Goal: Task Accomplishment & Management: Use online tool/utility

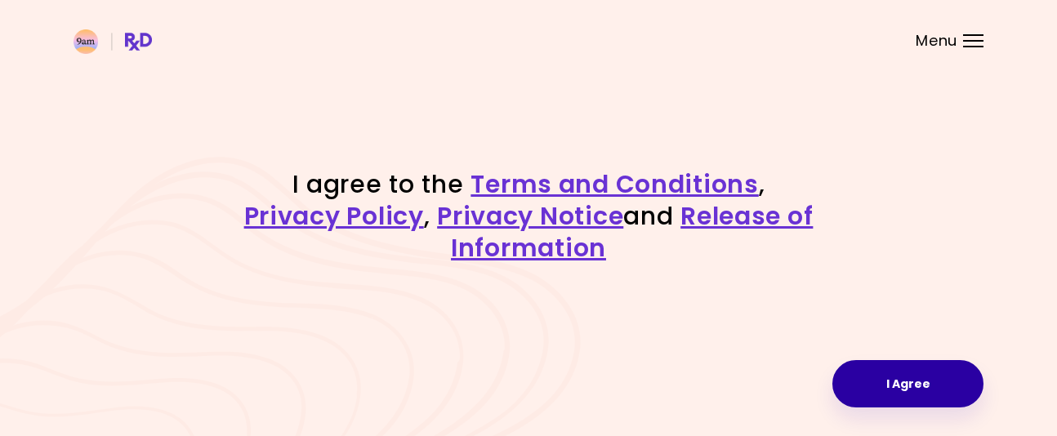
click at [901, 375] on button "I Agree" at bounding box center [907, 383] width 151 height 47
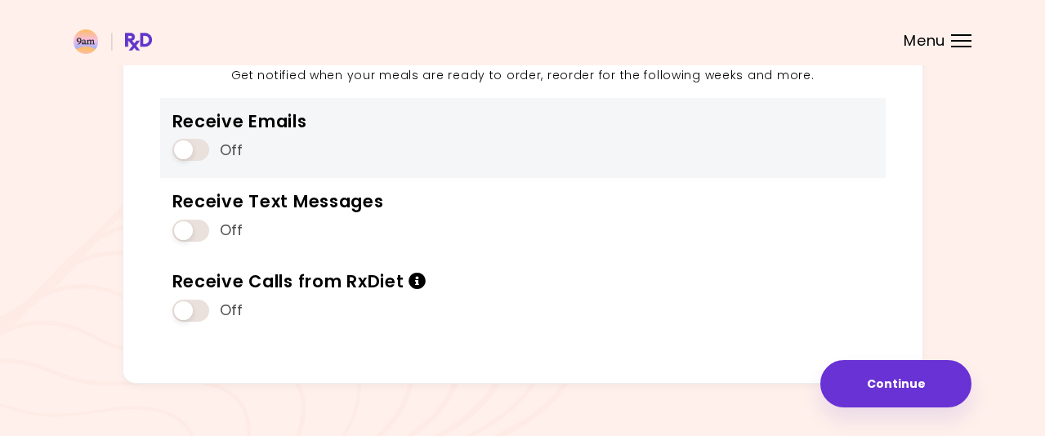
scroll to position [248, 0]
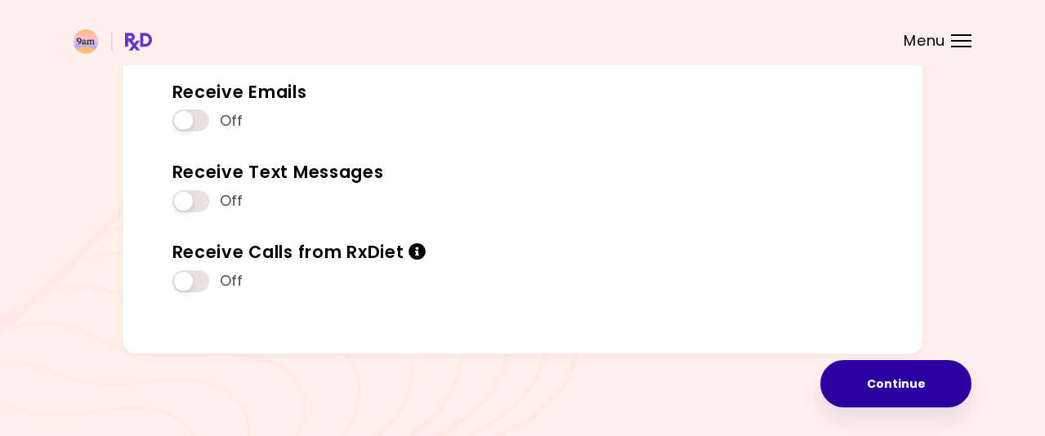
click at [892, 380] on button "Continue" at bounding box center [895, 383] width 151 height 47
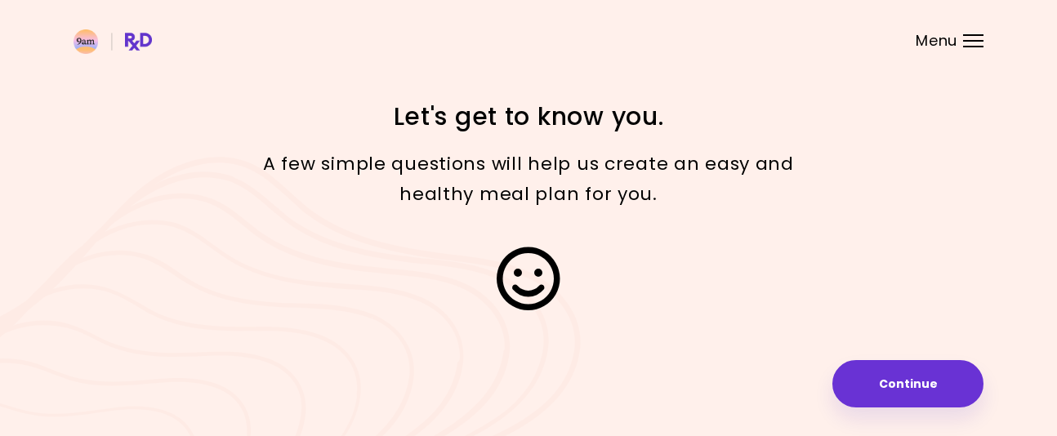
drag, startPoint x: 891, startPoint y: 384, endPoint x: 912, endPoint y: 319, distance: 68.5
click at [893, 380] on button "Continue" at bounding box center [907, 383] width 151 height 47
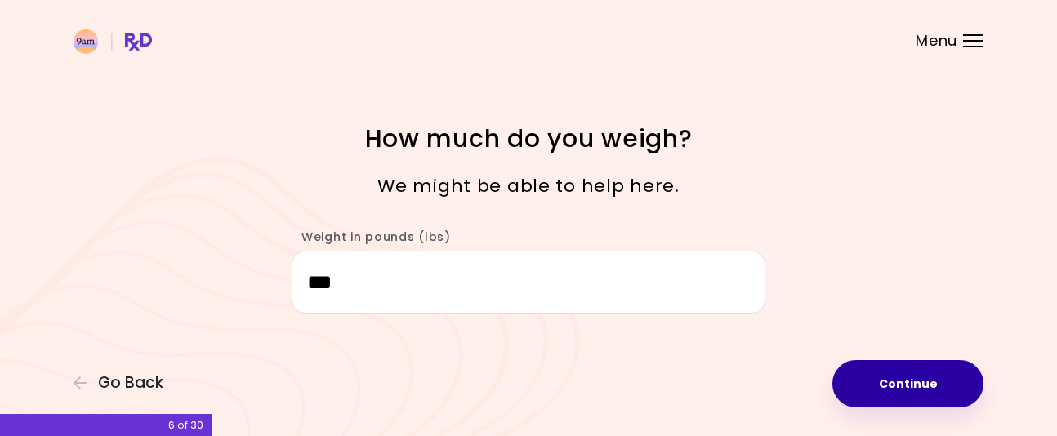
type input "***"
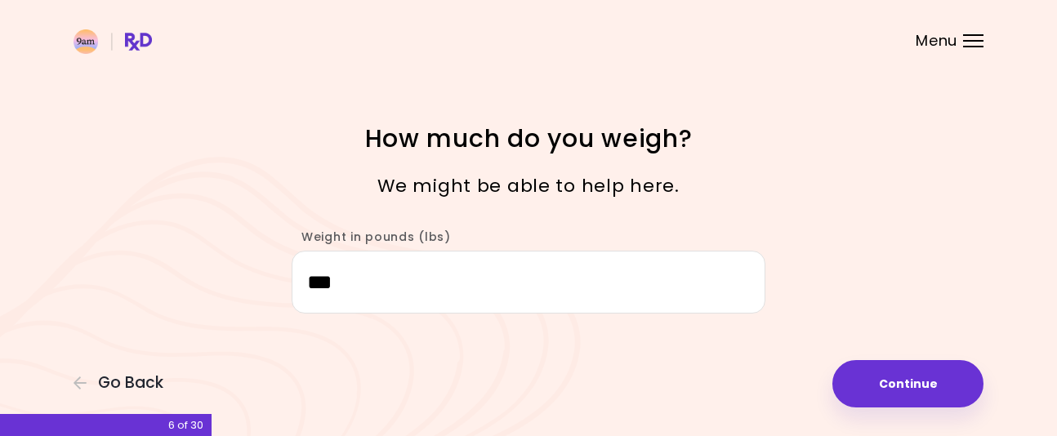
drag, startPoint x: 909, startPoint y: 390, endPoint x: 899, endPoint y: 328, distance: 62.9
click at [909, 377] on button "Continue" at bounding box center [907, 383] width 151 height 47
select select "****"
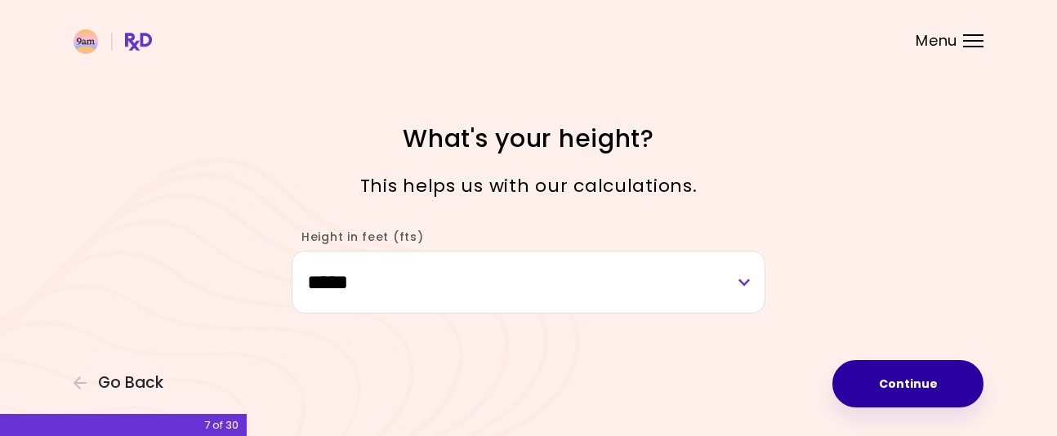
click at [922, 377] on button "Continue" at bounding box center [907, 383] width 151 height 47
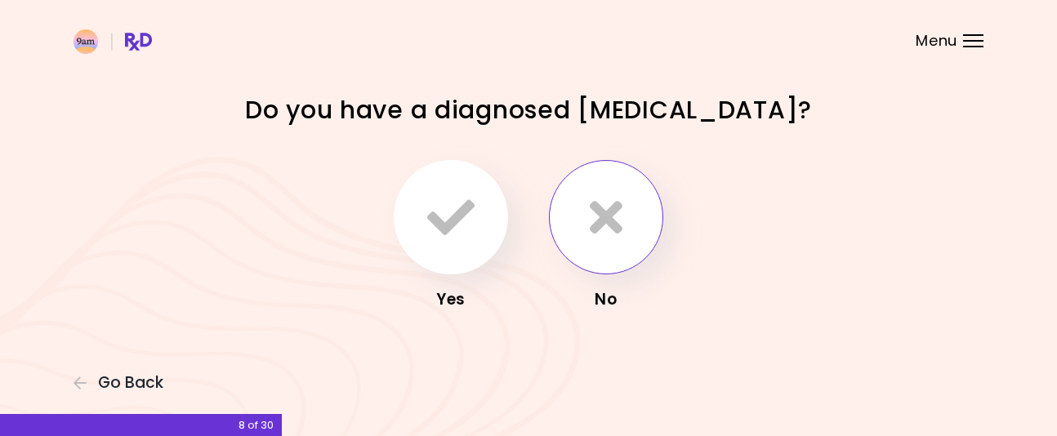
click at [618, 217] on icon "button" at bounding box center [606, 217] width 33 height 47
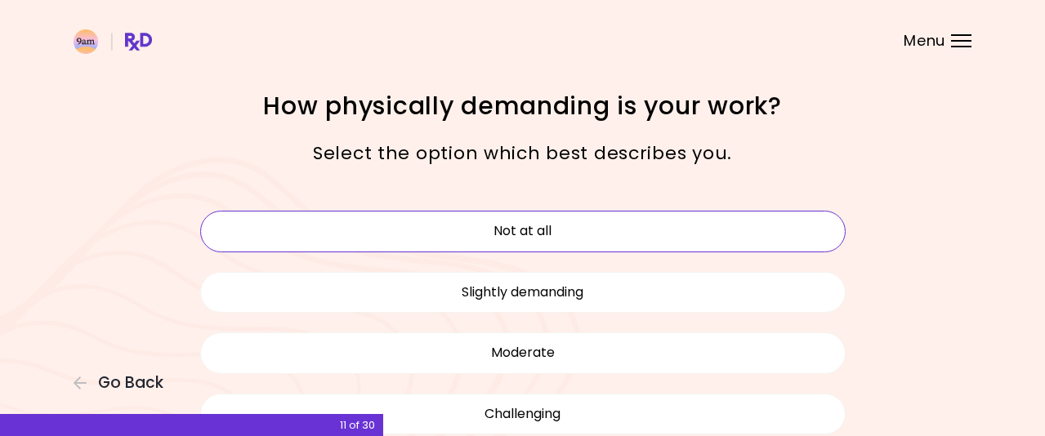
click at [555, 229] on button "Not at all" at bounding box center [522, 231] width 645 height 41
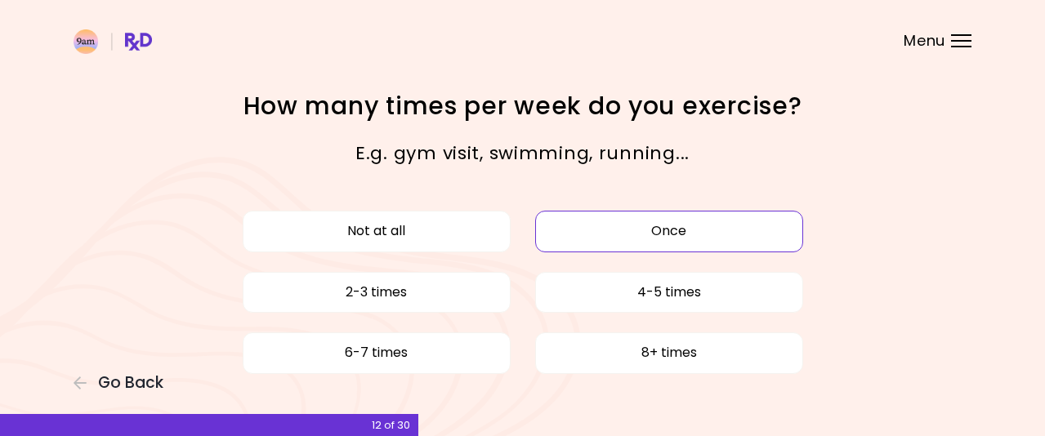
click at [676, 238] on button "Once" at bounding box center [669, 231] width 268 height 41
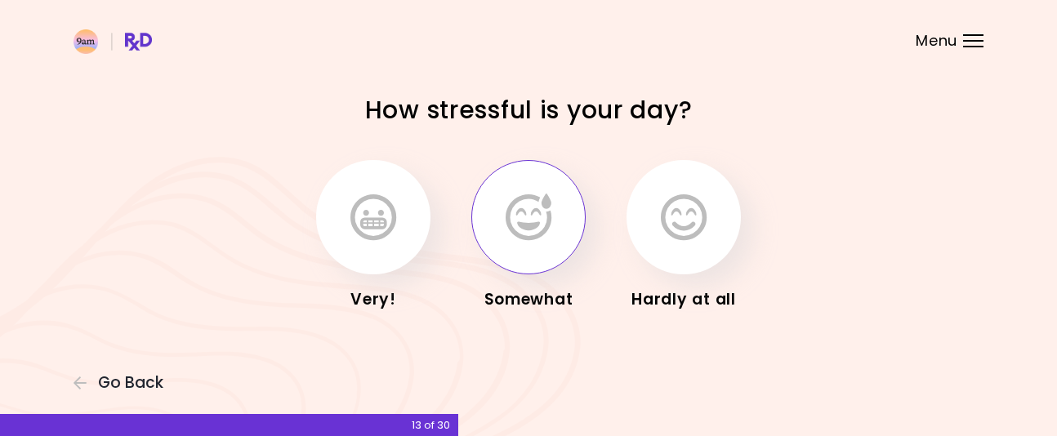
click at [529, 216] on icon "button" at bounding box center [529, 217] width 46 height 47
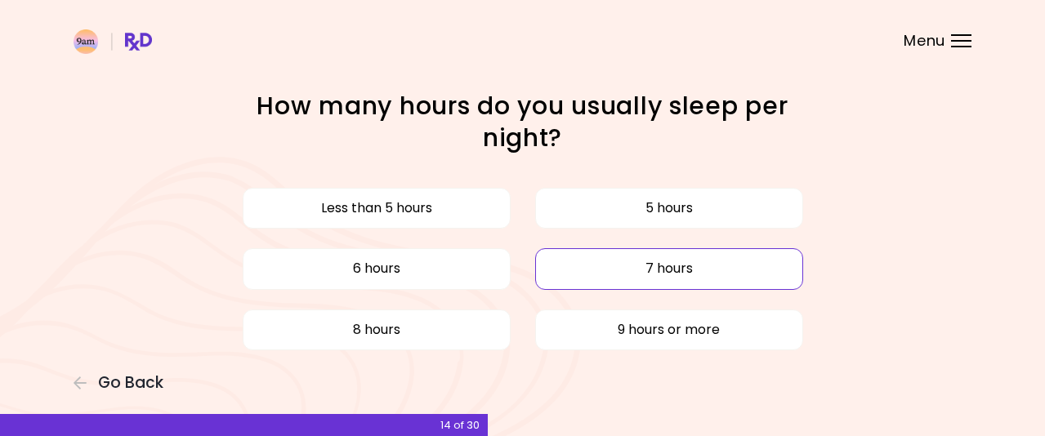
click at [664, 263] on button "7 hours" at bounding box center [669, 268] width 268 height 41
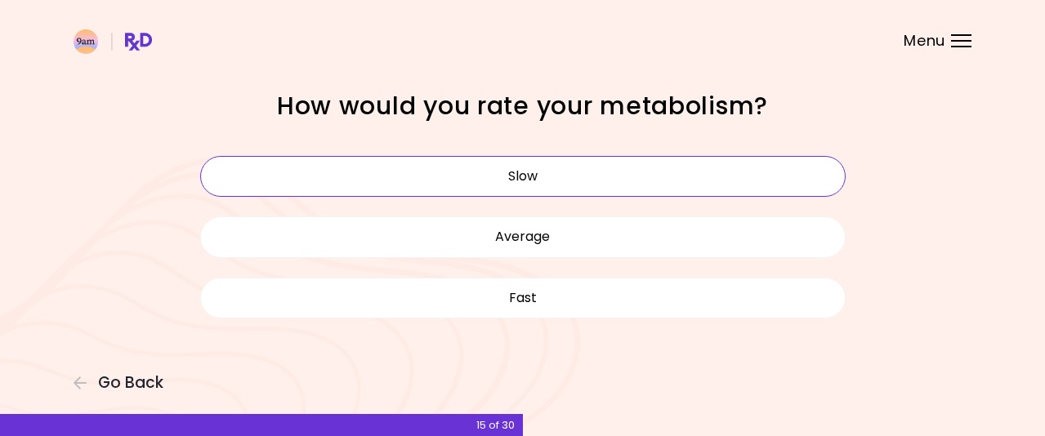
click at [532, 174] on button "Slow" at bounding box center [522, 176] width 645 height 41
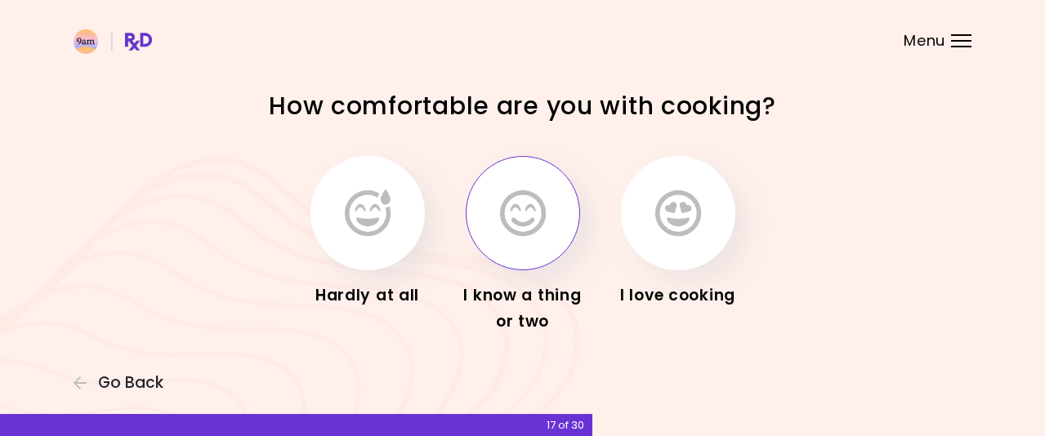
click at [529, 224] on icon "button" at bounding box center [523, 213] width 46 height 47
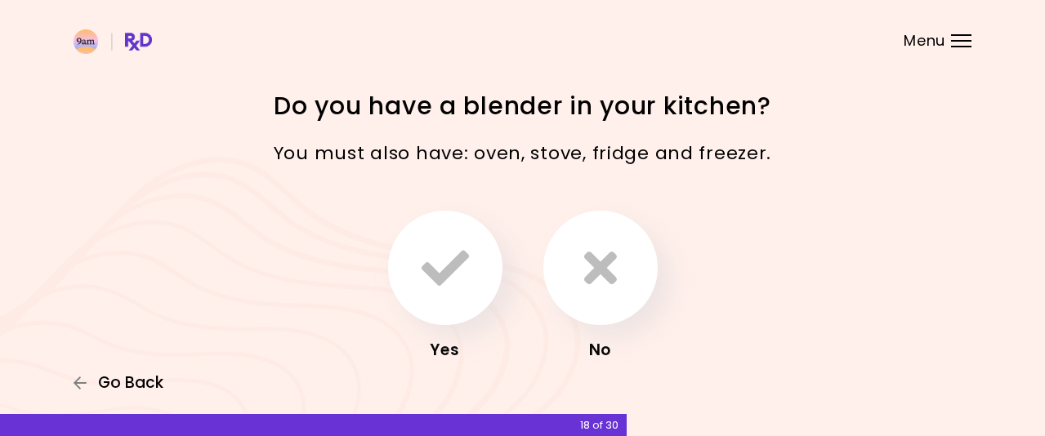
click at [132, 391] on span "Go Back" at bounding box center [130, 383] width 65 height 18
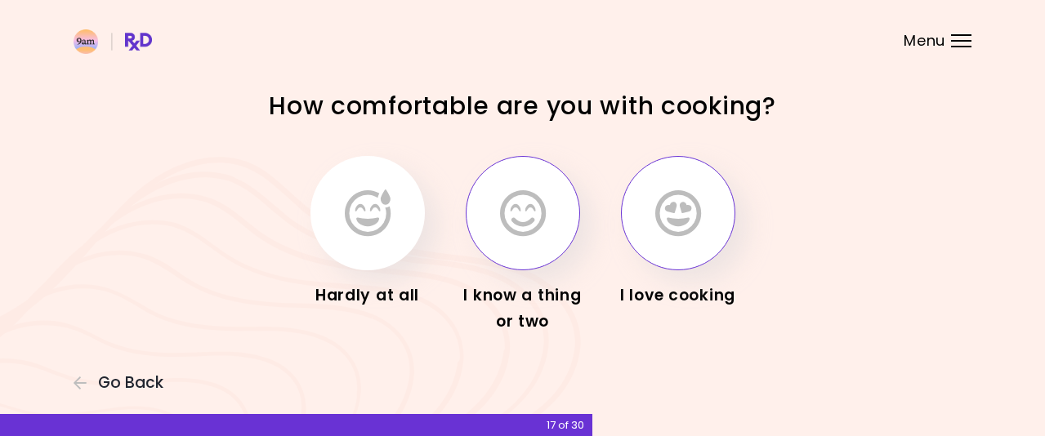
click at [674, 225] on icon "button" at bounding box center [678, 213] width 46 height 47
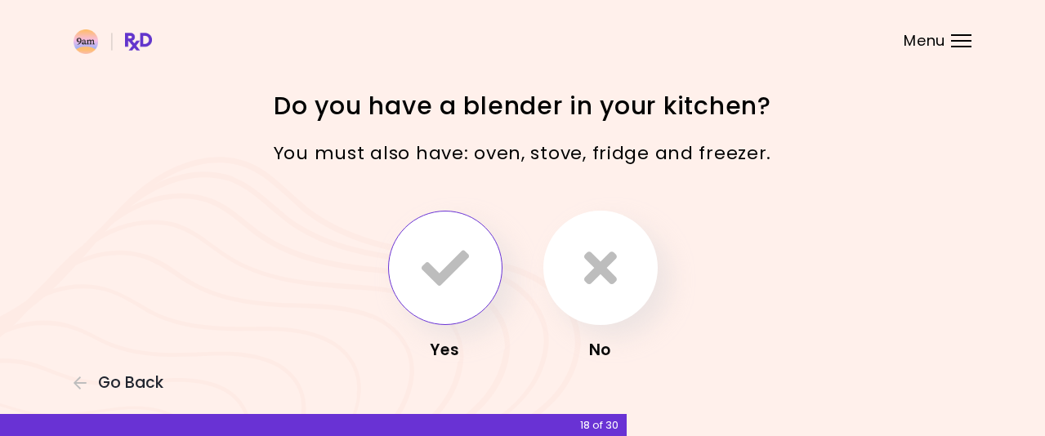
click at [441, 264] on icon "button" at bounding box center [445, 267] width 47 height 47
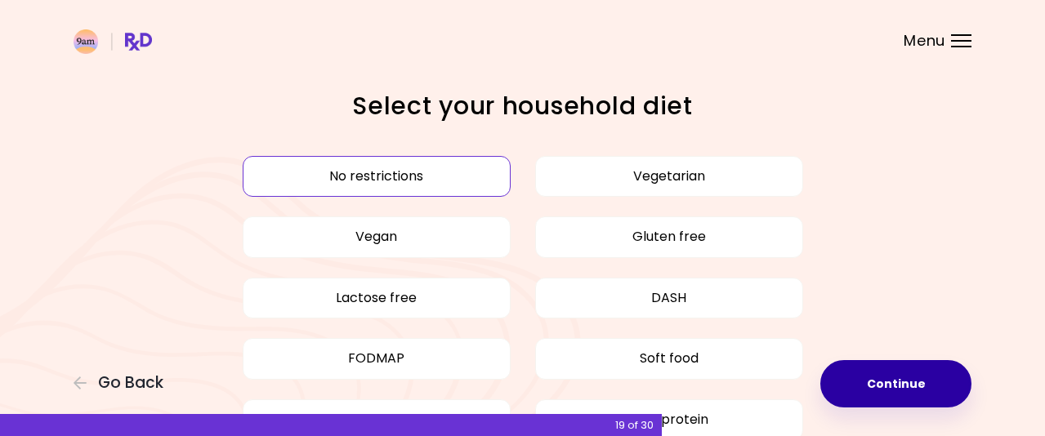
click at [886, 381] on button "Continue" at bounding box center [895, 383] width 151 height 47
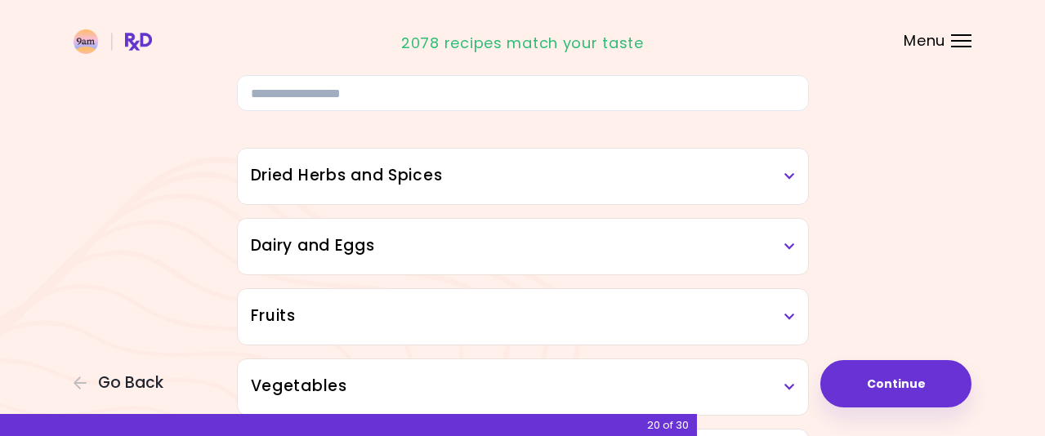
scroll to position [163, 0]
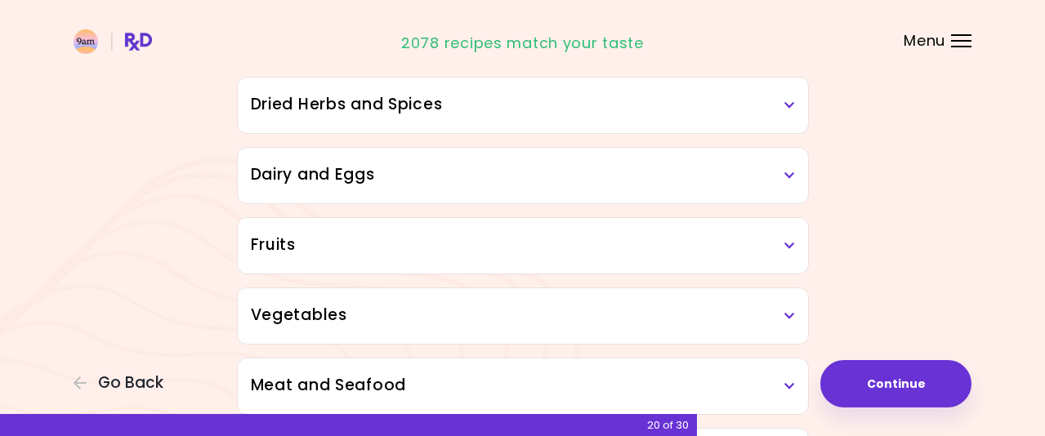
click at [788, 103] on icon at bounding box center [789, 105] width 11 height 11
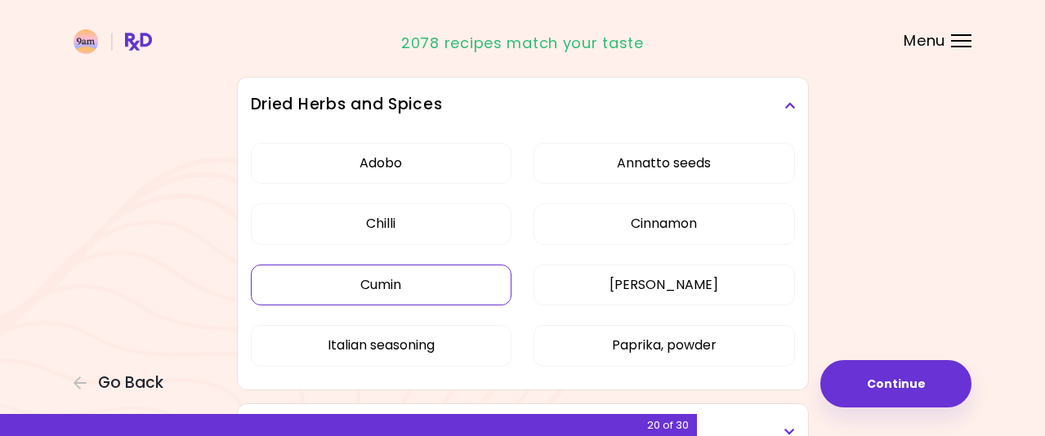
click at [400, 287] on button "Cumin" at bounding box center [381, 285] width 261 height 41
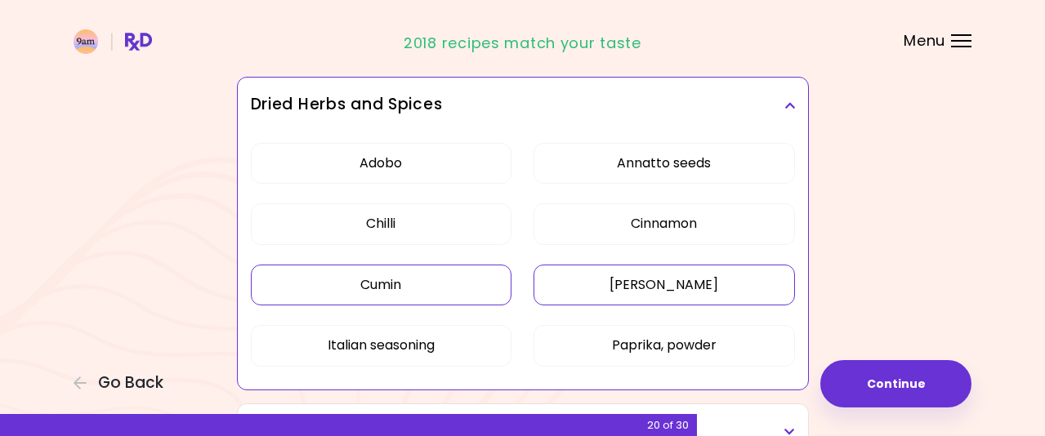
click at [582, 280] on button "Curry" at bounding box center [663, 285] width 261 height 41
click at [592, 168] on button "Annatto seeds" at bounding box center [663, 163] width 261 height 41
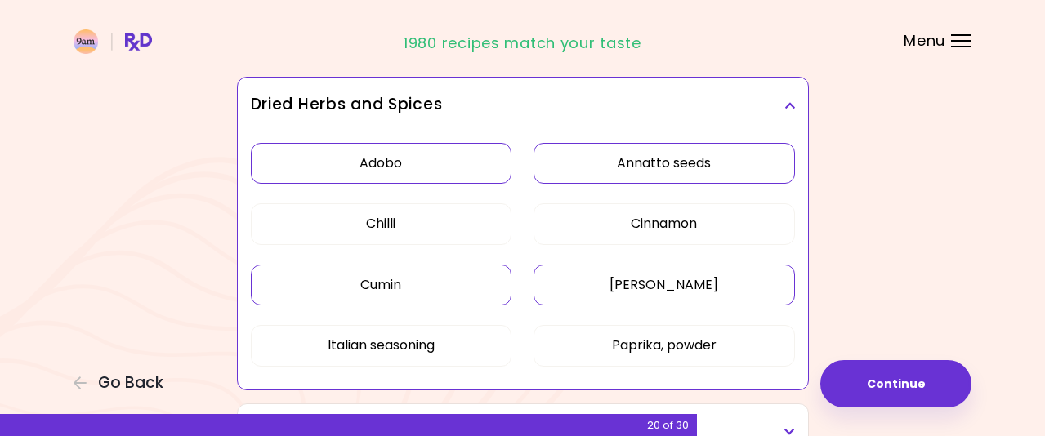
click at [462, 170] on button "Adobo" at bounding box center [381, 163] width 261 height 41
click at [791, 108] on icon at bounding box center [789, 105] width 11 height 11
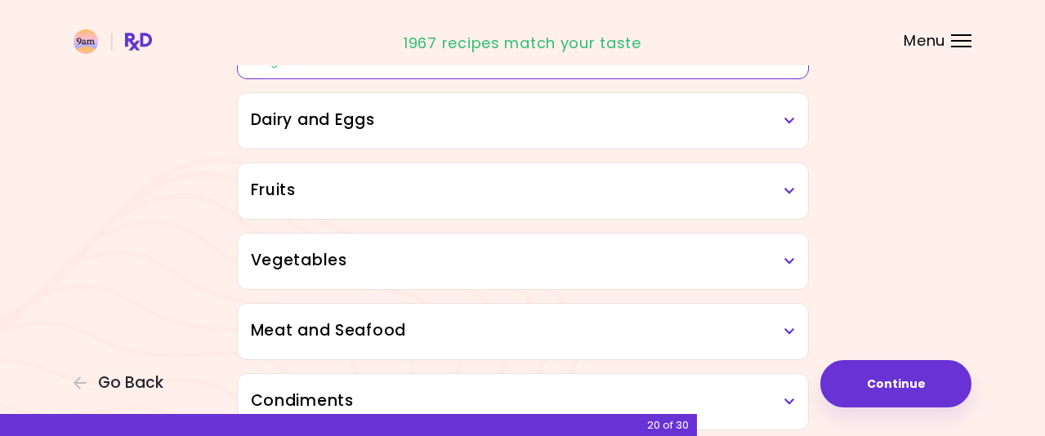
scroll to position [245, 0]
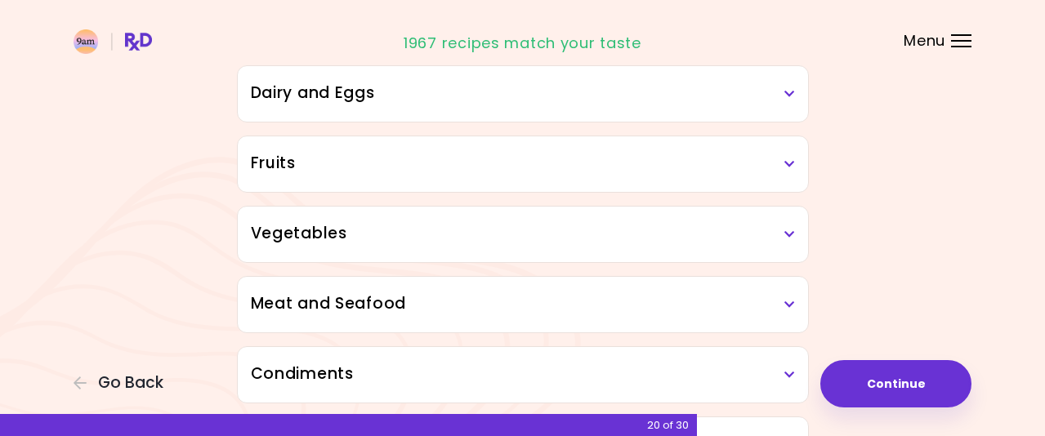
click at [788, 92] on icon at bounding box center [789, 93] width 11 height 11
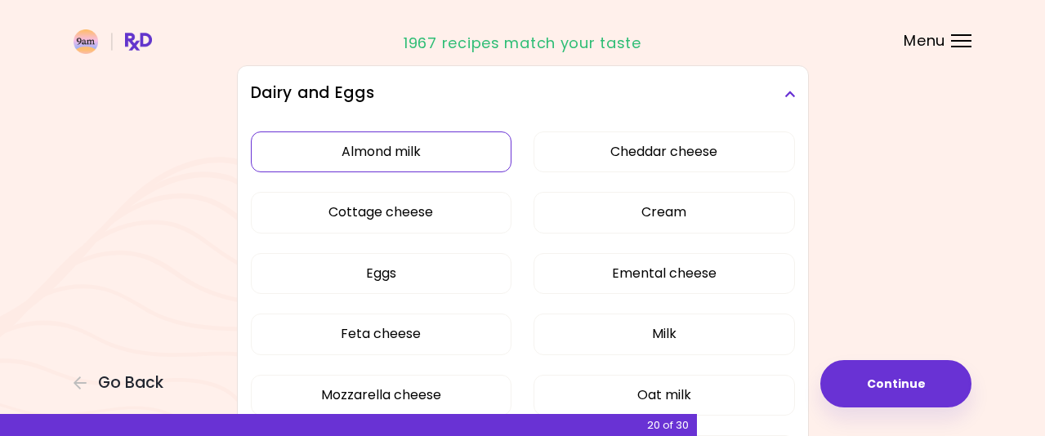
click at [461, 150] on button "Almond milk" at bounding box center [381, 152] width 261 height 41
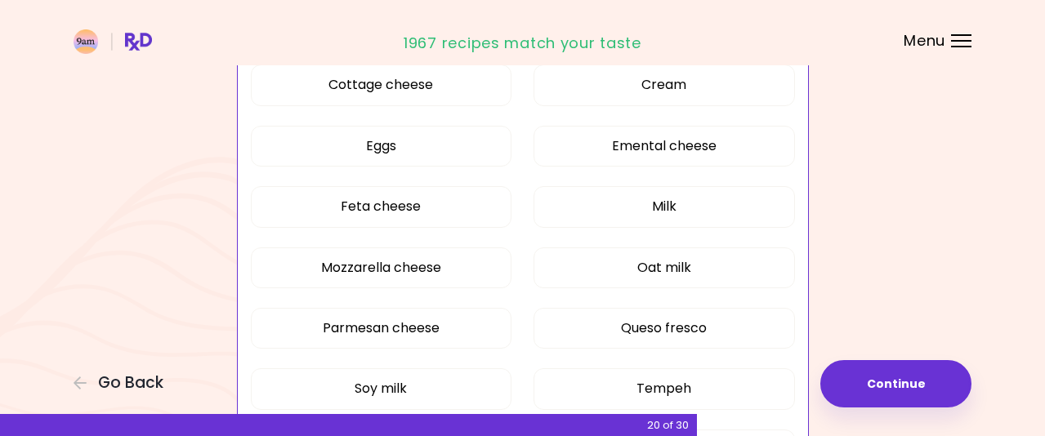
scroll to position [408, 0]
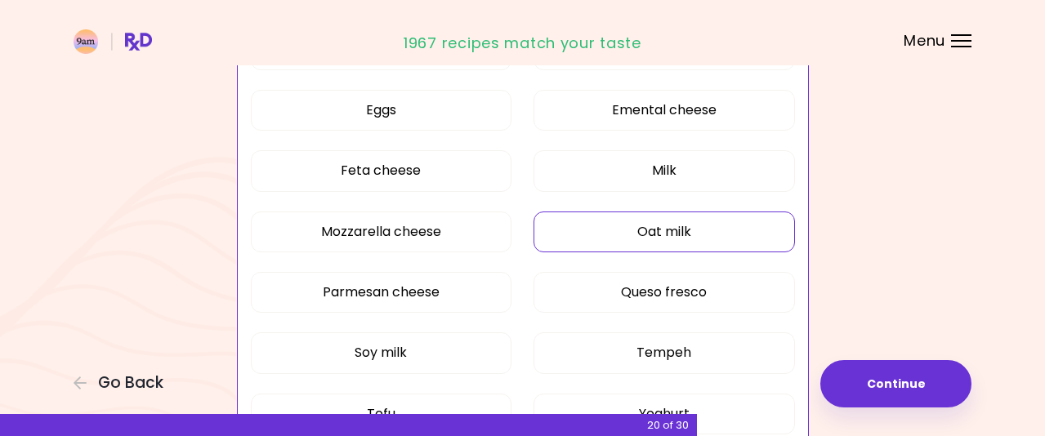
click at [740, 229] on button "Oat milk" at bounding box center [663, 232] width 261 height 41
click at [458, 355] on button "Soy milk" at bounding box center [381, 352] width 261 height 41
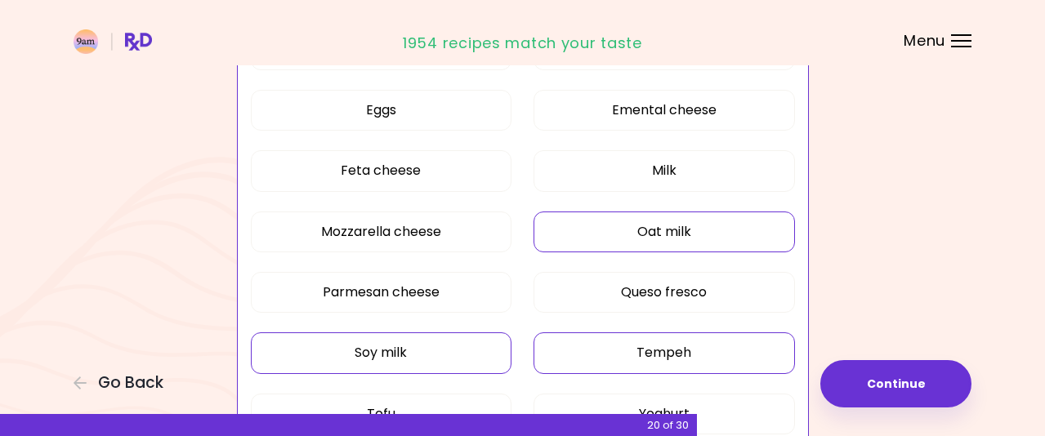
click at [565, 355] on button "Tempeh" at bounding box center [663, 352] width 261 height 41
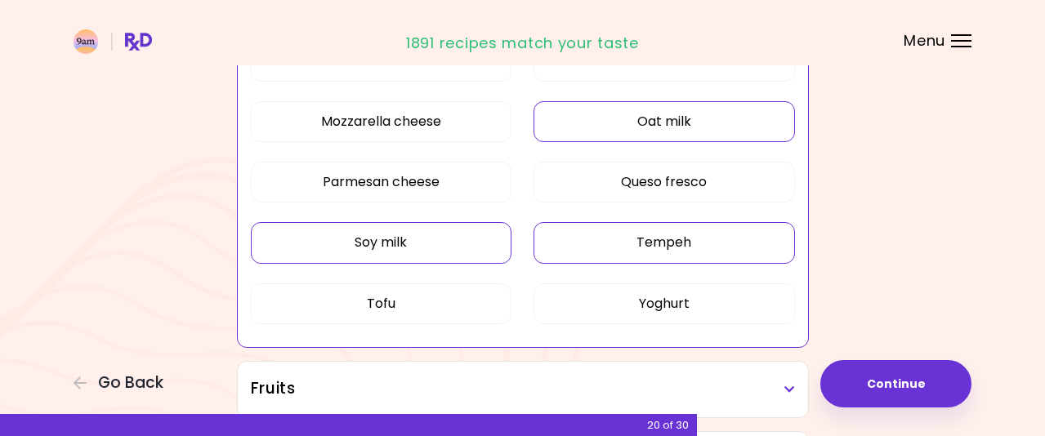
scroll to position [572, 0]
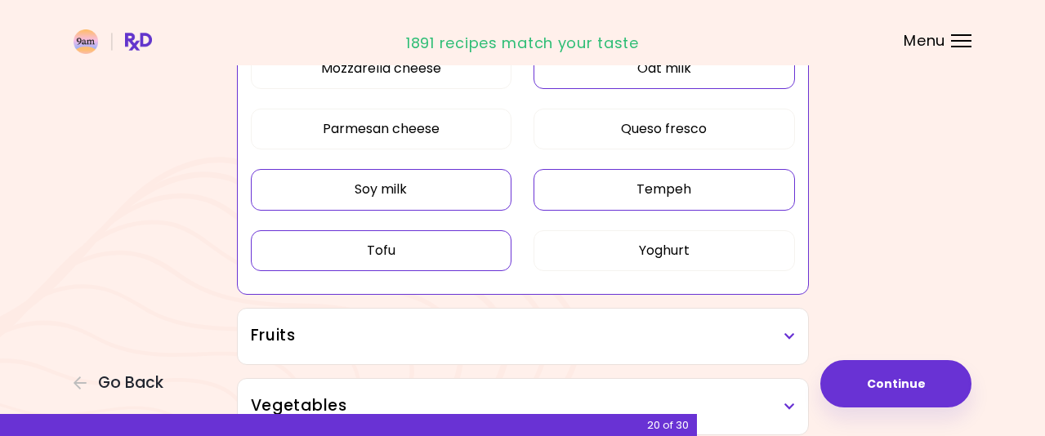
click at [475, 254] on button "Tofu" at bounding box center [381, 250] width 261 height 41
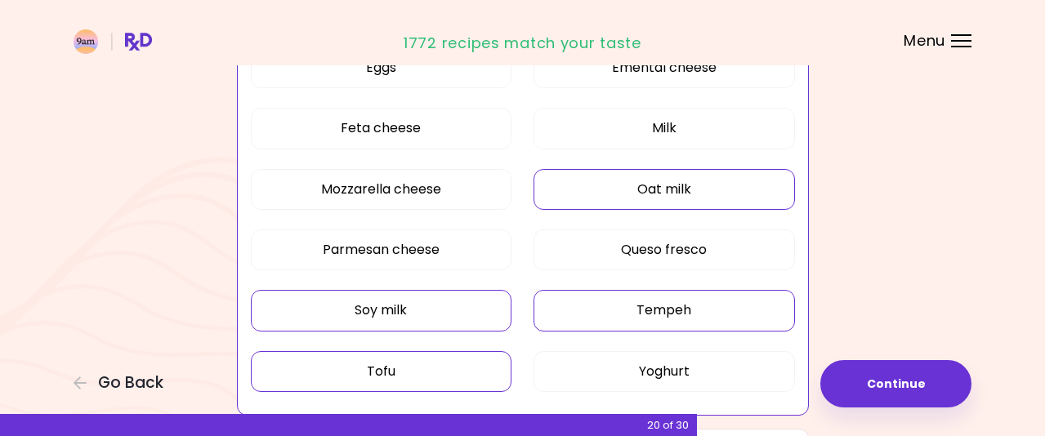
scroll to position [408, 0]
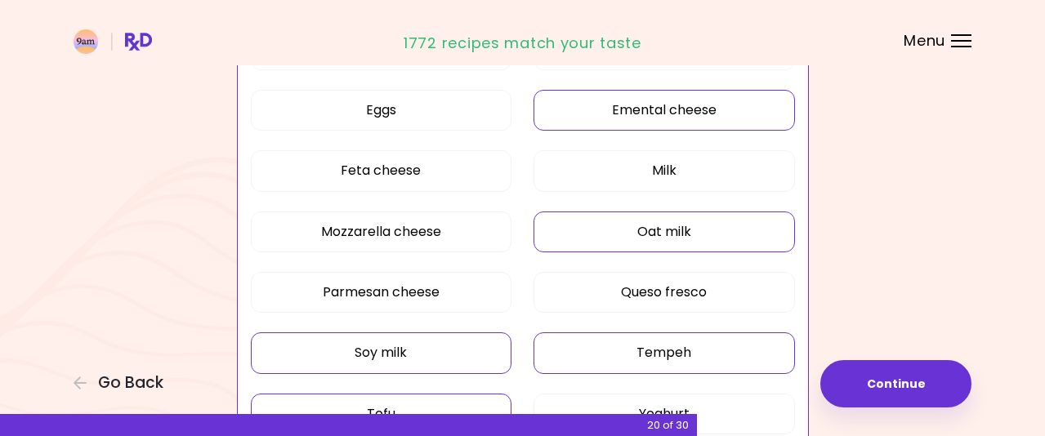
click at [752, 113] on button "Emental cheese" at bounding box center [663, 110] width 261 height 41
click at [459, 162] on button "Feta cheese" at bounding box center [381, 170] width 261 height 41
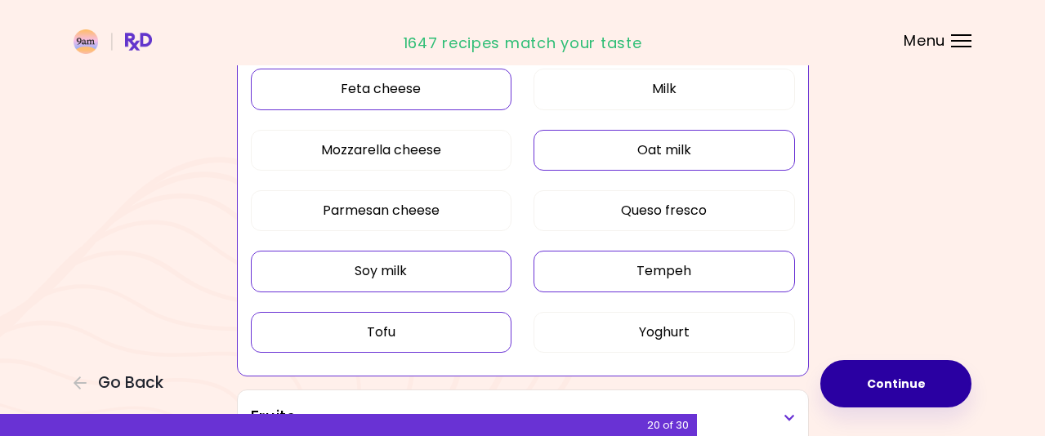
click at [881, 383] on button "Continue" at bounding box center [895, 383] width 151 height 47
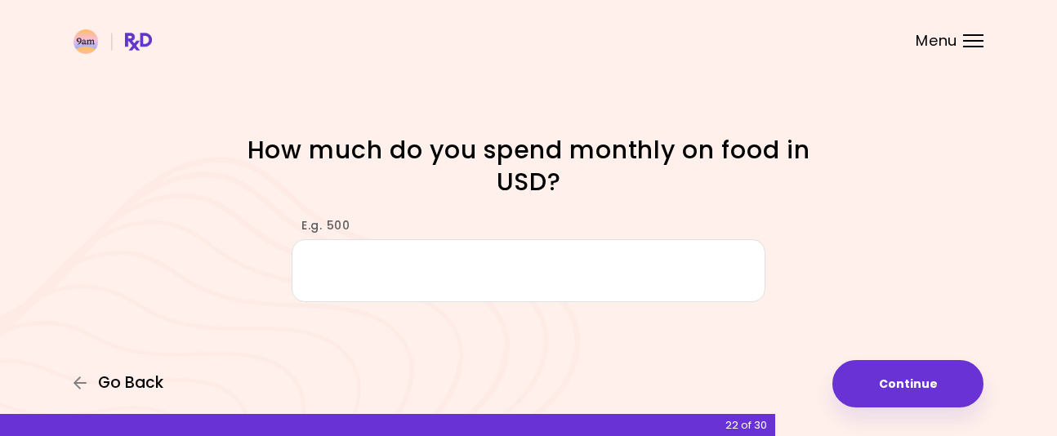
click at [117, 376] on span "Go Back" at bounding box center [130, 383] width 65 height 18
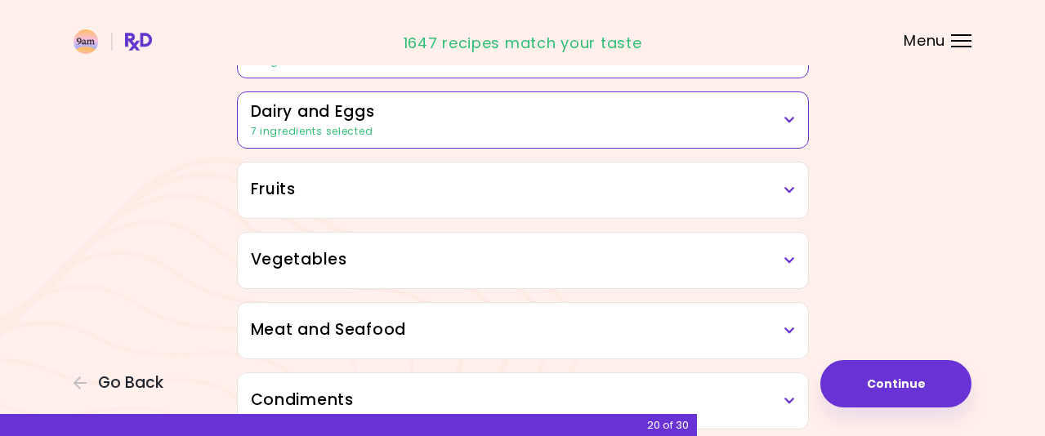
scroll to position [245, 0]
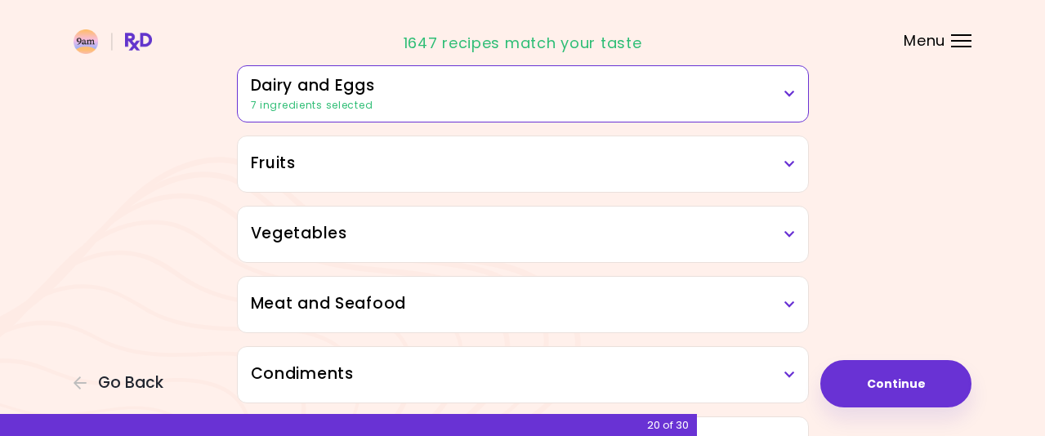
click at [787, 161] on icon at bounding box center [789, 163] width 11 height 11
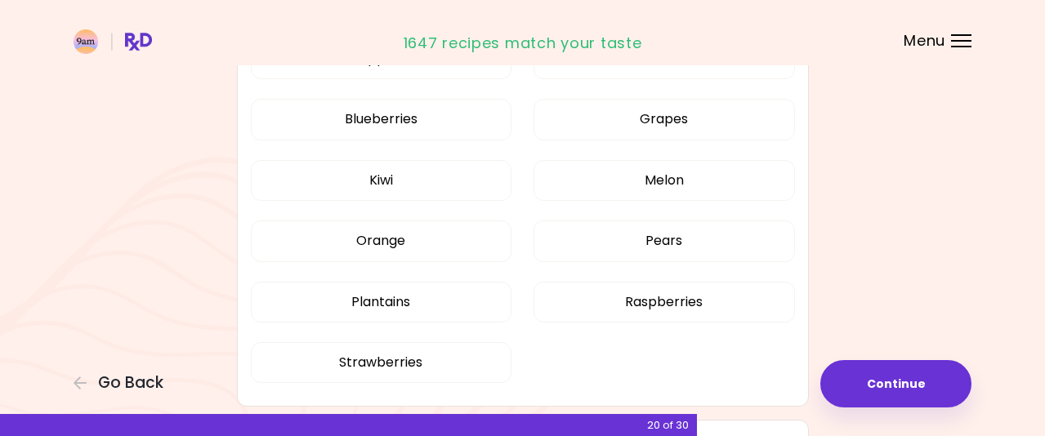
scroll to position [490, 0]
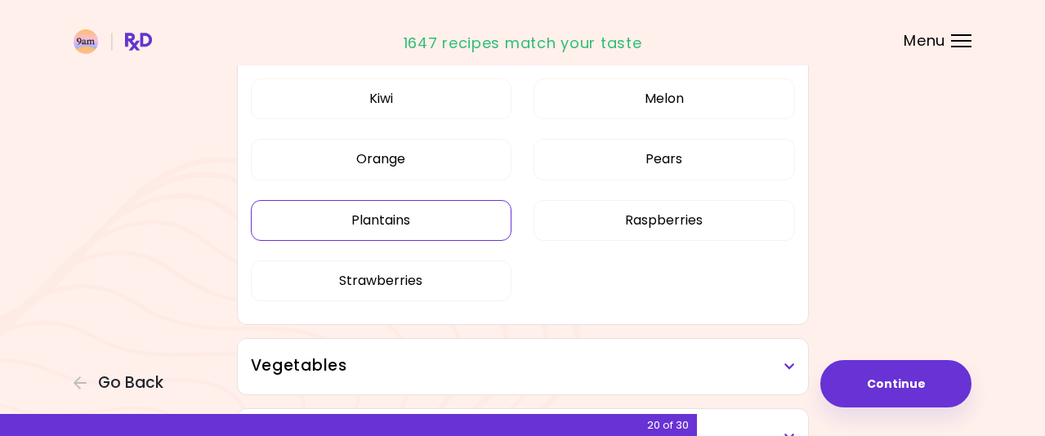
click at [440, 224] on button "Plantains" at bounding box center [381, 220] width 261 height 41
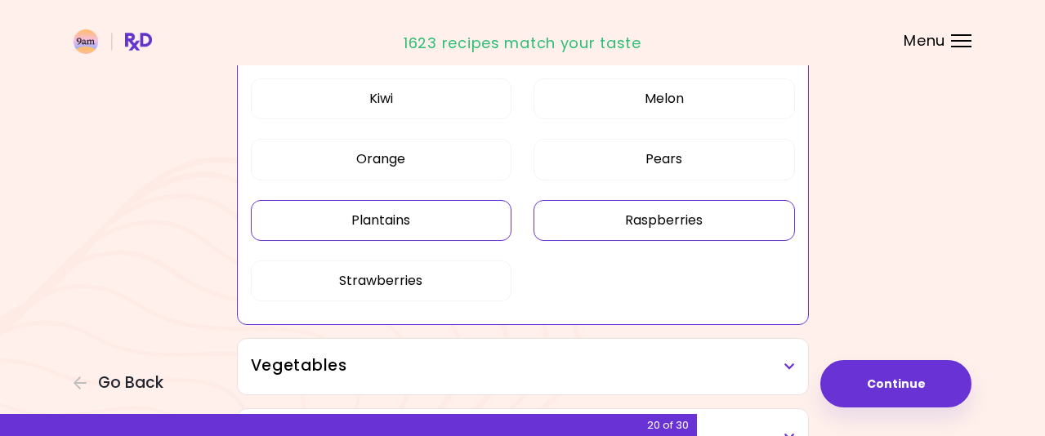
click at [593, 229] on button "Raspberries" at bounding box center [663, 220] width 261 height 41
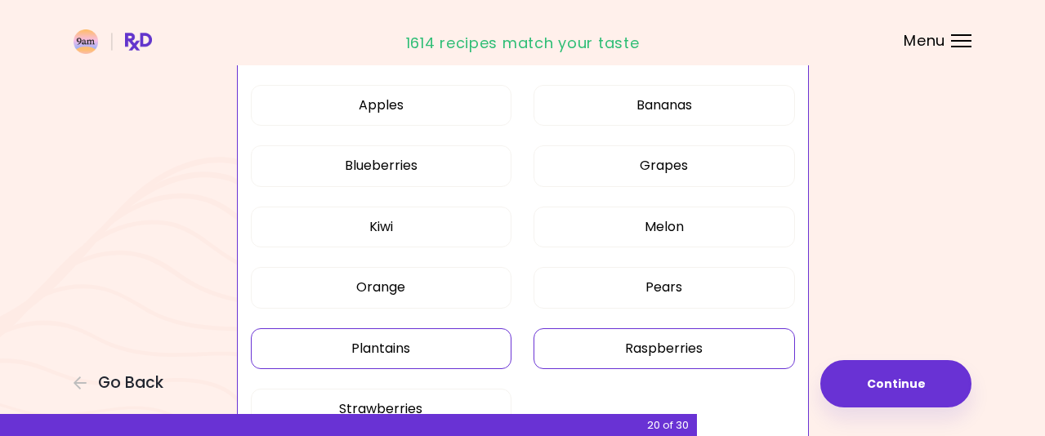
scroll to position [327, 0]
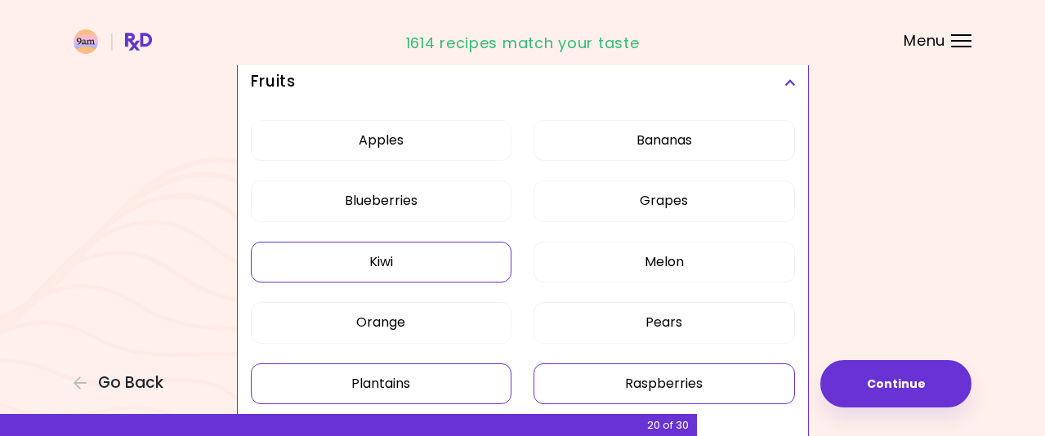
click at [448, 264] on button "Kiwi" at bounding box center [381, 262] width 261 height 41
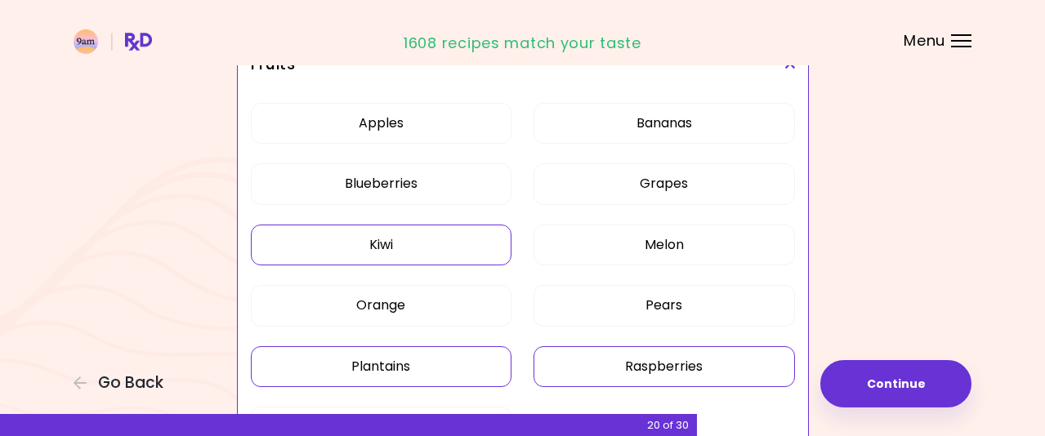
scroll to position [245, 0]
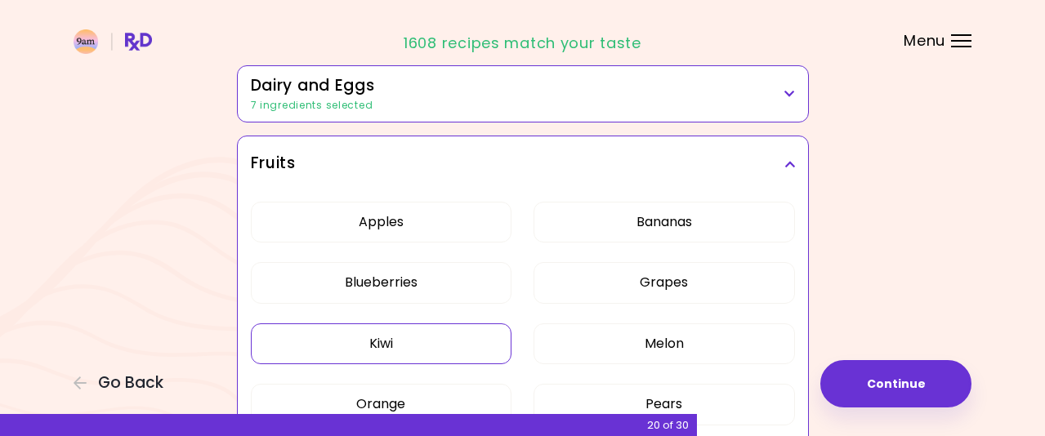
click at [786, 162] on icon at bounding box center [789, 163] width 11 height 11
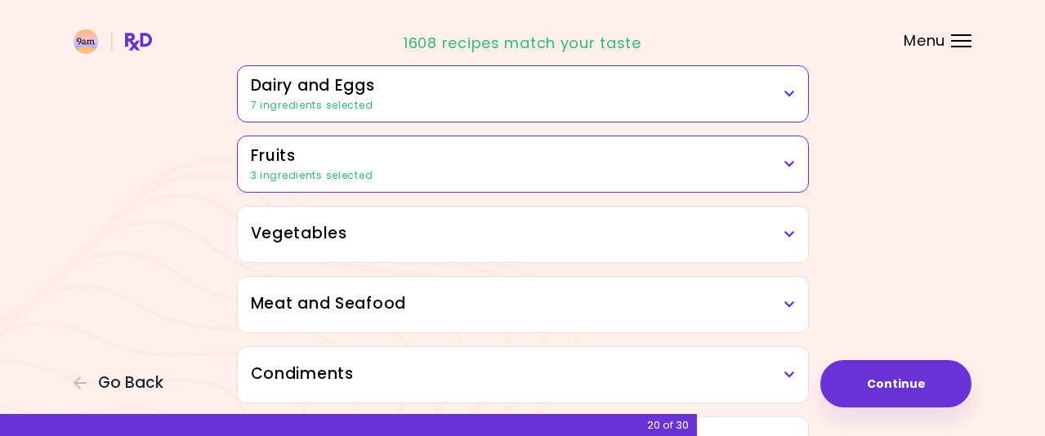
scroll to position [327, 0]
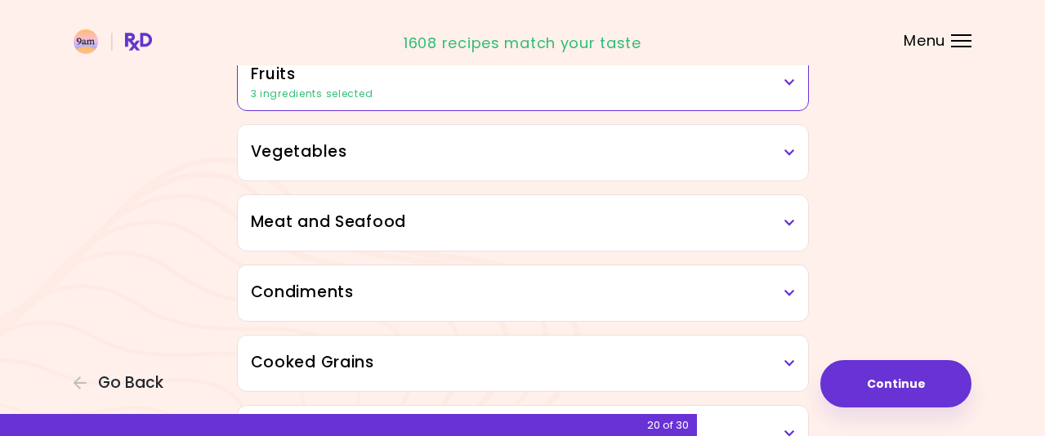
click at [790, 147] on icon at bounding box center [789, 152] width 11 height 11
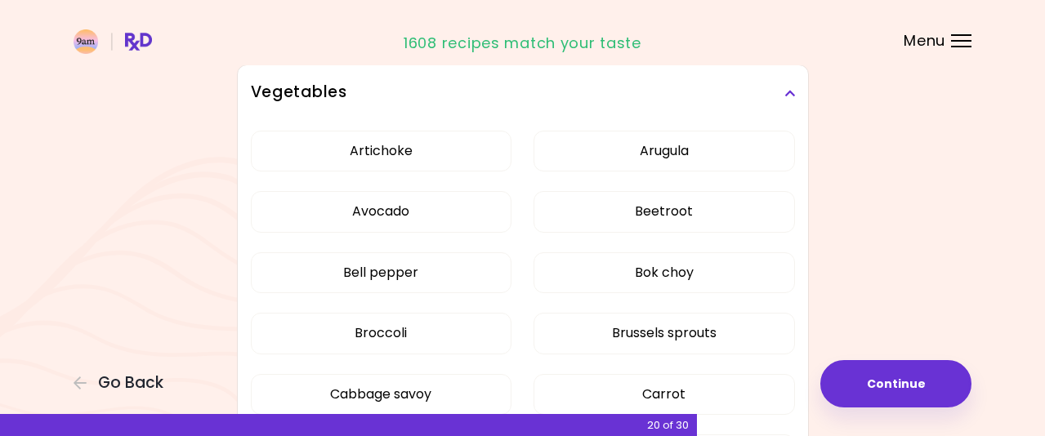
scroll to position [408, 0]
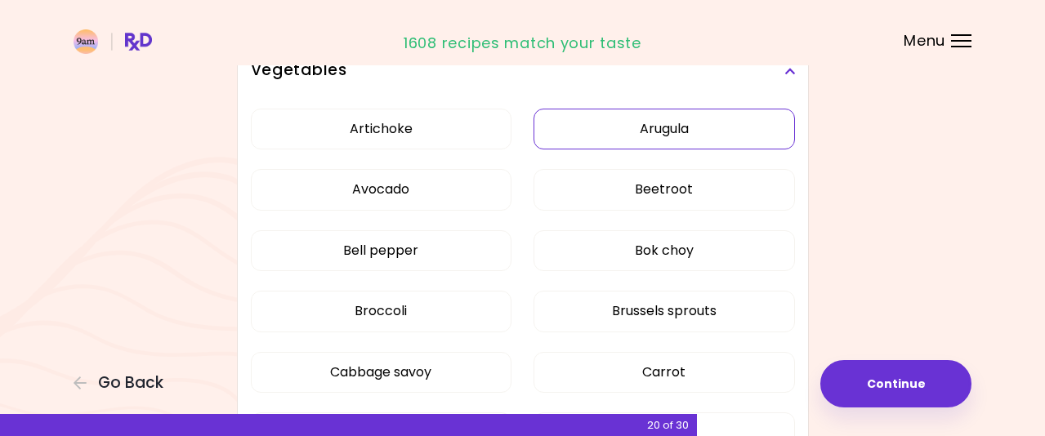
click at [591, 129] on button "Arugula" at bounding box center [663, 129] width 261 height 41
click at [550, 194] on button "Beetroot" at bounding box center [663, 189] width 261 height 41
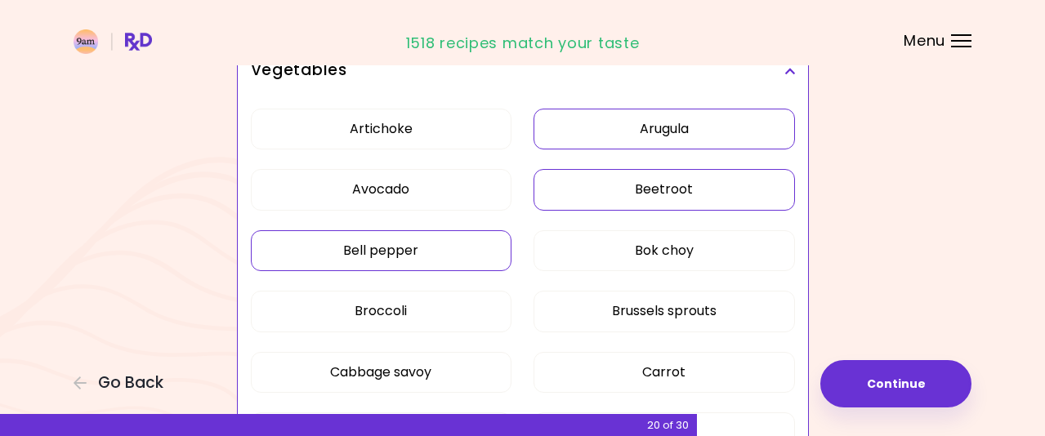
click at [478, 251] on button "Bell pepper" at bounding box center [381, 250] width 261 height 41
click at [572, 254] on button "Bok choy" at bounding box center [663, 250] width 261 height 41
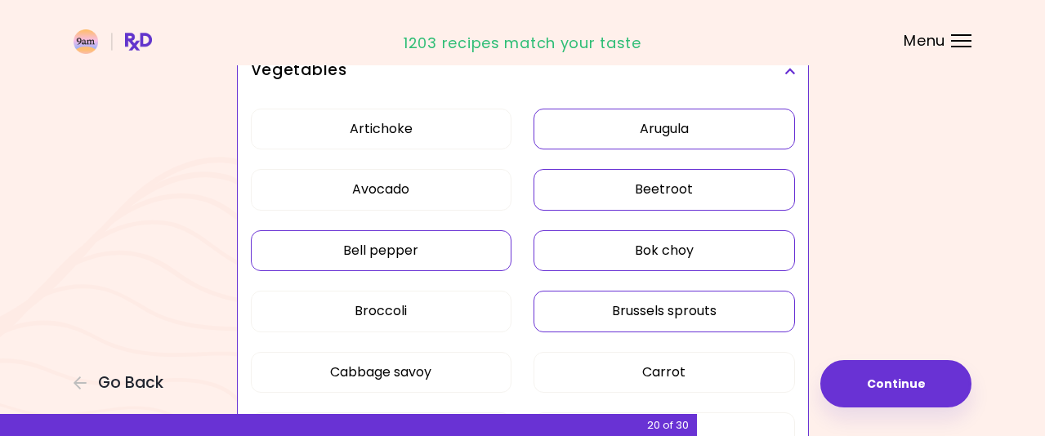
click at [587, 306] on button "Brussels sprouts" at bounding box center [663, 311] width 261 height 41
click at [453, 125] on button "Artichoke" at bounding box center [381, 129] width 261 height 41
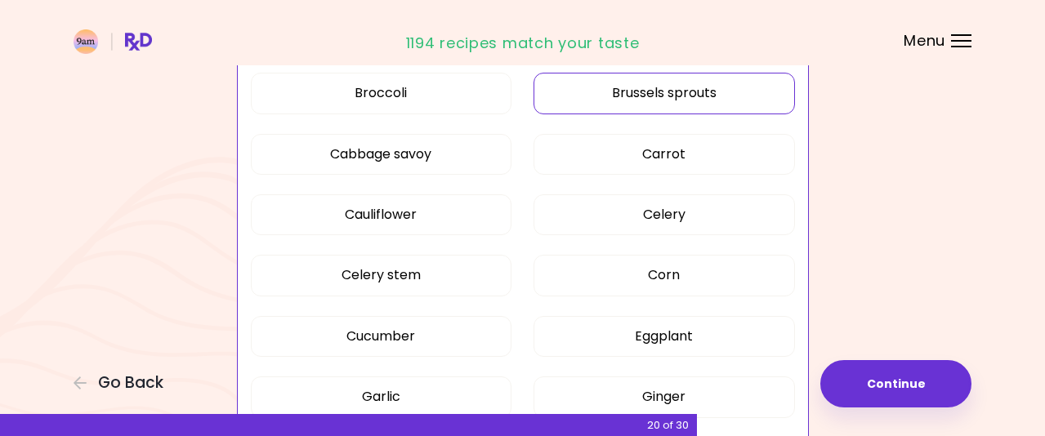
scroll to position [654, 0]
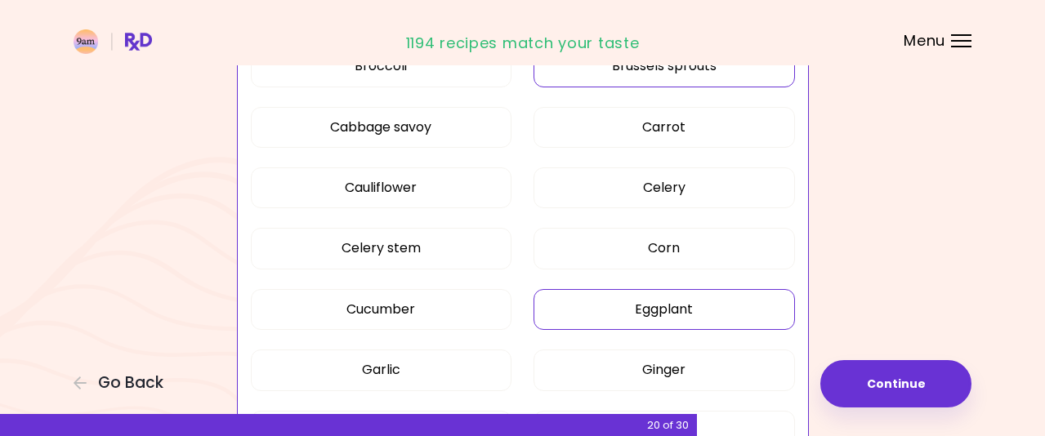
click at [593, 304] on button "Eggplant" at bounding box center [663, 309] width 261 height 41
drag, startPoint x: 456, startPoint y: 372, endPoint x: 474, endPoint y: 350, distance: 27.8
click at [457, 372] on button "Garlic" at bounding box center [381, 370] width 261 height 41
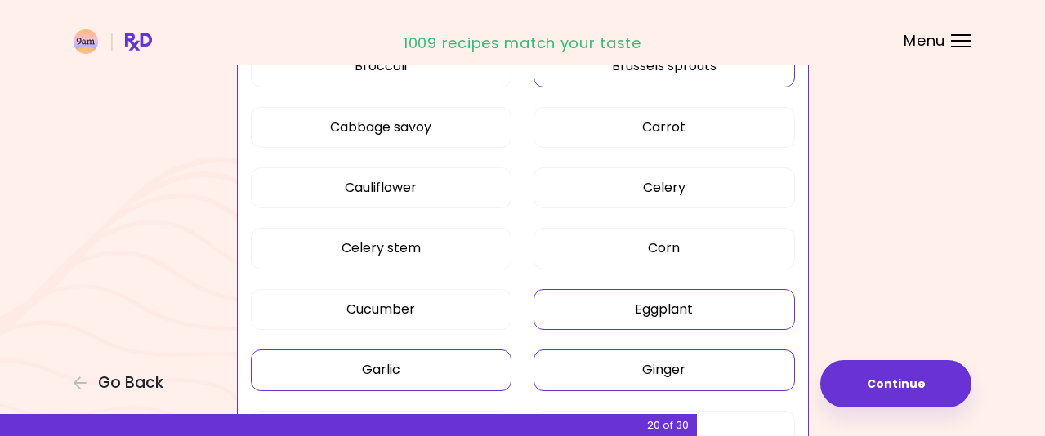
click at [580, 379] on button "Ginger" at bounding box center [663, 370] width 261 height 41
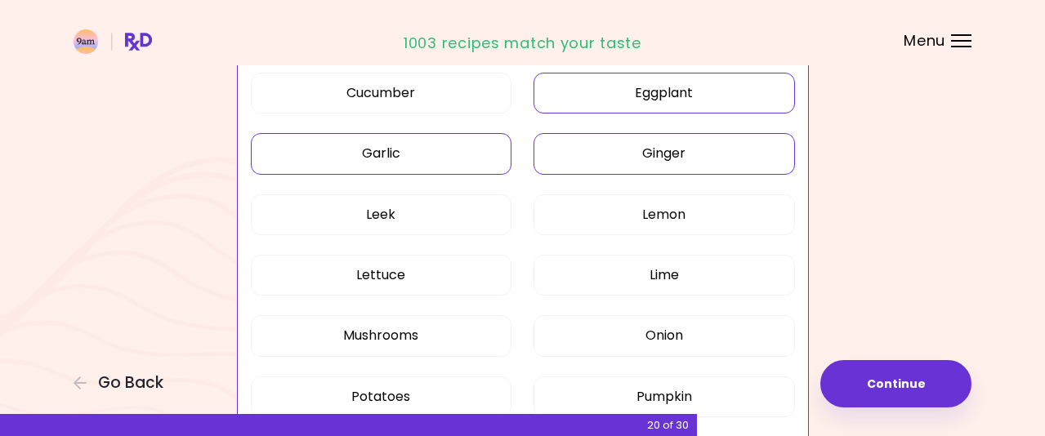
scroll to position [899, 0]
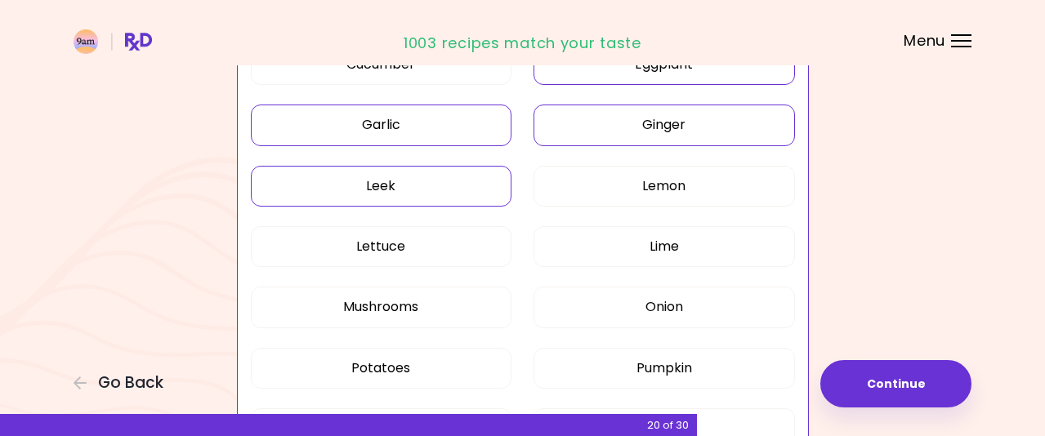
click at [472, 190] on button "Leek" at bounding box center [381, 186] width 261 height 41
click at [607, 304] on button "Onion" at bounding box center [663, 307] width 261 height 41
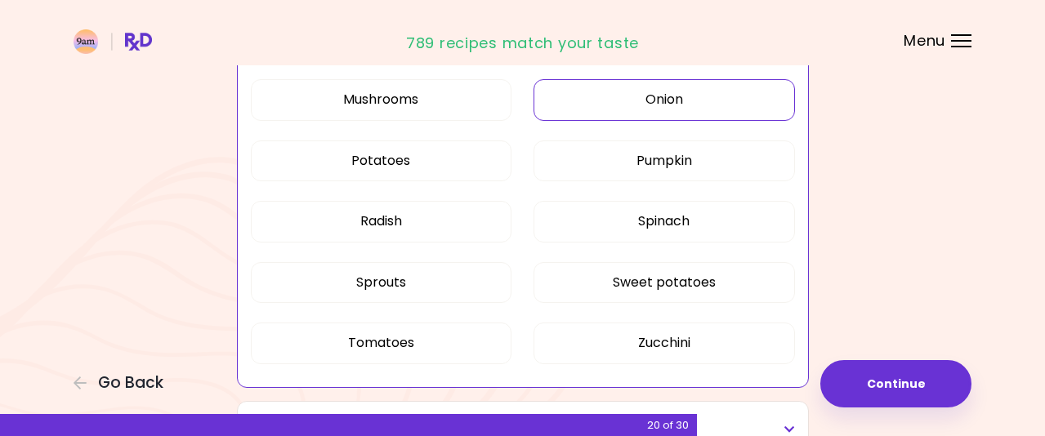
scroll to position [1144, 0]
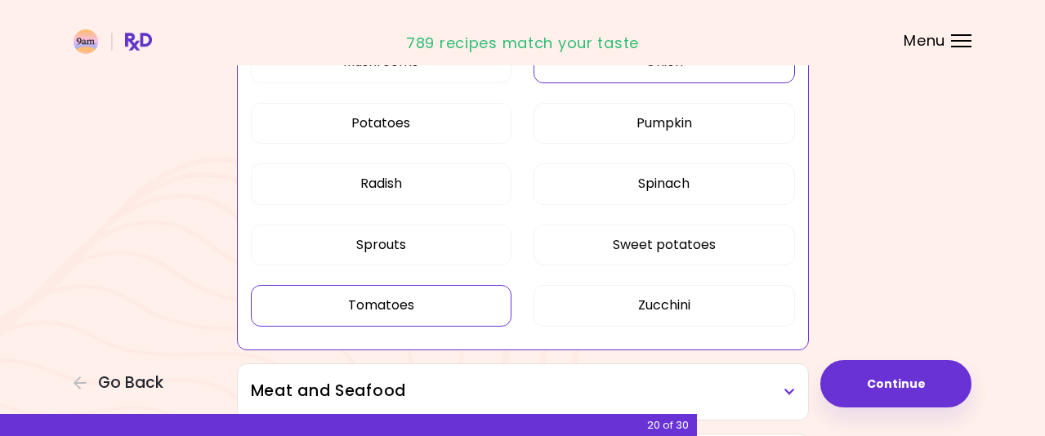
click at [473, 310] on button "Tomatoes" at bounding box center [381, 305] width 261 height 41
click at [609, 306] on button "Zucchini" at bounding box center [663, 305] width 261 height 41
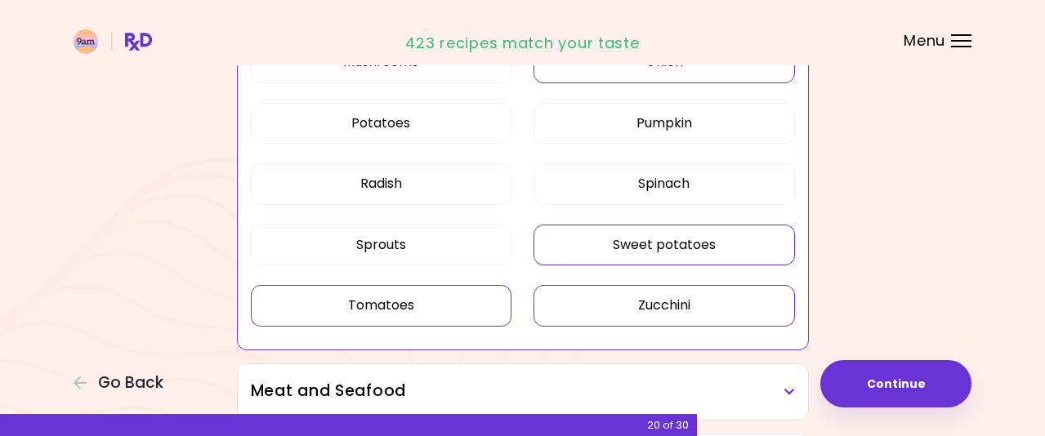
click at [575, 263] on button "Sweet potatoes" at bounding box center [663, 245] width 261 height 41
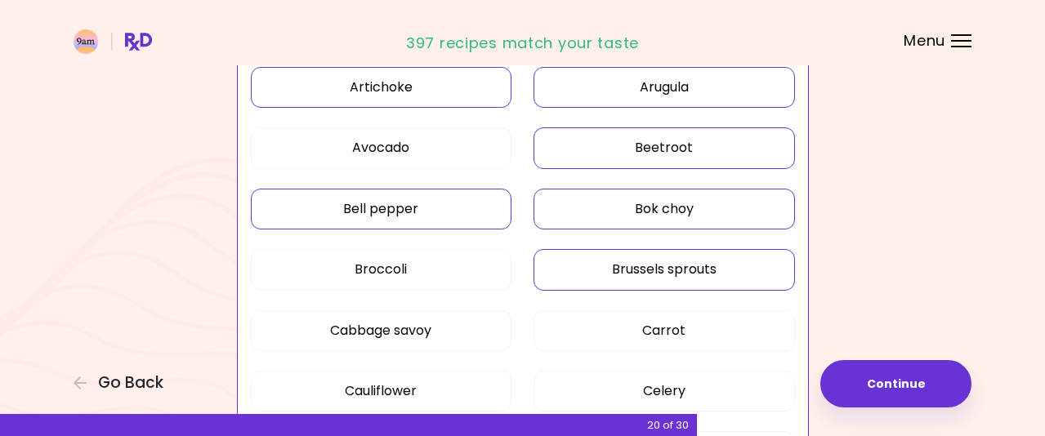
scroll to position [408, 0]
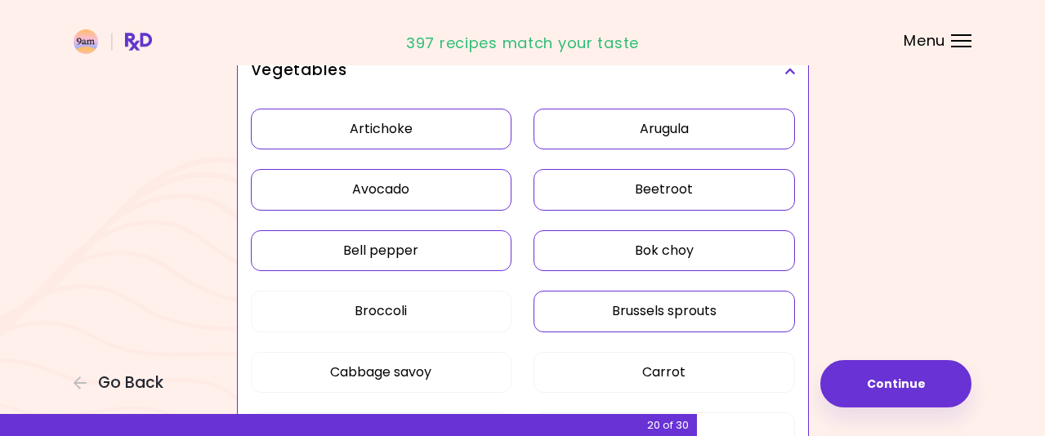
click at [434, 194] on button "Avocado" at bounding box center [381, 189] width 261 height 41
click at [789, 66] on icon at bounding box center [789, 70] width 11 height 11
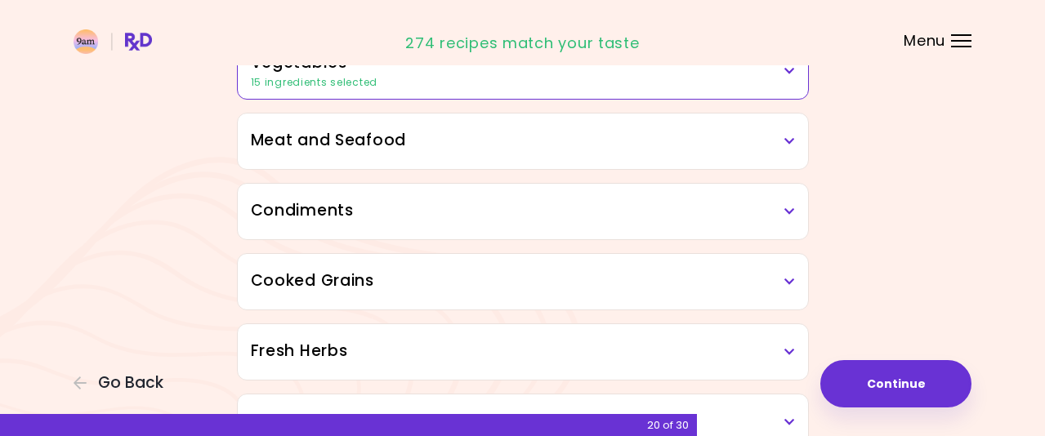
click at [787, 136] on icon at bounding box center [789, 141] width 11 height 11
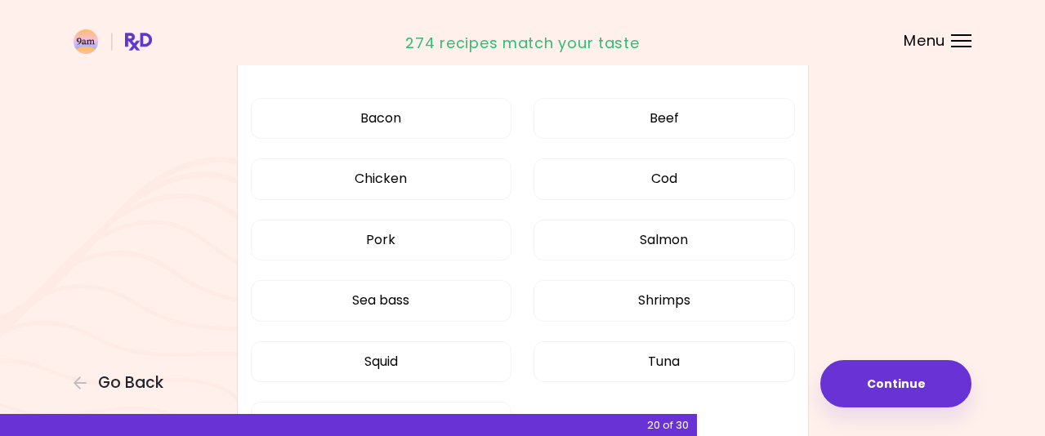
scroll to position [490, 0]
click at [610, 236] on button "Salmon" at bounding box center [663, 239] width 261 height 41
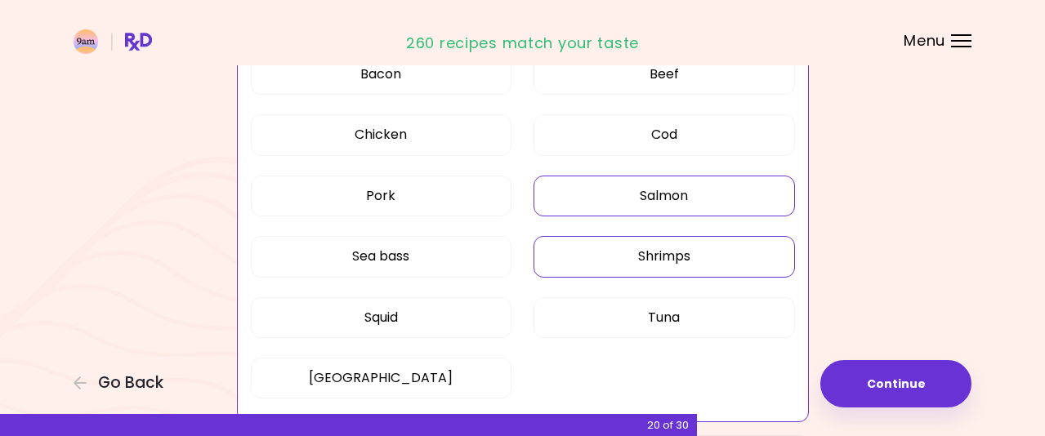
scroll to position [572, 0]
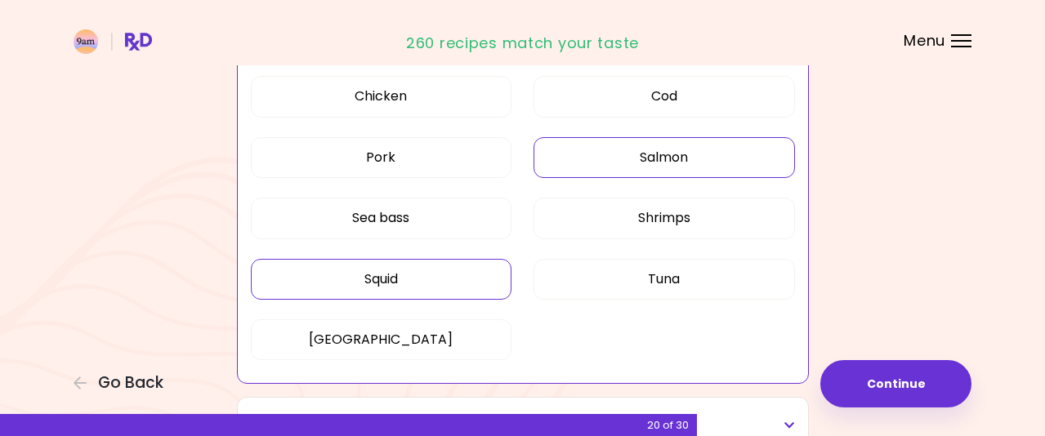
click at [445, 282] on button "Squid" at bounding box center [381, 279] width 261 height 41
click at [436, 219] on button "Sea bass" at bounding box center [381, 218] width 261 height 41
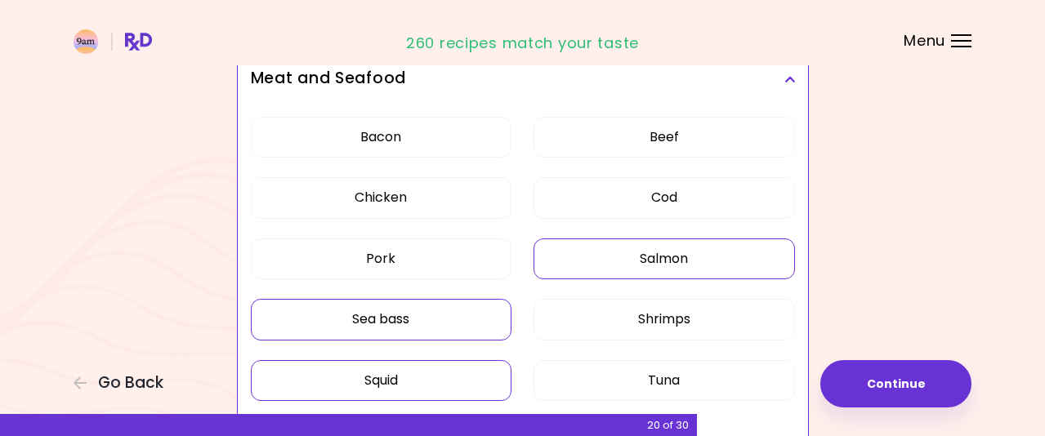
scroll to position [408, 0]
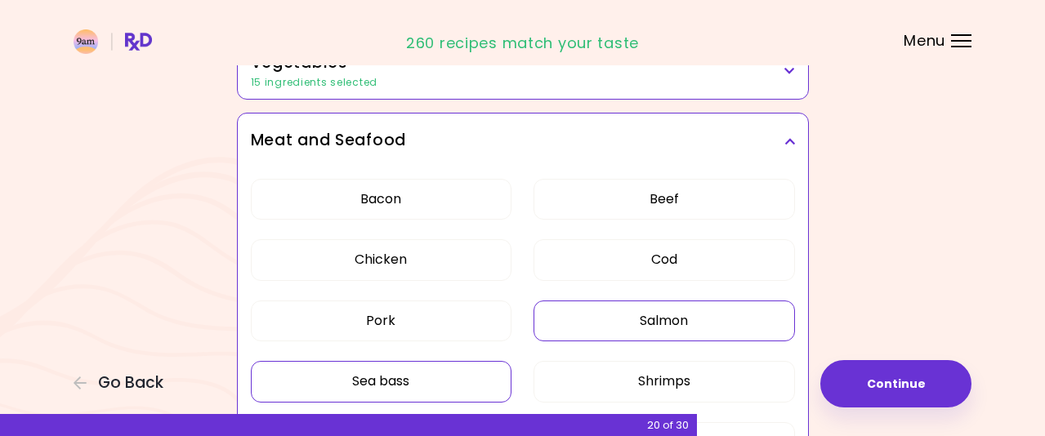
click at [783, 143] on h3 "Meat and Seafood" at bounding box center [523, 141] width 544 height 24
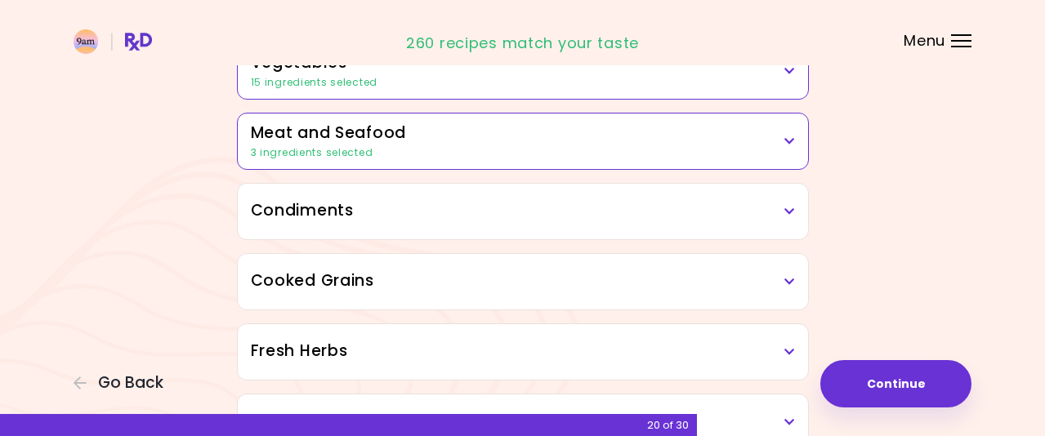
click at [782, 206] on h3 "Condiments" at bounding box center [523, 211] width 544 height 24
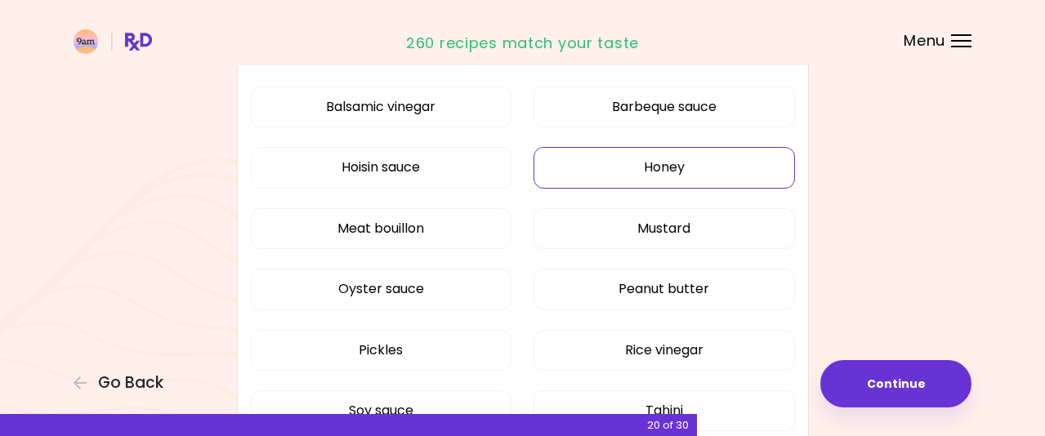
scroll to position [572, 0]
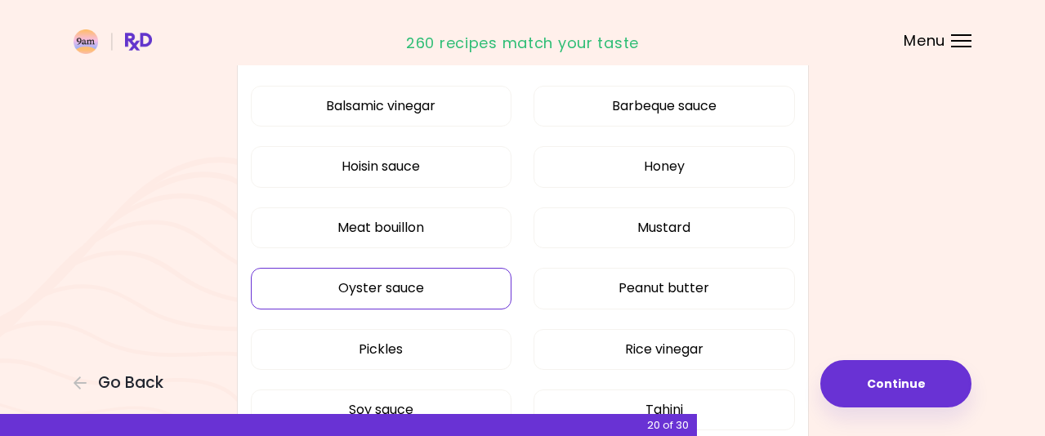
click at [484, 287] on button "Oyster sauce" at bounding box center [381, 288] width 261 height 41
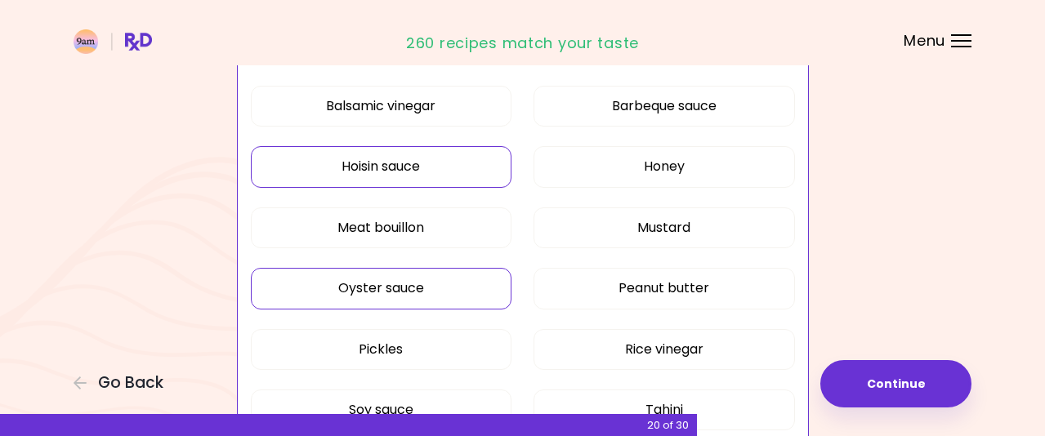
click at [465, 167] on button "Hoisin sauce" at bounding box center [381, 166] width 261 height 41
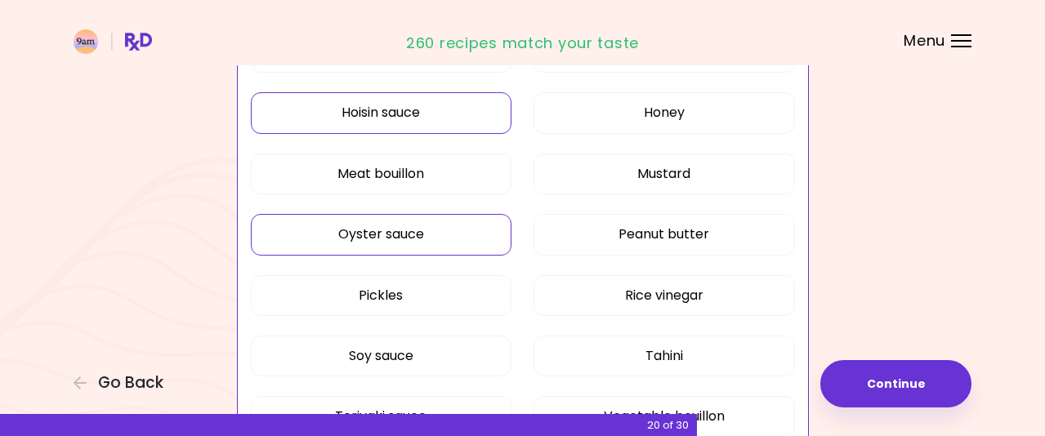
scroll to position [654, 0]
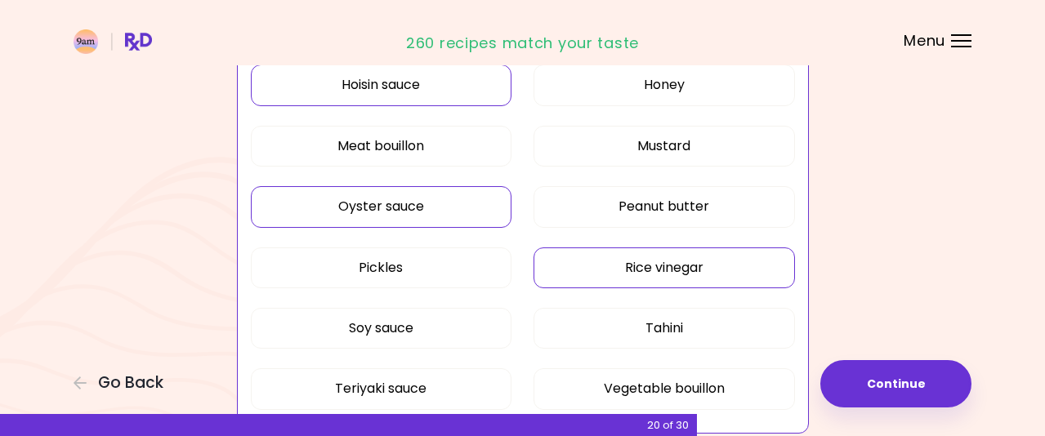
click at [574, 270] on button "Rice vinegar" at bounding box center [663, 268] width 261 height 41
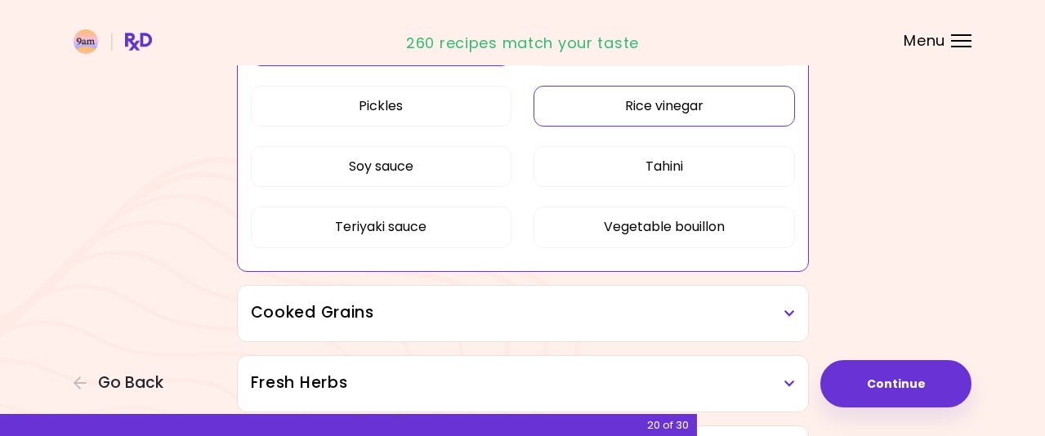
scroll to position [817, 0]
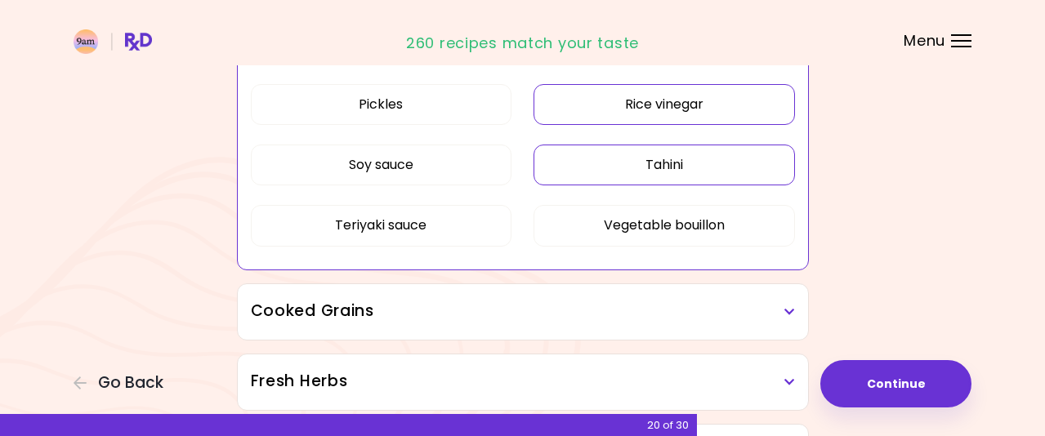
click at [596, 167] on button "Tahini" at bounding box center [663, 165] width 261 height 41
click at [473, 170] on button "Soy sauce" at bounding box center [381, 165] width 261 height 41
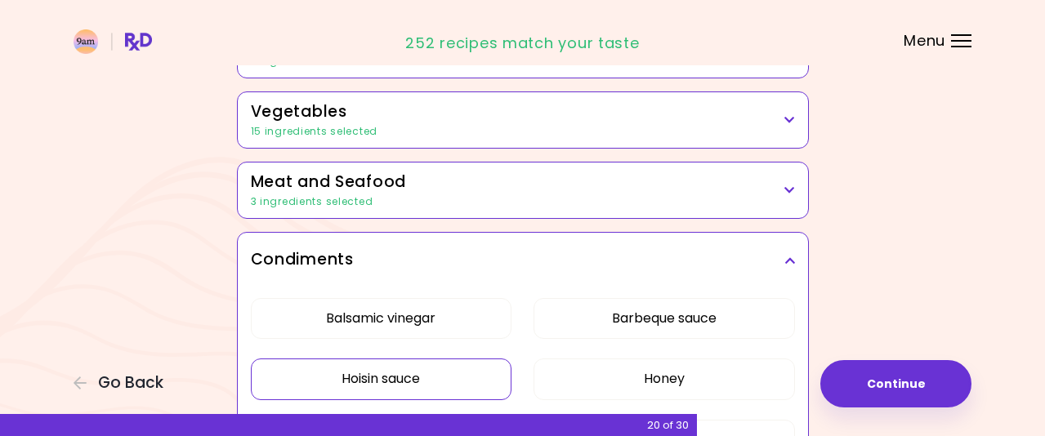
scroll to position [327, 0]
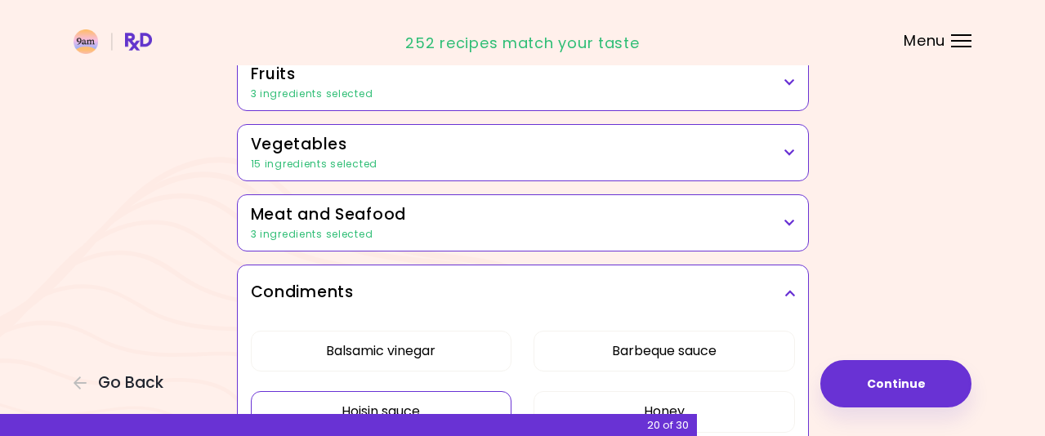
click at [788, 287] on h3 "Condiments" at bounding box center [523, 293] width 544 height 24
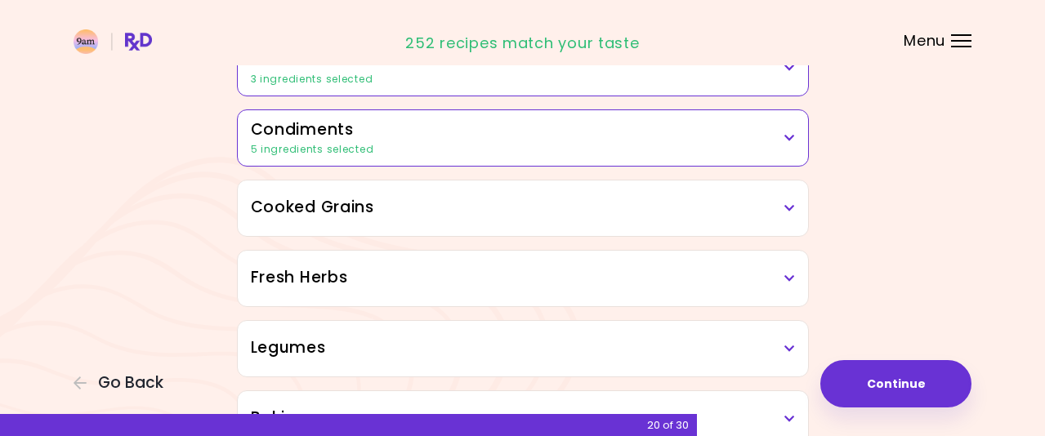
scroll to position [490, 0]
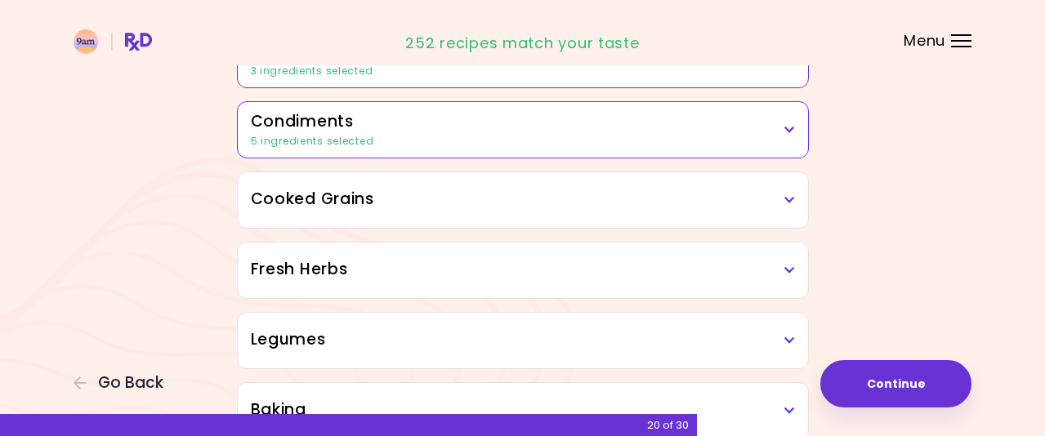
click at [791, 205] on icon at bounding box center [789, 199] width 11 height 11
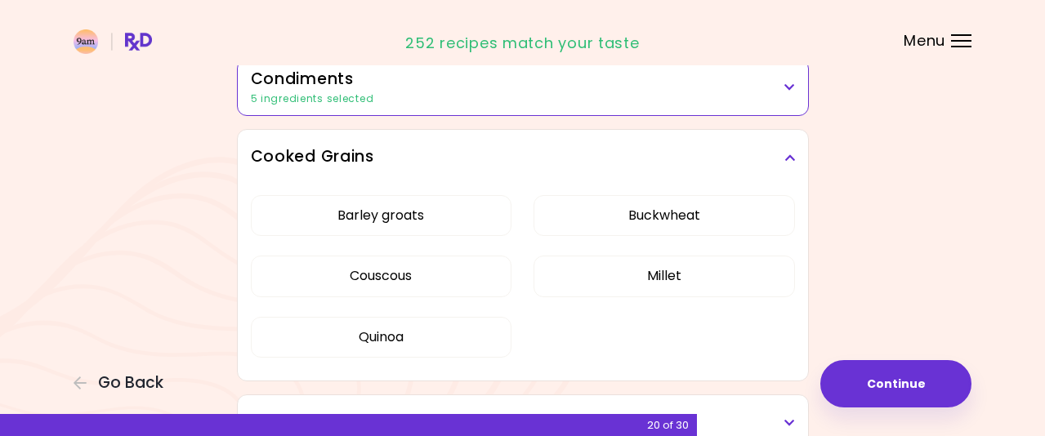
scroll to position [572, 0]
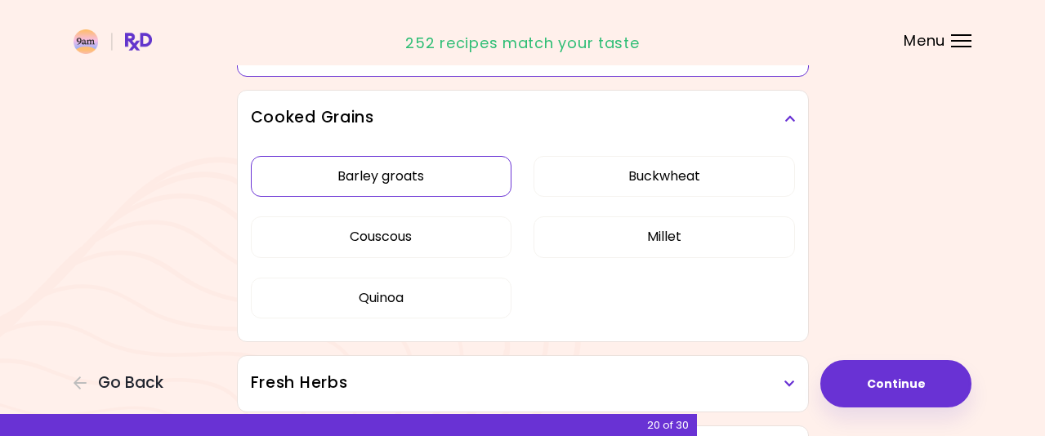
click at [467, 171] on button "Barley groats" at bounding box center [381, 176] width 261 height 41
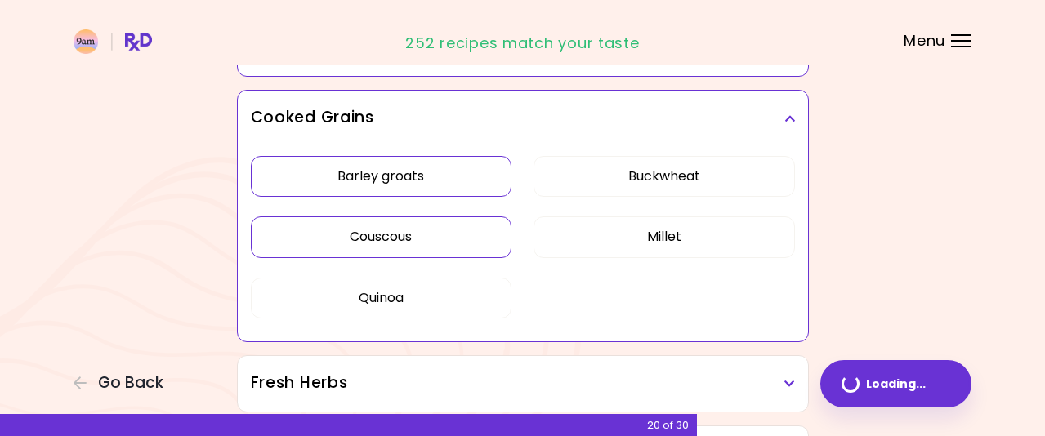
click at [459, 229] on button "Couscous" at bounding box center [381, 236] width 261 height 41
click at [460, 296] on button "Quinoa" at bounding box center [381, 298] width 261 height 41
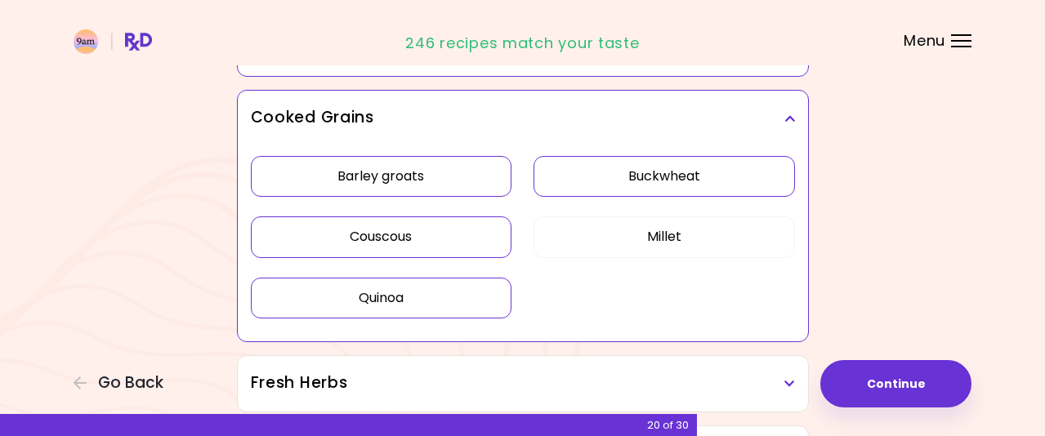
click at [578, 175] on button "Buckwheat" at bounding box center [663, 176] width 261 height 41
click at [577, 241] on button "Millet" at bounding box center [663, 236] width 261 height 41
click at [788, 118] on icon at bounding box center [789, 118] width 11 height 11
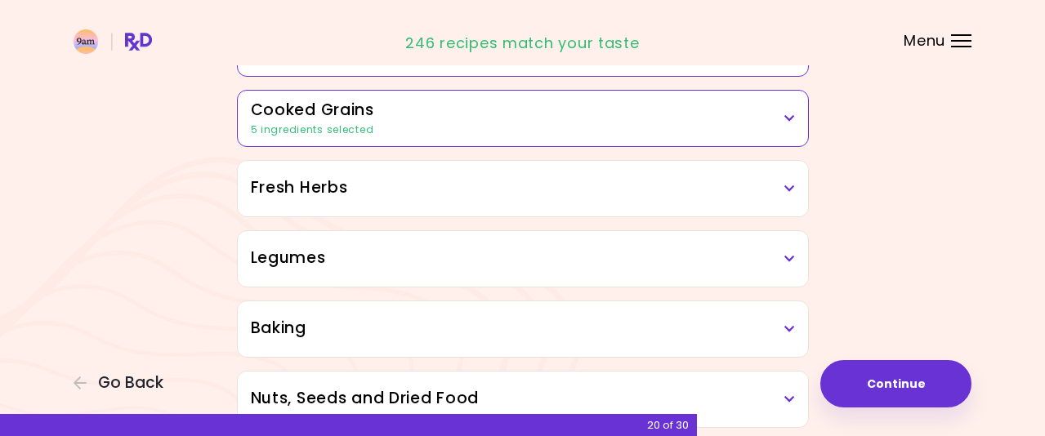
click at [782, 189] on h3 "Fresh Herbs" at bounding box center [523, 188] width 544 height 24
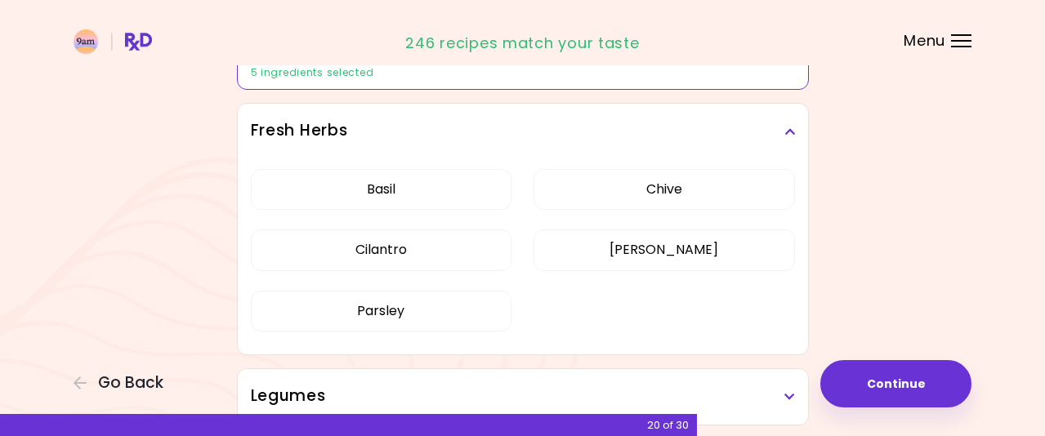
scroll to position [654, 0]
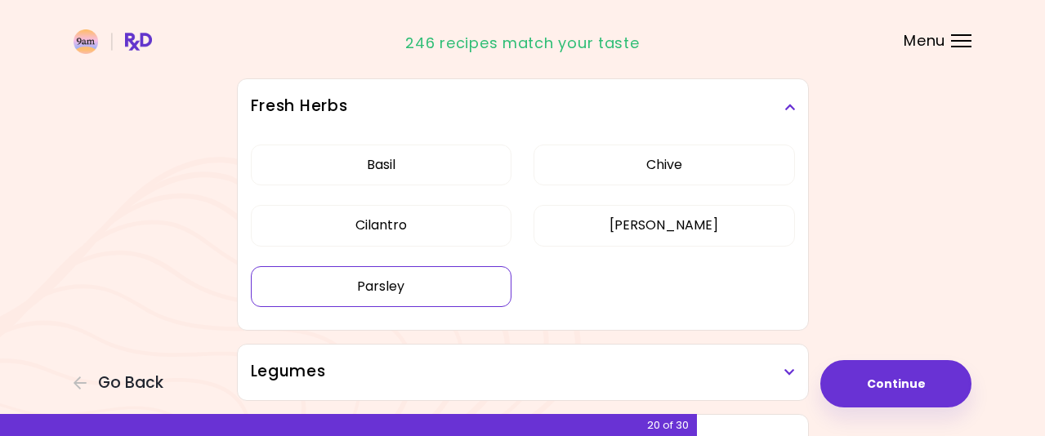
click at [483, 288] on button "Parsley" at bounding box center [381, 286] width 261 height 41
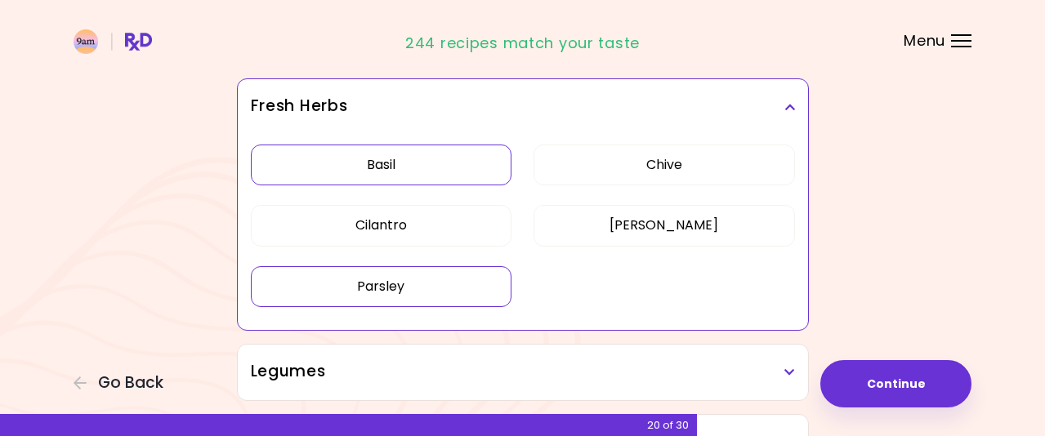
click at [475, 172] on button "Basil" at bounding box center [381, 165] width 261 height 41
click at [787, 107] on icon at bounding box center [789, 106] width 11 height 11
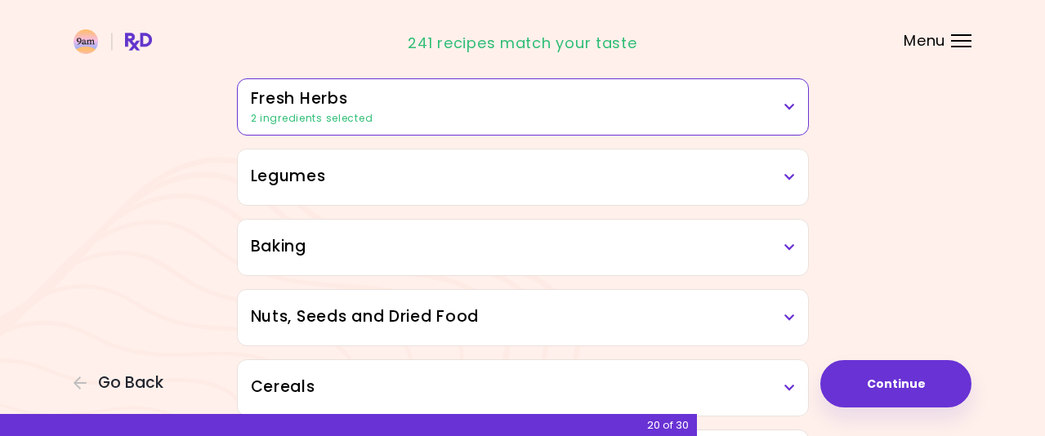
click at [788, 172] on icon at bounding box center [789, 177] width 11 height 11
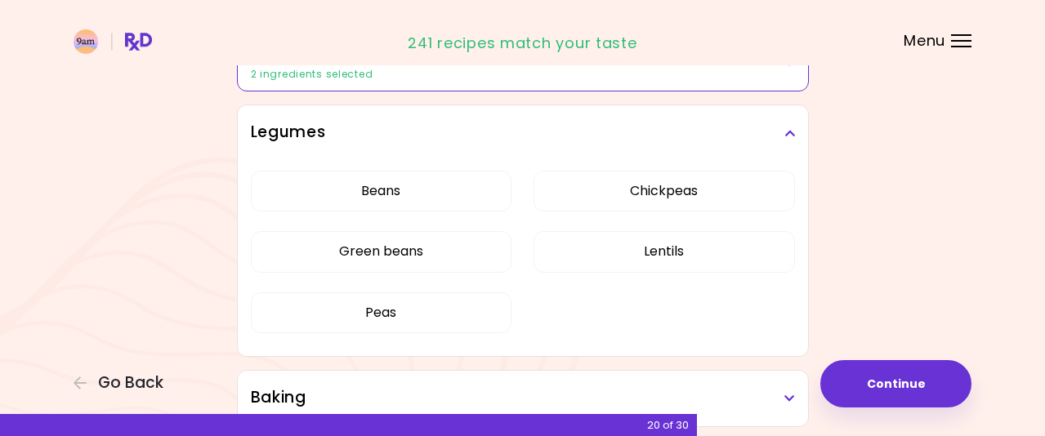
scroll to position [735, 0]
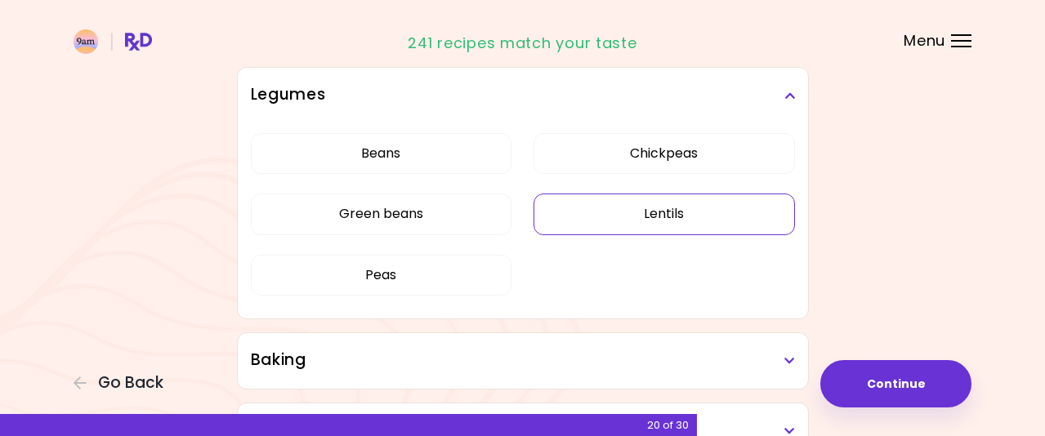
click at [616, 224] on button "Lentils" at bounding box center [663, 214] width 261 height 41
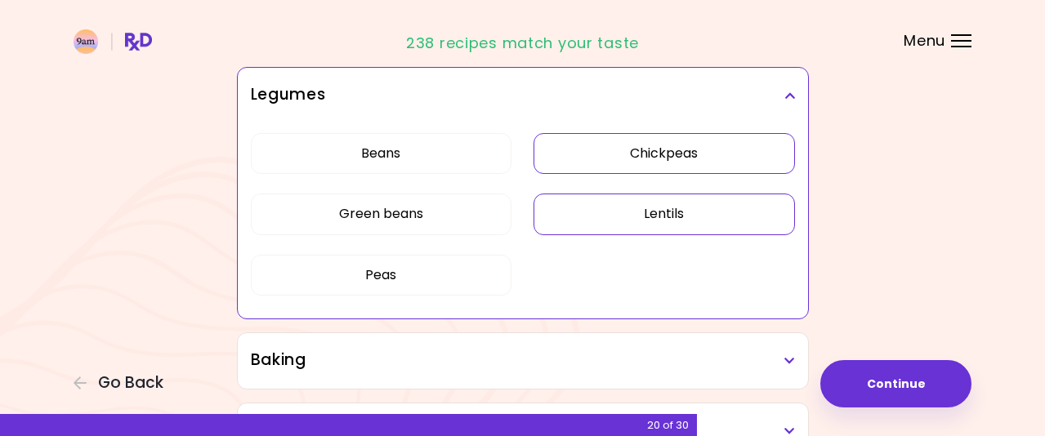
click at [594, 154] on button "Chickpeas" at bounding box center [663, 153] width 261 height 41
click at [787, 91] on icon at bounding box center [789, 95] width 11 height 11
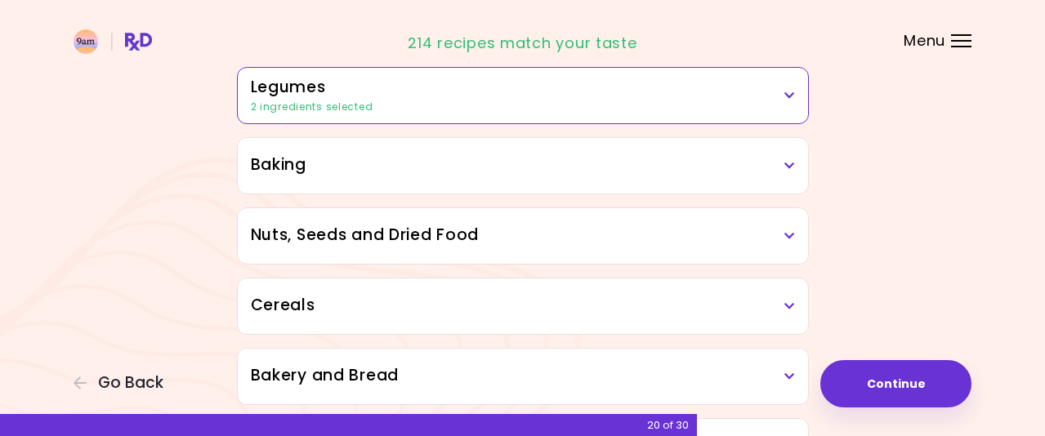
click at [789, 158] on h3 "Baking" at bounding box center [523, 166] width 544 height 24
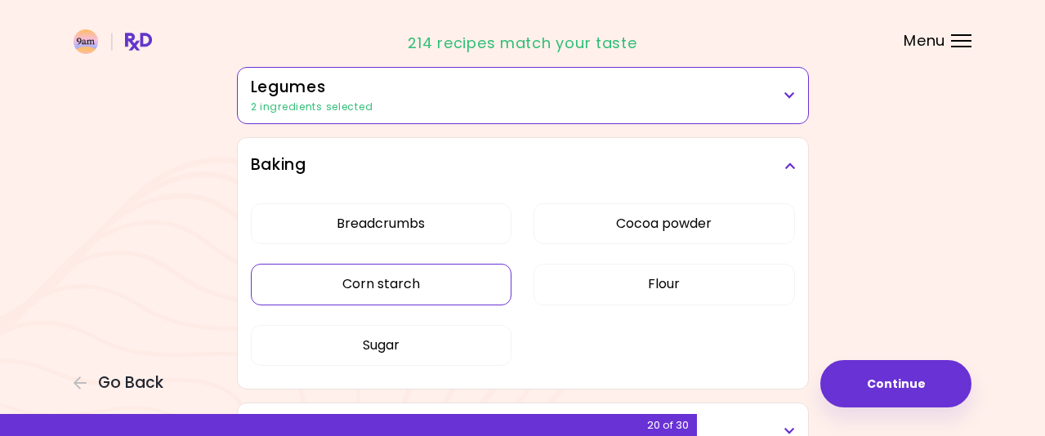
click at [437, 279] on button "Corn starch" at bounding box center [381, 284] width 261 height 41
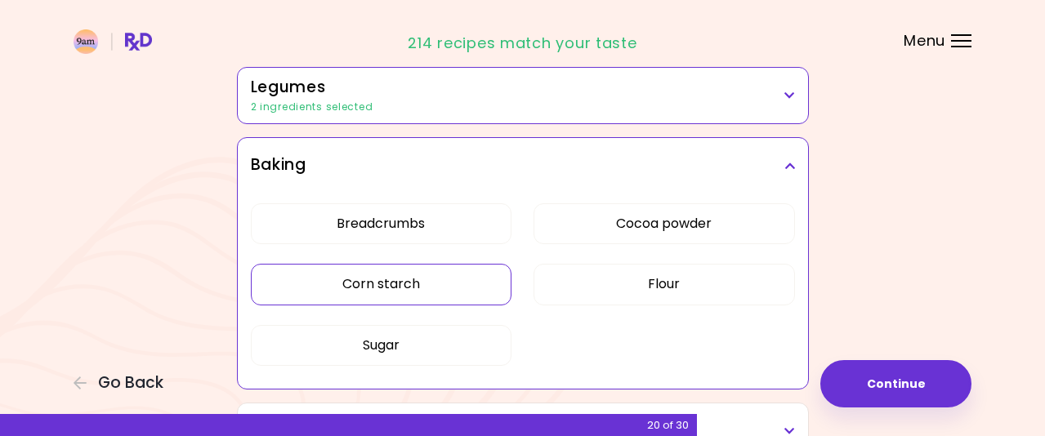
click at [786, 162] on icon at bounding box center [789, 165] width 11 height 11
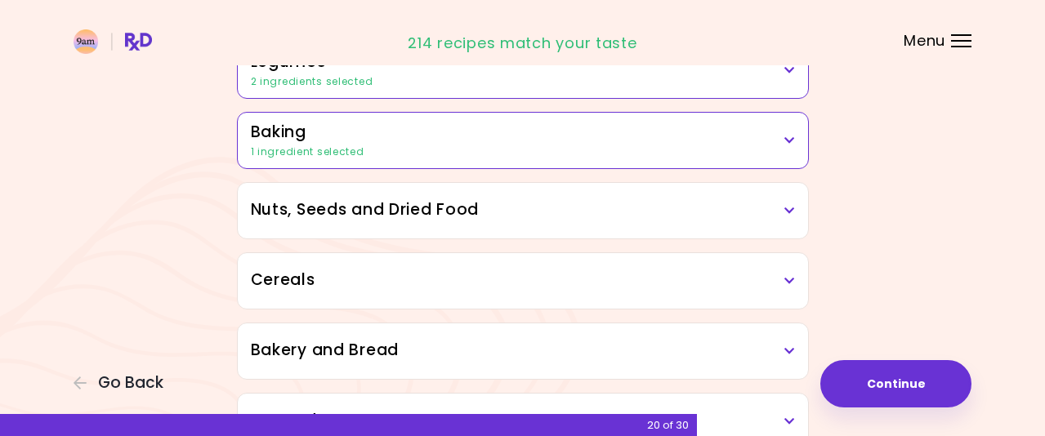
scroll to position [760, 0]
click at [792, 209] on icon at bounding box center [789, 211] width 11 height 11
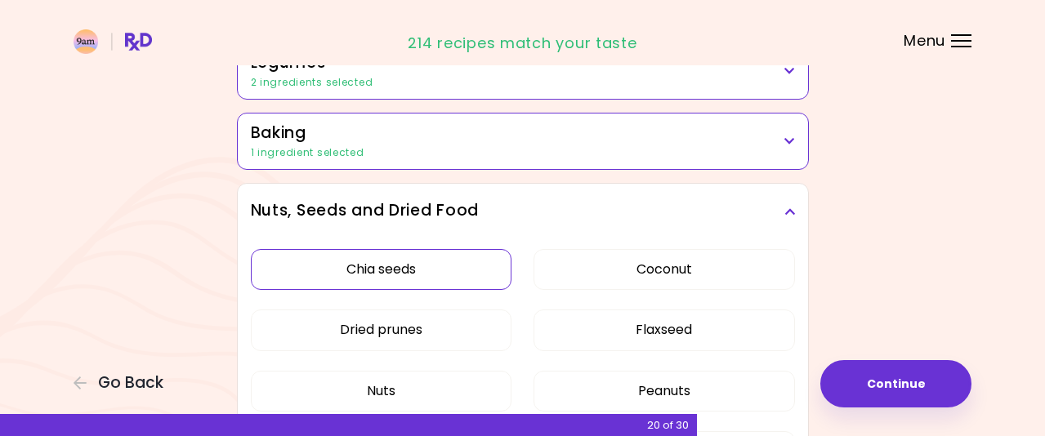
click at [462, 267] on button "Chia seeds" at bounding box center [381, 269] width 261 height 41
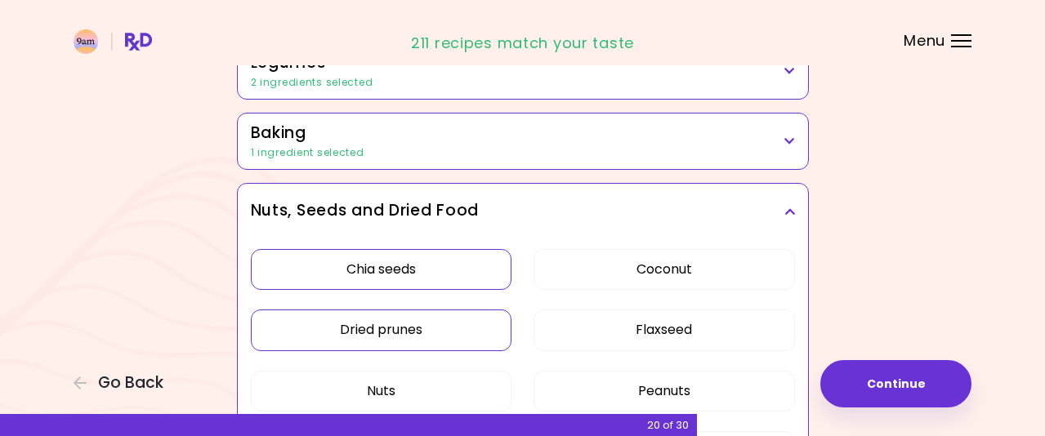
click at [469, 322] on button "Dried prunes" at bounding box center [381, 330] width 261 height 41
click at [601, 332] on button "Flaxseed" at bounding box center [663, 330] width 261 height 41
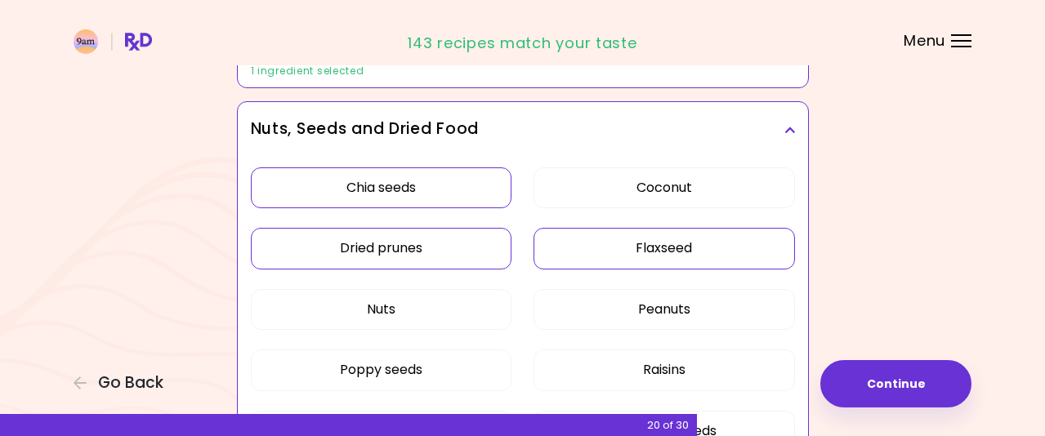
scroll to position [923, 0]
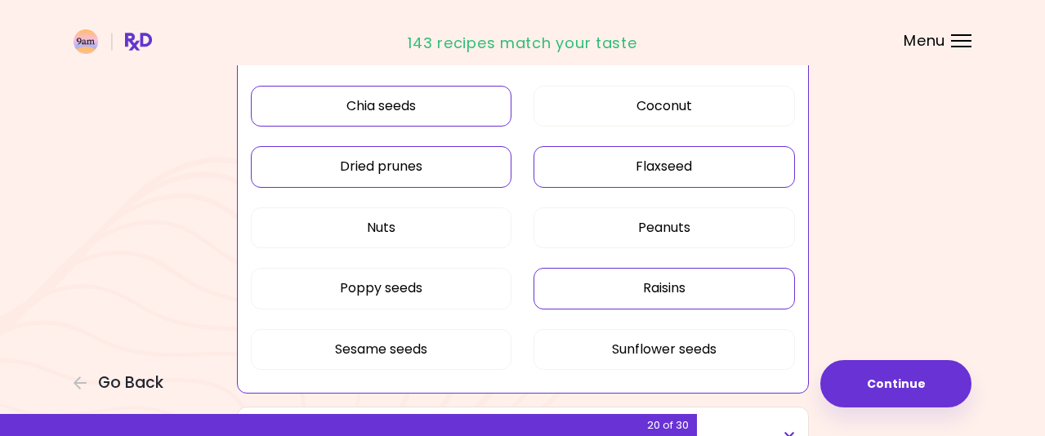
click at [600, 292] on button "Raisins" at bounding box center [663, 288] width 261 height 41
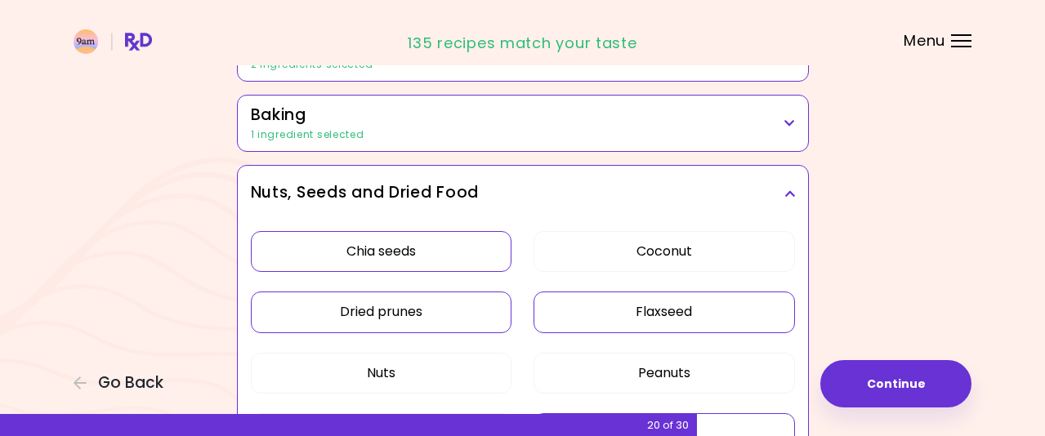
scroll to position [760, 0]
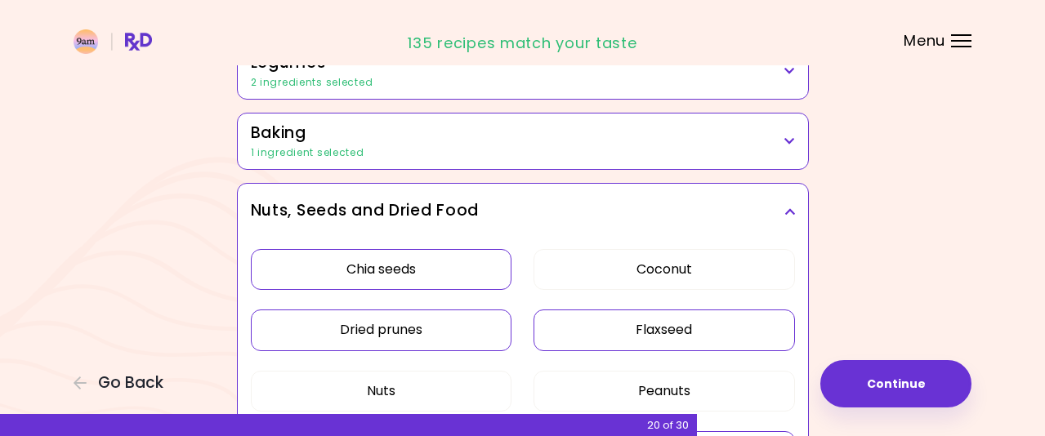
click at [784, 207] on icon at bounding box center [789, 211] width 11 height 11
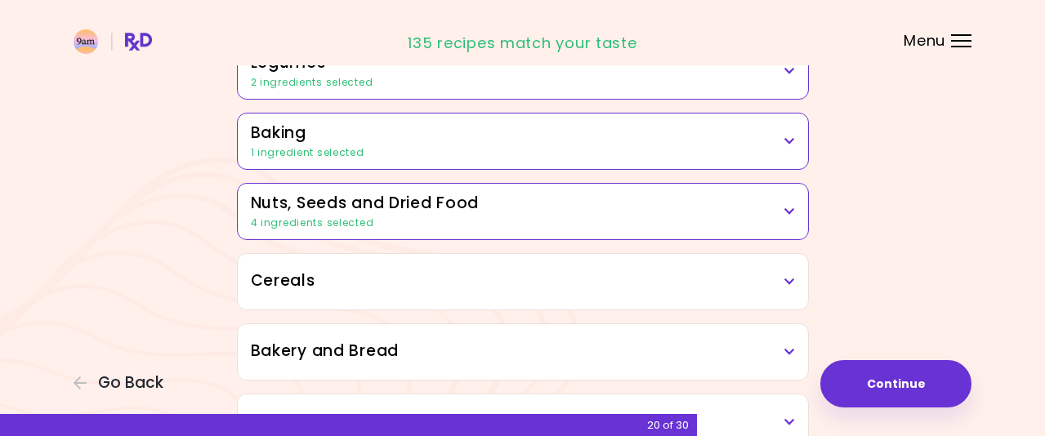
click at [789, 276] on icon at bounding box center [789, 281] width 11 height 11
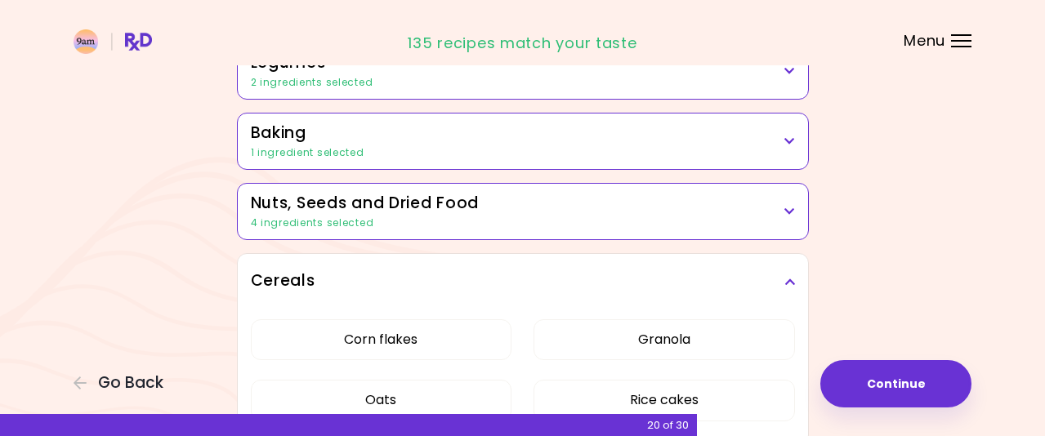
scroll to position [841, 0]
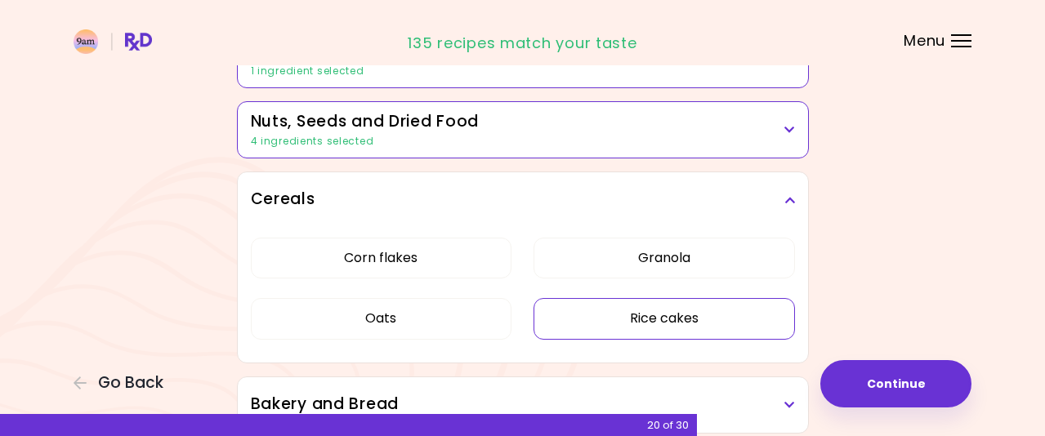
click at [604, 319] on button "Rice cakes" at bounding box center [663, 318] width 261 height 41
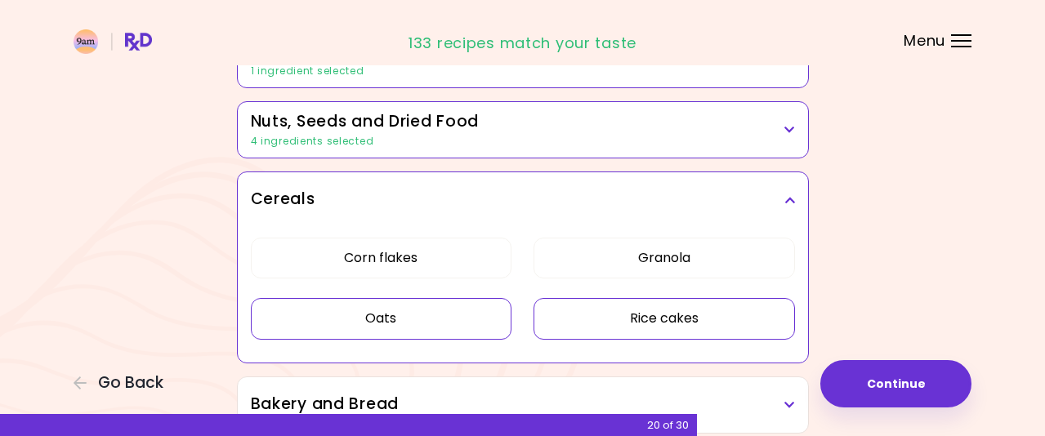
click at [457, 319] on button "Oats" at bounding box center [381, 318] width 261 height 41
click at [785, 199] on icon at bounding box center [789, 199] width 11 height 11
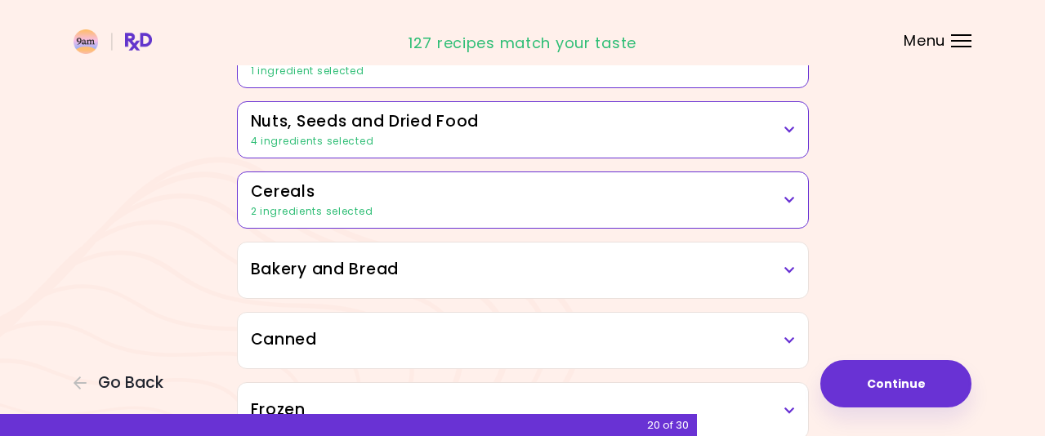
click at [789, 268] on icon at bounding box center [789, 270] width 11 height 11
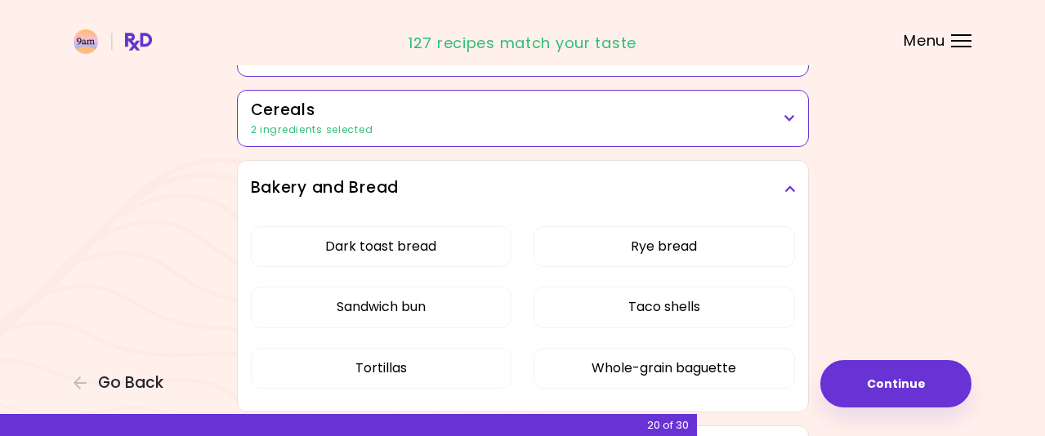
scroll to position [1005, 0]
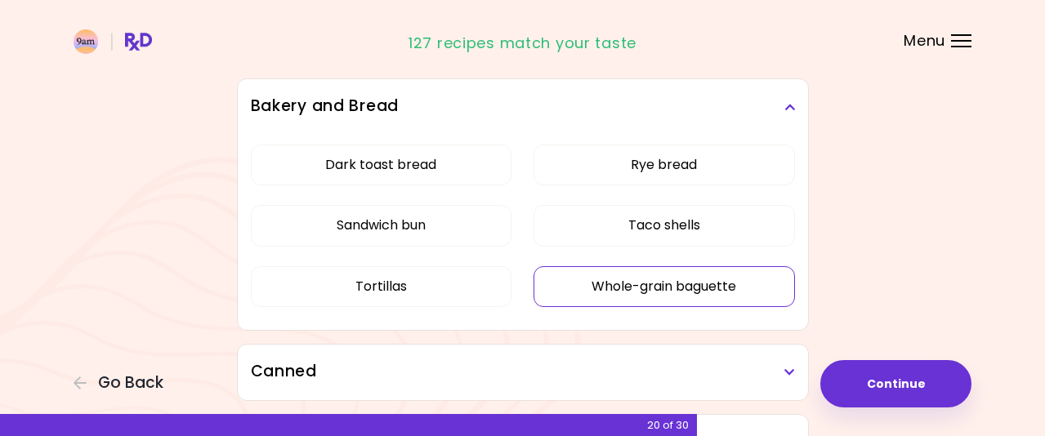
click at [586, 290] on button "Whole-grain baguette" at bounding box center [663, 286] width 261 height 41
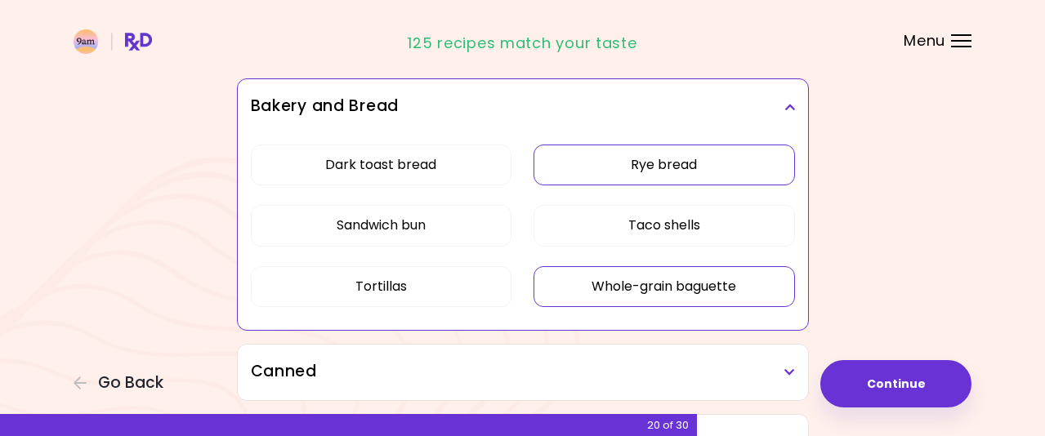
click at [578, 169] on button "Rye bread" at bounding box center [663, 165] width 261 height 41
drag, startPoint x: 788, startPoint y: 100, endPoint x: 738, endPoint y: 167, distance: 84.0
click at [788, 100] on h3 "Bakery and Bread" at bounding box center [523, 107] width 544 height 24
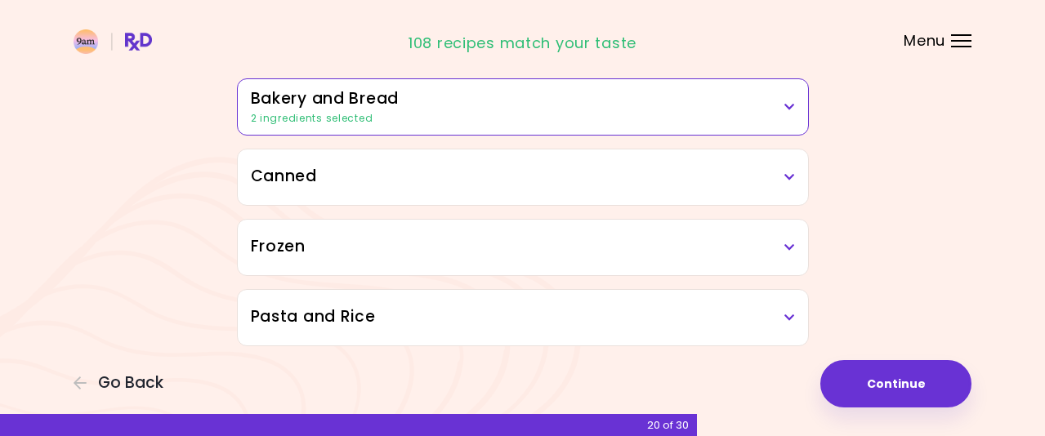
click at [787, 172] on icon at bounding box center [789, 177] width 11 height 11
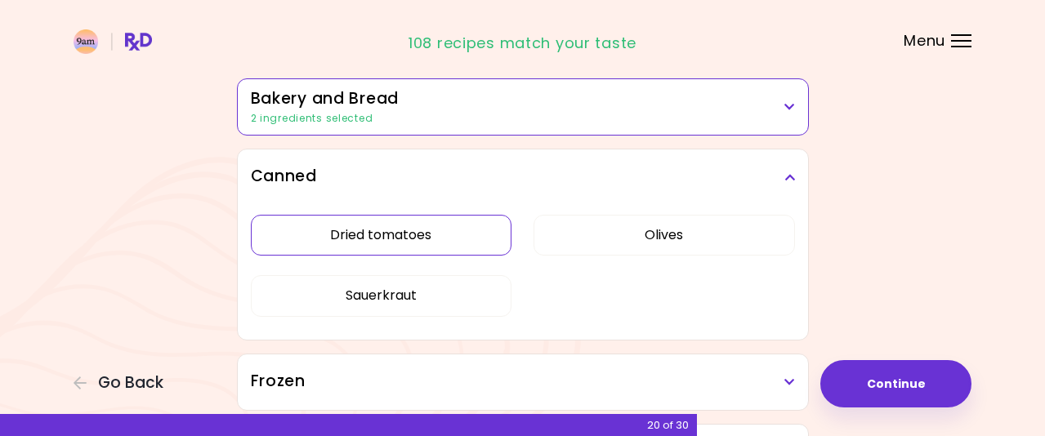
click at [471, 230] on button "Dried tomatoes" at bounding box center [381, 235] width 261 height 41
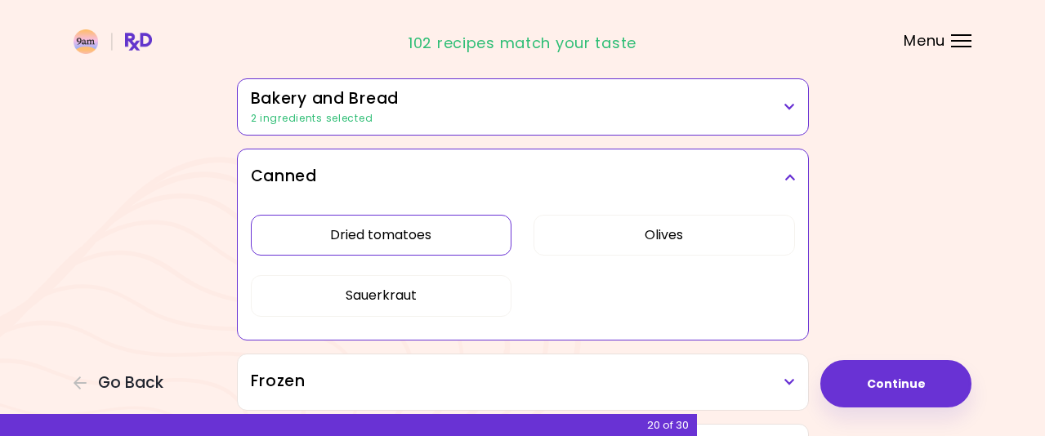
click at [787, 177] on icon at bounding box center [789, 177] width 11 height 11
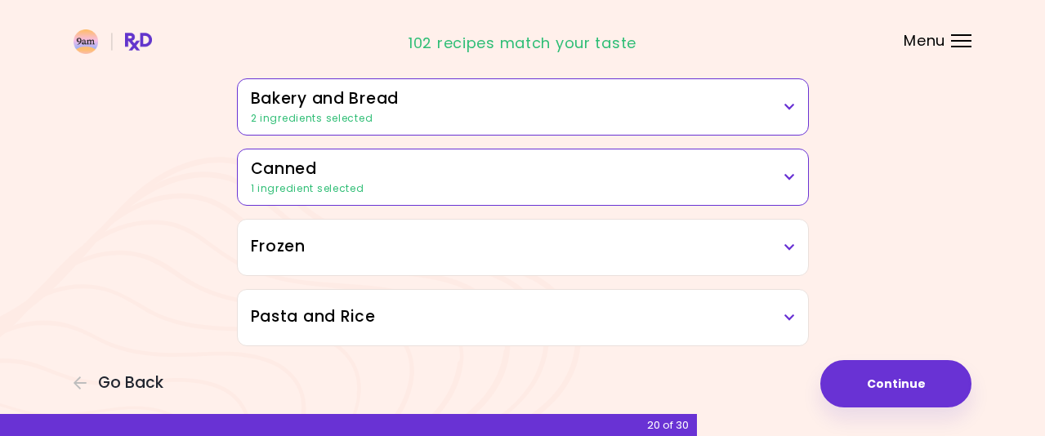
click at [792, 247] on icon at bounding box center [789, 247] width 11 height 11
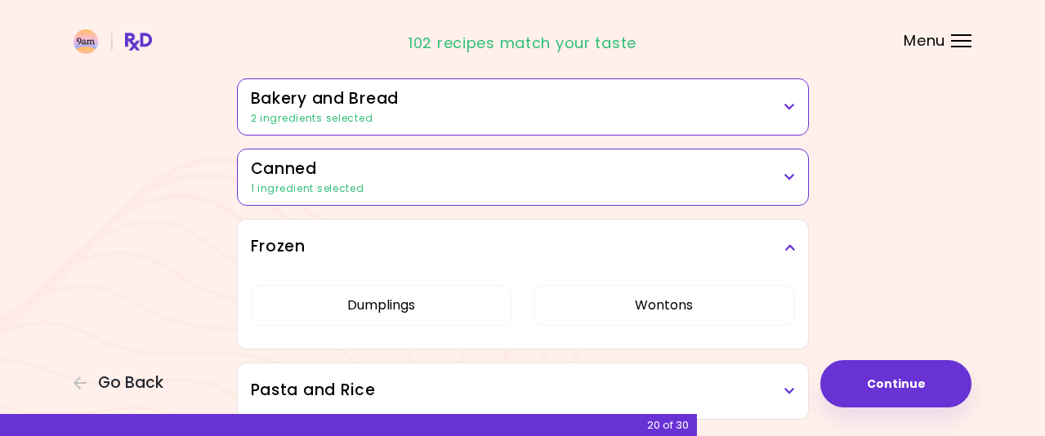
click at [787, 248] on icon at bounding box center [789, 247] width 11 height 11
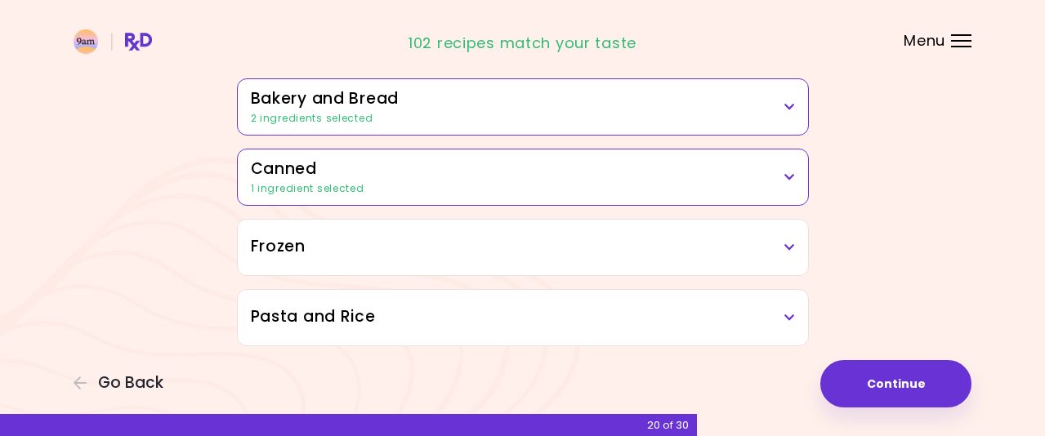
click at [783, 316] on h3 "Pasta and Rice" at bounding box center [523, 318] width 544 height 24
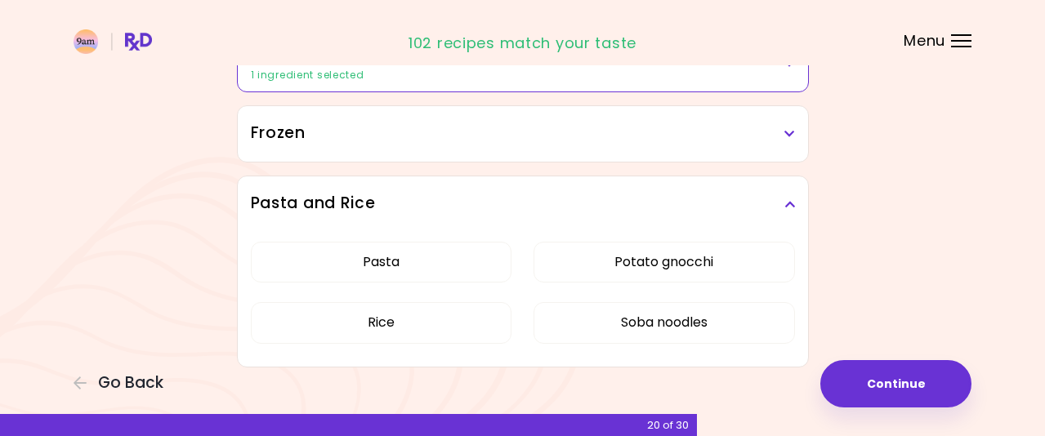
scroll to position [1140, 0]
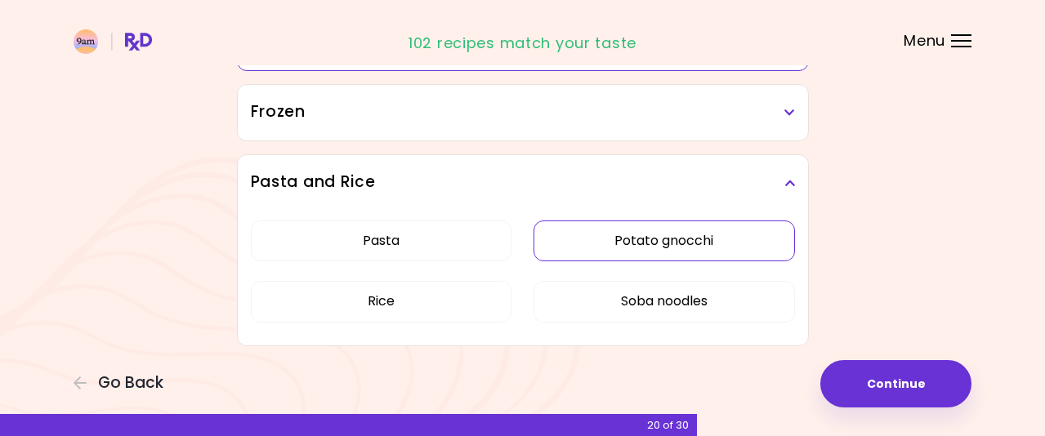
click at [610, 248] on button "Potato gnocchi" at bounding box center [663, 241] width 261 height 41
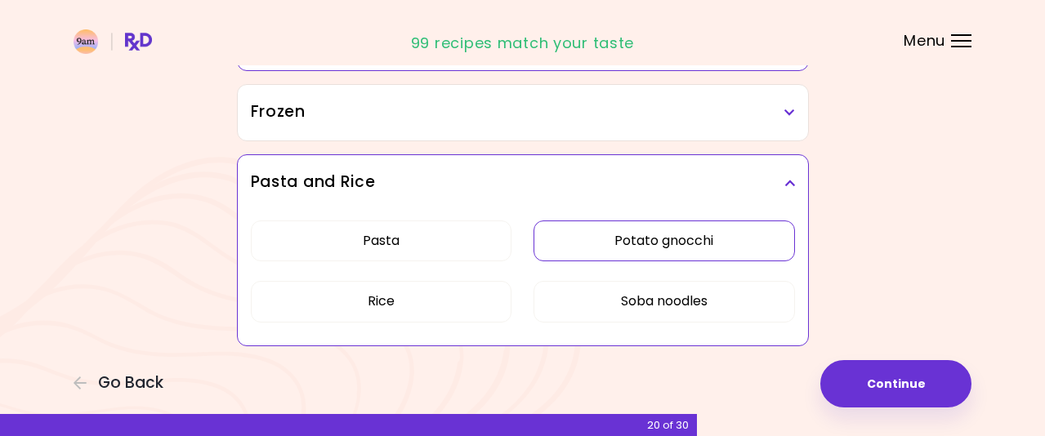
click at [790, 178] on icon at bounding box center [789, 182] width 11 height 11
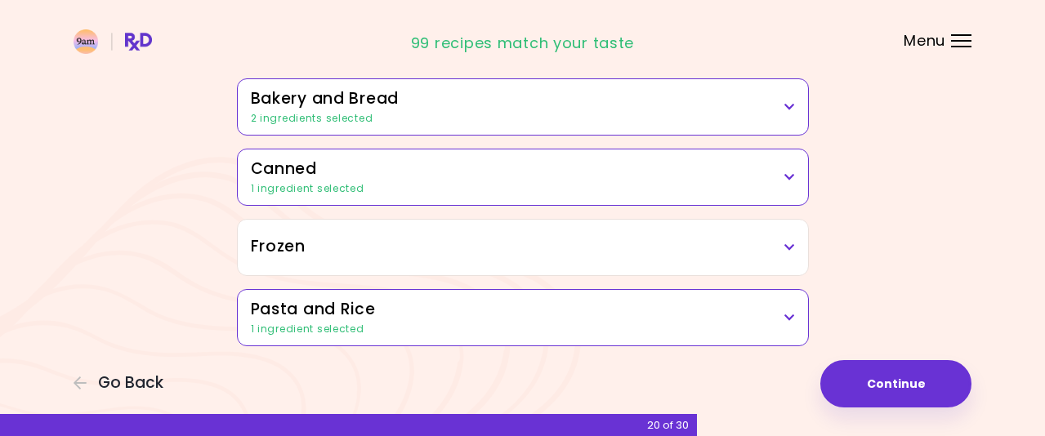
scroll to position [1005, 0]
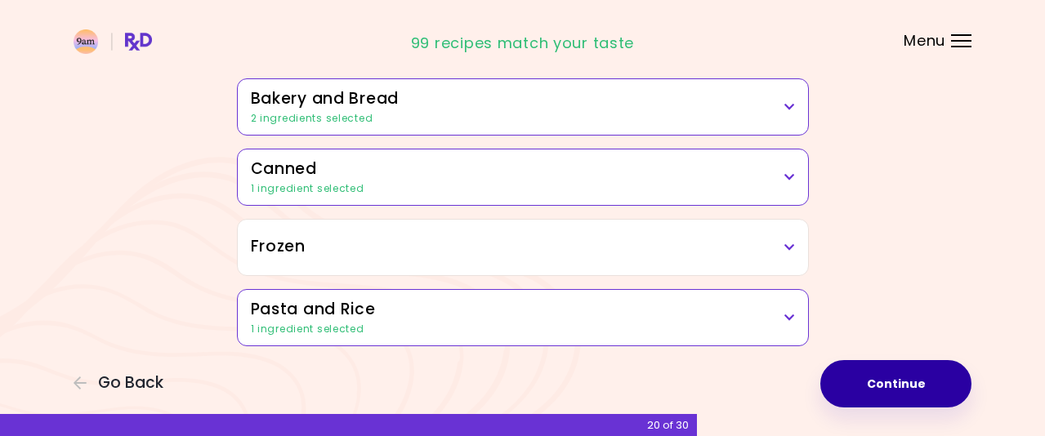
click at [907, 381] on button "Continue" at bounding box center [895, 383] width 151 height 47
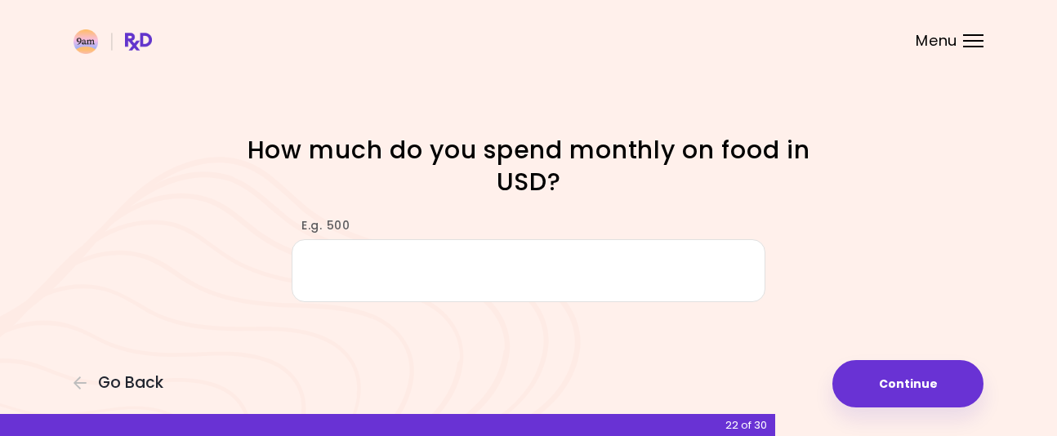
click at [613, 269] on input "E.g. 500" at bounding box center [529, 270] width 474 height 63
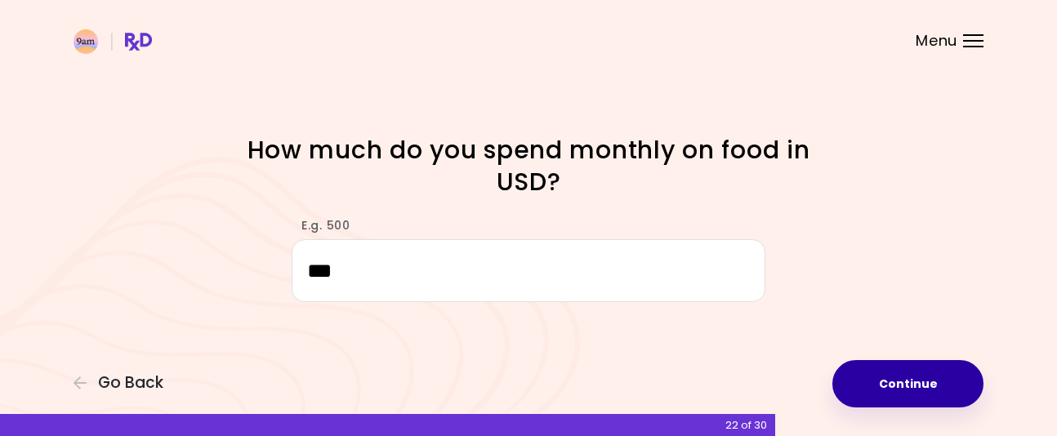
type input "***"
click at [902, 390] on button "Continue" at bounding box center [907, 383] width 151 height 47
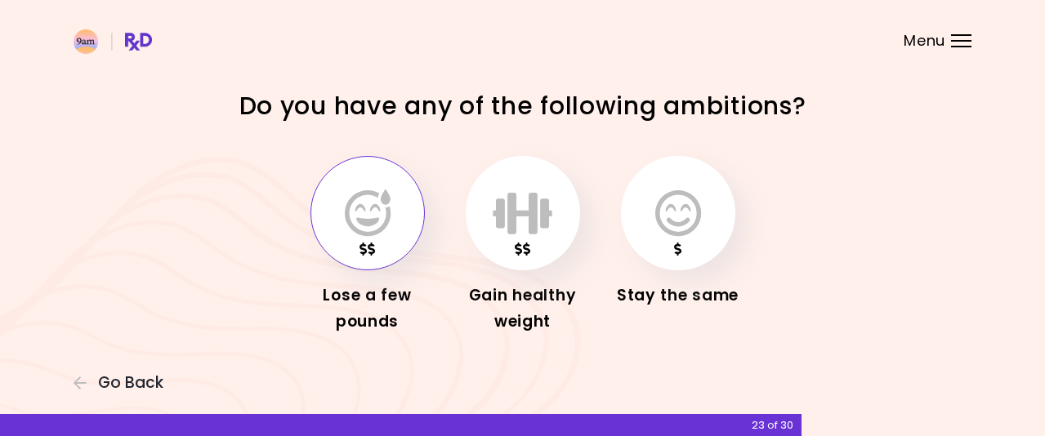
click at [361, 212] on icon "button" at bounding box center [368, 213] width 46 height 47
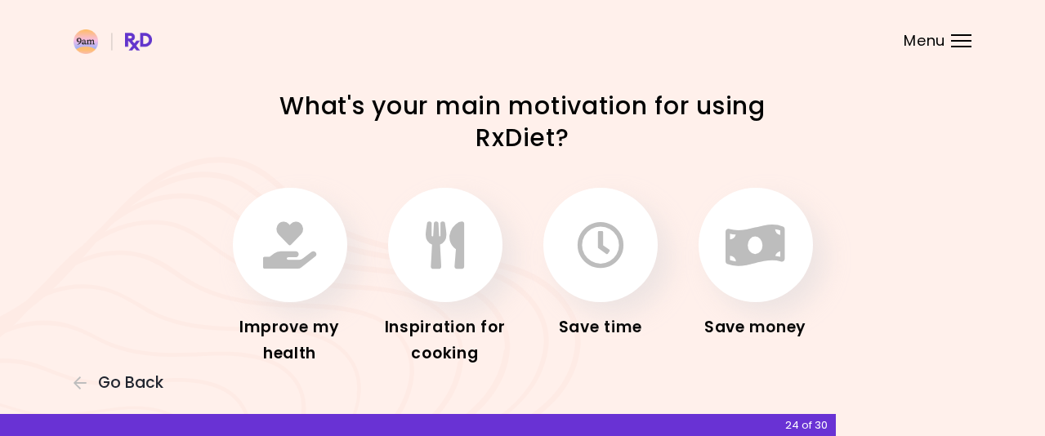
scroll to position [51, 0]
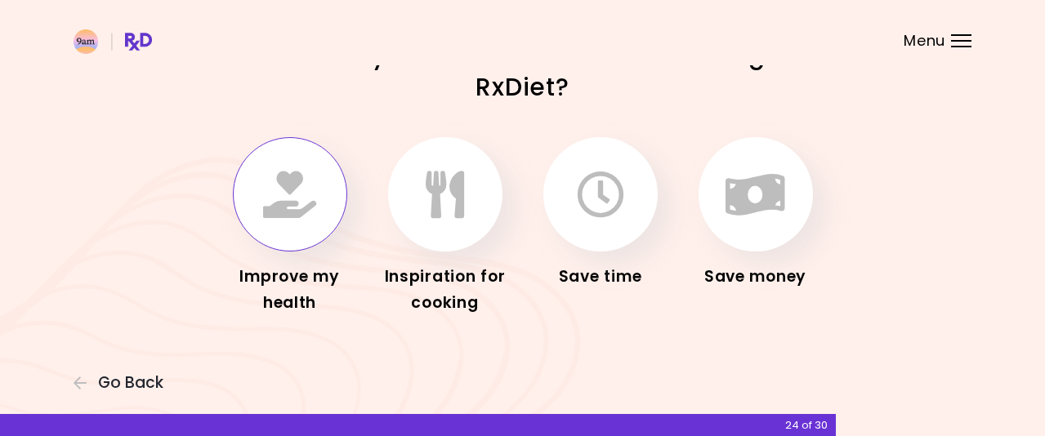
click at [287, 197] on icon "button" at bounding box center [289, 194] width 53 height 47
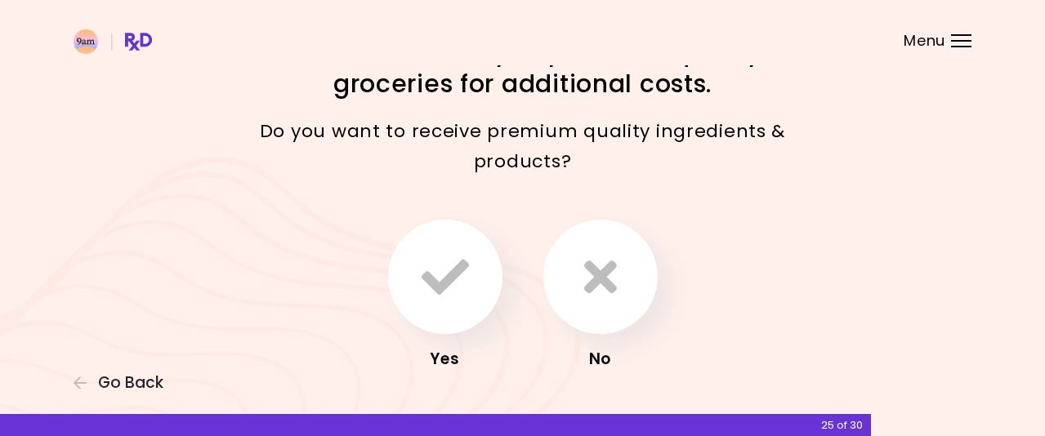
scroll to position [82, 0]
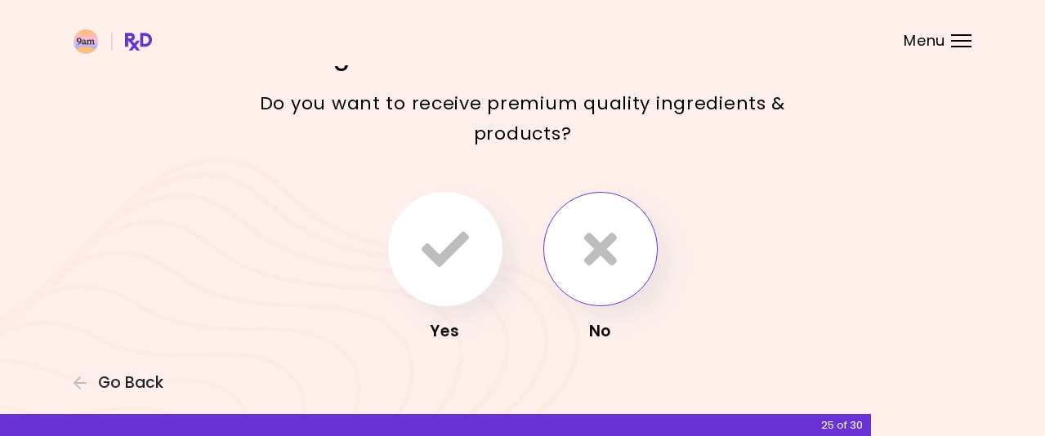
click at [623, 236] on button "button" at bounding box center [600, 249] width 114 height 114
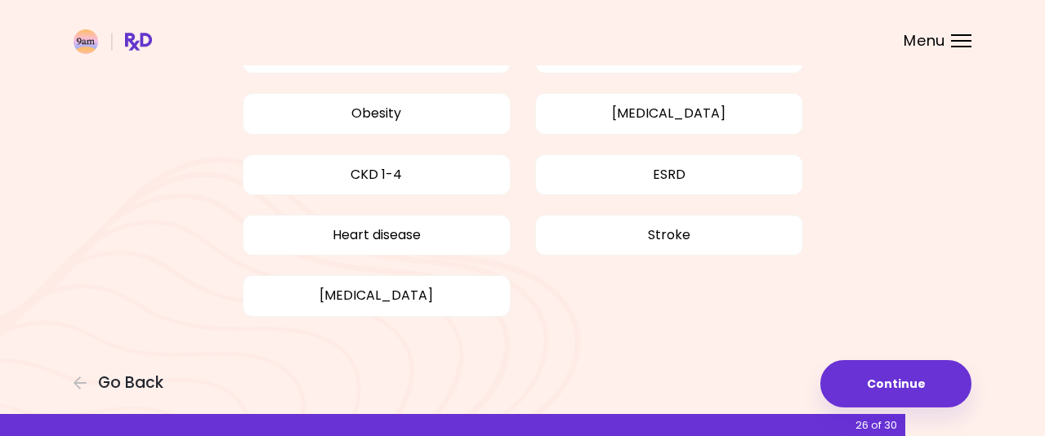
scroll to position [240, 0]
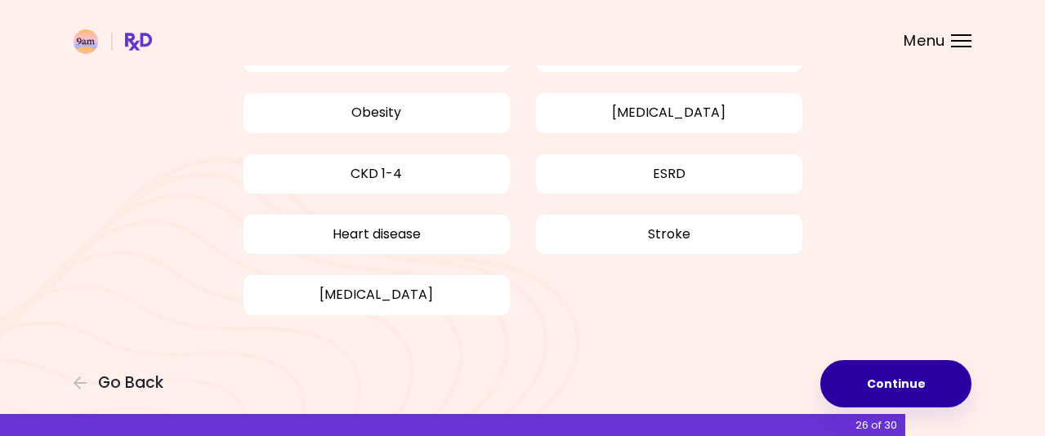
click at [910, 373] on button "Continue" at bounding box center [895, 383] width 151 height 47
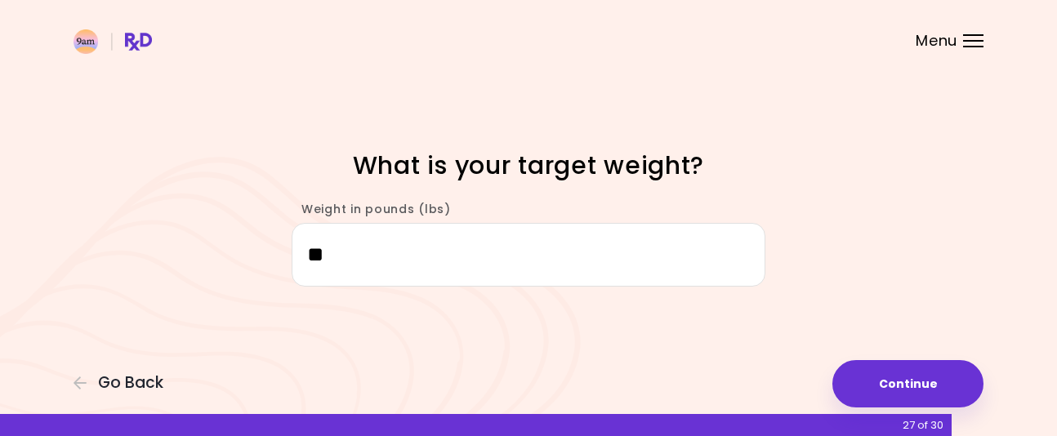
click at [783, 98] on div "Focusable invisible element What is your target weight? Weight in pounds (lbs) …" at bounding box center [528, 218] width 1057 height 436
click at [411, 261] on input "**" at bounding box center [529, 254] width 474 height 63
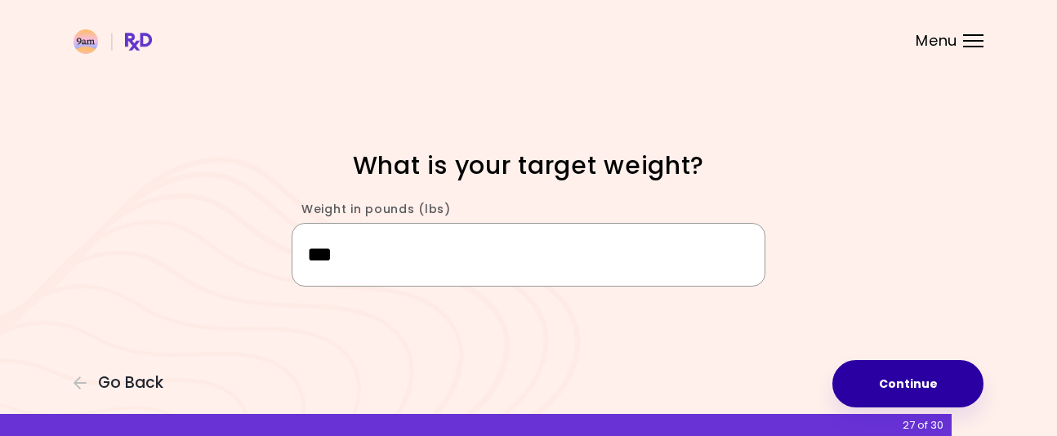
type input "***"
click at [871, 377] on button "Continue" at bounding box center [907, 383] width 151 height 47
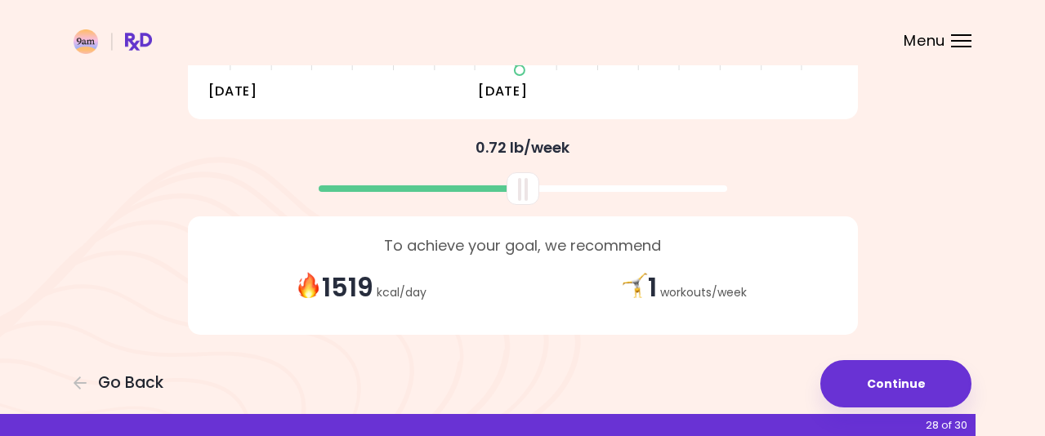
scroll to position [409, 0]
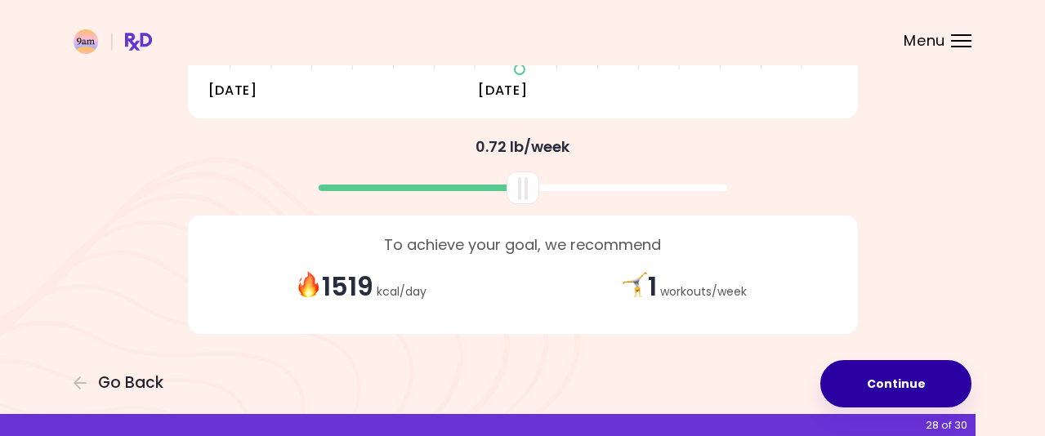
click at [894, 374] on button "Continue" at bounding box center [895, 383] width 151 height 47
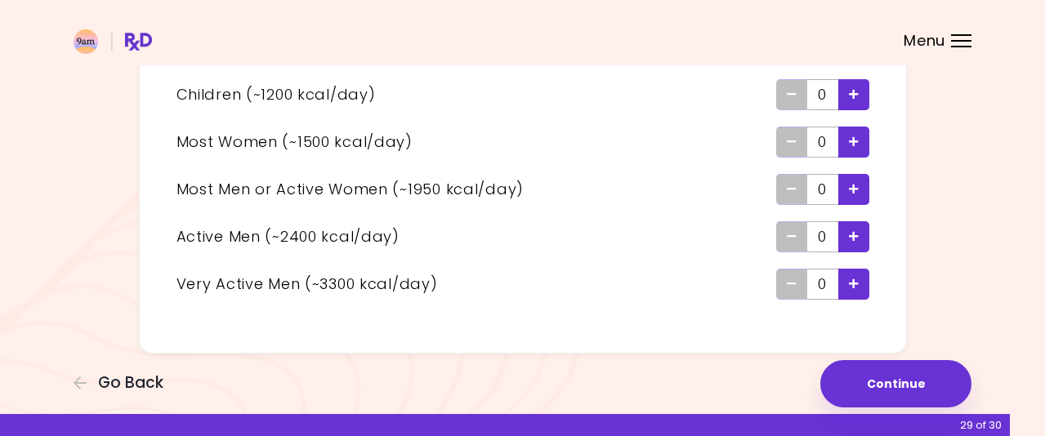
scroll to position [163, 0]
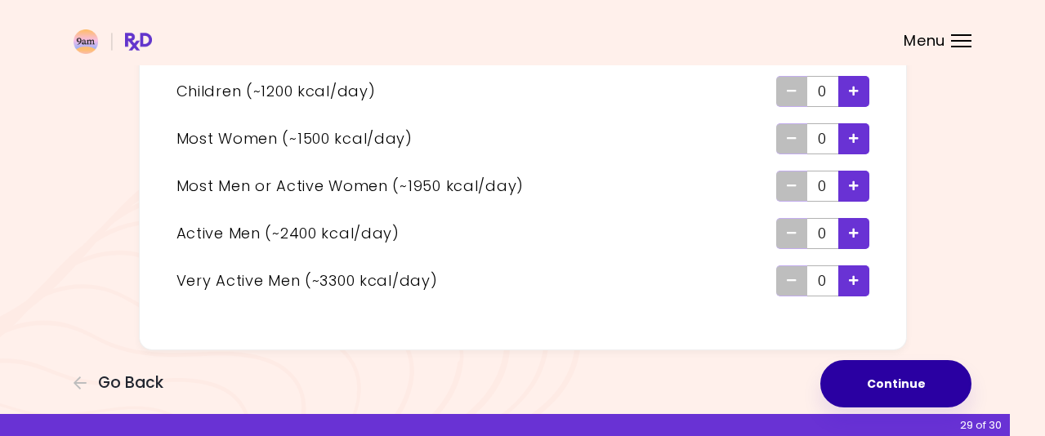
click at [883, 377] on button "Continue" at bounding box center [895, 383] width 151 height 47
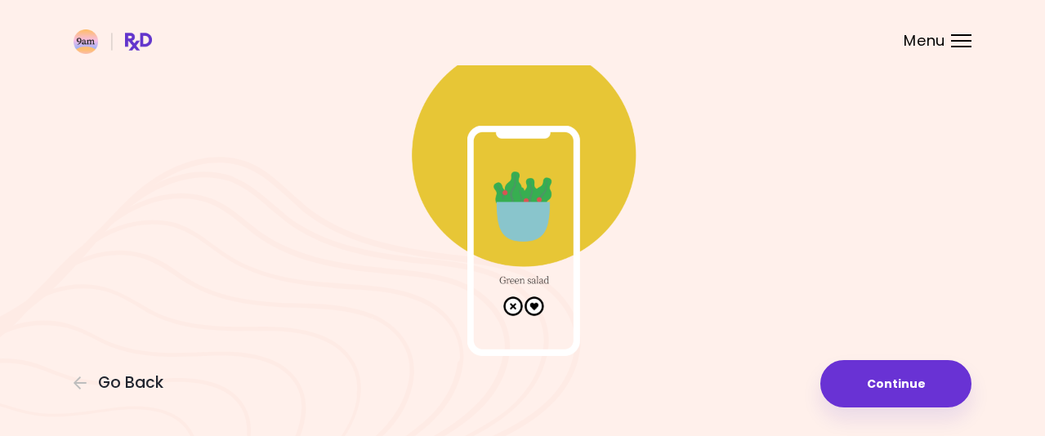
scroll to position [131, 0]
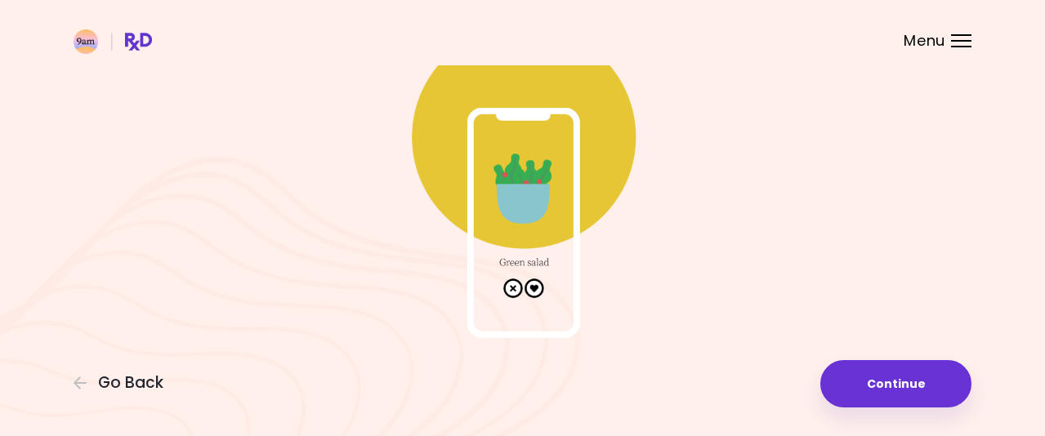
click at [514, 285] on img at bounding box center [522, 174] width 327 height 327
click at [533, 286] on img at bounding box center [522, 174] width 327 height 327
click at [534, 183] on img at bounding box center [522, 174] width 327 height 327
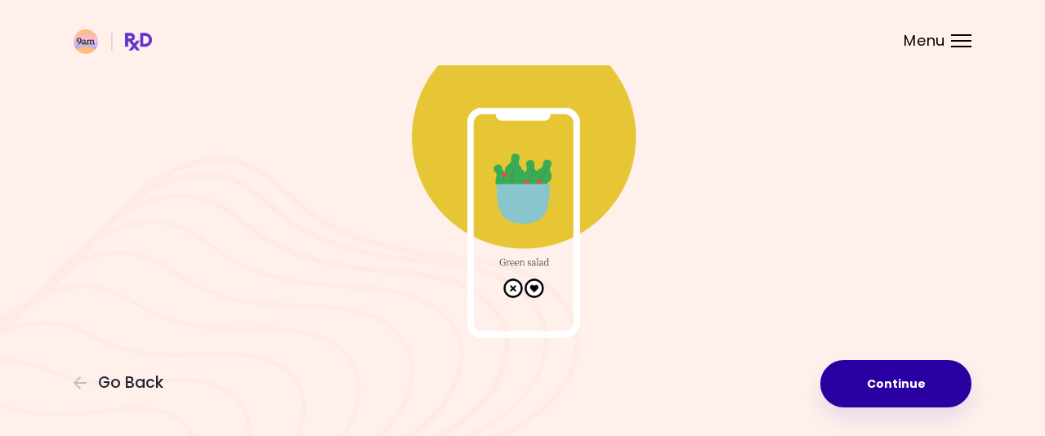
click at [850, 385] on button "Continue" at bounding box center [895, 383] width 151 height 47
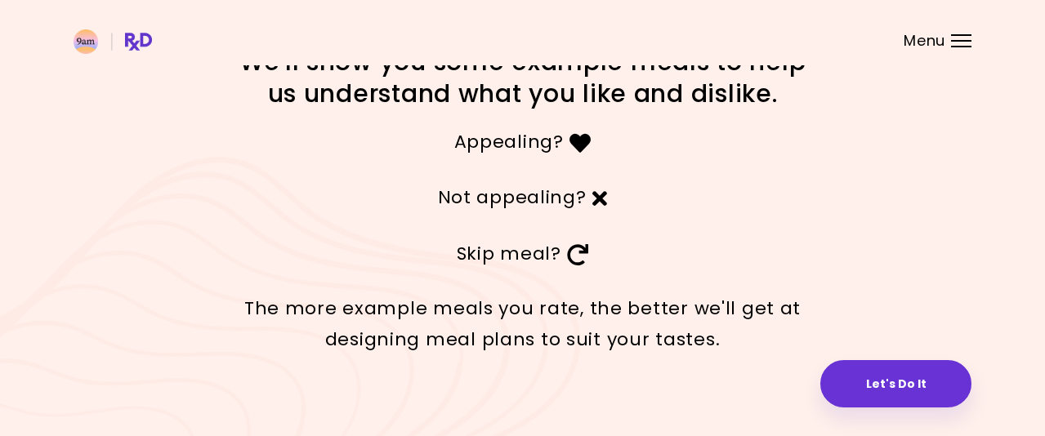
scroll to position [65, 0]
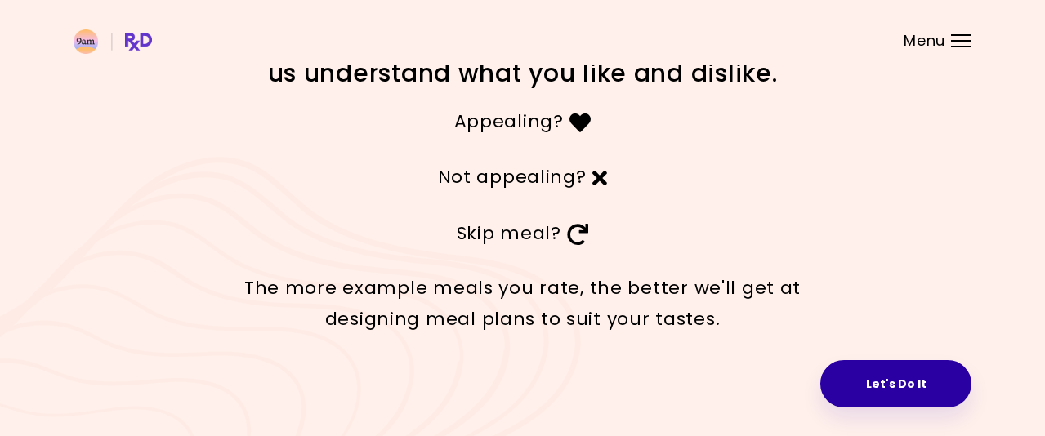
click at [927, 379] on button "Let's Do It" at bounding box center [895, 383] width 151 height 47
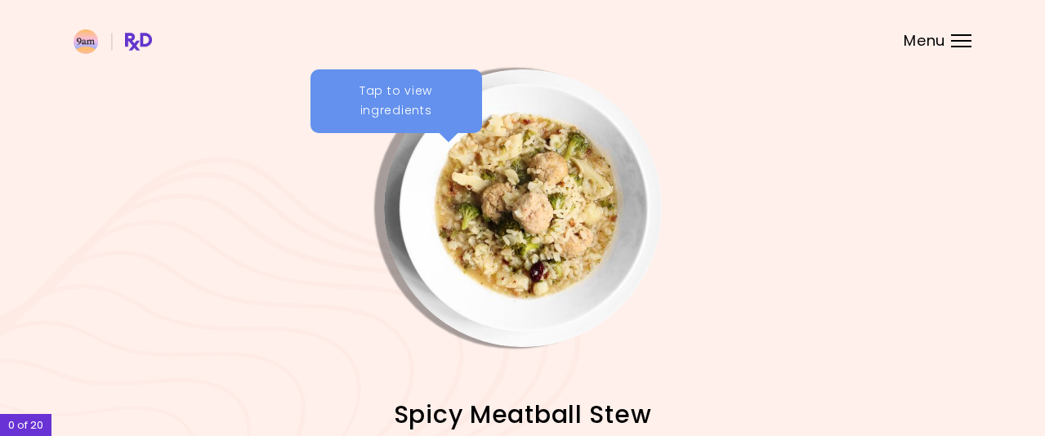
click at [413, 83] on div "Tap to view ingredients" at bounding box center [396, 101] width 172 height 64
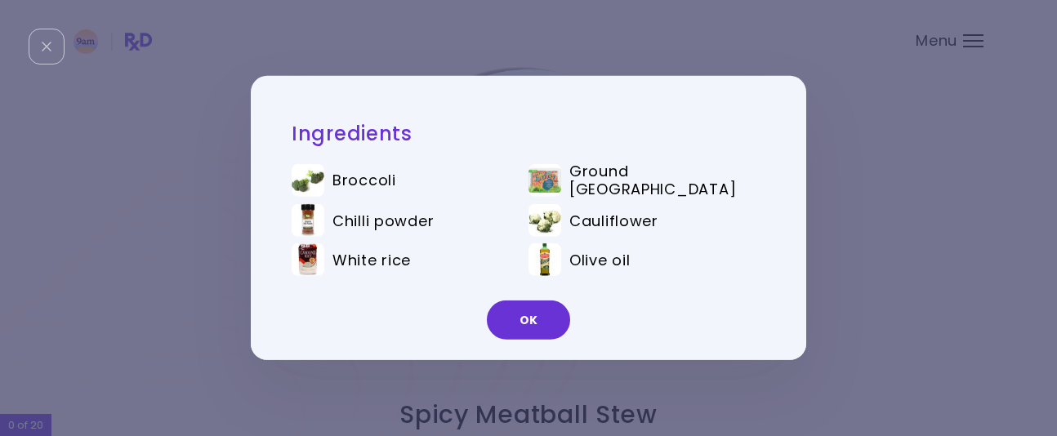
click at [46, 48] on icon "Close" at bounding box center [47, 47] width 10 height 10
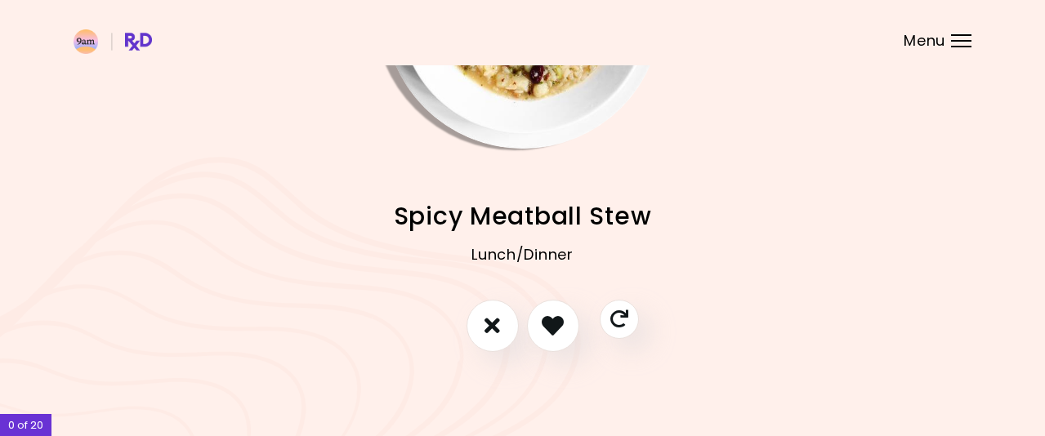
scroll to position [200, 0]
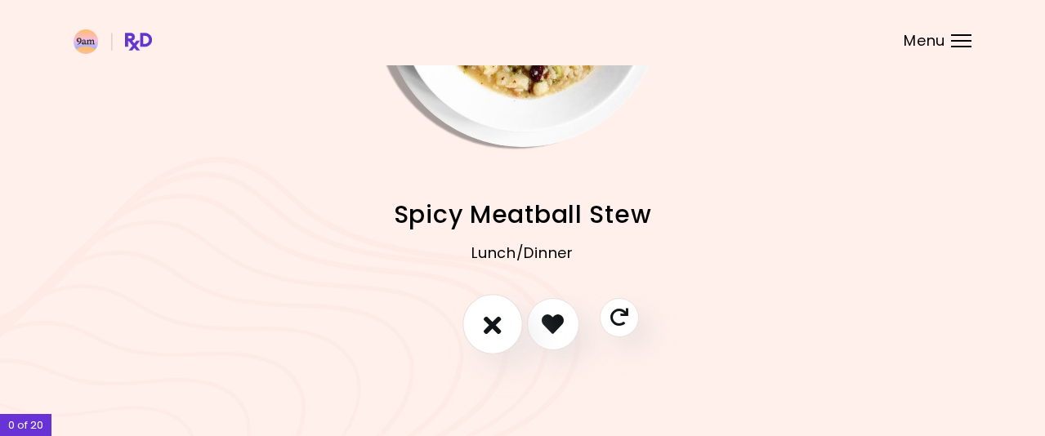
click at [489, 317] on icon "I don't like this recipe" at bounding box center [493, 323] width 18 height 25
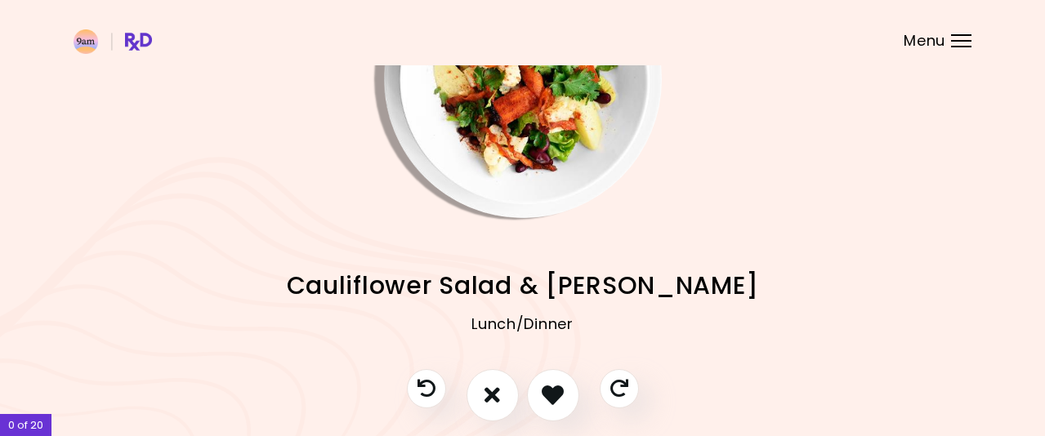
scroll to position [163, 0]
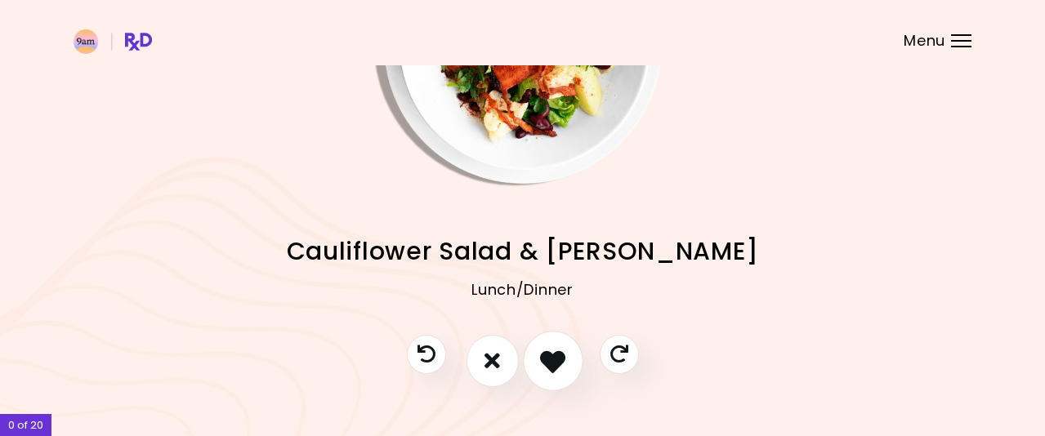
click at [551, 362] on icon "I like this recipe" at bounding box center [552, 360] width 25 height 25
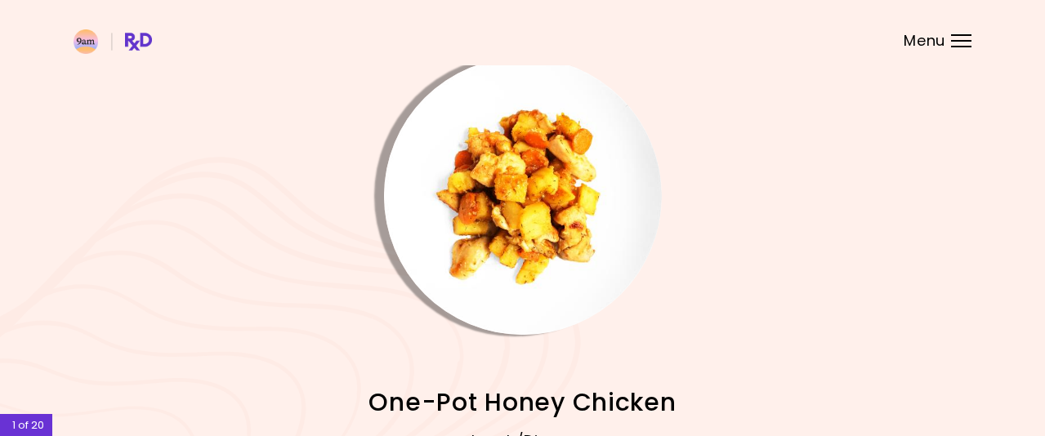
scroll to position [0, 0]
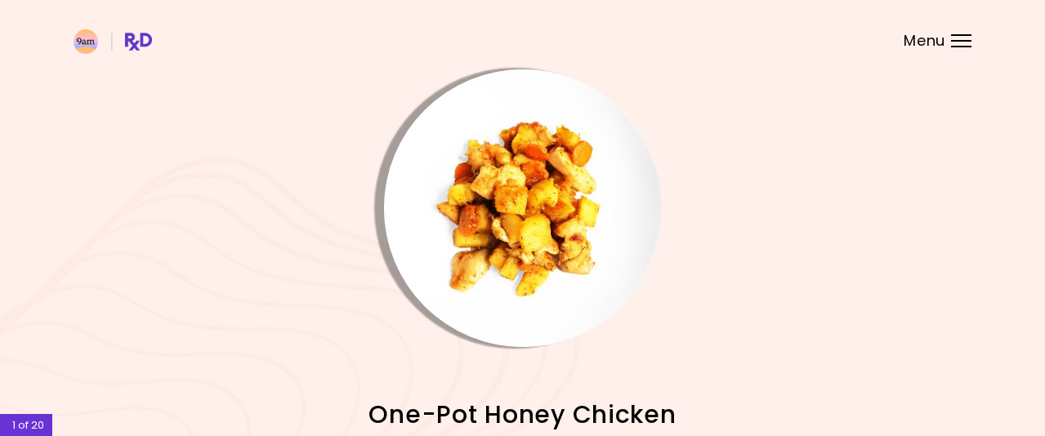
click at [489, 190] on img "Info - One-Pot Honey Chicken" at bounding box center [523, 208] width 278 height 278
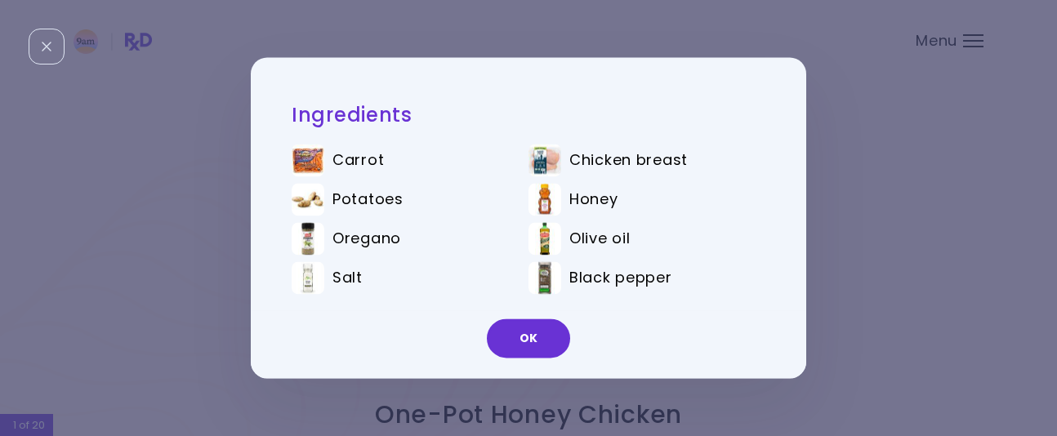
drag, startPoint x: 38, startPoint y: 49, endPoint x: 43, endPoint y: 56, distance: 8.7
click at [40, 51] on div "Close" at bounding box center [47, 47] width 36 height 36
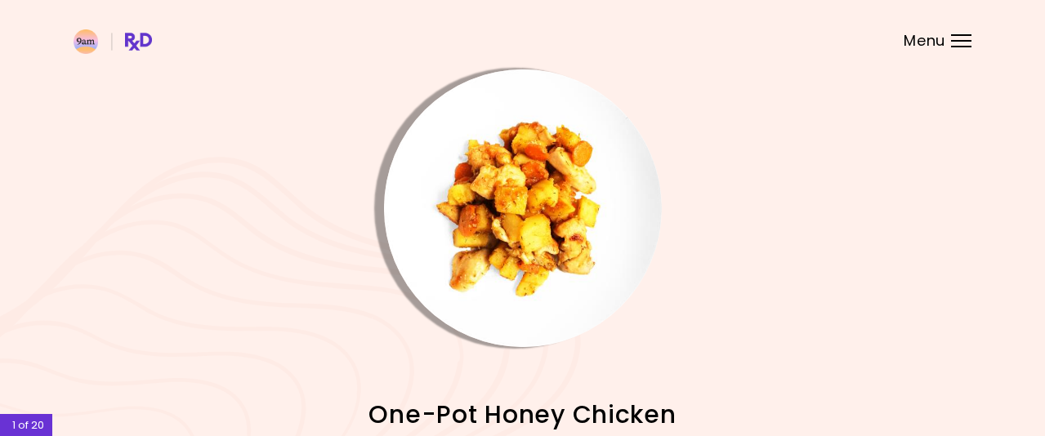
click at [520, 218] on img "Info - One-Pot Honey Chicken" at bounding box center [523, 208] width 278 height 278
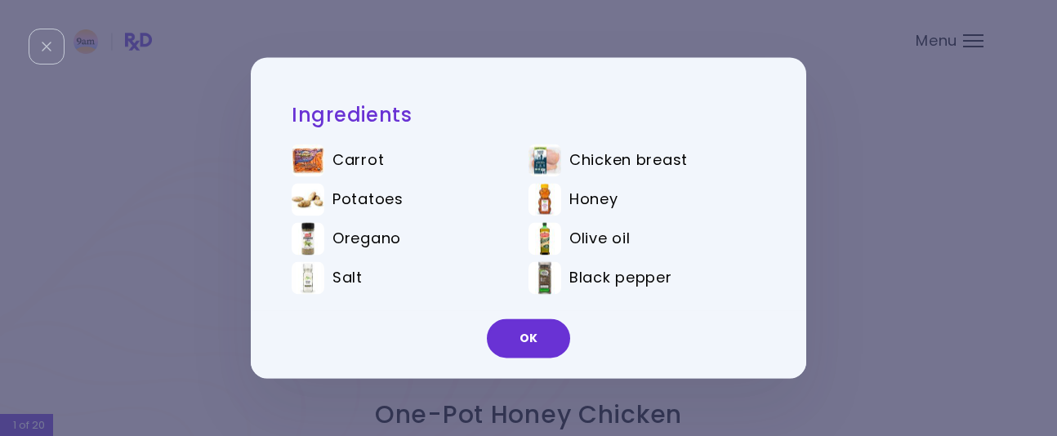
click at [48, 46] on icon "Close" at bounding box center [47, 47] width 10 height 10
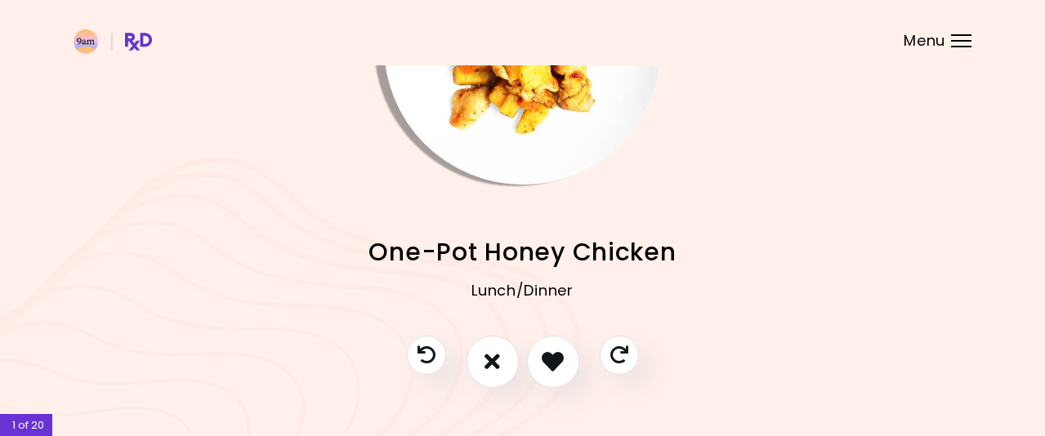
scroll to position [163, 0]
click at [422, 349] on icon "Previous recipe" at bounding box center [426, 354] width 20 height 20
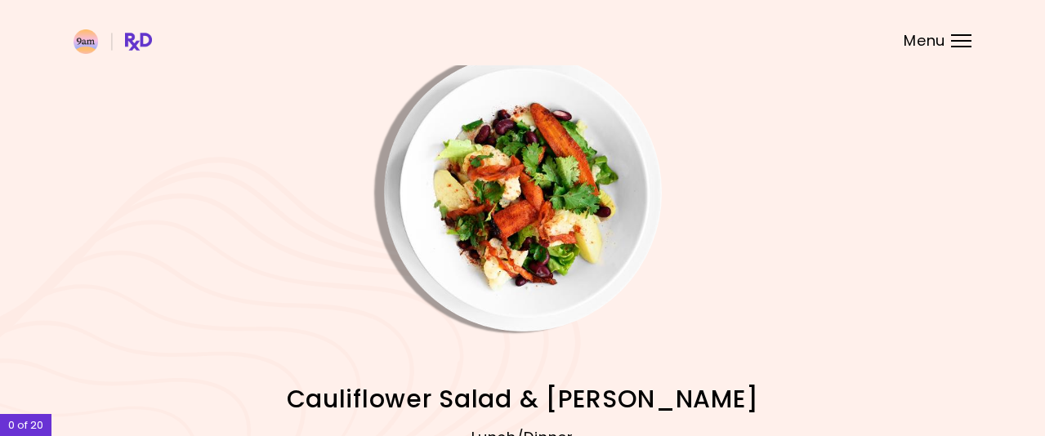
scroll to position [0, 0]
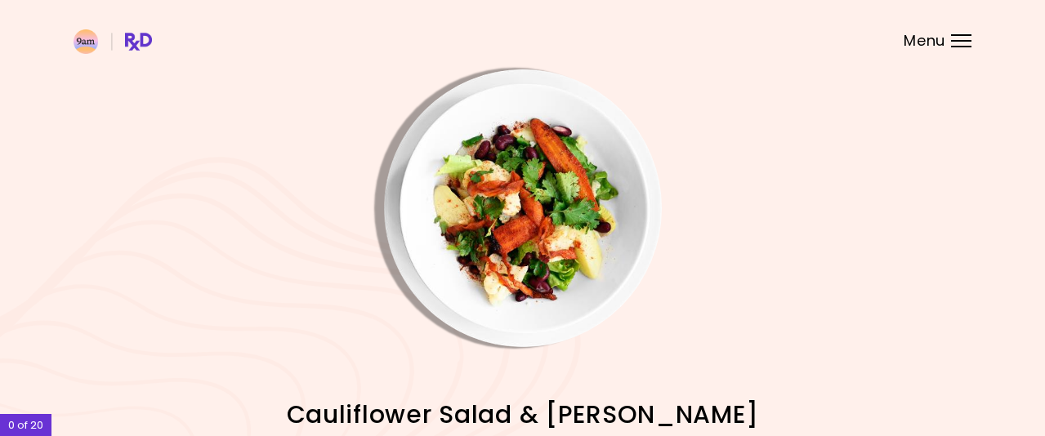
click at [510, 223] on img "Info - Cauliflower Salad & Carrot Bacon" at bounding box center [523, 208] width 278 height 278
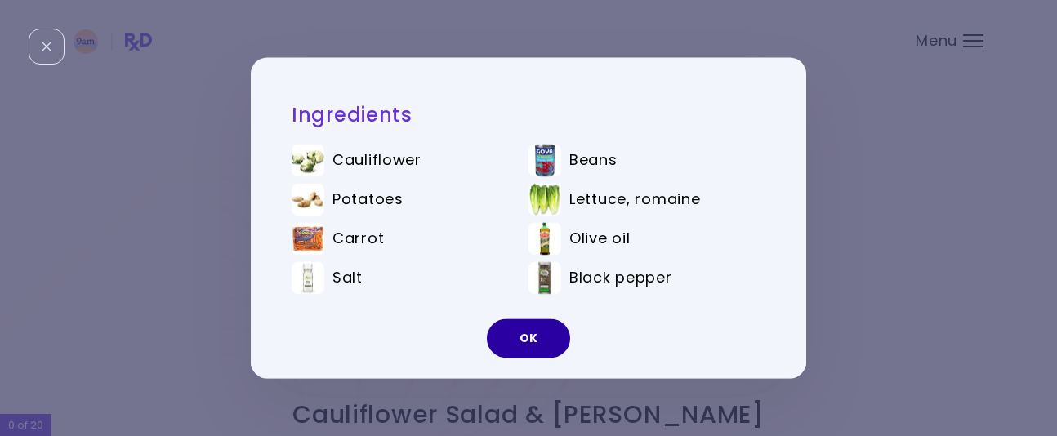
click at [541, 328] on button "OK" at bounding box center [528, 338] width 83 height 39
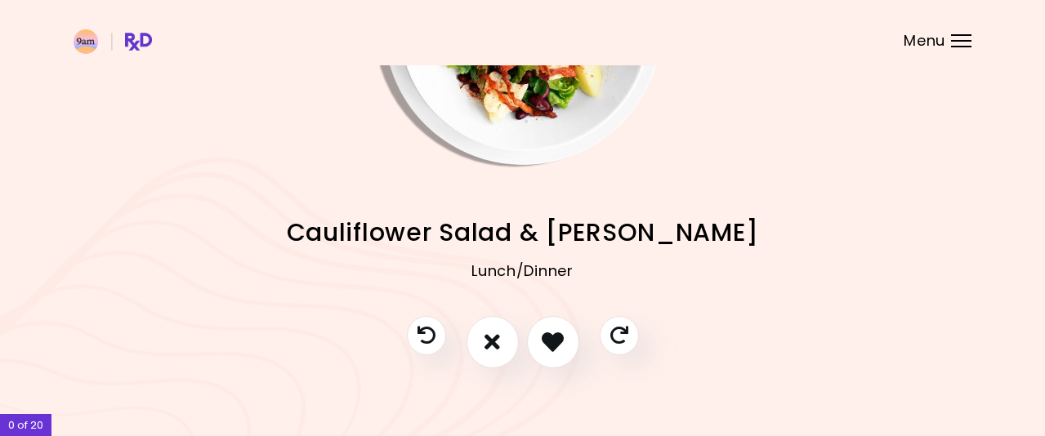
scroll to position [200, 0]
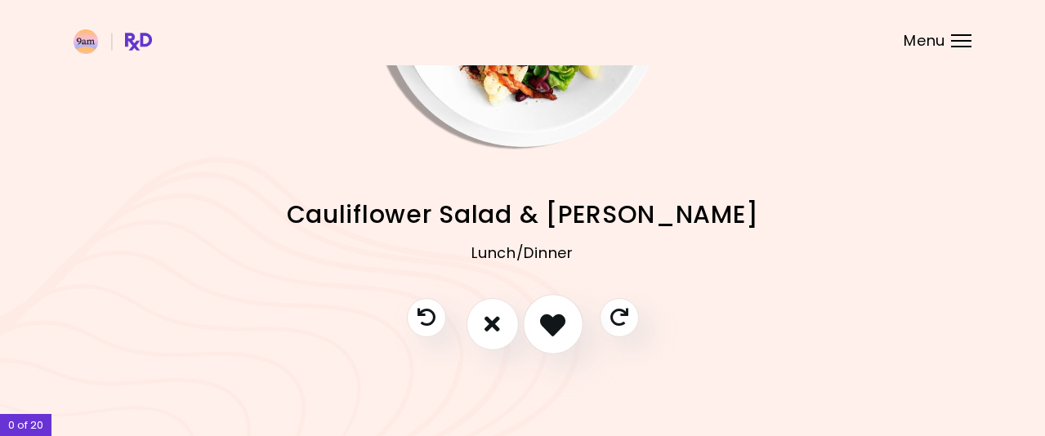
click at [544, 319] on icon "I like this recipe" at bounding box center [552, 323] width 25 height 25
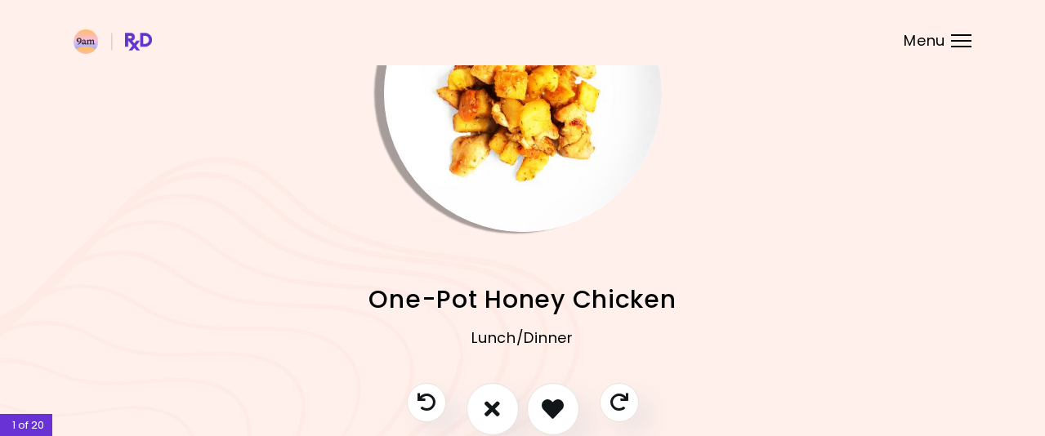
scroll to position [37, 0]
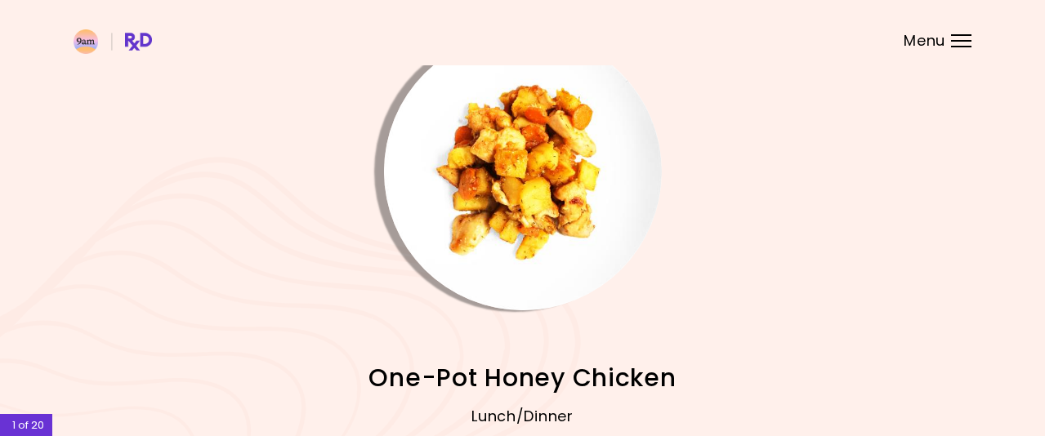
click at [515, 214] on img "Info - One-Pot Honey Chicken" at bounding box center [523, 172] width 278 height 278
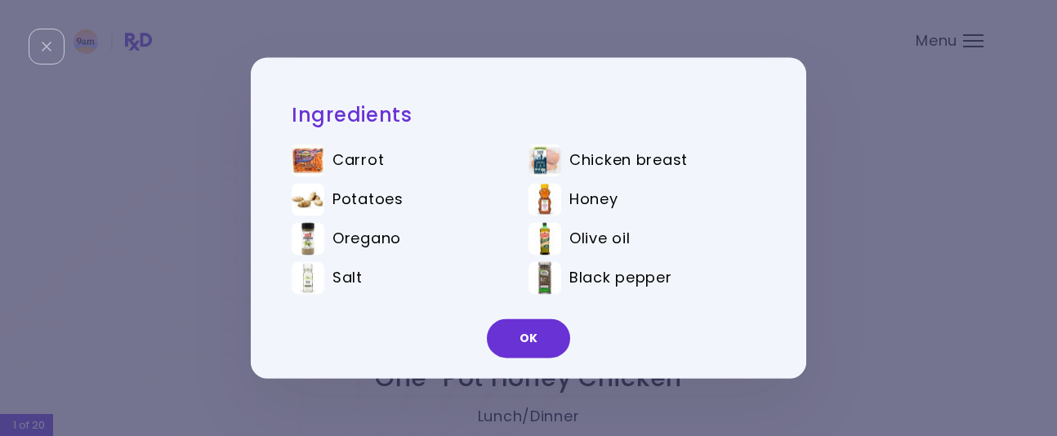
click at [51, 45] on icon "Close" at bounding box center [47, 47] width 10 height 10
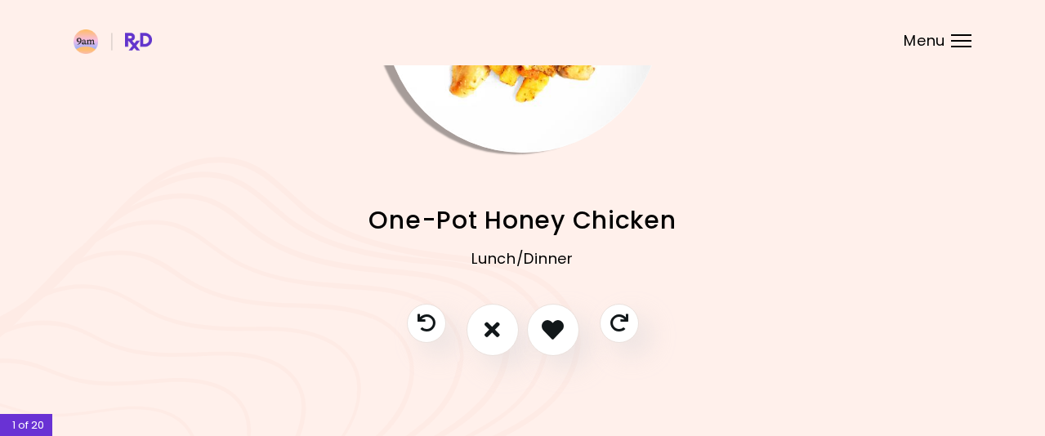
scroll to position [200, 0]
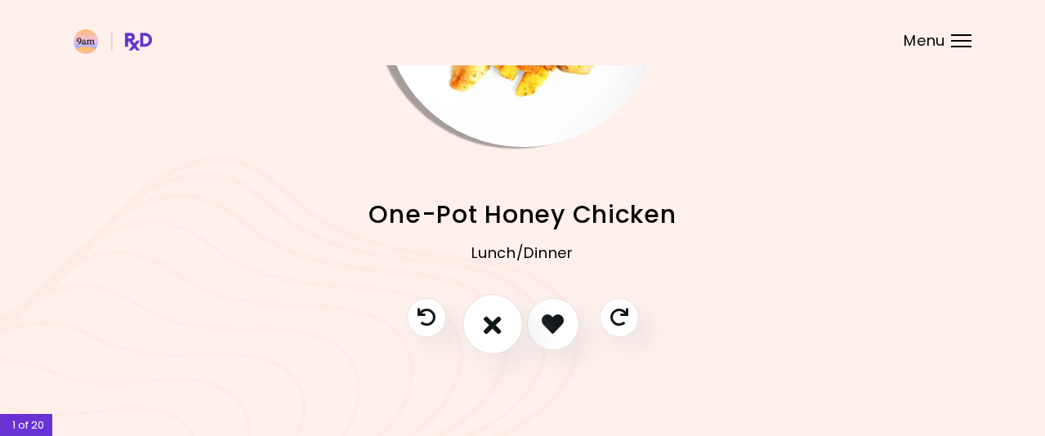
click at [486, 317] on icon "I don't like this recipe" at bounding box center [493, 323] width 18 height 25
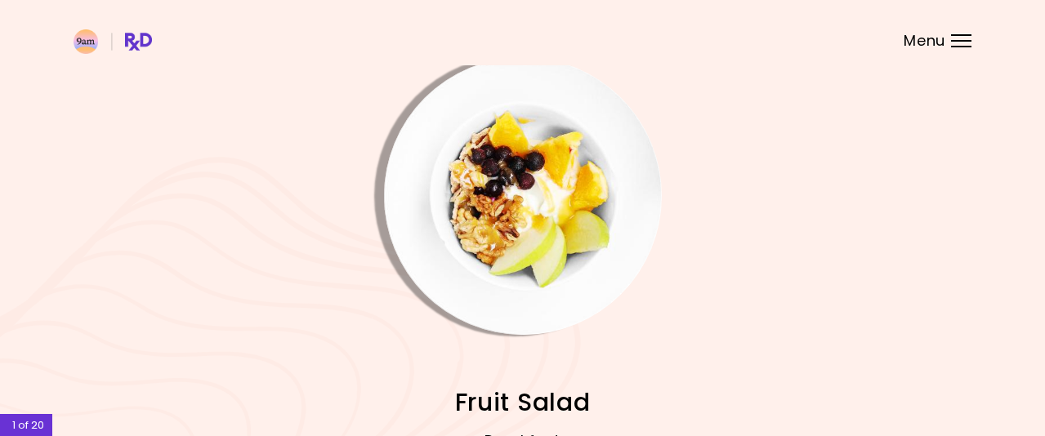
scroll to position [0, 0]
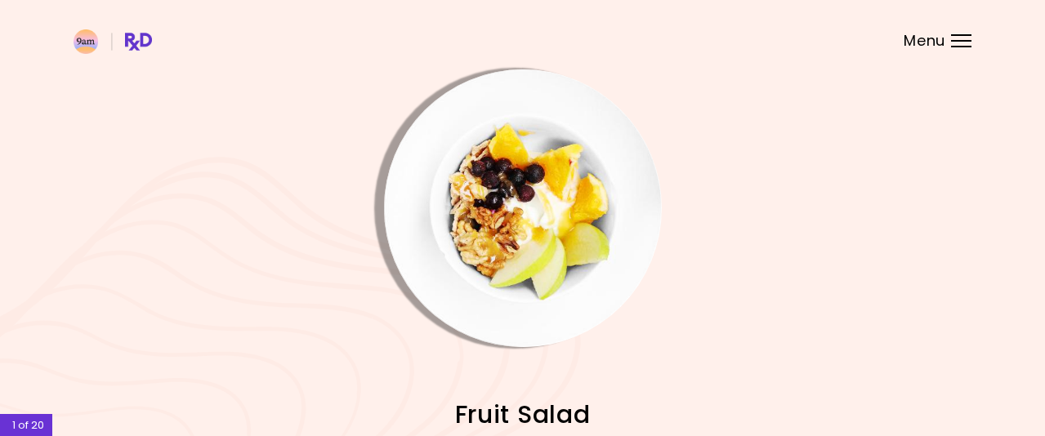
click at [565, 235] on img "Info - Fruit Salad" at bounding box center [523, 208] width 278 height 278
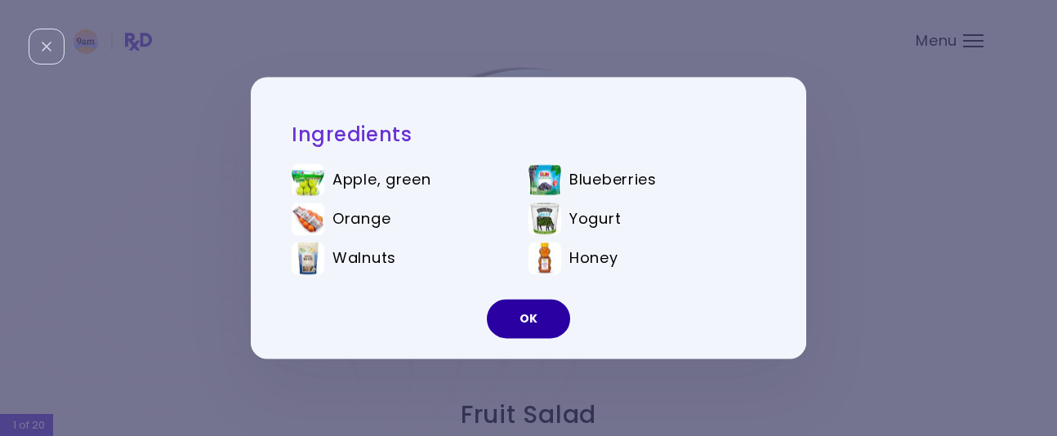
click at [528, 326] on button "OK" at bounding box center [528, 319] width 83 height 39
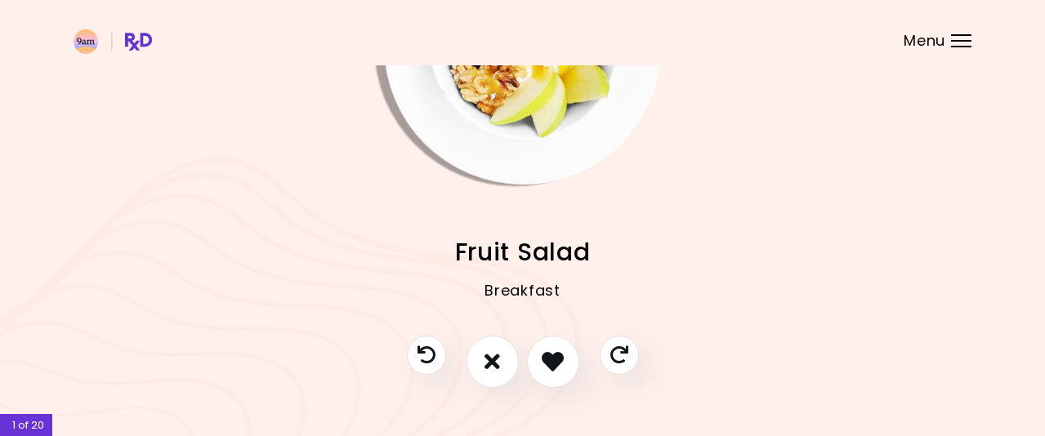
scroll to position [163, 0]
click at [551, 361] on icon "I like this recipe" at bounding box center [552, 360] width 25 height 25
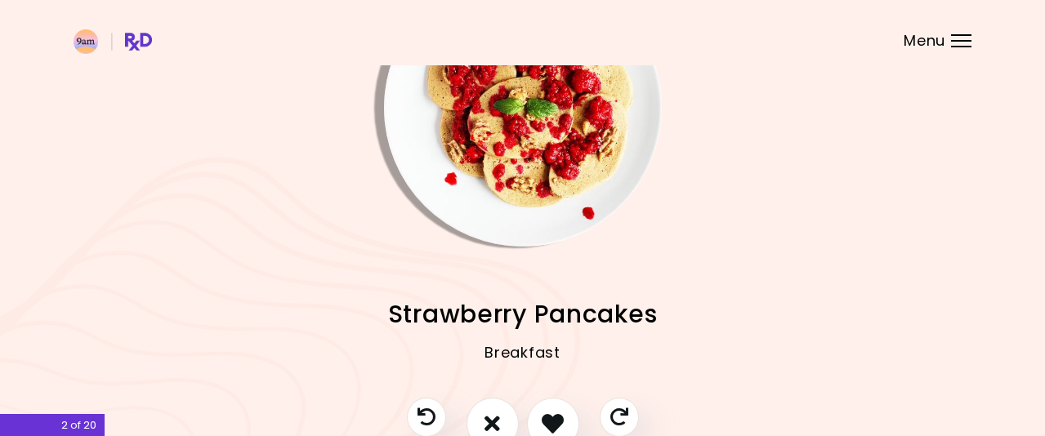
scroll to position [0, 0]
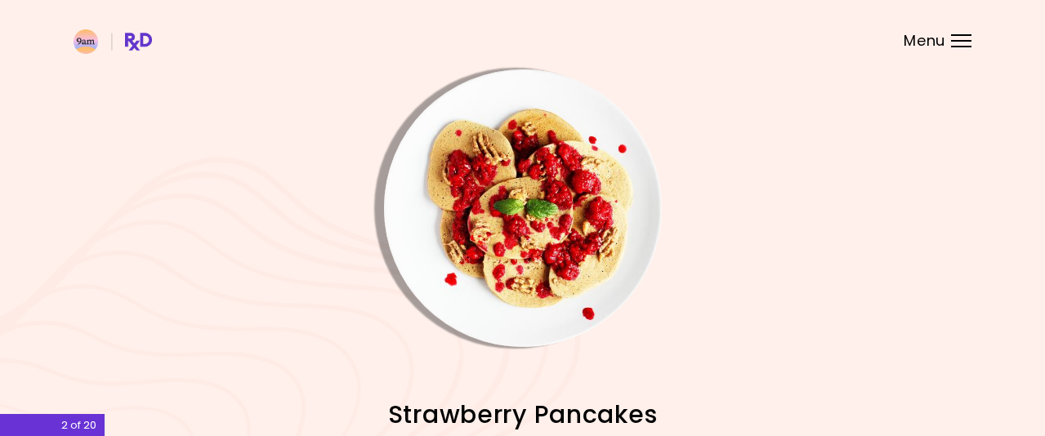
click at [569, 199] on img "Info - Strawberry Pancakes" at bounding box center [523, 208] width 278 height 278
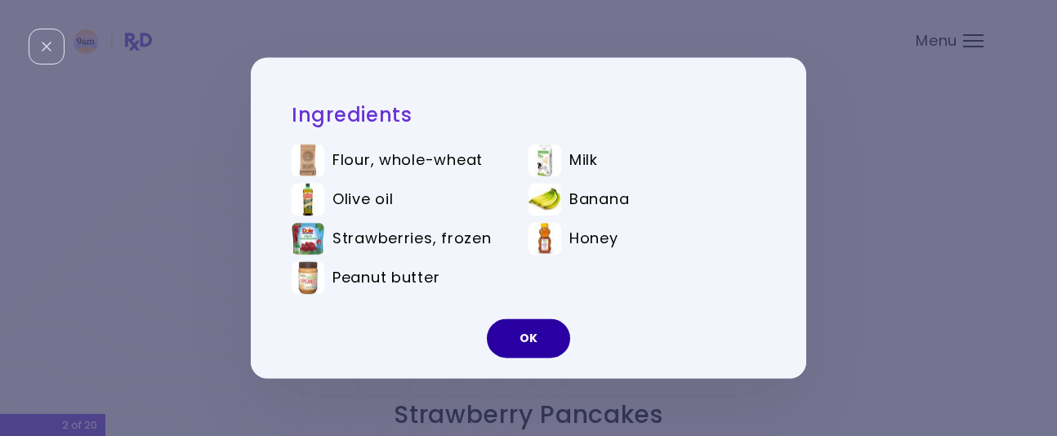
click at [512, 332] on button "OK" at bounding box center [528, 338] width 83 height 39
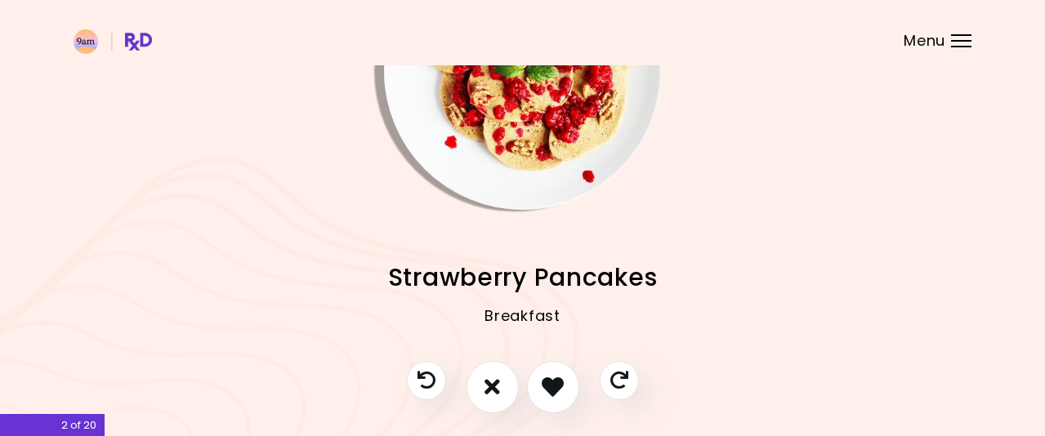
scroll to position [163, 0]
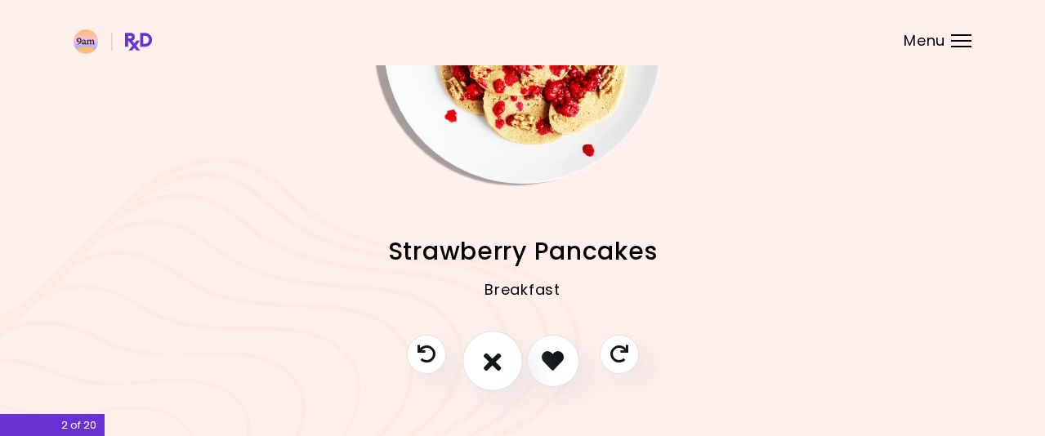
click at [493, 359] on icon "I don't like this recipe" at bounding box center [493, 360] width 18 height 25
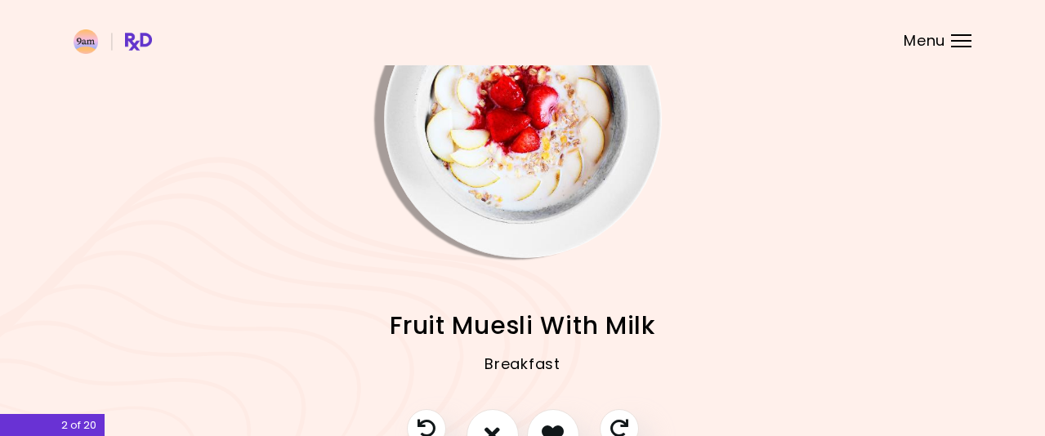
scroll to position [0, 0]
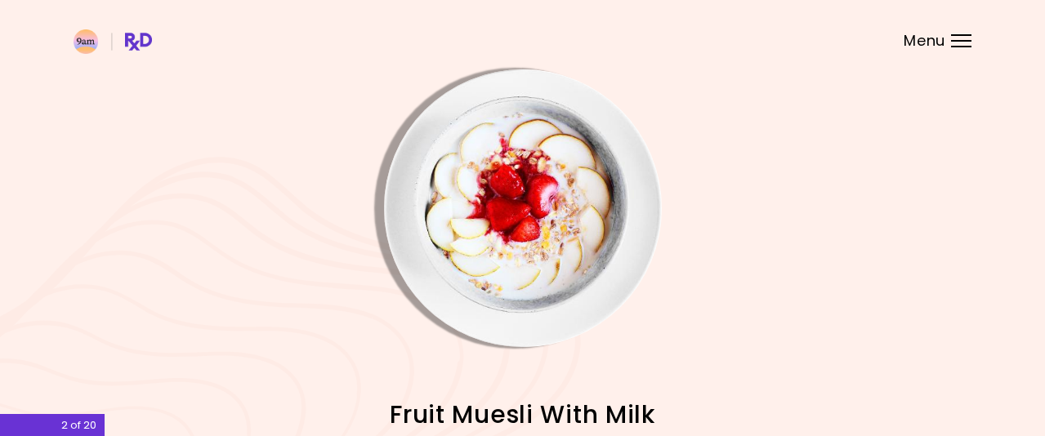
click at [525, 225] on img "Info - Fruit Muesli With Milk" at bounding box center [523, 208] width 278 height 278
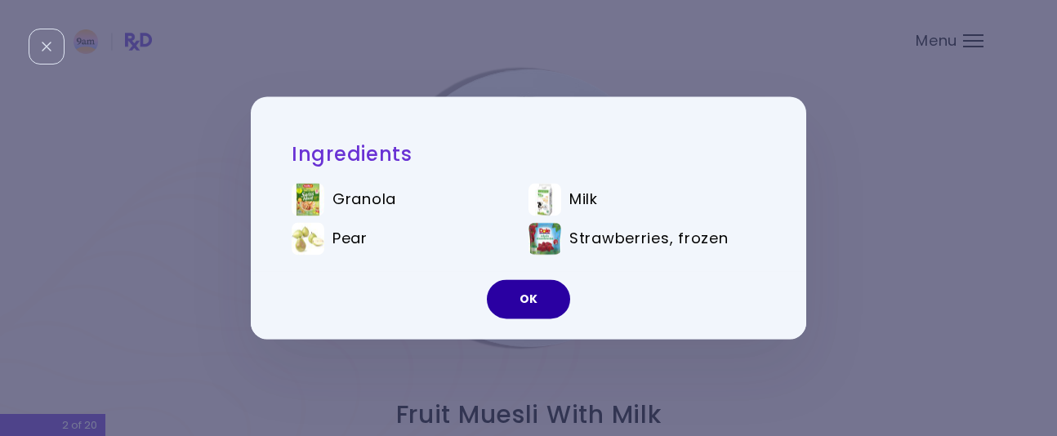
click at [524, 300] on button "OK" at bounding box center [528, 299] width 83 height 39
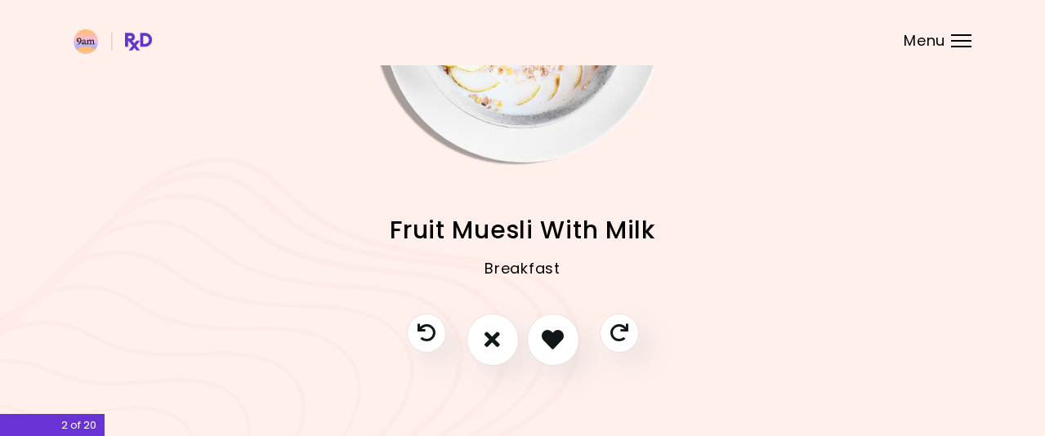
scroll to position [200, 0]
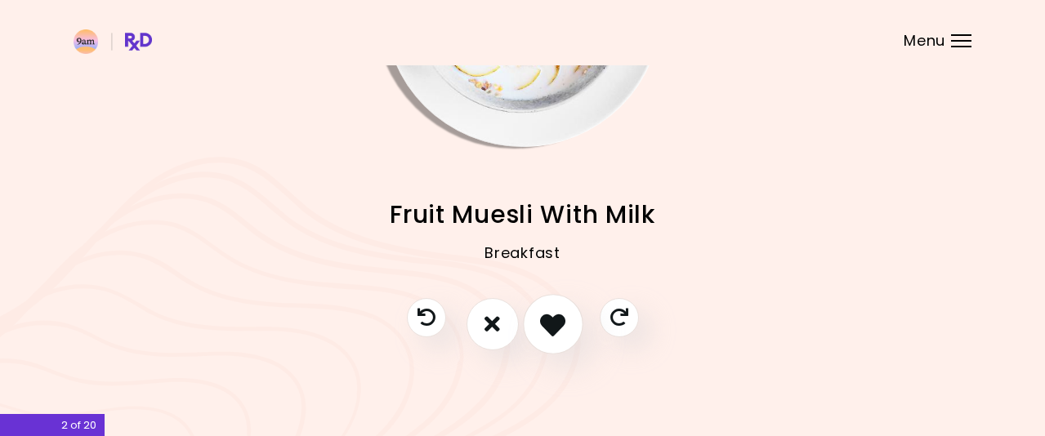
click at [551, 306] on button "I like this recipe" at bounding box center [553, 324] width 60 height 60
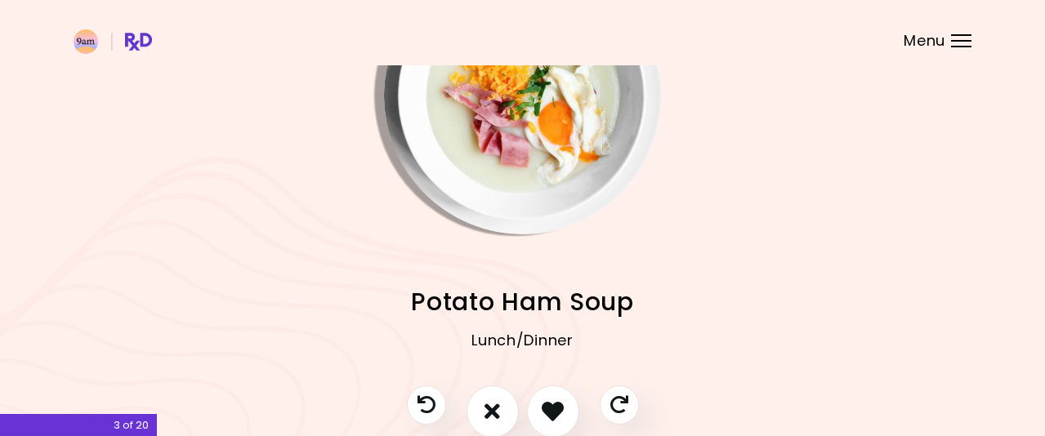
scroll to position [37, 0]
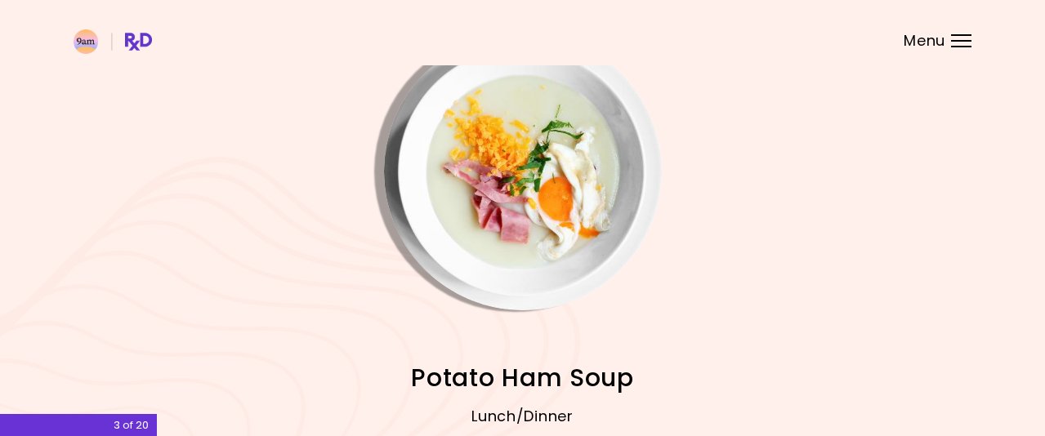
click at [562, 192] on img "Info - Potato Ham Soup" at bounding box center [523, 172] width 278 height 278
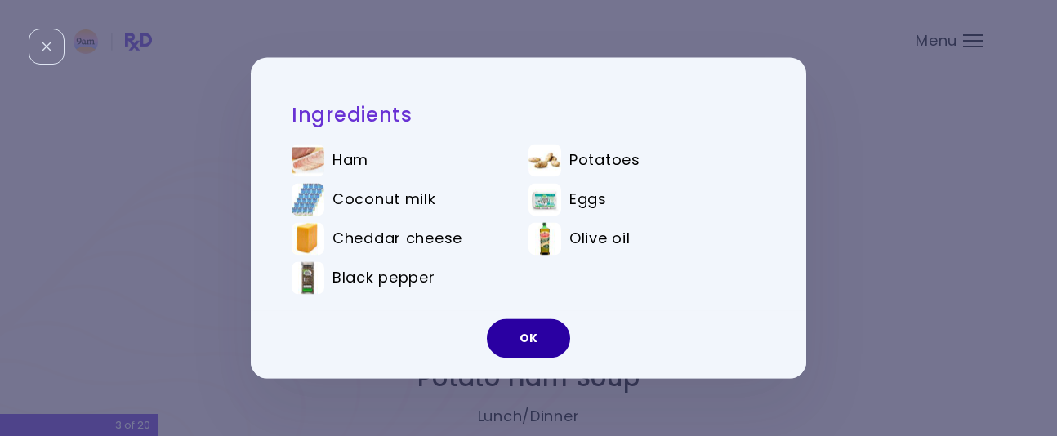
click at [526, 332] on button "OK" at bounding box center [528, 338] width 83 height 39
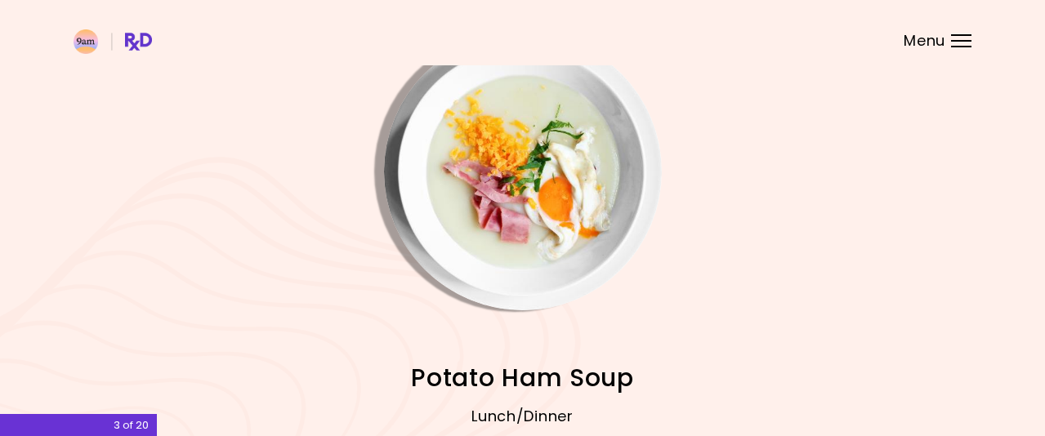
click at [564, 233] on img "Info - Potato Ham Soup" at bounding box center [523, 172] width 278 height 278
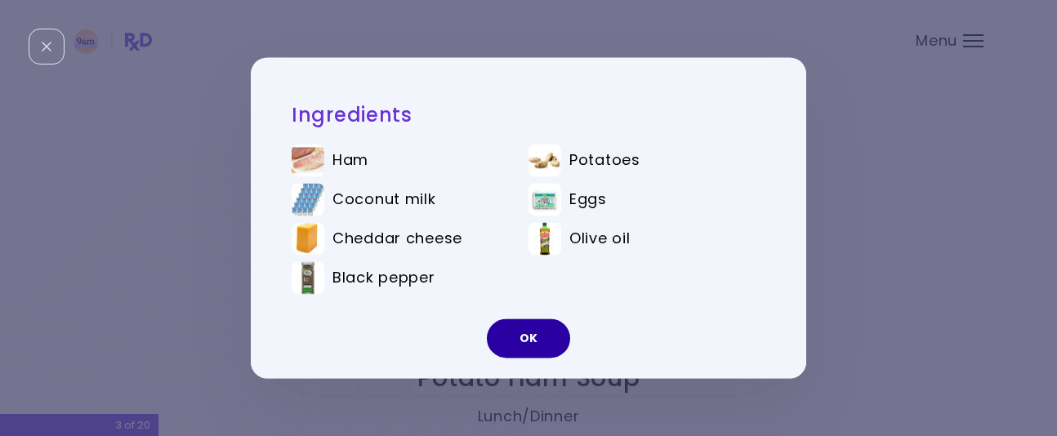
click at [517, 336] on button "OK" at bounding box center [528, 338] width 83 height 39
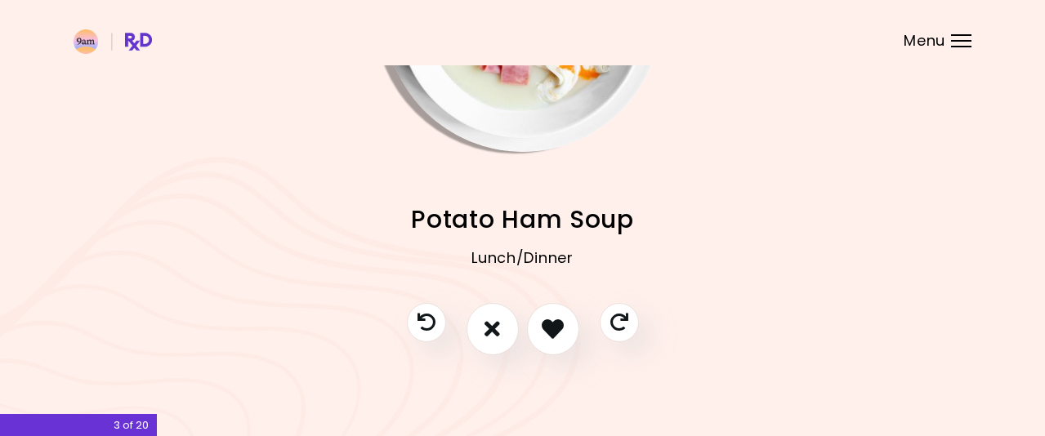
scroll to position [200, 0]
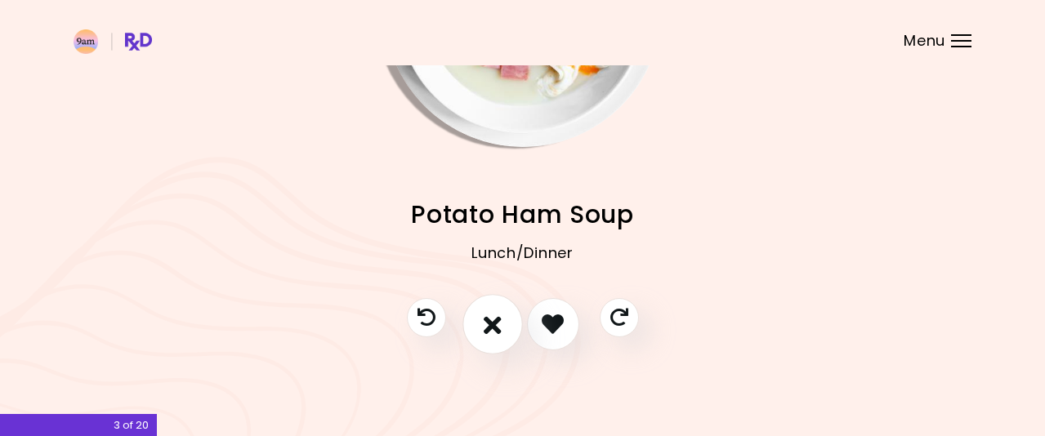
click at [488, 332] on icon "I don't like this recipe" at bounding box center [493, 323] width 18 height 25
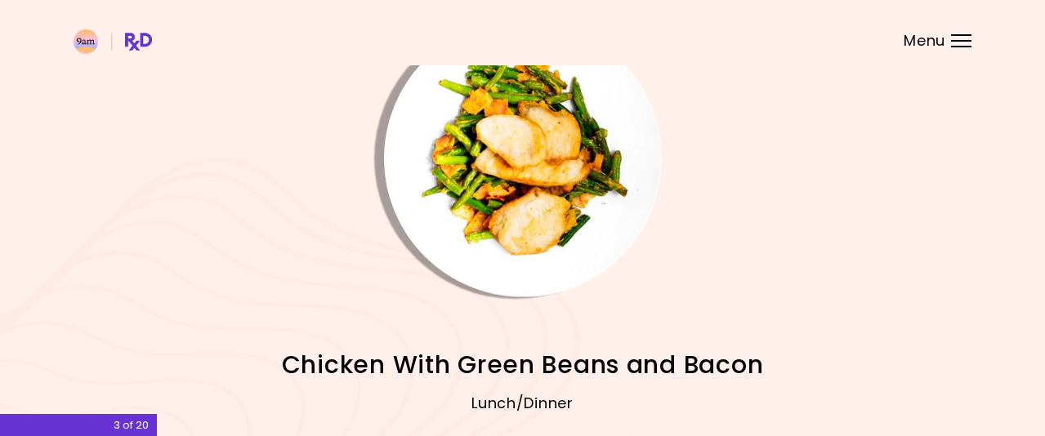
scroll to position [37, 0]
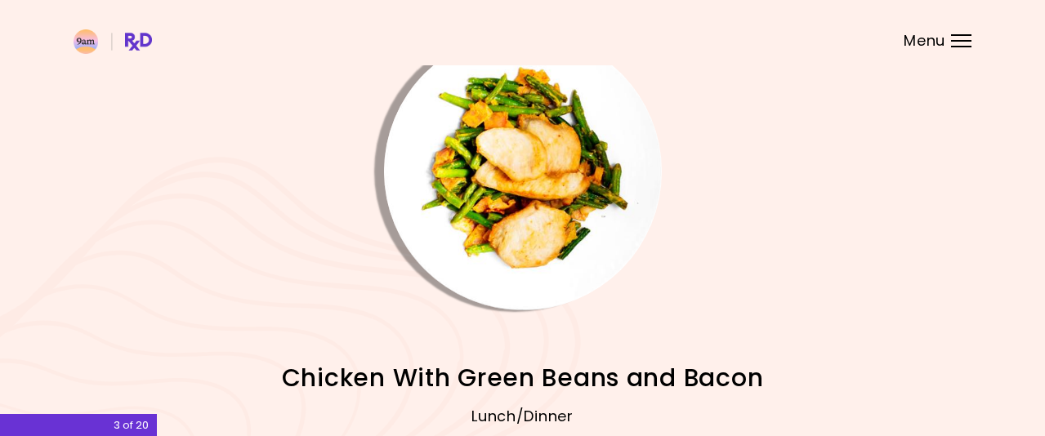
click at [522, 191] on img "Info - Chicken With Green Beans and Bacon" at bounding box center [523, 172] width 278 height 278
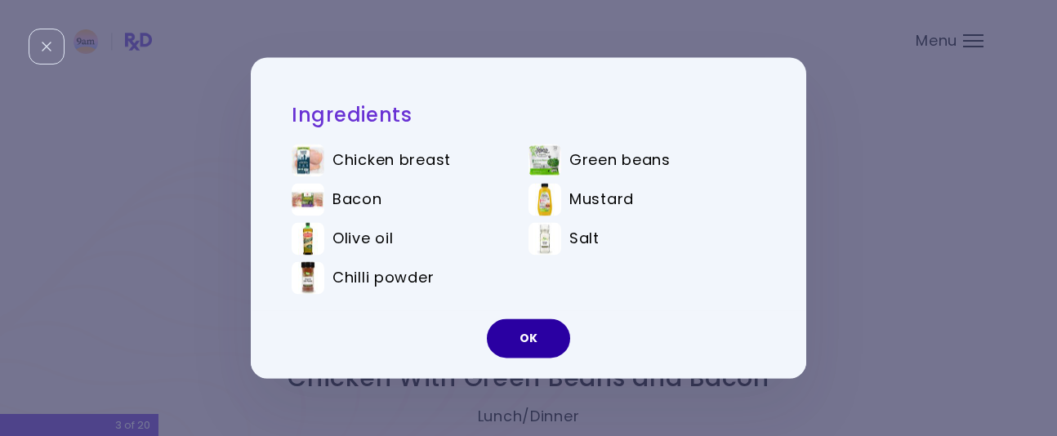
click at [529, 338] on button "OK" at bounding box center [528, 338] width 83 height 39
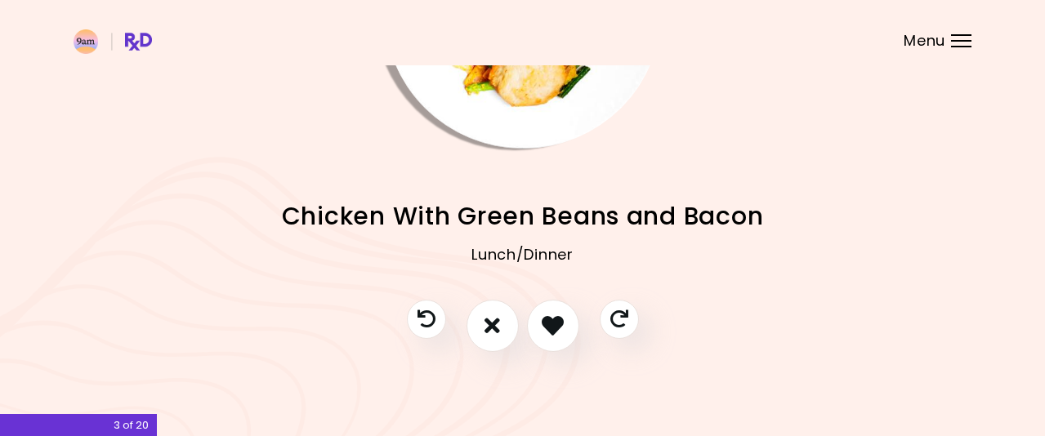
scroll to position [200, 0]
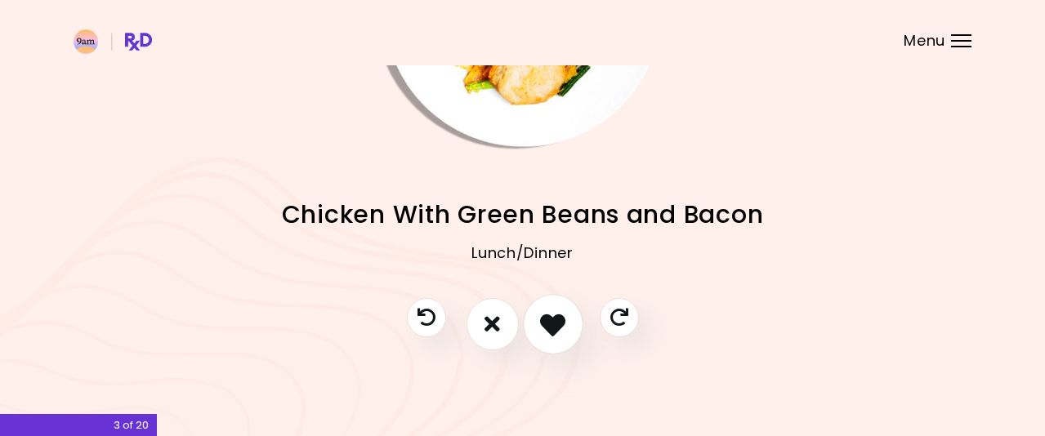
click at [551, 324] on icon "I like this recipe" at bounding box center [552, 323] width 25 height 25
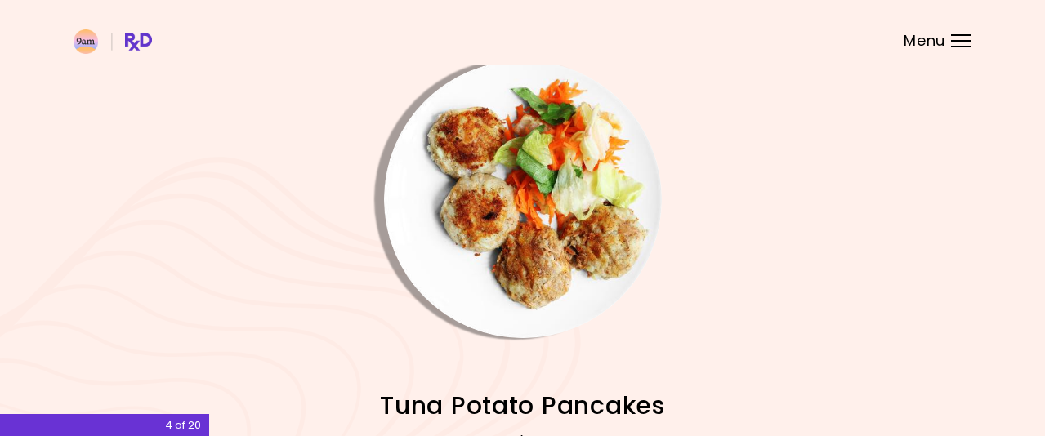
scroll to position [0, 0]
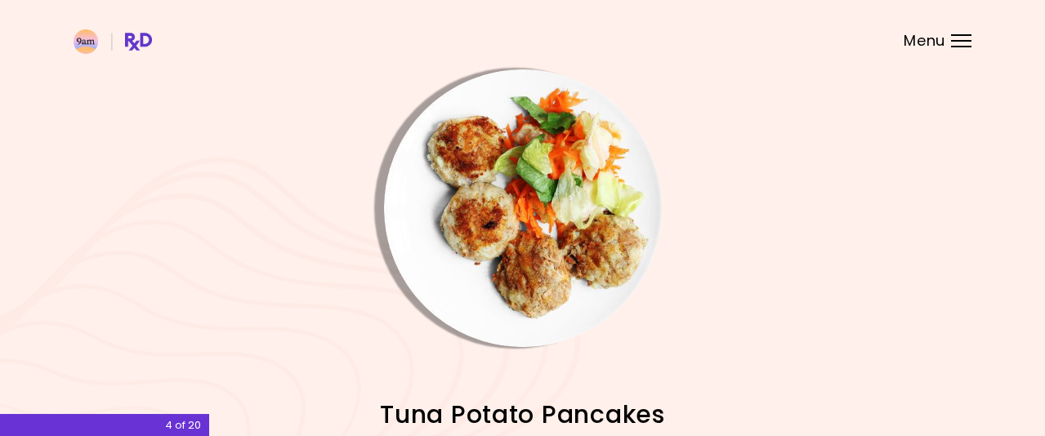
click at [546, 242] on img "Info - Tuna Potato Pancakes" at bounding box center [523, 208] width 278 height 278
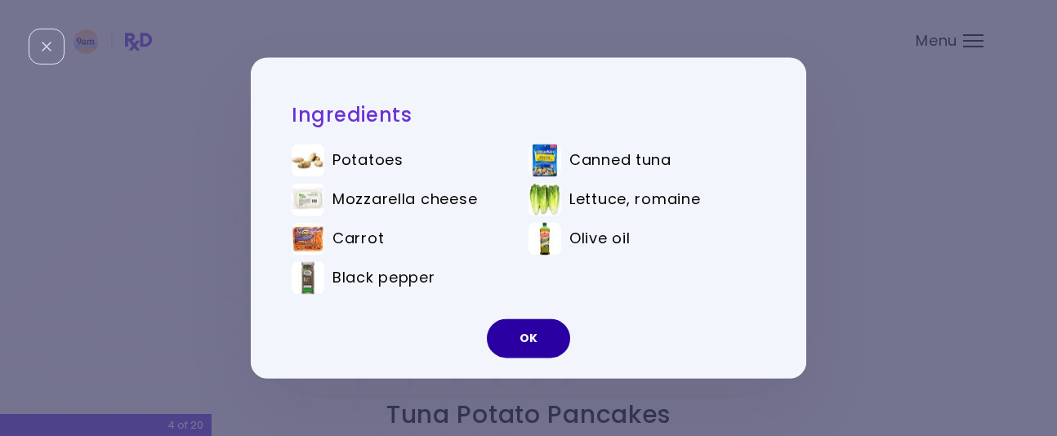
click at [538, 334] on button "OK" at bounding box center [528, 338] width 83 height 39
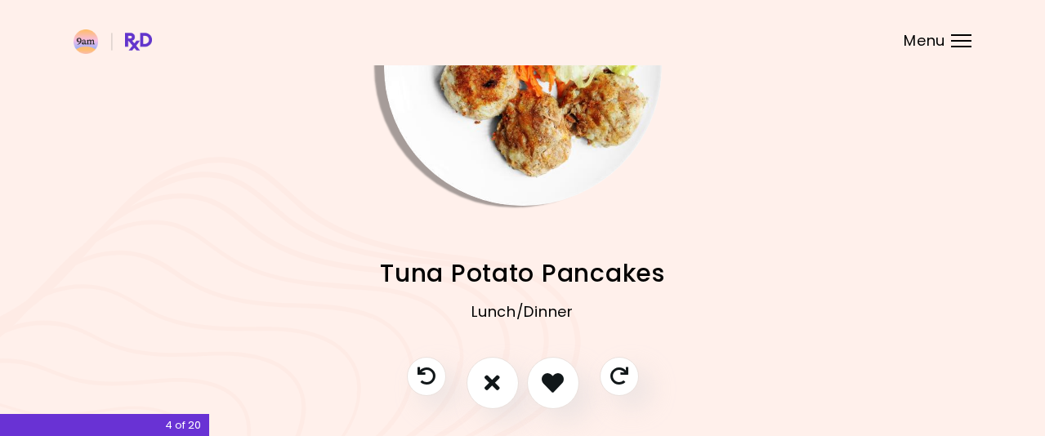
scroll to position [163, 0]
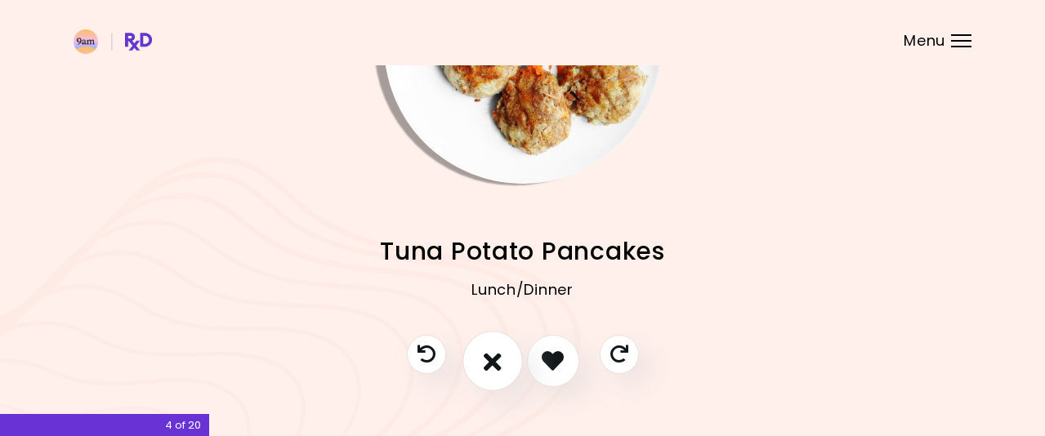
click at [487, 364] on icon "I don't like this recipe" at bounding box center [493, 360] width 18 height 25
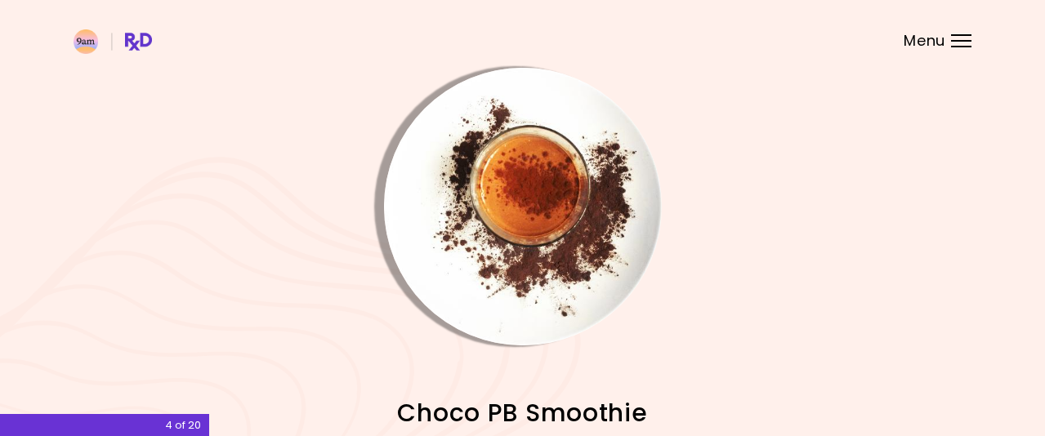
scroll to position [0, 0]
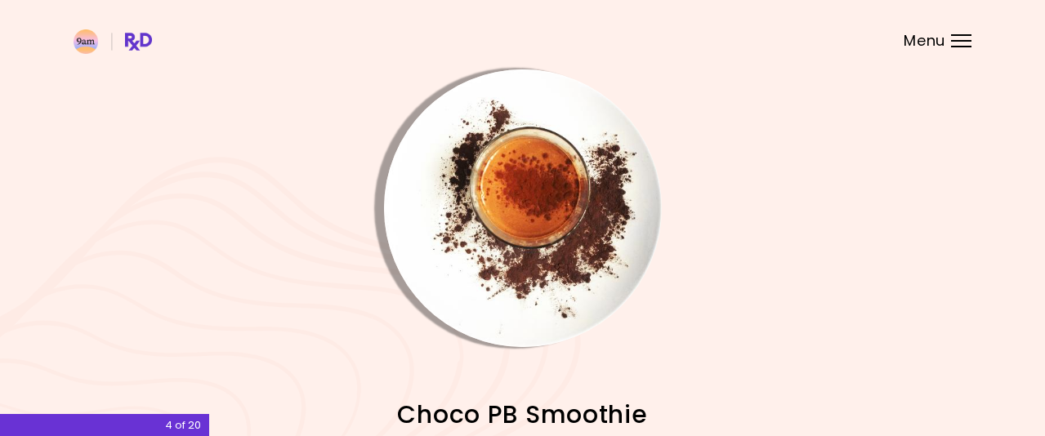
click at [591, 220] on img "Info - Choco PB Smoothie" at bounding box center [523, 208] width 278 height 278
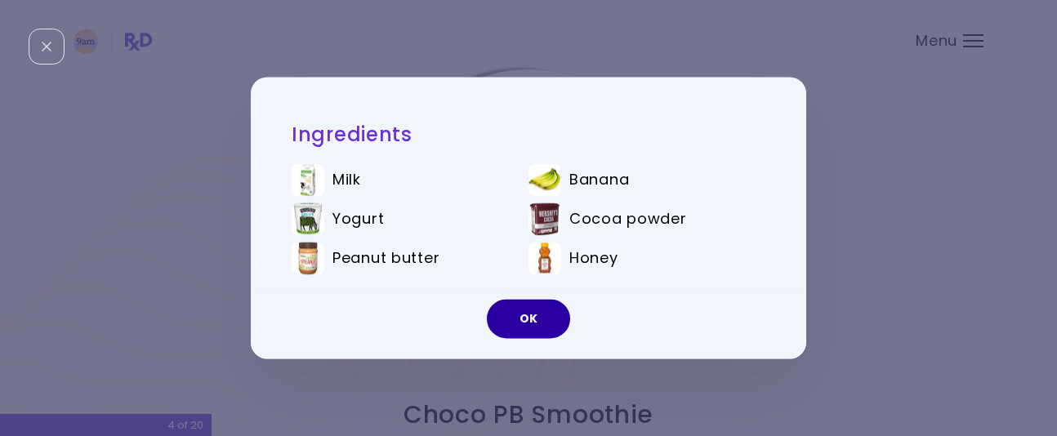
click at [533, 313] on button "OK" at bounding box center [528, 319] width 83 height 39
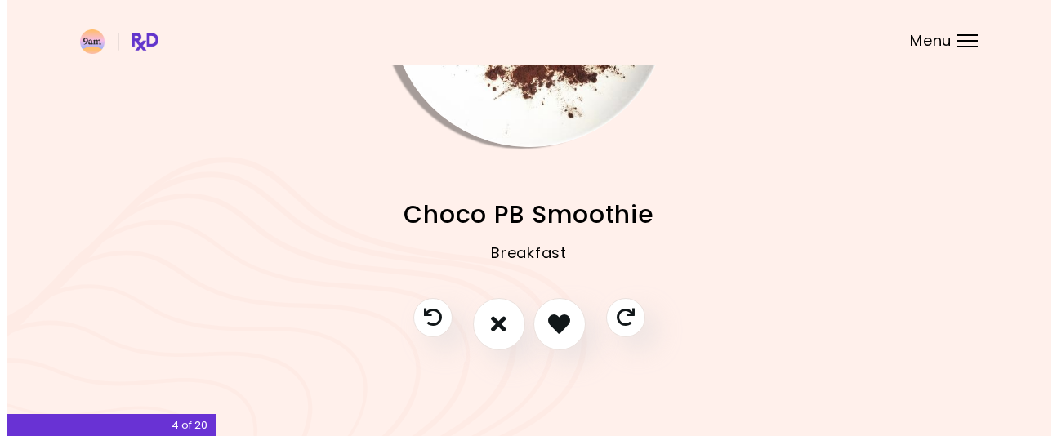
scroll to position [118, 0]
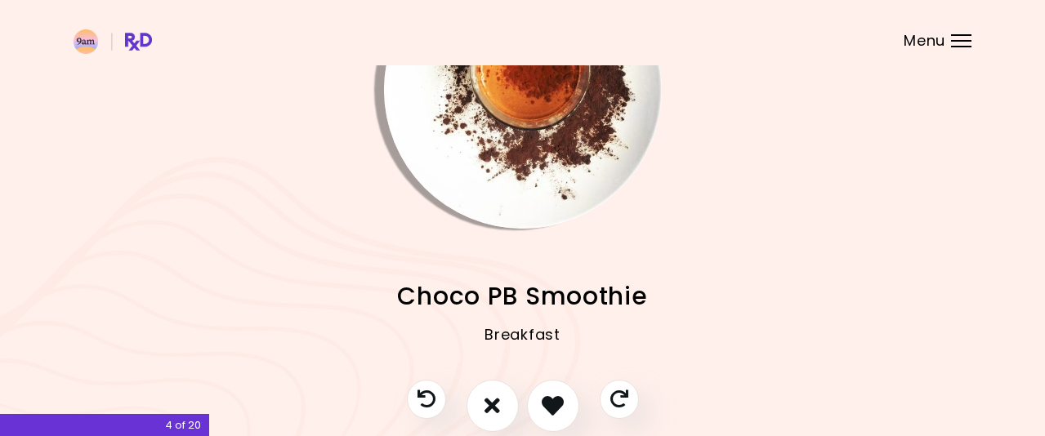
click at [514, 136] on img "Info - Choco PB Smoothie" at bounding box center [523, 90] width 278 height 278
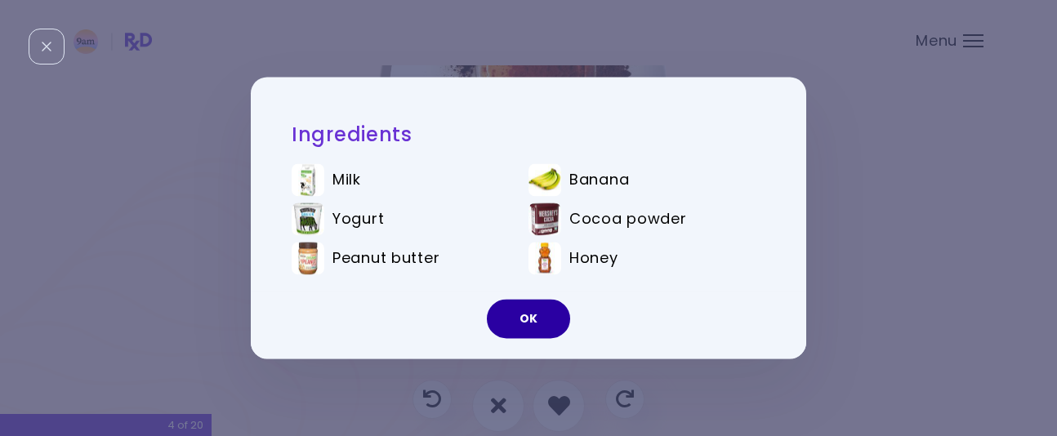
click at [511, 318] on button "OK" at bounding box center [528, 319] width 83 height 39
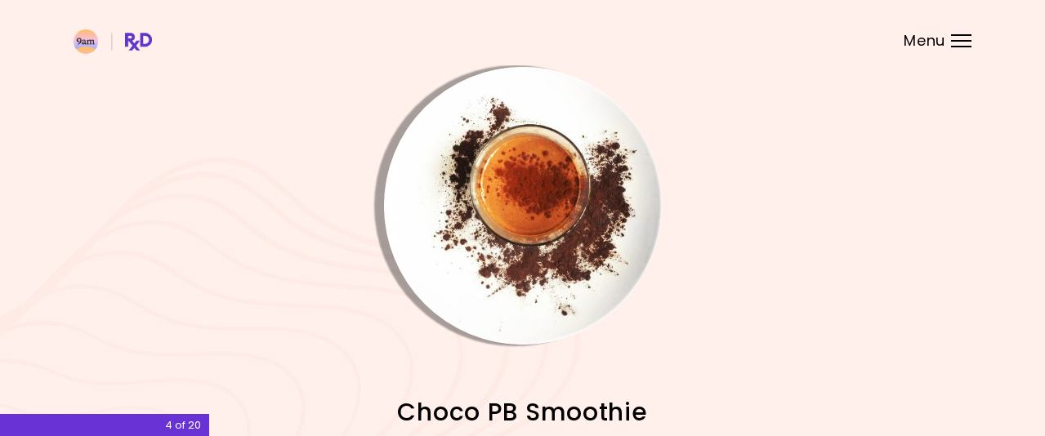
scroll to position [0, 0]
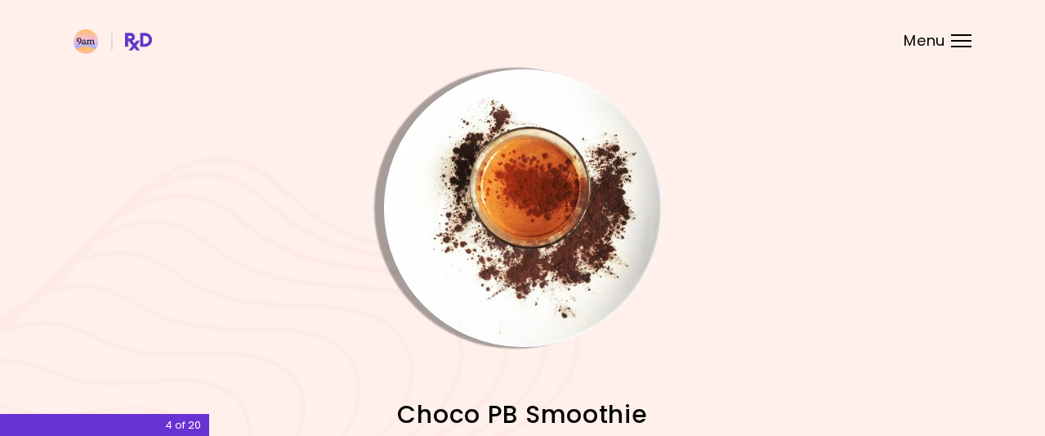
click at [595, 250] on img "Info - Choco PB Smoothie" at bounding box center [523, 208] width 278 height 278
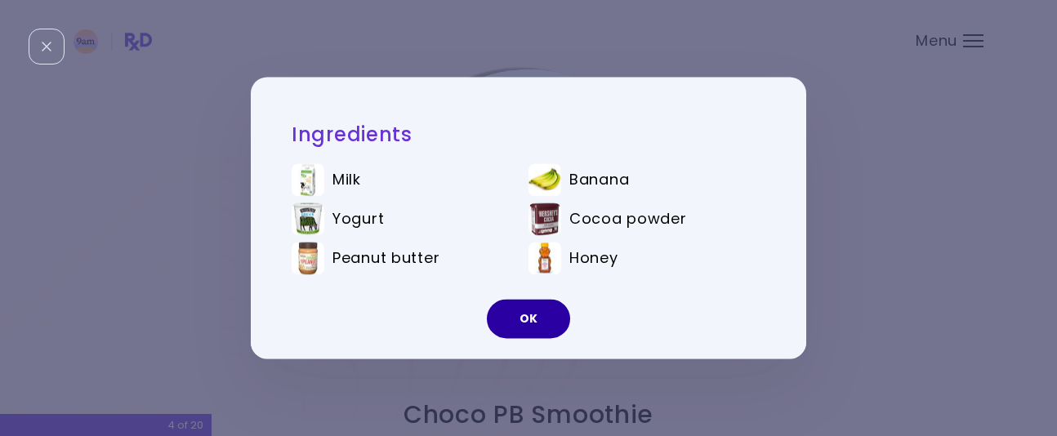
click at [529, 320] on button "OK" at bounding box center [528, 319] width 83 height 39
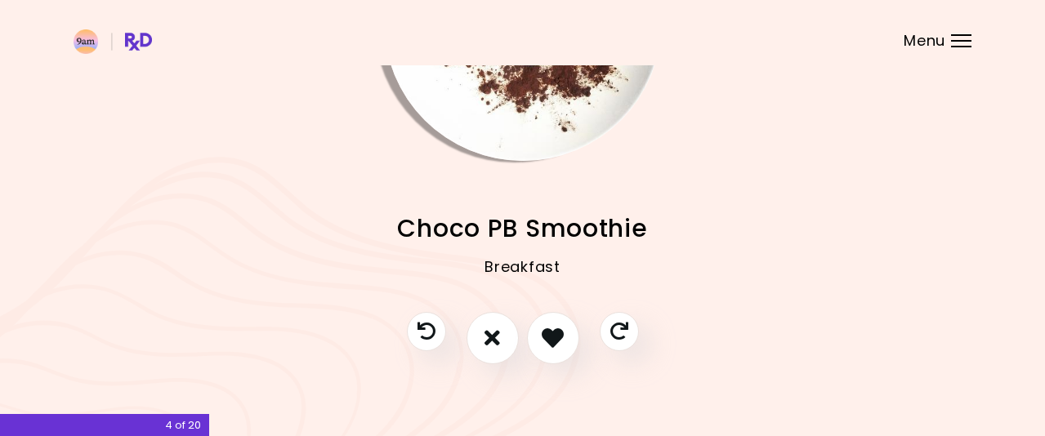
scroll to position [200, 0]
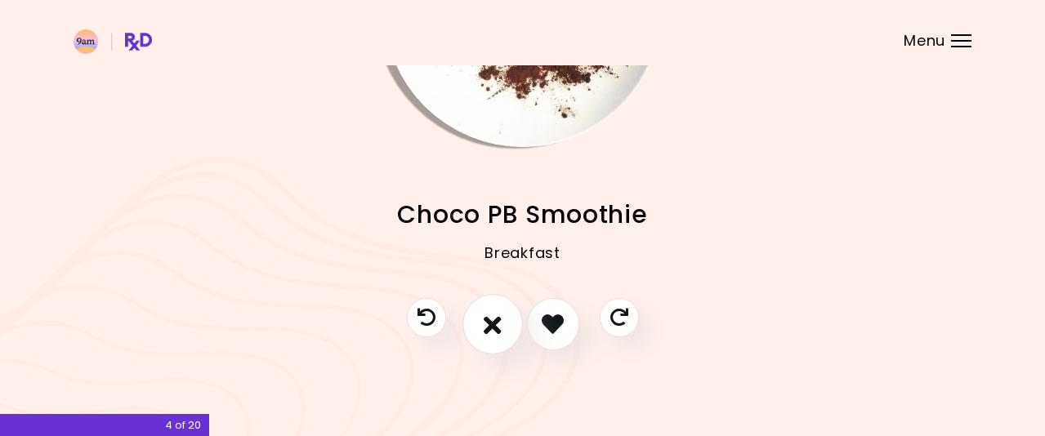
click at [497, 320] on icon "I don't like this recipe" at bounding box center [493, 323] width 18 height 25
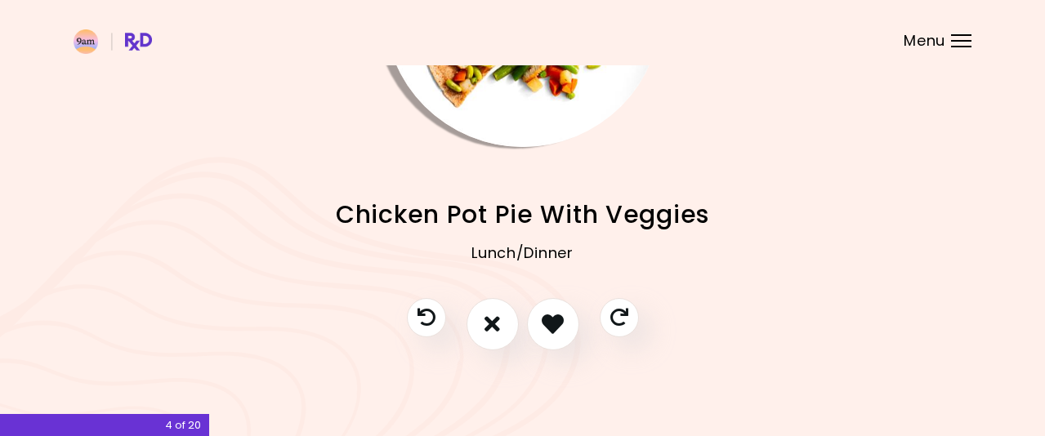
scroll to position [37, 0]
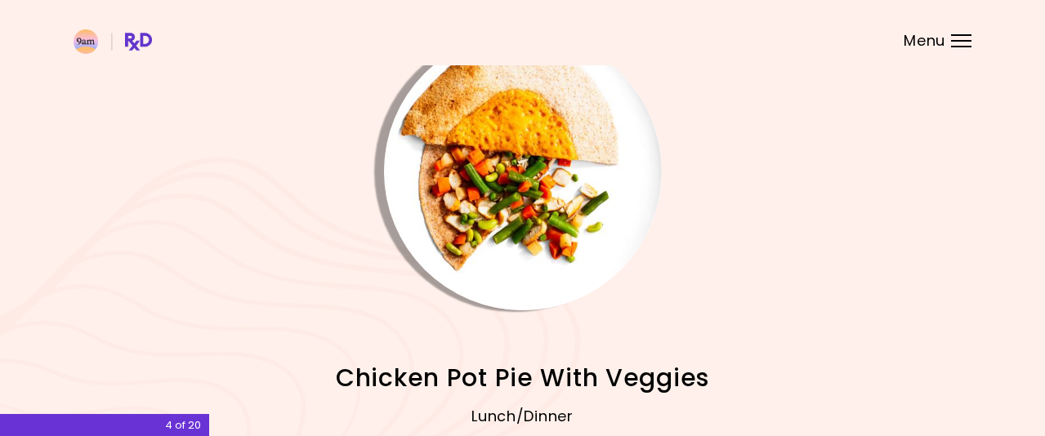
click at [582, 214] on img "Info - Chicken Pot Pie With Veggies" at bounding box center [523, 172] width 278 height 278
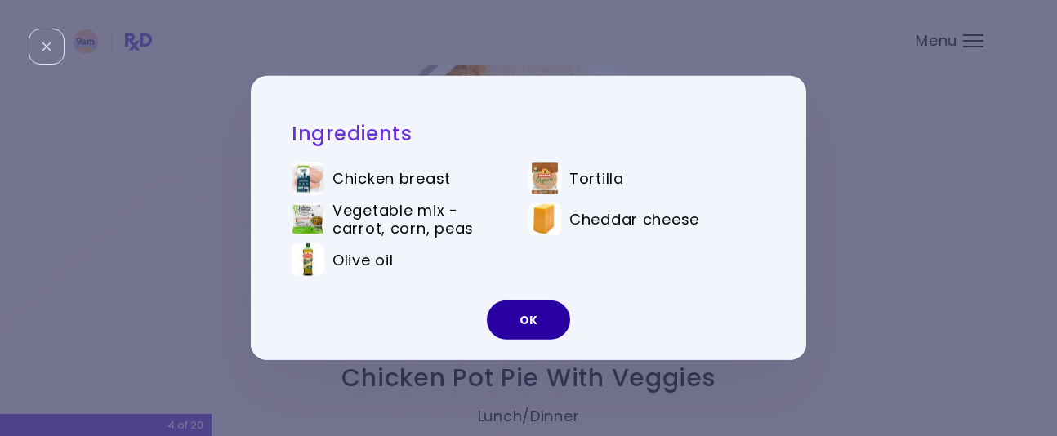
click at [538, 315] on button "OK" at bounding box center [528, 320] width 83 height 39
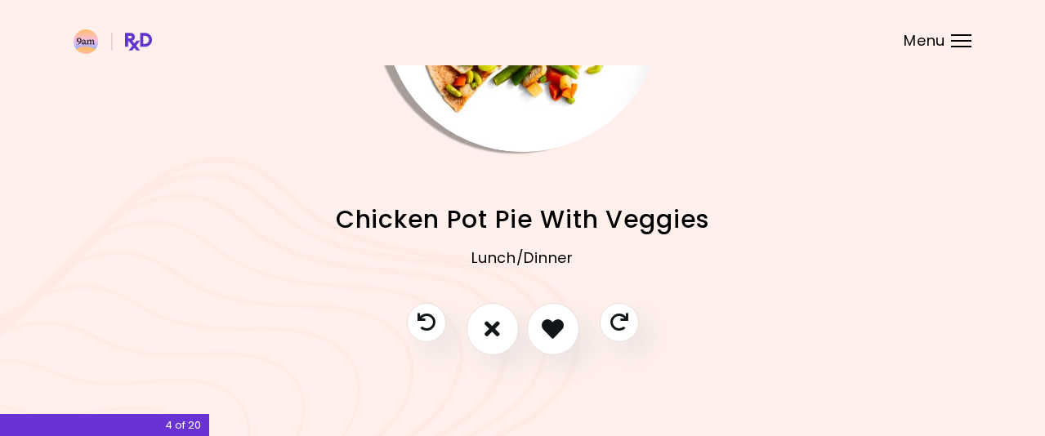
scroll to position [200, 0]
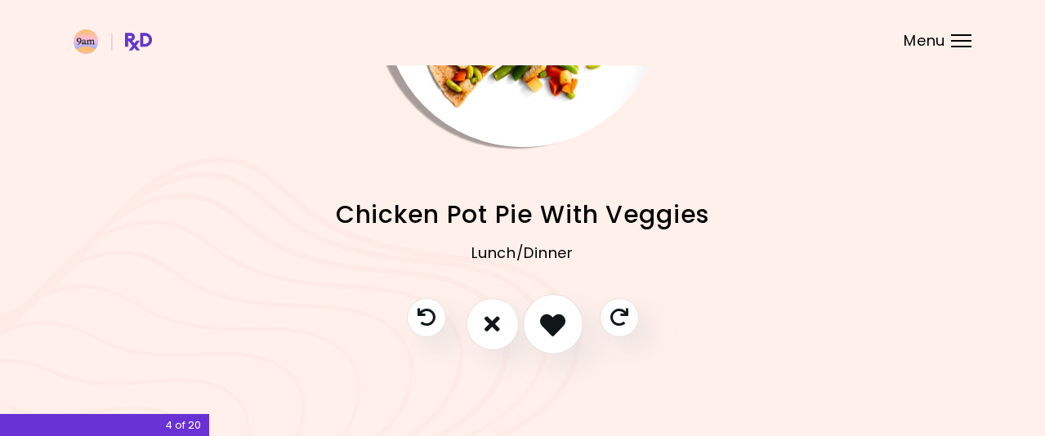
click at [551, 317] on icon "I like this recipe" at bounding box center [552, 323] width 25 height 25
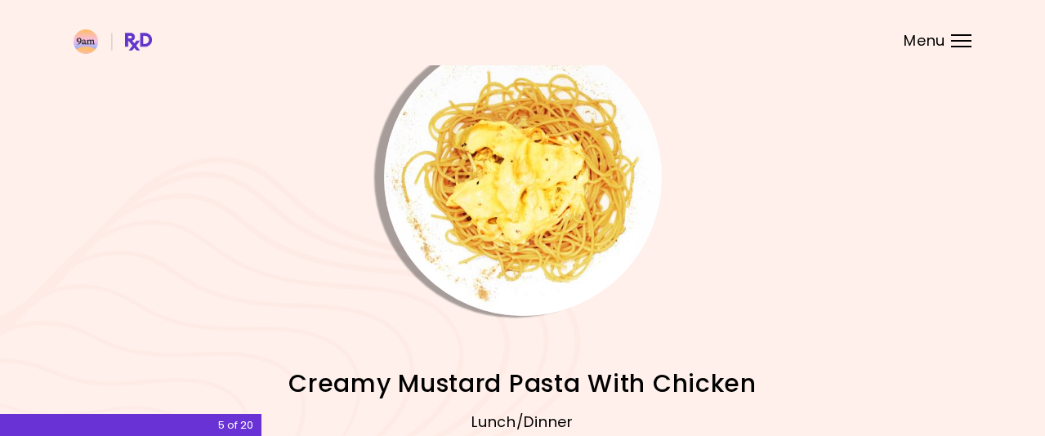
scroll to position [0, 0]
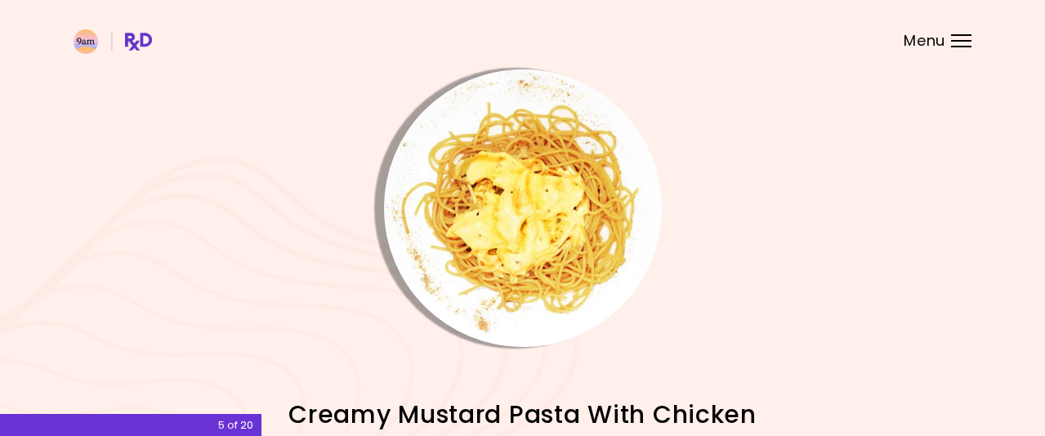
click at [548, 239] on img "Info - Creamy Mustard Pasta With Chicken" at bounding box center [523, 208] width 278 height 278
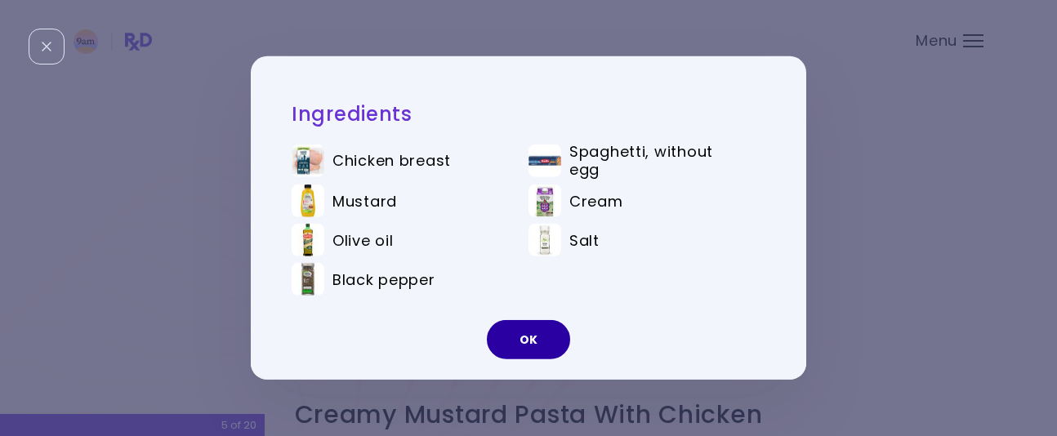
click at [511, 340] on button "OK" at bounding box center [528, 339] width 83 height 39
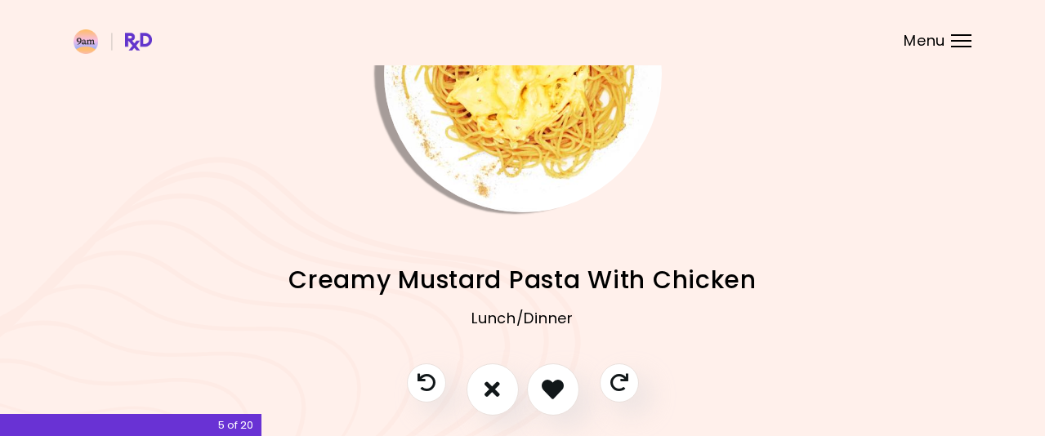
scroll to position [163, 0]
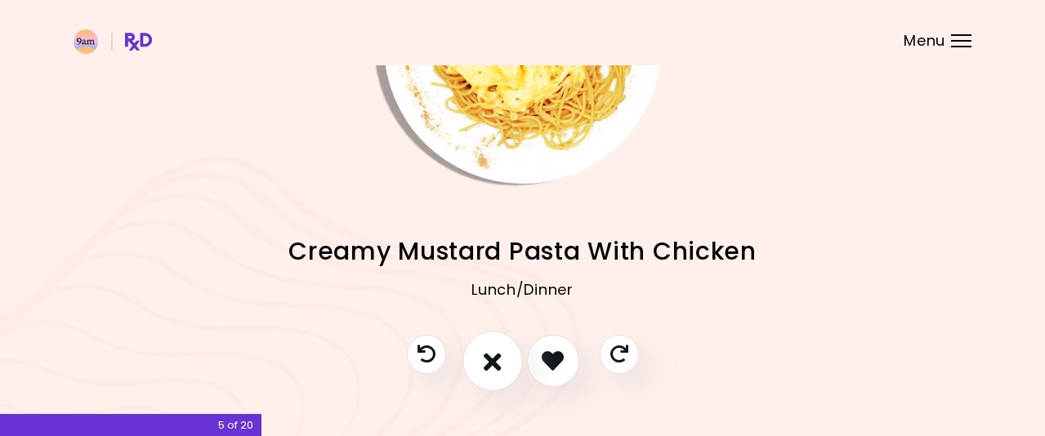
click at [488, 346] on button "I don't like this recipe" at bounding box center [492, 361] width 60 height 60
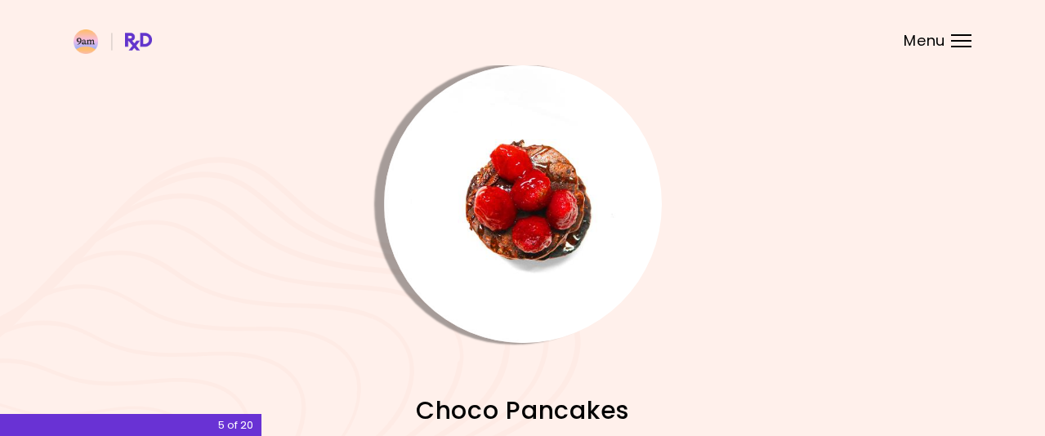
scroll to position [0, 0]
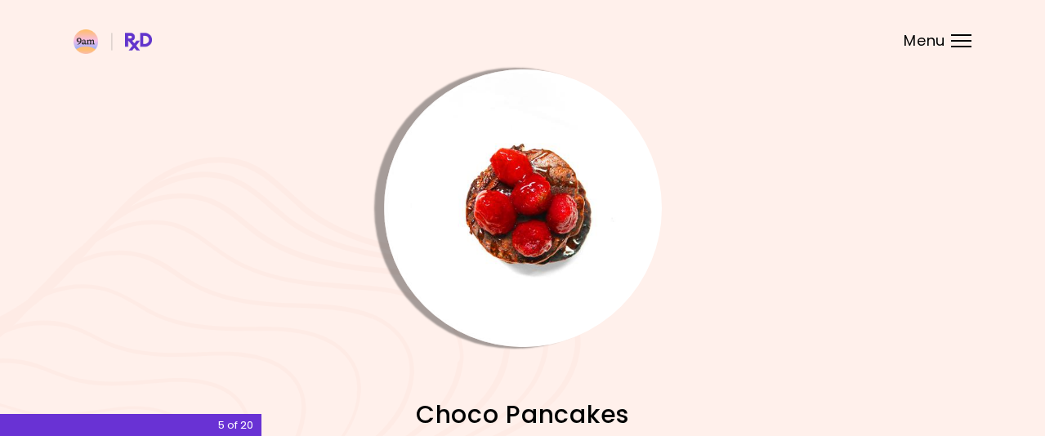
click at [542, 216] on img "Info - Choco Pancakes" at bounding box center [523, 208] width 278 height 278
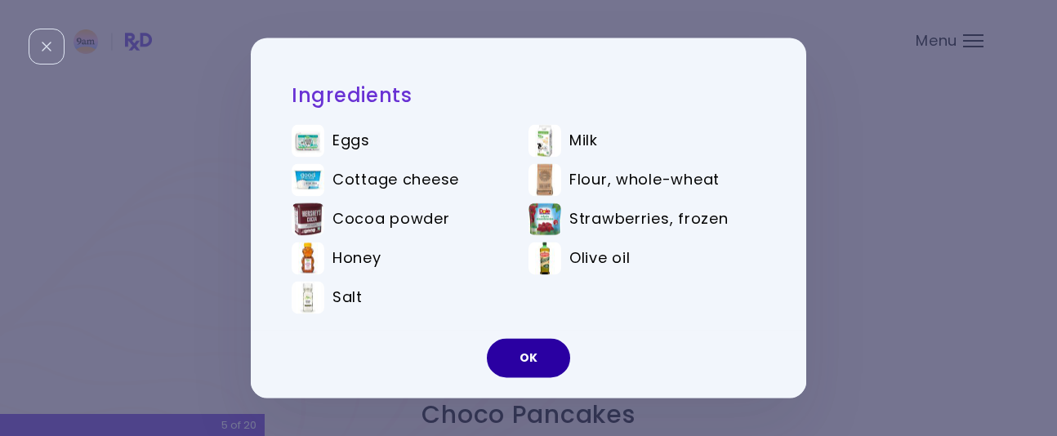
click at [521, 366] on button "OK" at bounding box center [528, 358] width 83 height 39
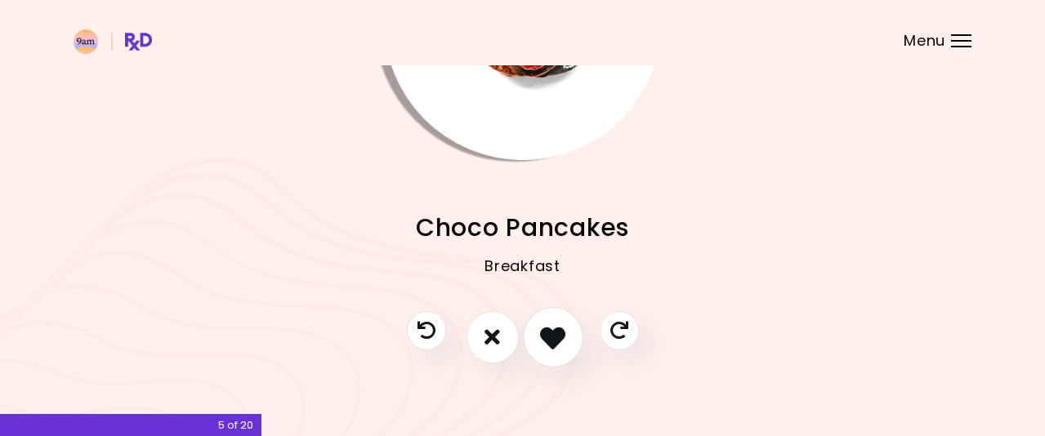
scroll to position [200, 0]
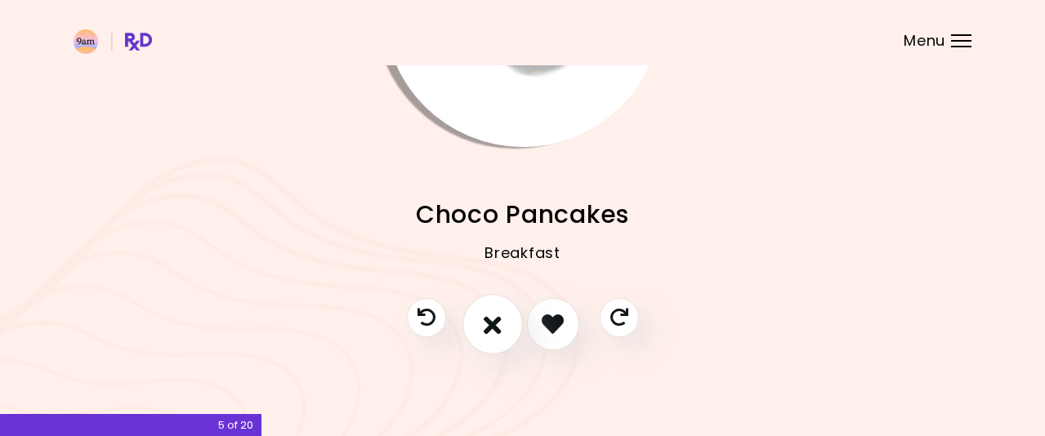
click at [484, 315] on icon "I don't like this recipe" at bounding box center [493, 323] width 18 height 25
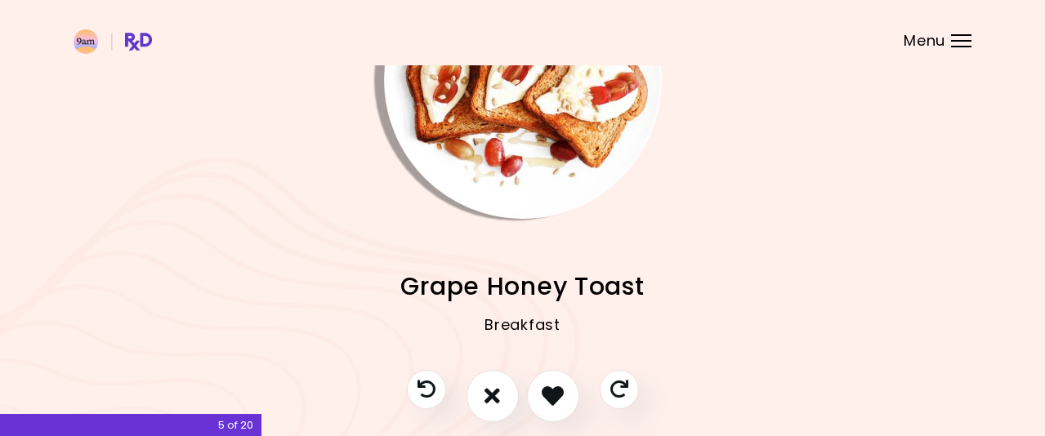
scroll to position [37, 0]
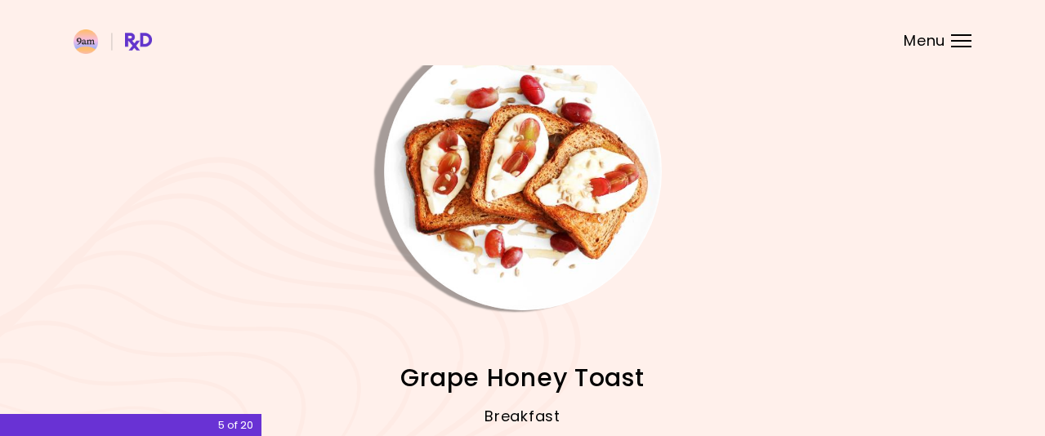
click at [569, 221] on img "Info - Grape Honey Toast" at bounding box center [523, 172] width 278 height 278
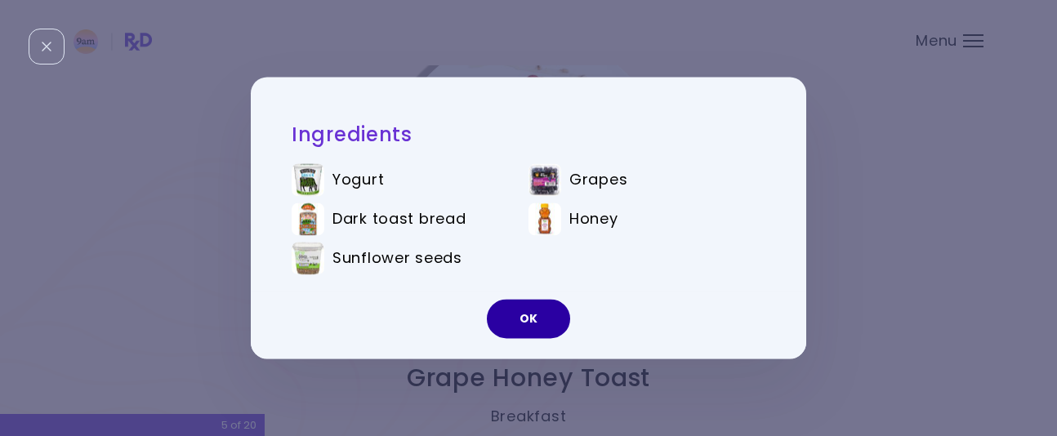
click at [531, 322] on button "OK" at bounding box center [528, 319] width 83 height 39
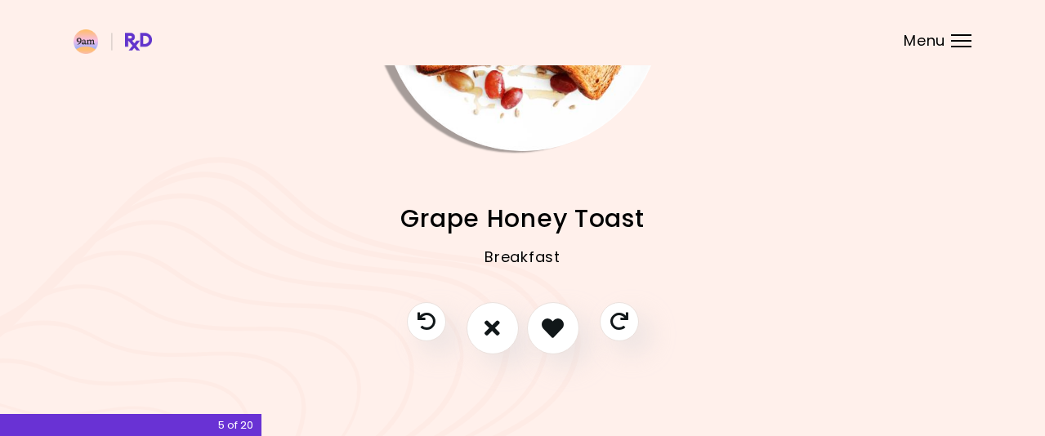
scroll to position [200, 0]
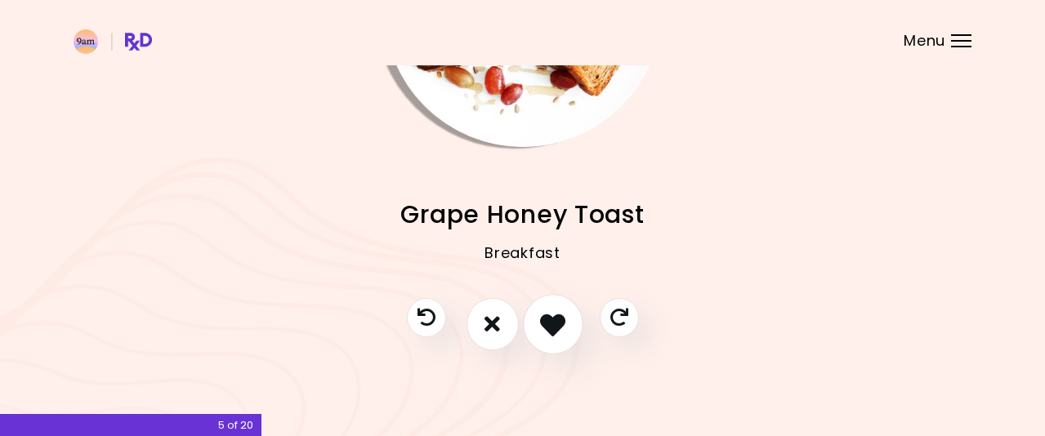
click at [560, 318] on icon "I like this recipe" at bounding box center [552, 323] width 25 height 25
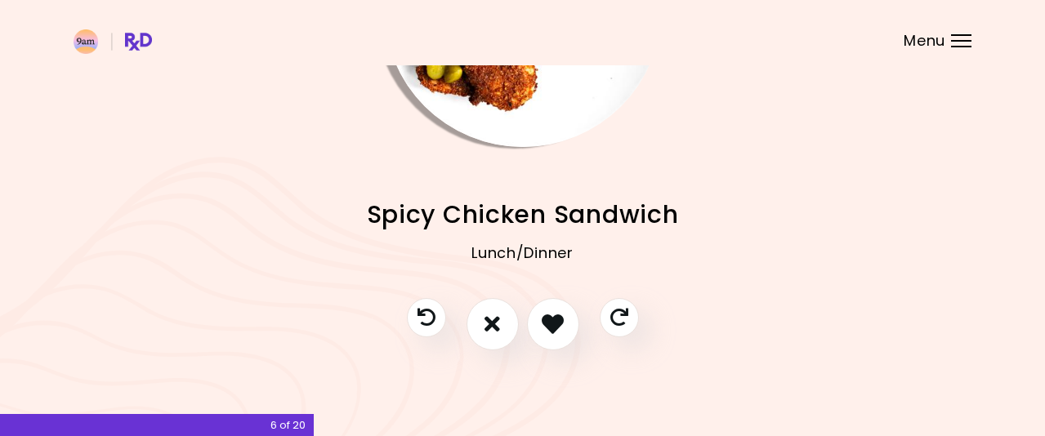
scroll to position [37, 0]
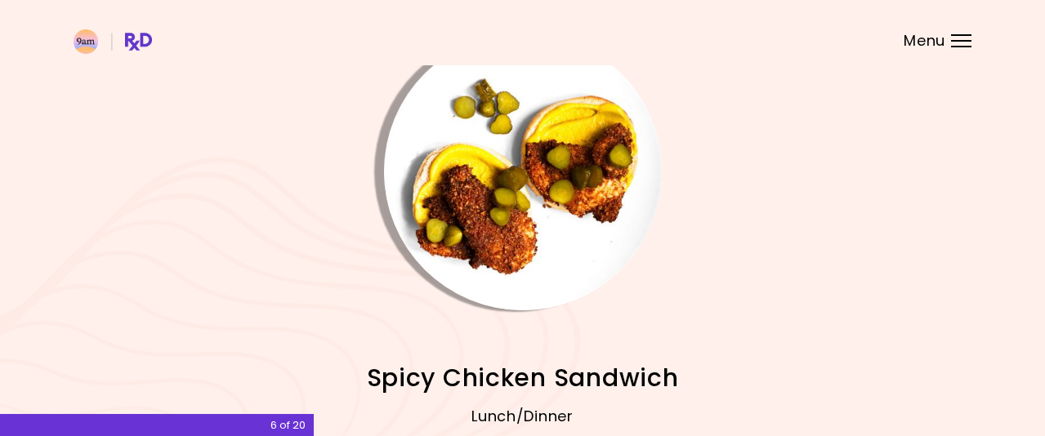
click at [570, 239] on img "Info - Spicy Chicken Sandwich" at bounding box center [523, 172] width 278 height 278
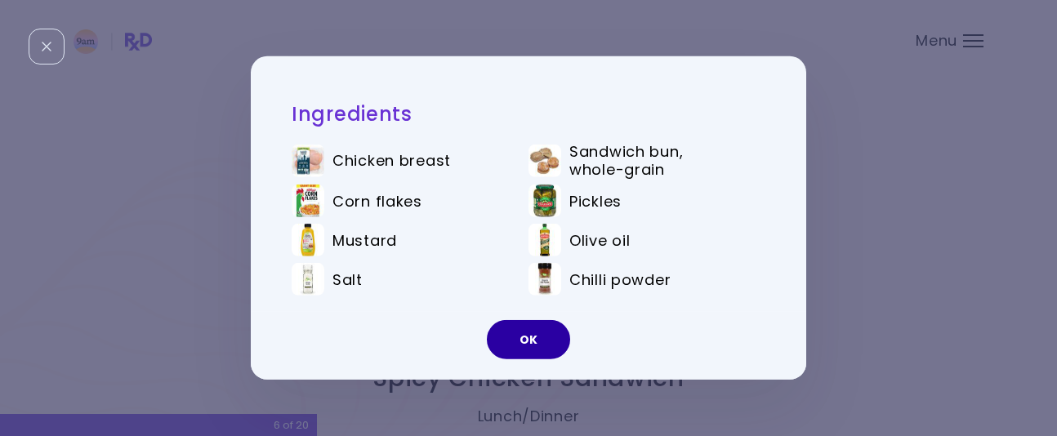
click at [532, 339] on button "OK" at bounding box center [528, 339] width 83 height 39
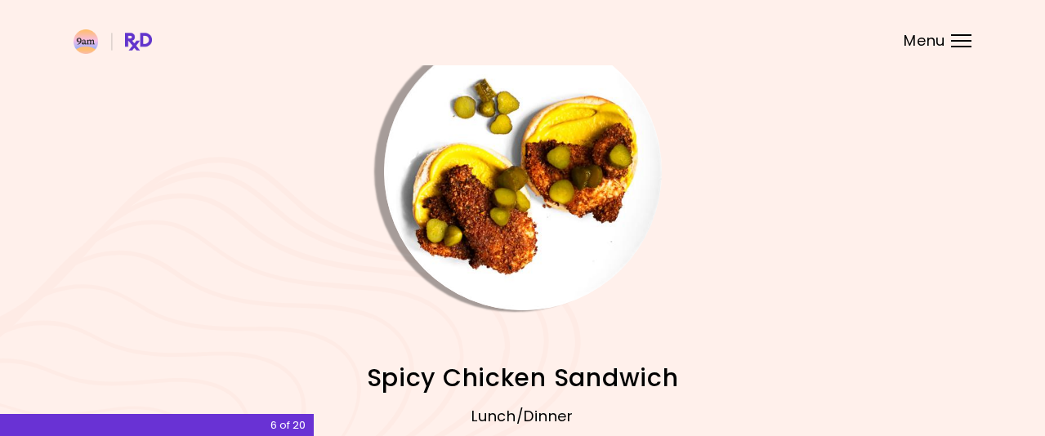
click at [578, 230] on img "Info - Spicy Chicken Sandwich" at bounding box center [523, 172] width 278 height 278
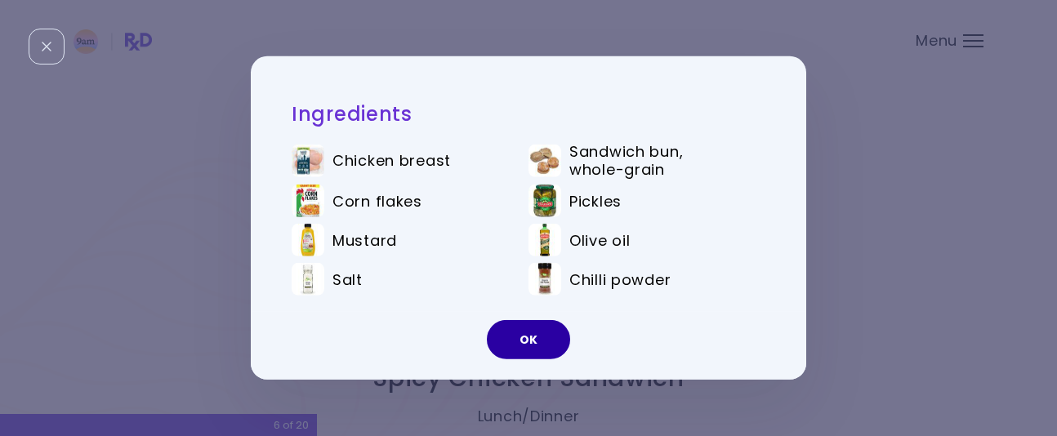
click at [535, 336] on button "OK" at bounding box center [528, 339] width 83 height 39
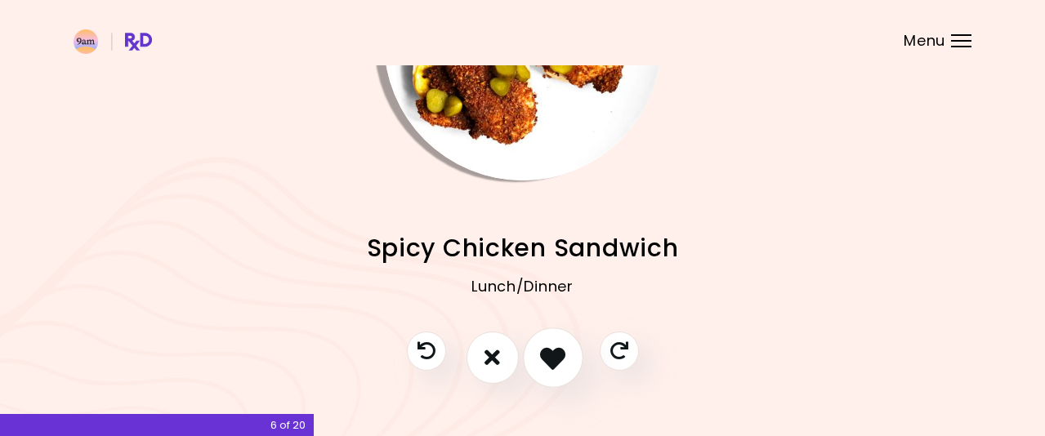
scroll to position [200, 0]
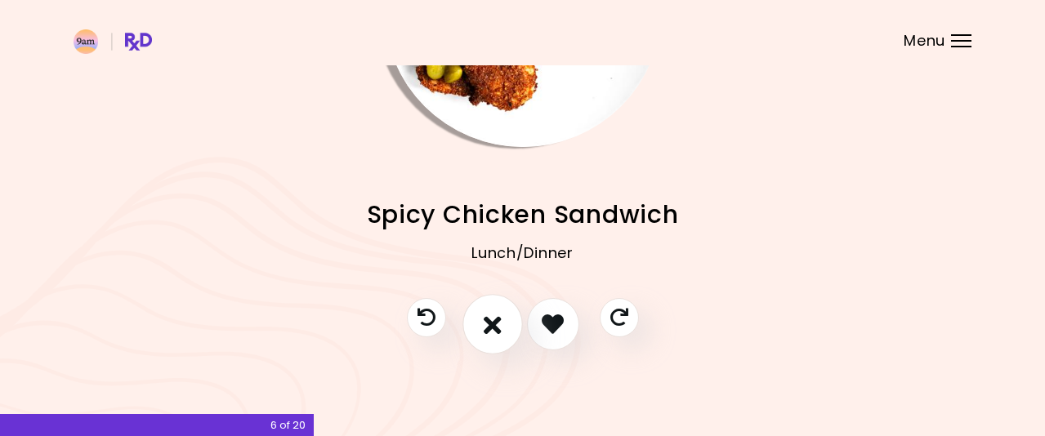
click at [499, 324] on icon "I don't like this recipe" at bounding box center [493, 323] width 18 height 25
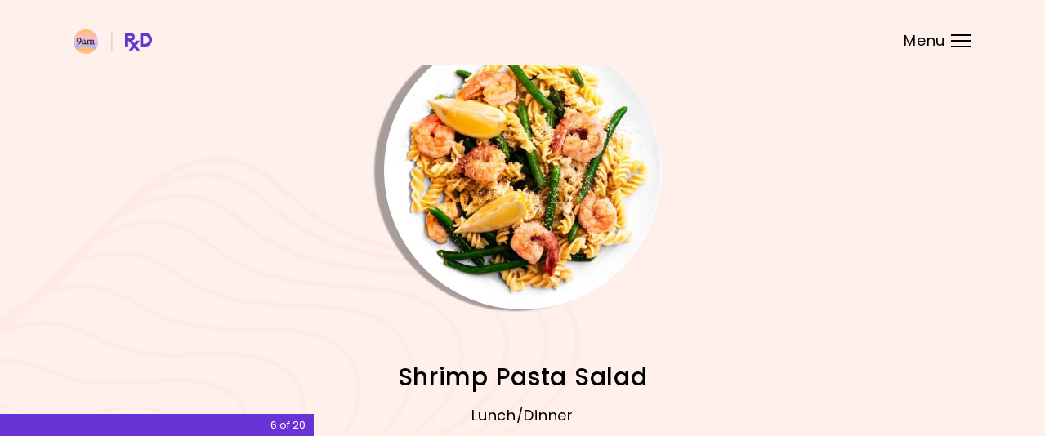
scroll to position [37, 0]
click at [570, 228] on img "Info - Shrimp Pasta Salad" at bounding box center [523, 172] width 278 height 278
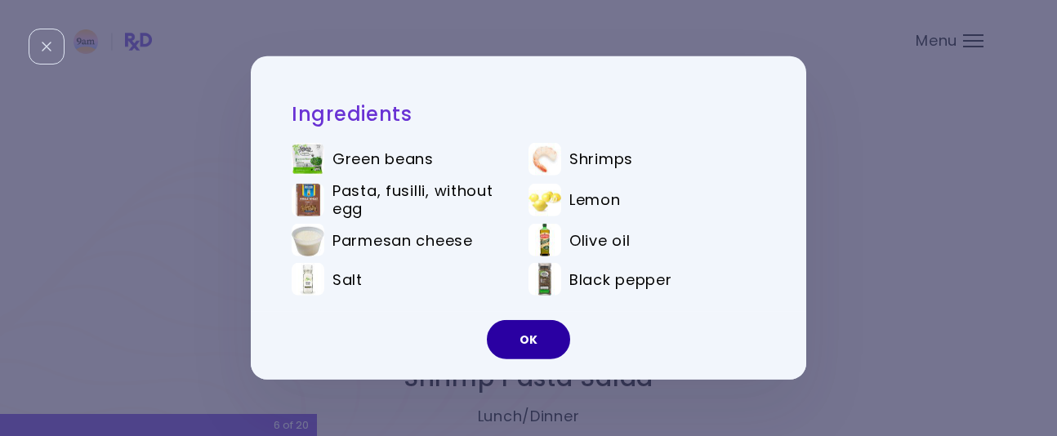
click at [536, 333] on button "OK" at bounding box center [528, 339] width 83 height 39
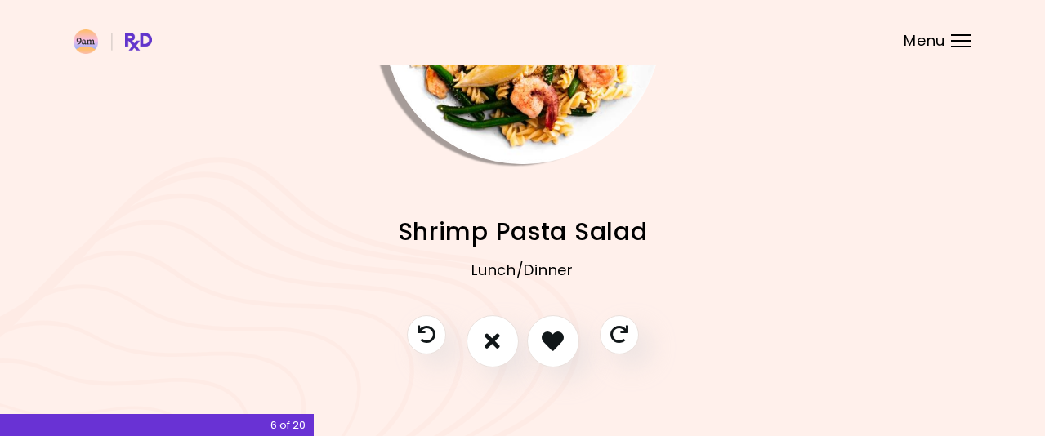
scroll to position [200, 0]
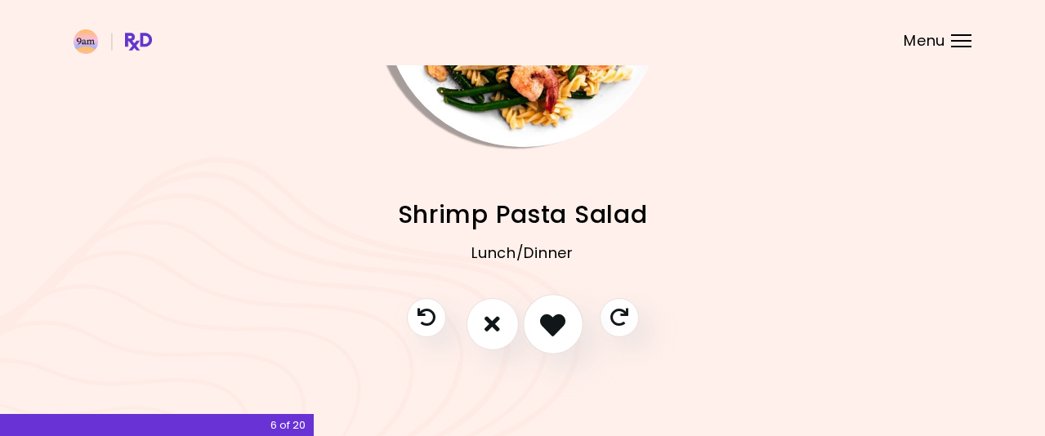
click at [550, 326] on icon "I like this recipe" at bounding box center [552, 323] width 25 height 25
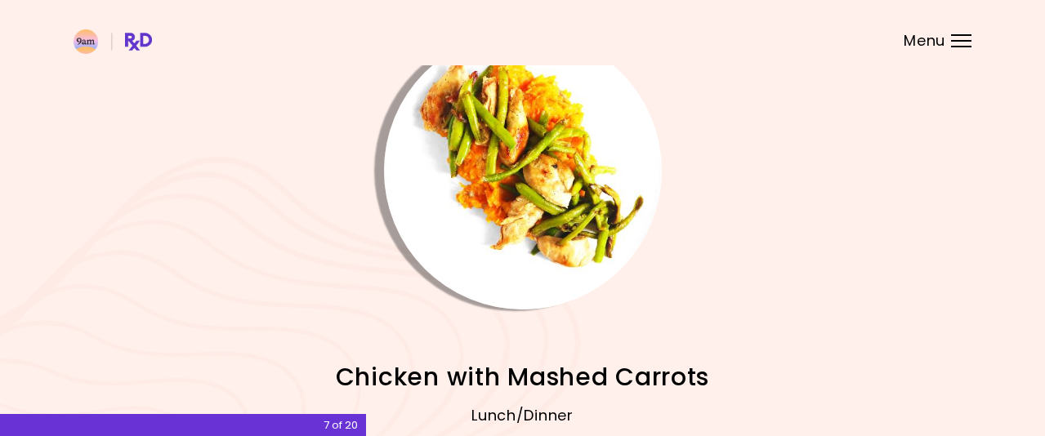
scroll to position [37, 0]
click at [556, 227] on img "Info - Chicken with Mashed Carrots" at bounding box center [523, 172] width 278 height 278
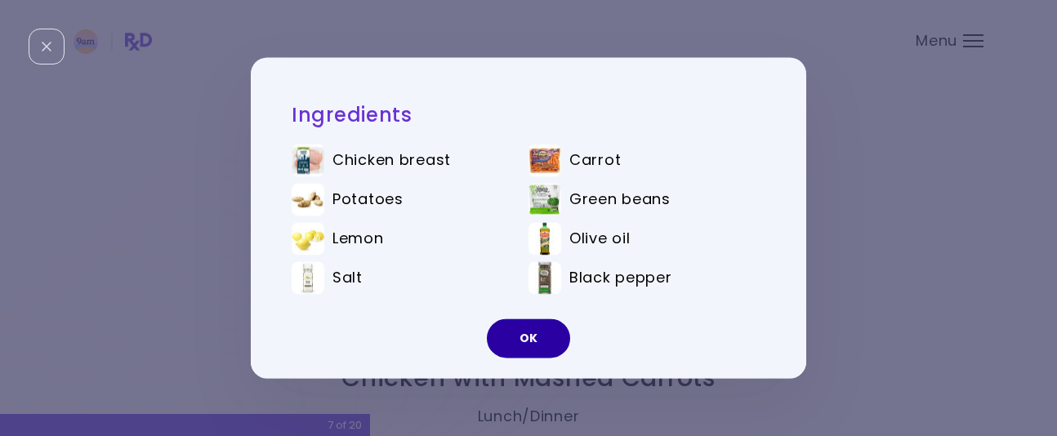
click at [542, 341] on button "OK" at bounding box center [528, 338] width 83 height 39
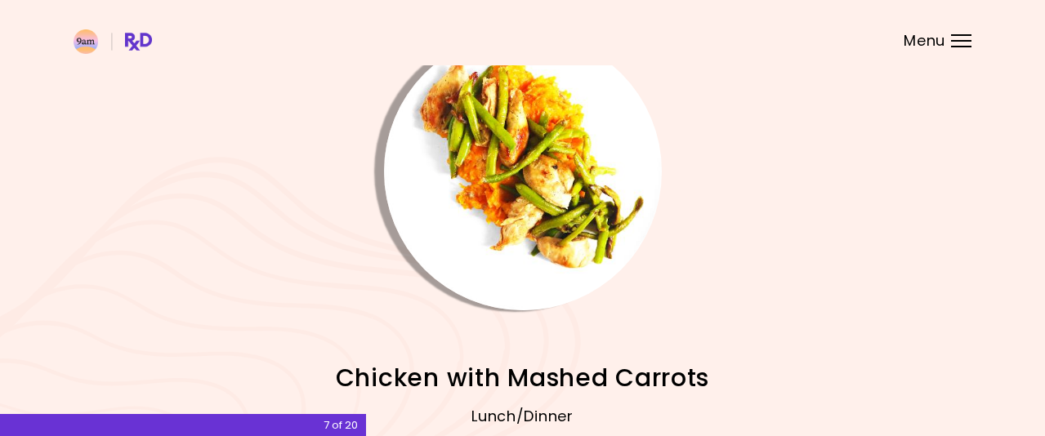
click at [530, 216] on img "Info - Chicken with Mashed Carrots" at bounding box center [523, 172] width 278 height 278
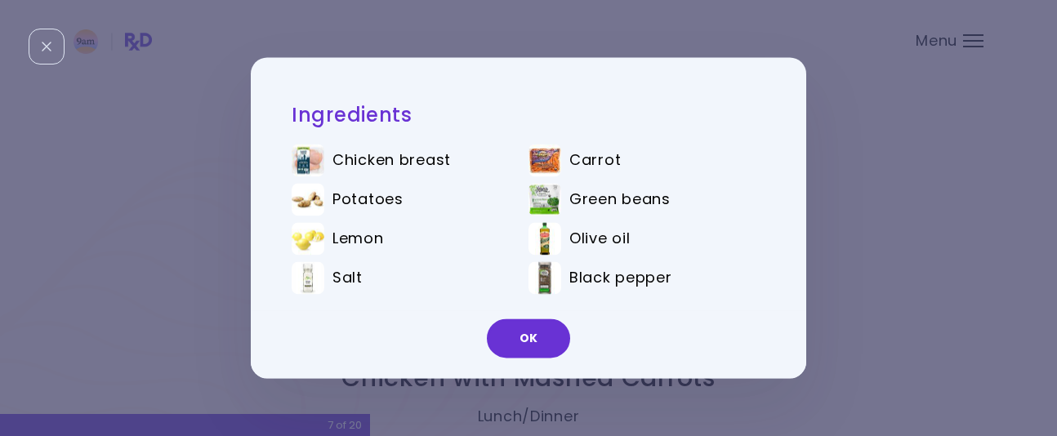
drag, startPoint x: 542, startPoint y: 334, endPoint x: 535, endPoint y: 328, distance: 8.7
click at [541, 334] on button "OK" at bounding box center [528, 338] width 83 height 39
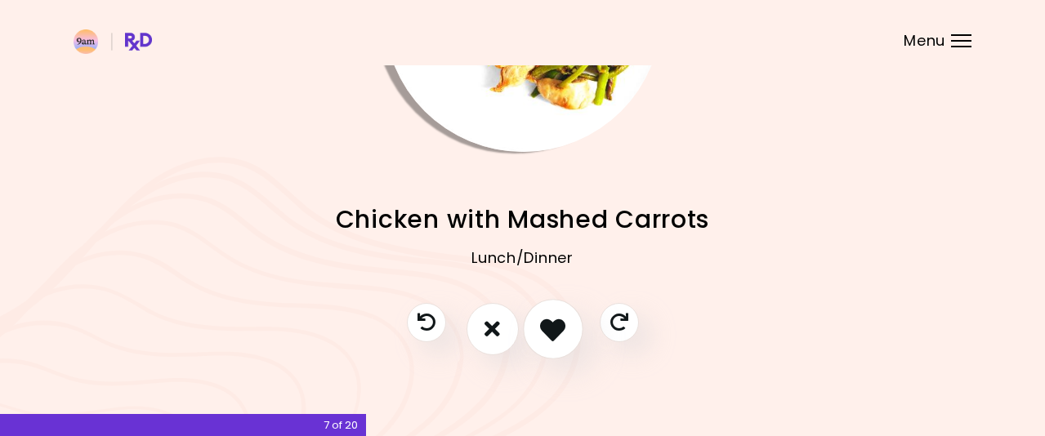
scroll to position [200, 0]
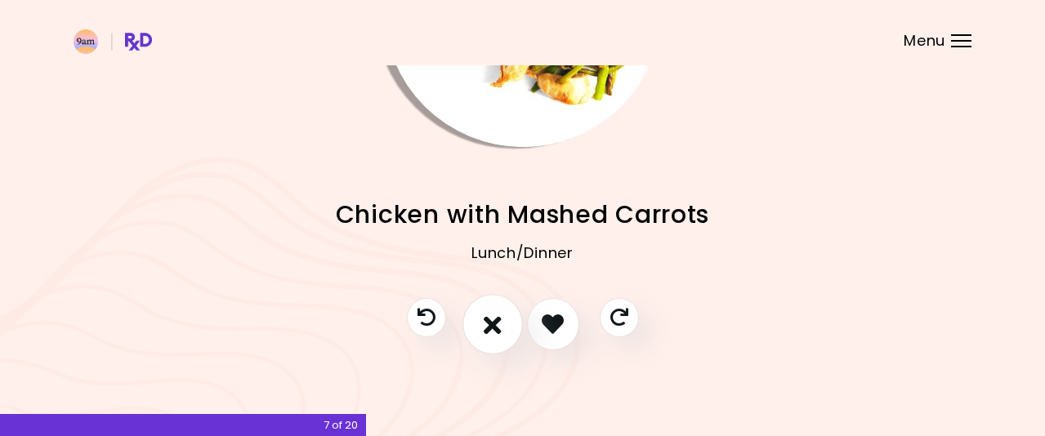
click at [496, 323] on icon "I don't like this recipe" at bounding box center [493, 323] width 18 height 25
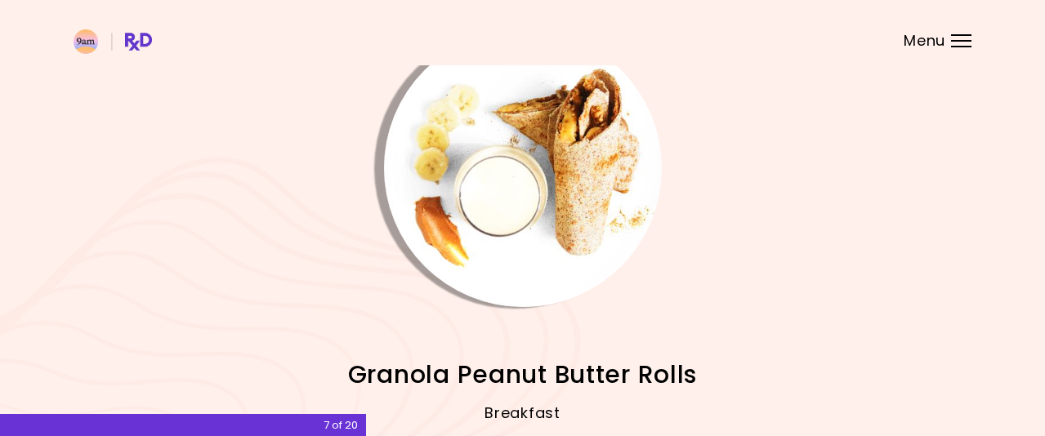
scroll to position [37, 0]
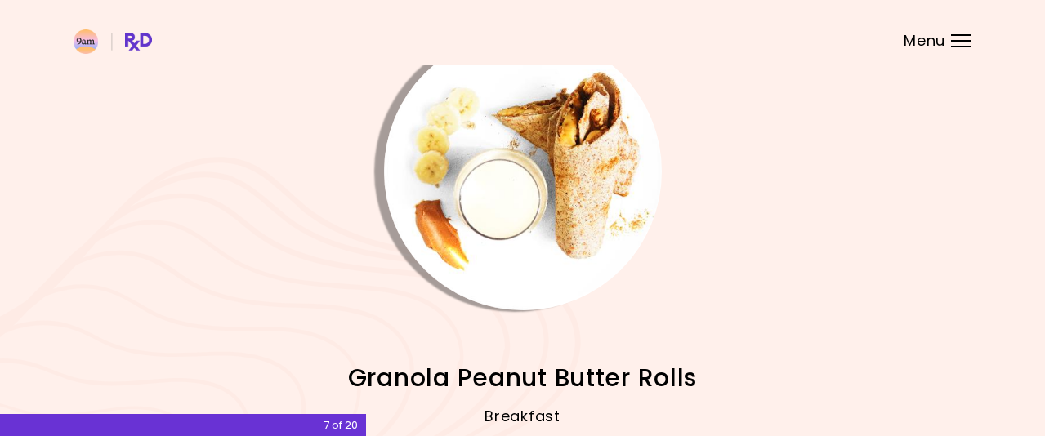
click at [539, 221] on img "Info - Granola Peanut Butter Rolls" at bounding box center [523, 172] width 278 height 278
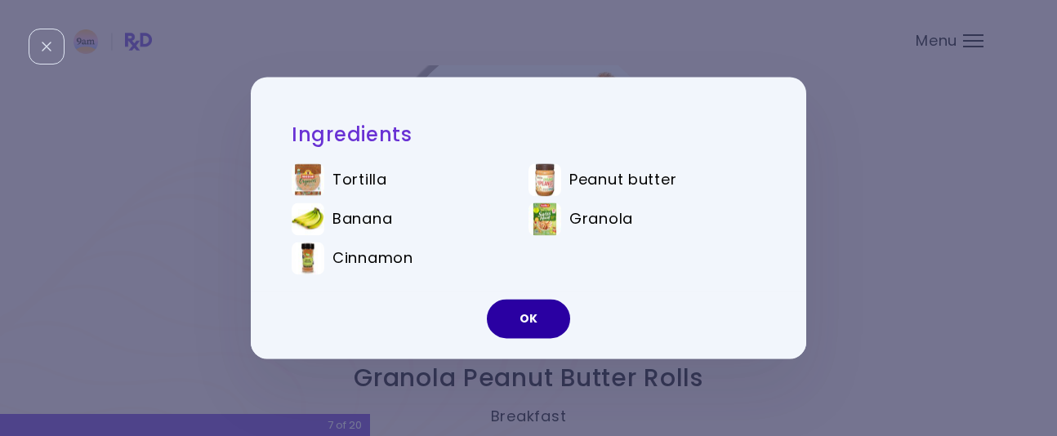
click at [545, 310] on button "OK" at bounding box center [528, 319] width 83 height 39
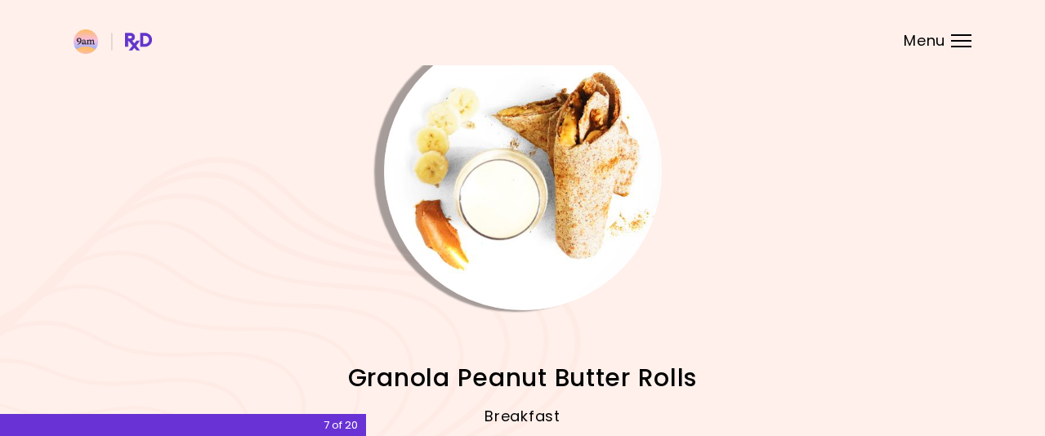
click at [550, 227] on img "Info - Granola Peanut Butter Rolls" at bounding box center [523, 172] width 278 height 278
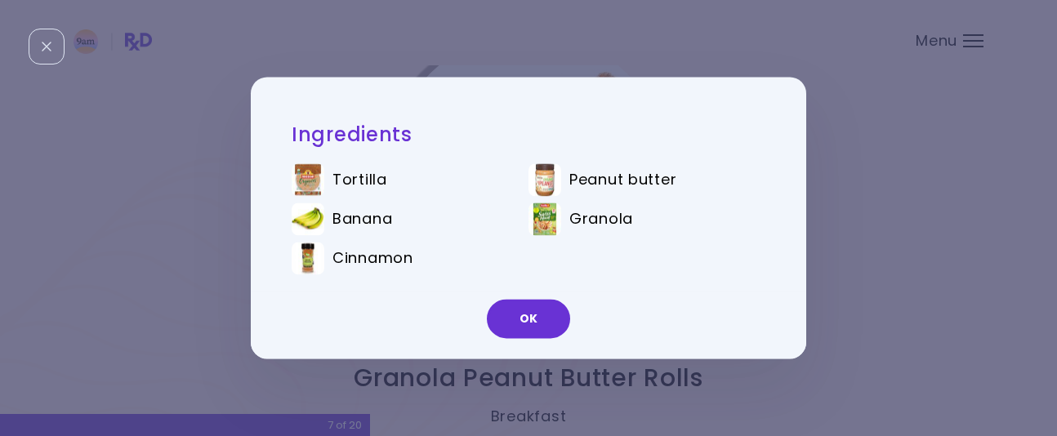
drag, startPoint x: 530, startPoint y: 309, endPoint x: 597, endPoint y: 306, distance: 67.0
click at [531, 309] on button "OK" at bounding box center [528, 319] width 83 height 39
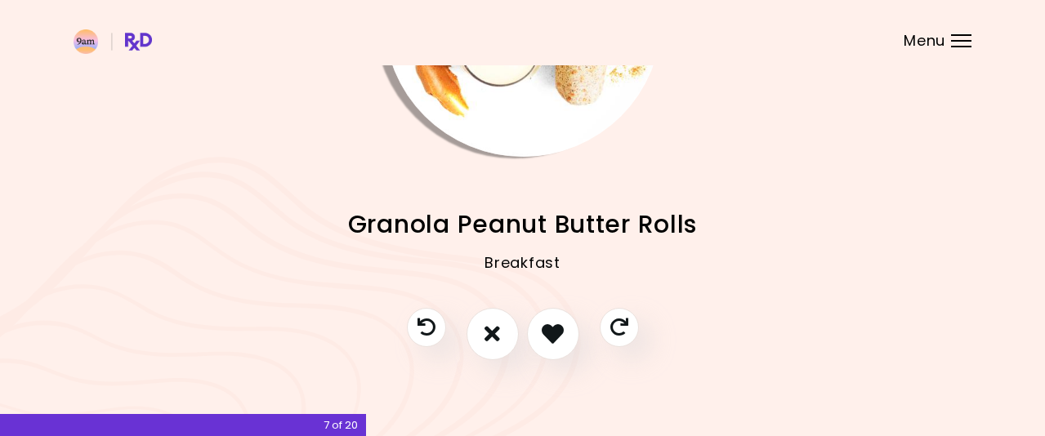
scroll to position [200, 0]
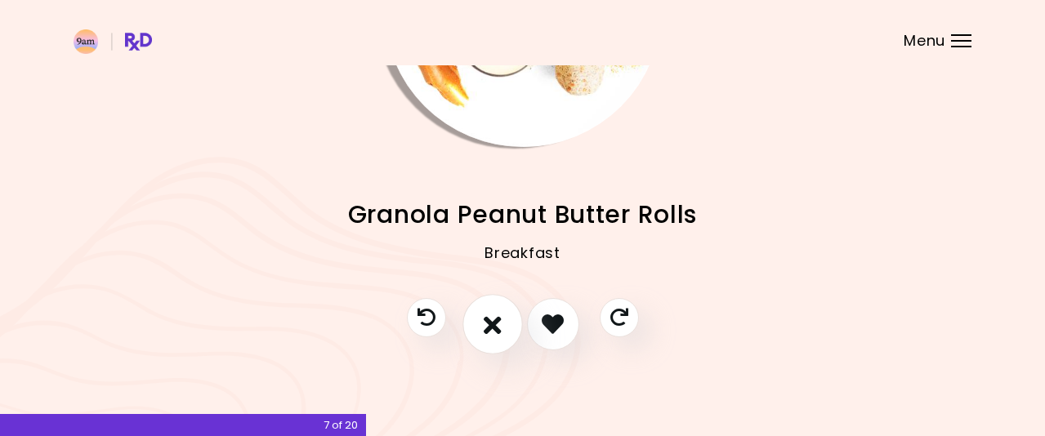
click at [493, 328] on icon "I don't like this recipe" at bounding box center [493, 323] width 18 height 25
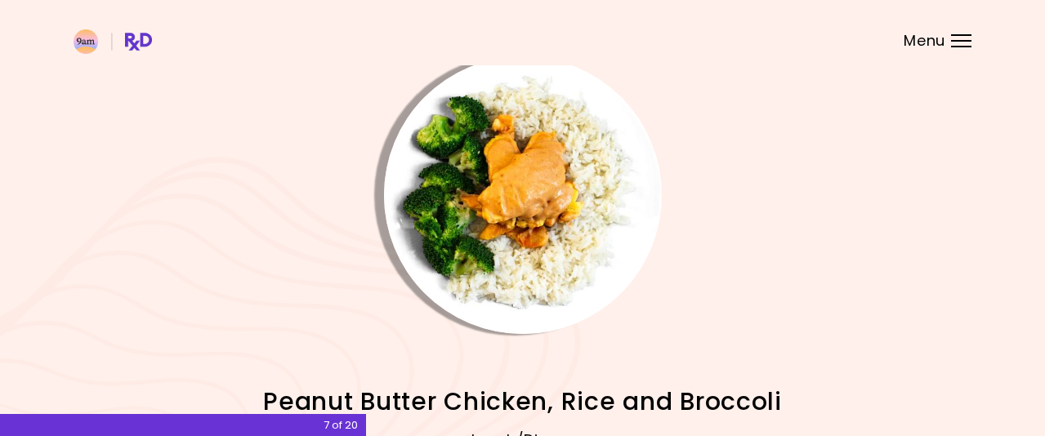
scroll to position [0, 0]
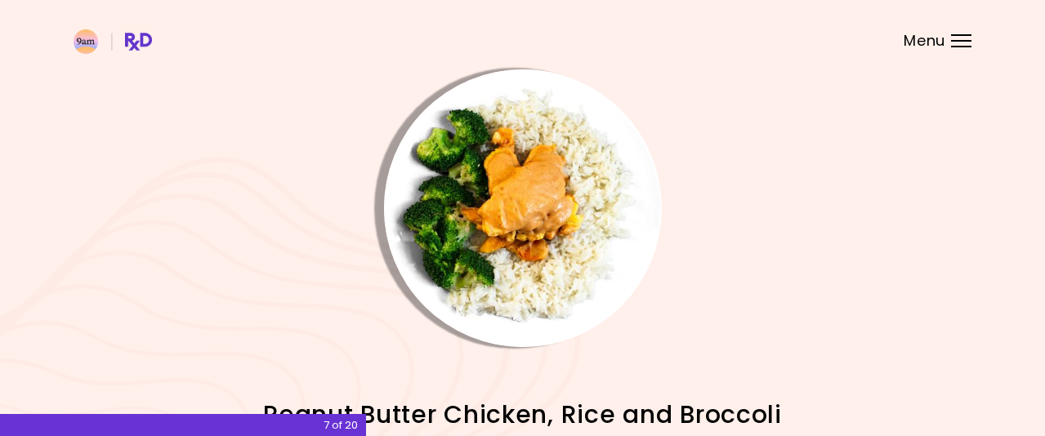
click at [543, 242] on img "Info - Peanut Butter Chicken, Rice and Broccoli" at bounding box center [523, 208] width 278 height 278
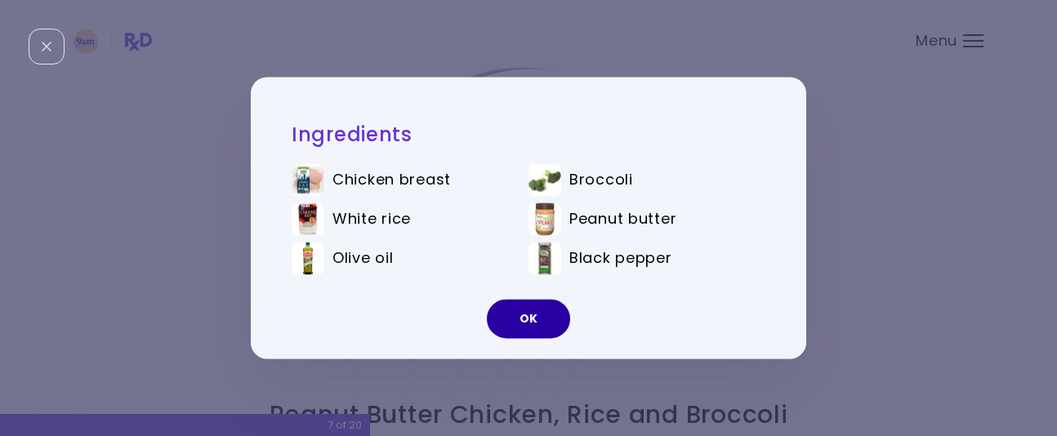
click at [544, 317] on button "OK" at bounding box center [528, 319] width 83 height 39
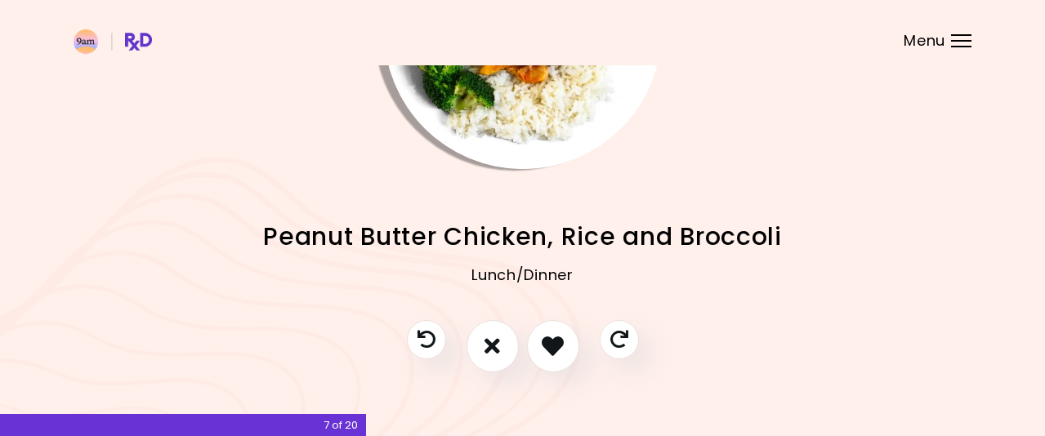
scroll to position [200, 0]
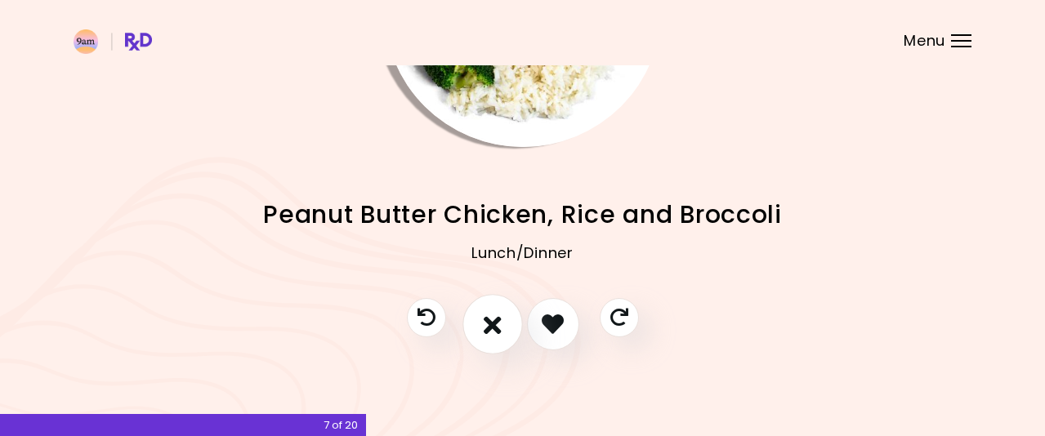
click at [500, 331] on icon "I don't like this recipe" at bounding box center [493, 323] width 18 height 25
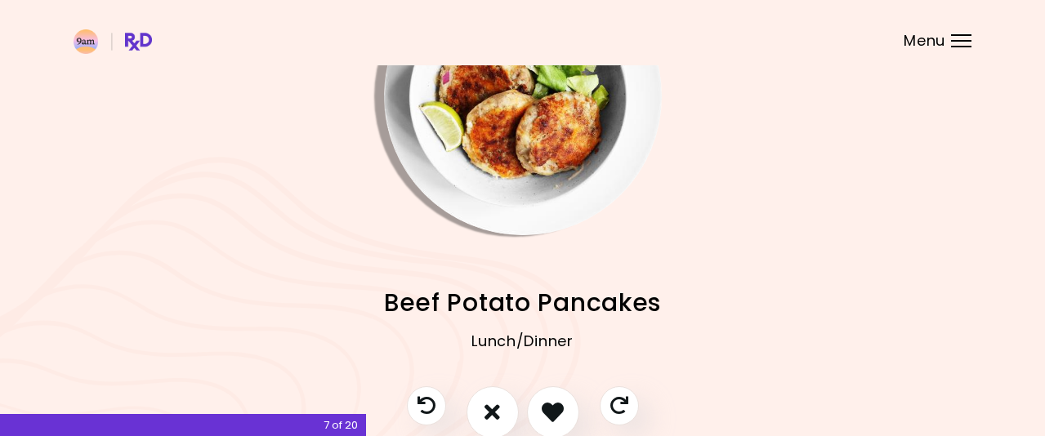
scroll to position [37, 0]
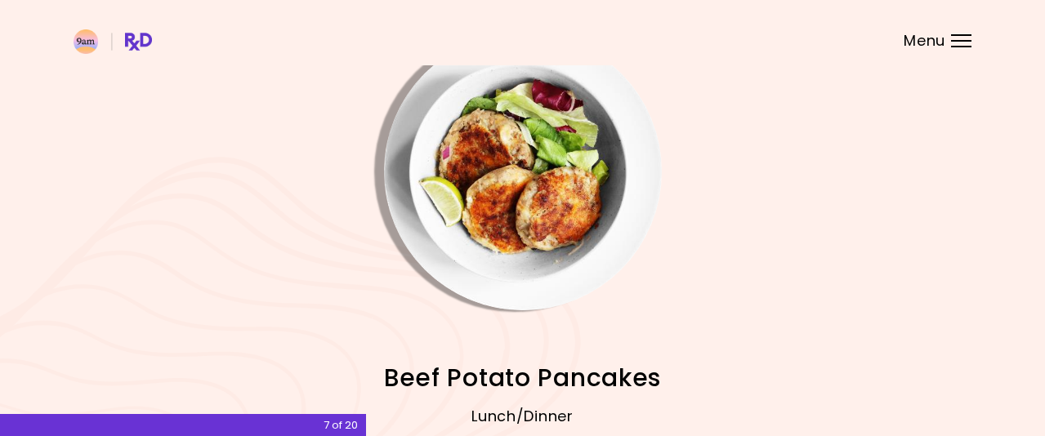
click at [564, 205] on img "Info - Beef Potato Pancakes" at bounding box center [523, 172] width 278 height 278
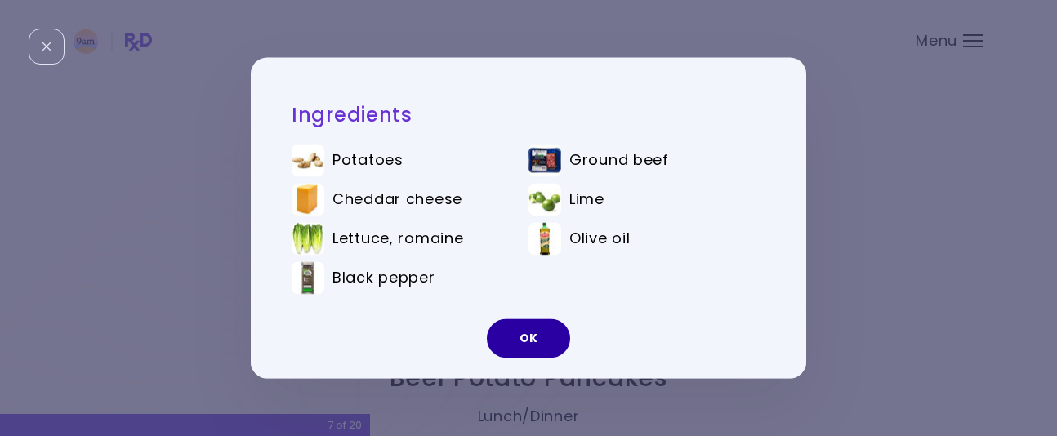
click at [543, 337] on button "OK" at bounding box center [528, 338] width 83 height 39
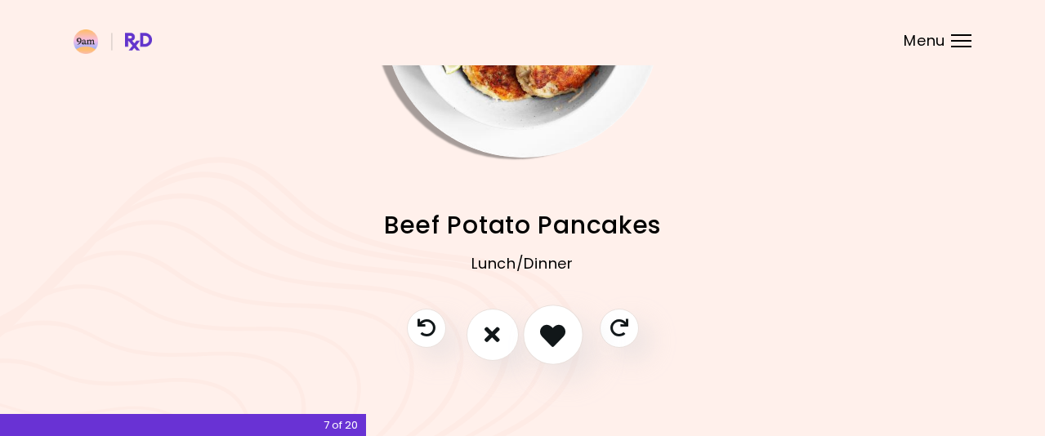
scroll to position [200, 0]
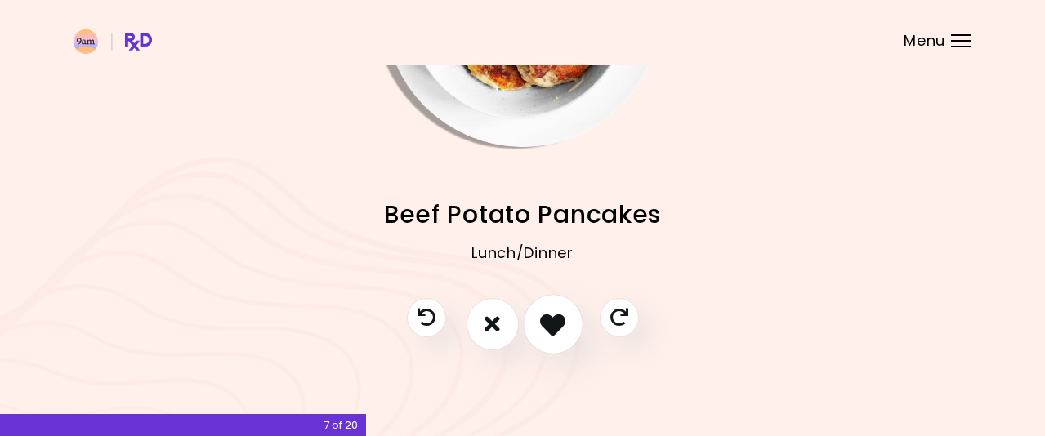
click at [548, 328] on icon "I like this recipe" at bounding box center [552, 323] width 25 height 25
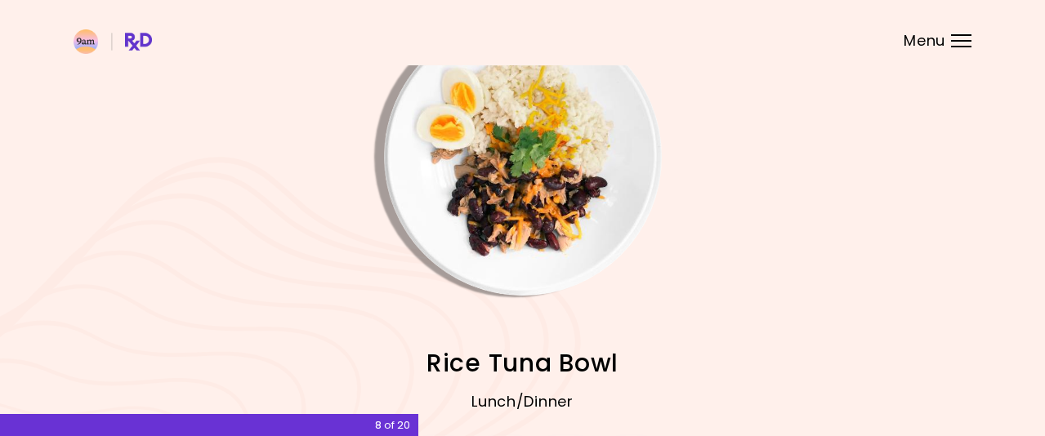
scroll to position [37, 0]
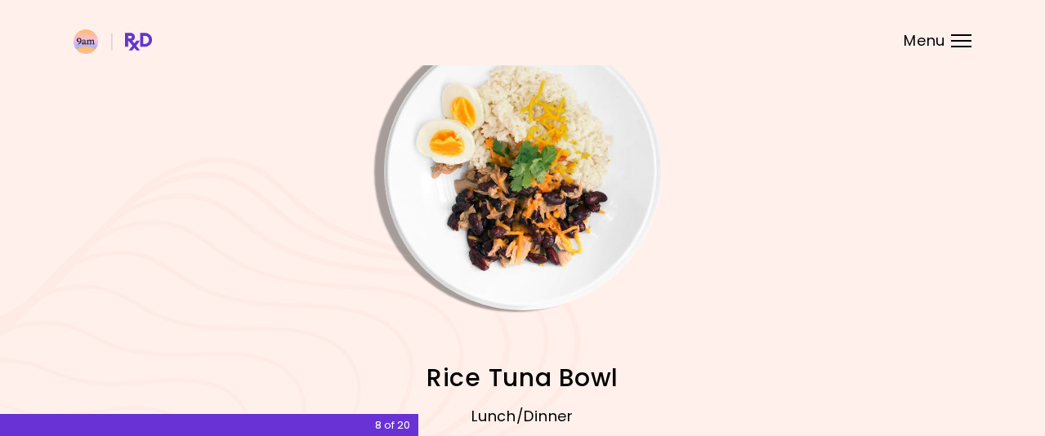
click at [559, 218] on img "Info - Rice Tuna Bowl" at bounding box center [523, 172] width 278 height 278
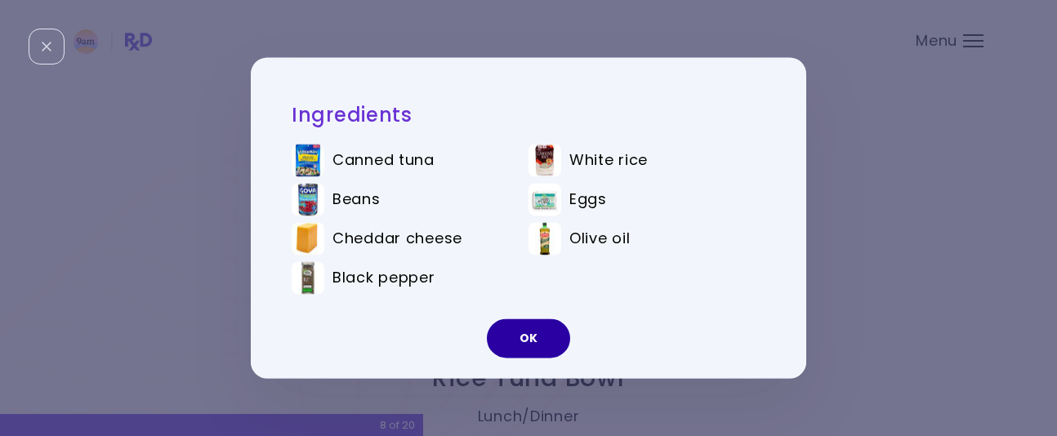
click at [544, 341] on button "OK" at bounding box center [528, 338] width 83 height 39
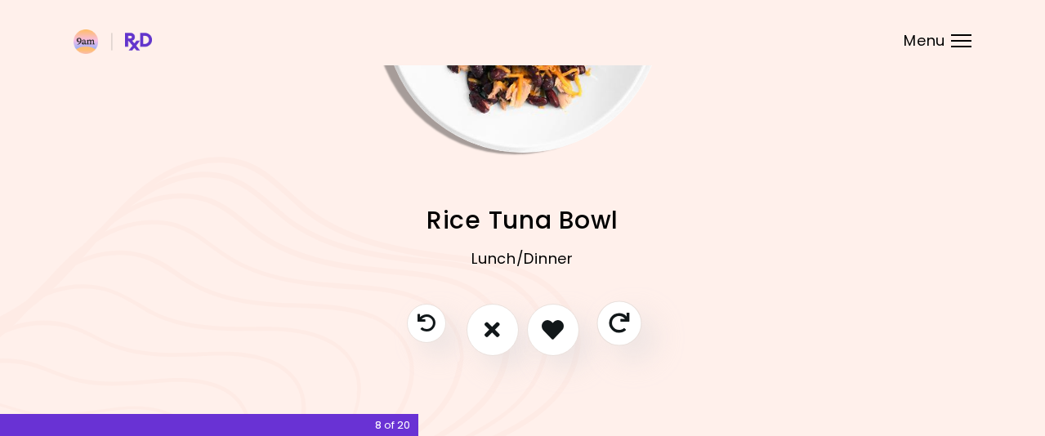
scroll to position [200, 0]
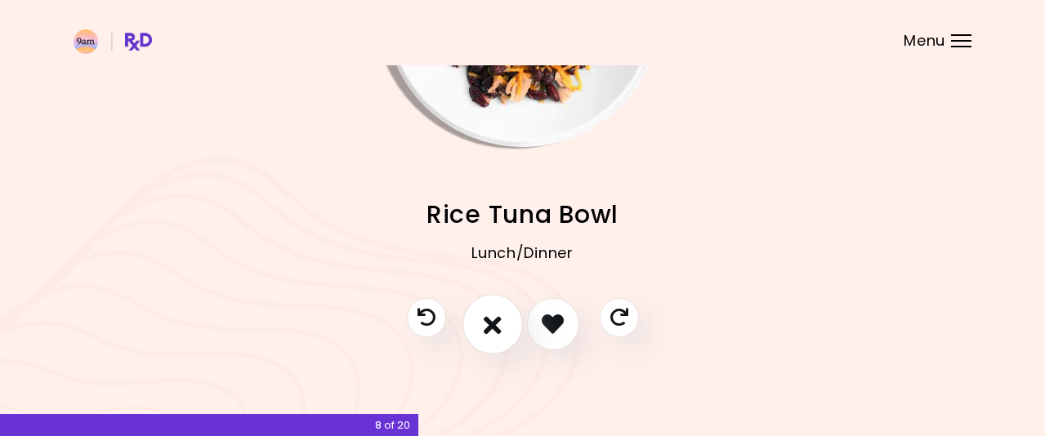
click at [480, 320] on button "I don't like this recipe" at bounding box center [492, 324] width 60 height 60
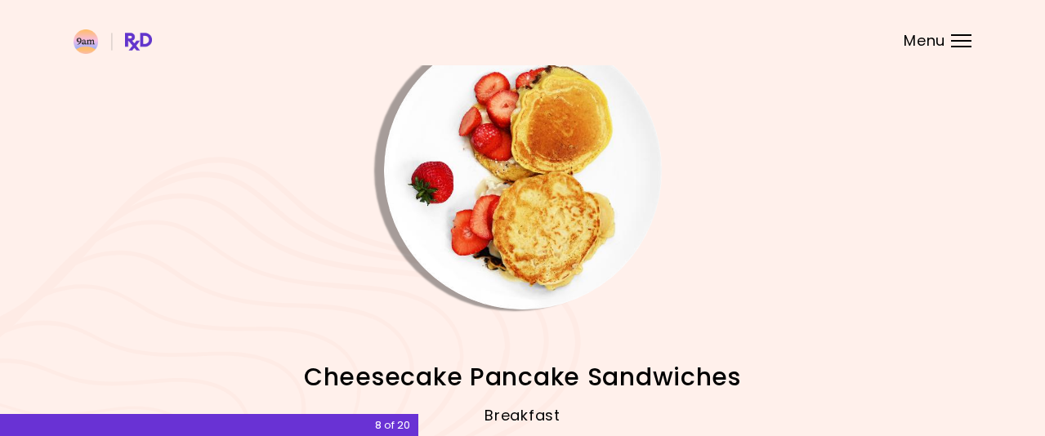
scroll to position [37, 0]
click at [533, 228] on img "Info - Cheesecake Pancake Sandwiches" at bounding box center [523, 172] width 278 height 278
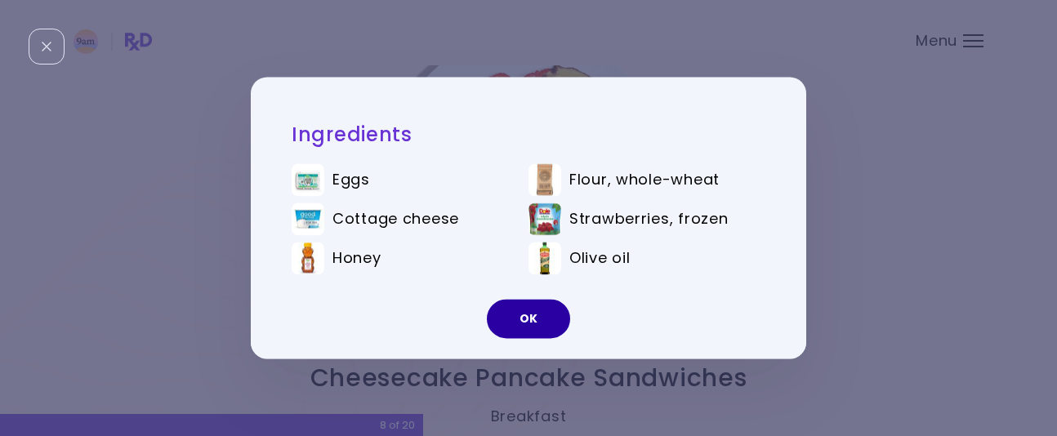
click at [515, 316] on button "OK" at bounding box center [528, 319] width 83 height 39
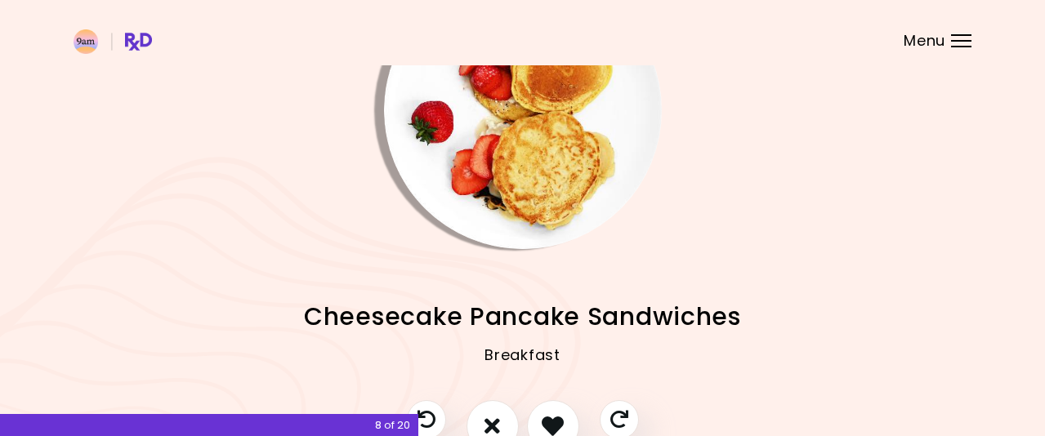
scroll to position [200, 0]
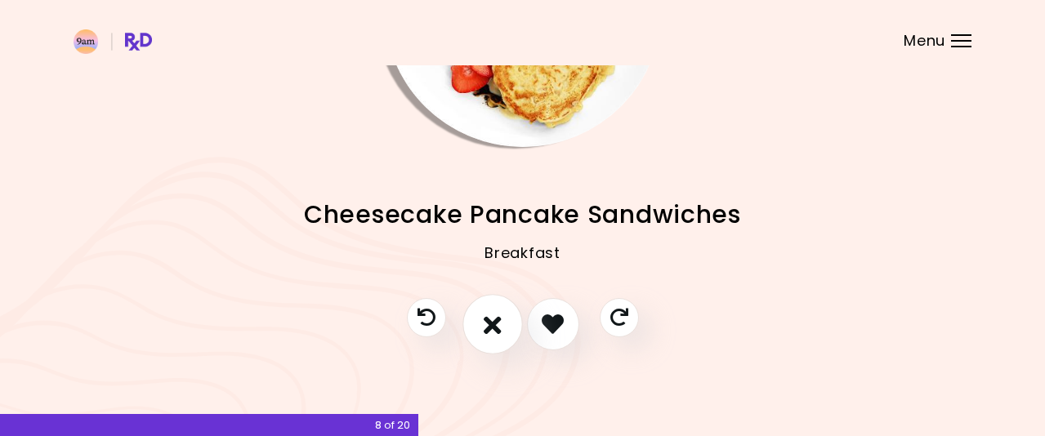
click at [477, 318] on button "I don't like this recipe" at bounding box center [492, 324] width 60 height 60
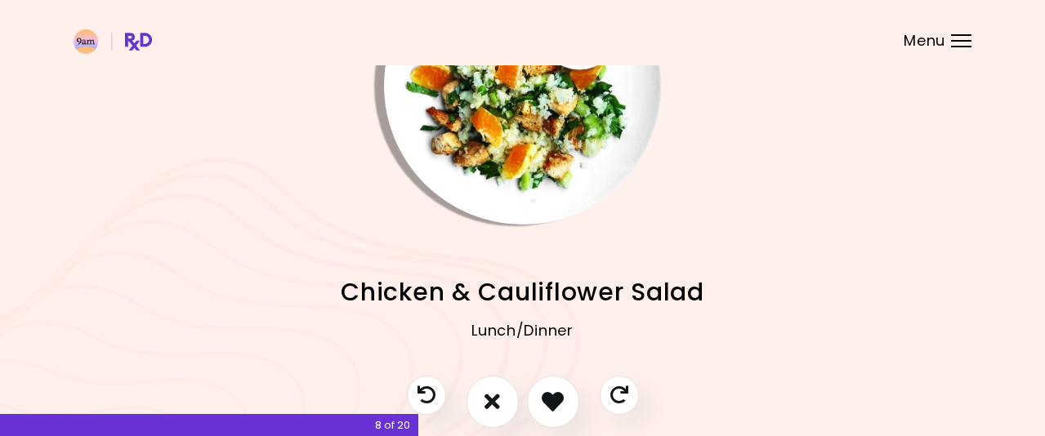
scroll to position [37, 0]
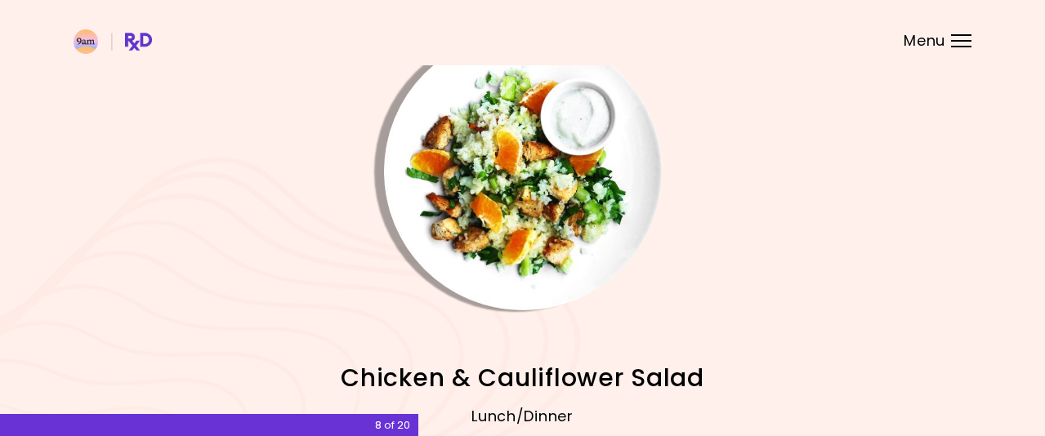
click at [538, 207] on img "Info - Chicken & Cauliflower Salad" at bounding box center [523, 172] width 278 height 278
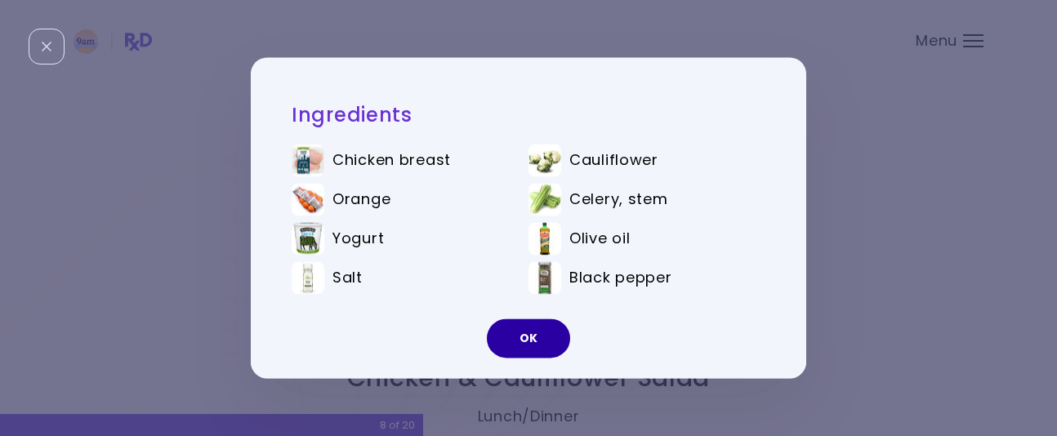
click at [537, 341] on button "OK" at bounding box center [528, 338] width 83 height 39
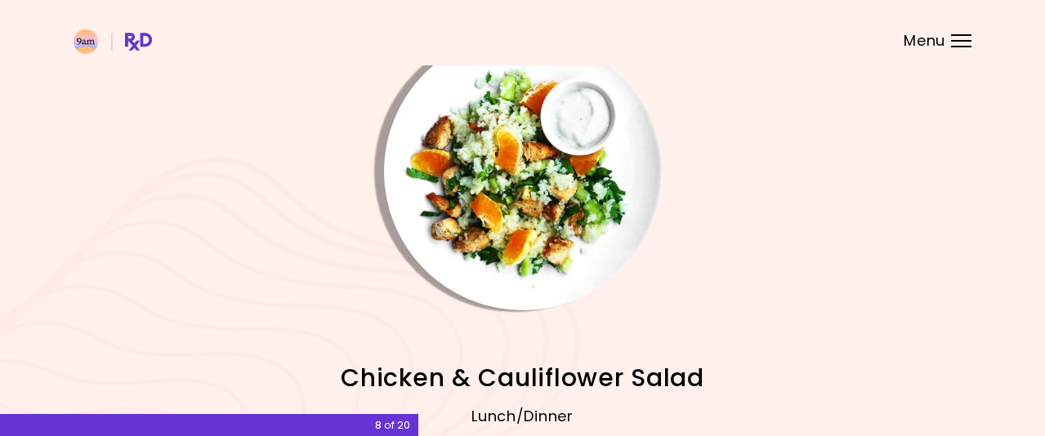
click at [506, 225] on img "Info - Chicken & Cauliflower Salad" at bounding box center [523, 172] width 278 height 278
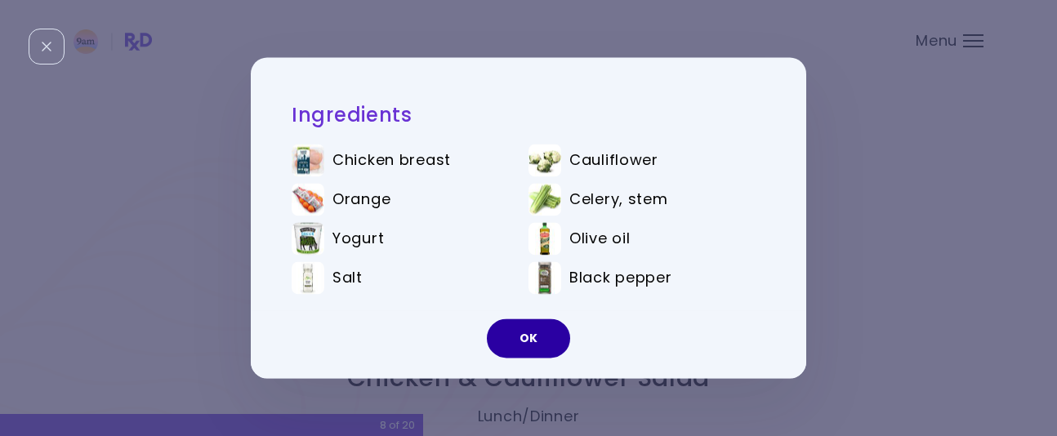
click at [532, 337] on button "OK" at bounding box center [528, 338] width 83 height 39
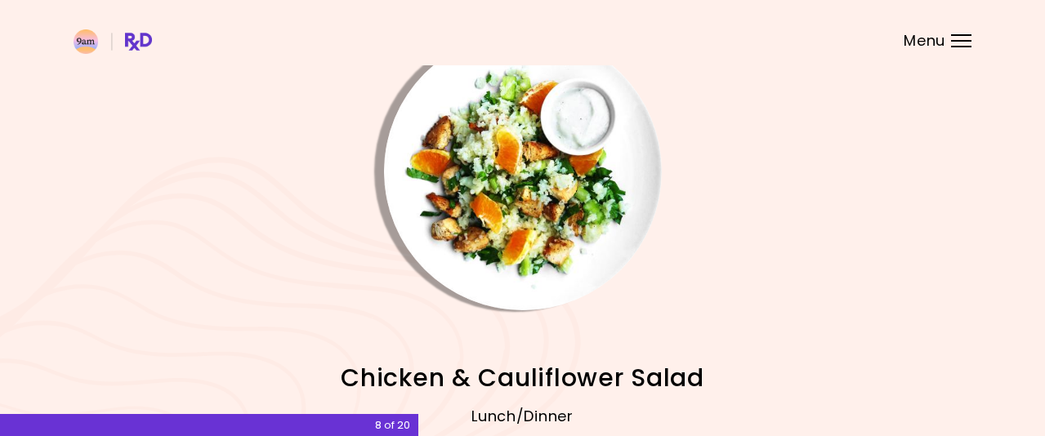
click at [510, 211] on img "Info - Chicken & Cauliflower Salad" at bounding box center [523, 172] width 278 height 278
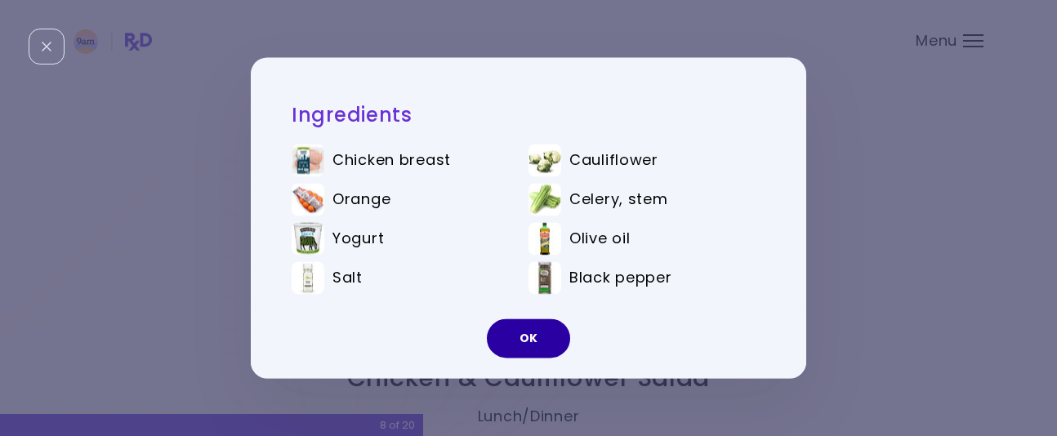
click at [523, 339] on button "OK" at bounding box center [528, 338] width 83 height 39
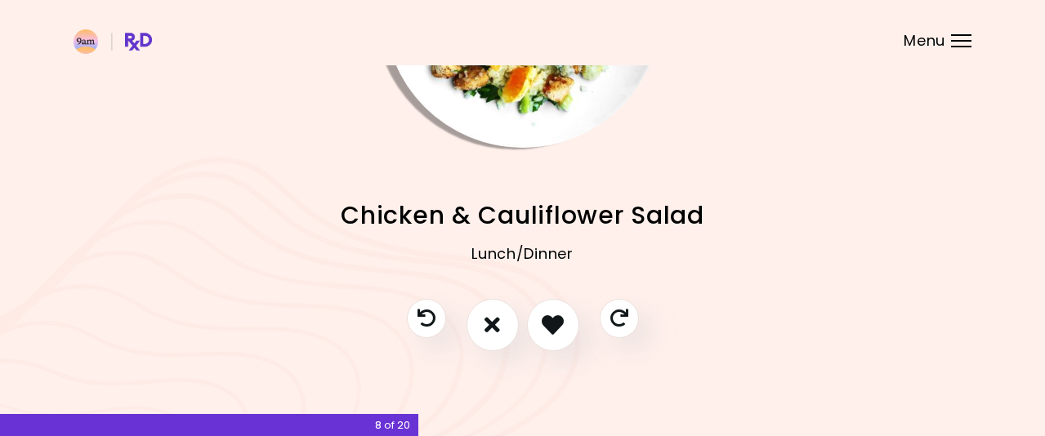
scroll to position [200, 0]
click at [489, 325] on icon "I don't like this recipe" at bounding box center [493, 323] width 18 height 25
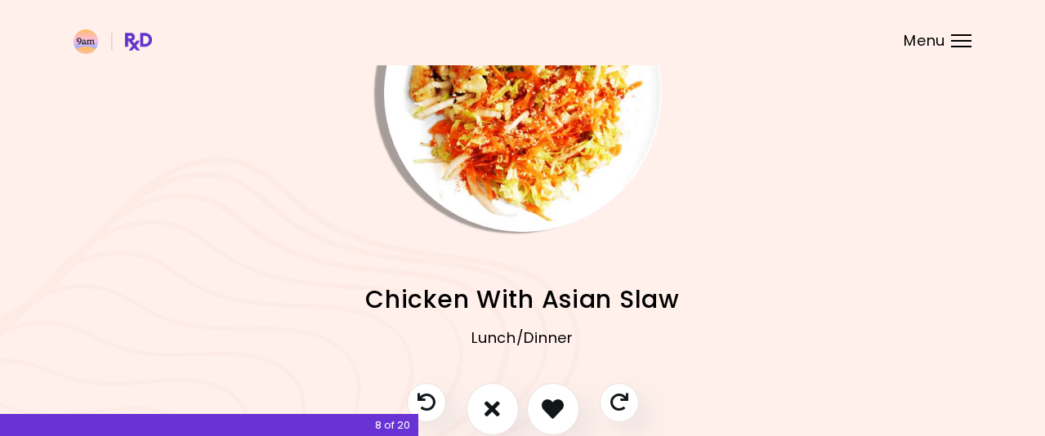
scroll to position [0, 0]
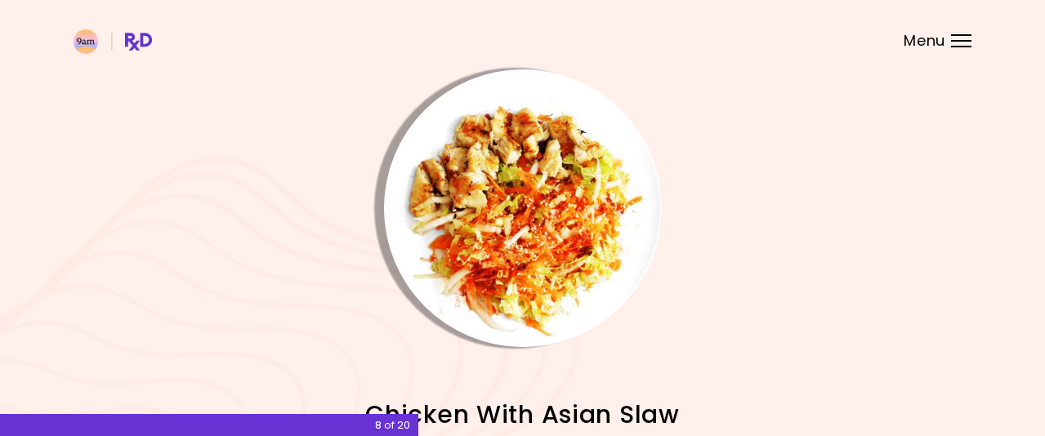
click at [560, 230] on img "Info - Chicken With Asian Slaw" at bounding box center [523, 208] width 278 height 278
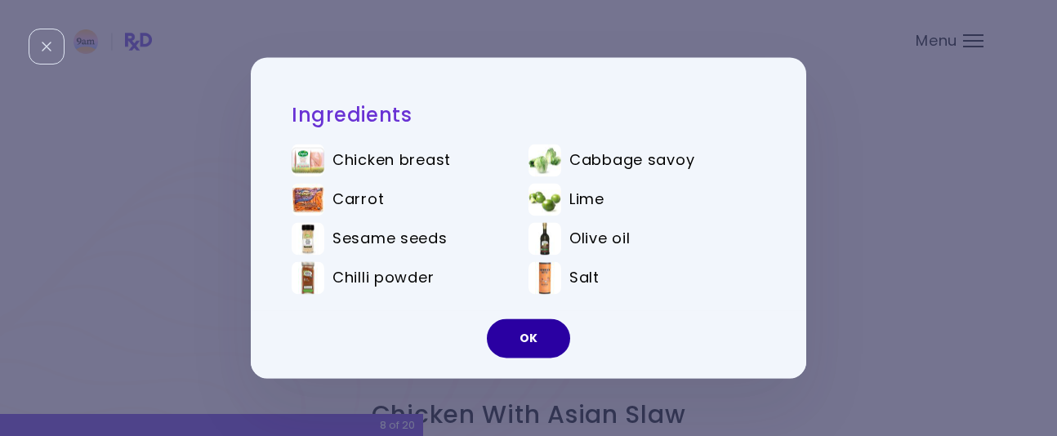
click at [533, 348] on button "OK" at bounding box center [528, 338] width 83 height 39
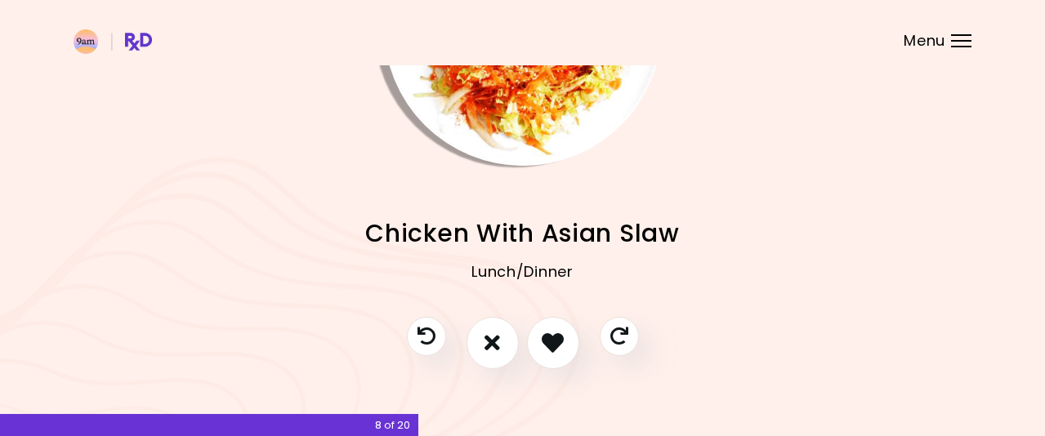
scroll to position [200, 0]
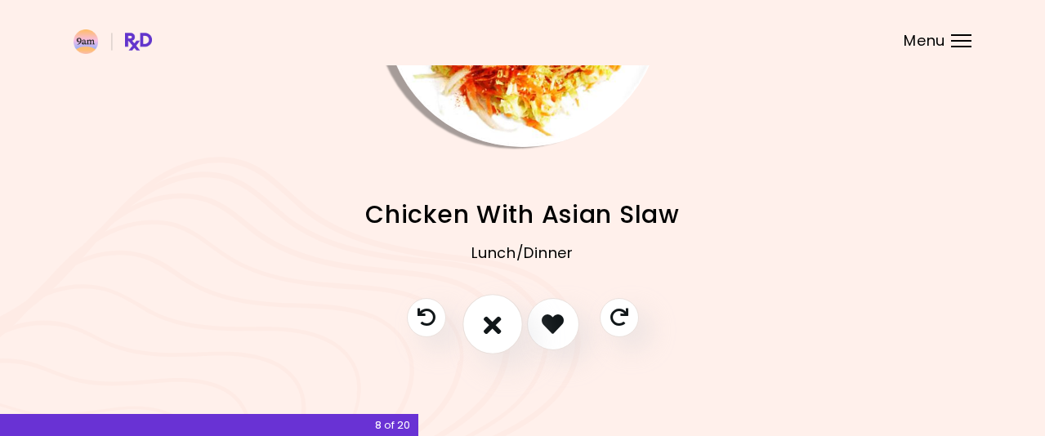
click at [491, 322] on icon "I don't like this recipe" at bounding box center [493, 323] width 18 height 25
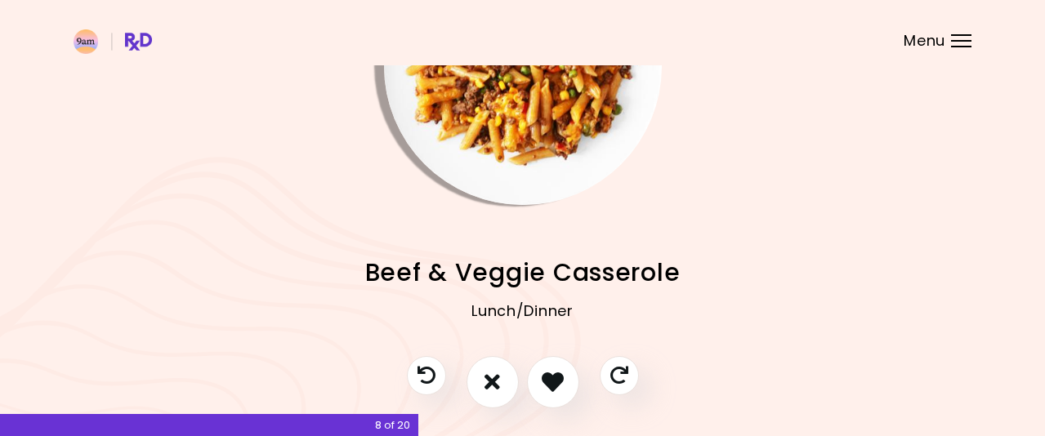
scroll to position [37, 0]
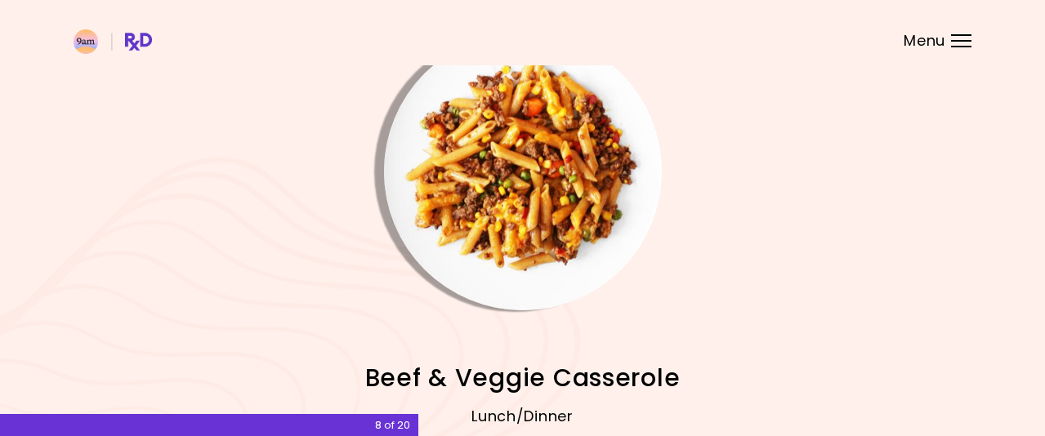
click at [583, 224] on img "Info - Beef & Veggie Casserole" at bounding box center [523, 172] width 278 height 278
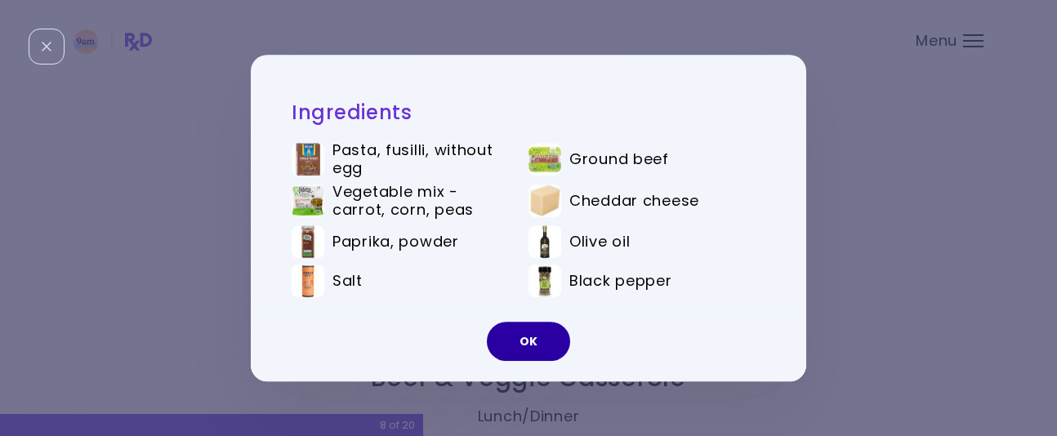
click at [516, 331] on button "OK" at bounding box center [528, 341] width 83 height 39
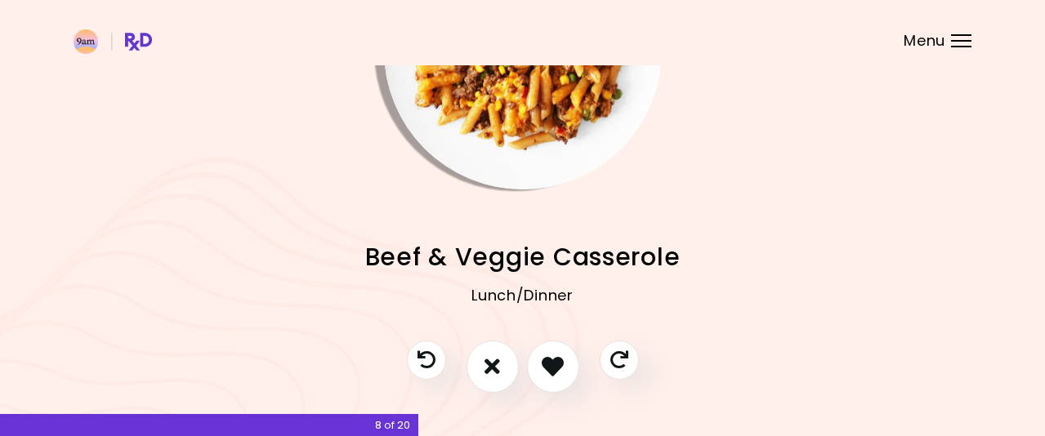
scroll to position [200, 0]
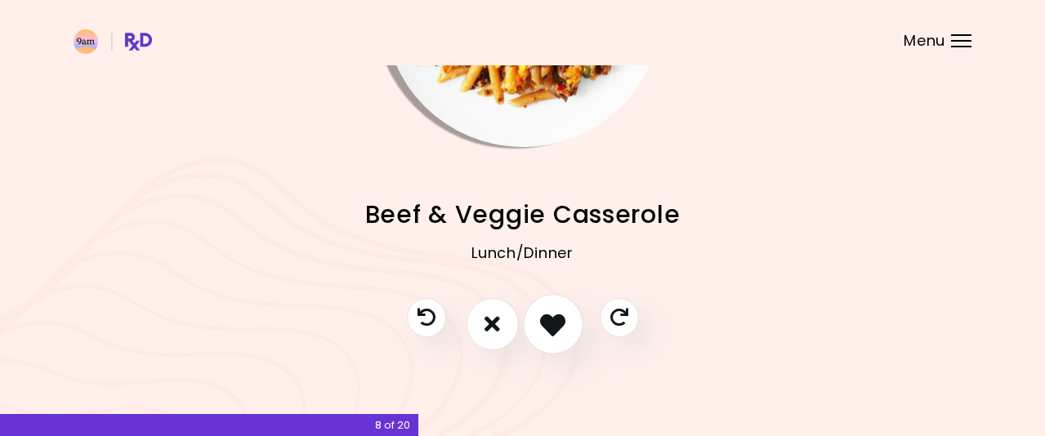
click at [546, 313] on icon "I like this recipe" at bounding box center [552, 323] width 25 height 25
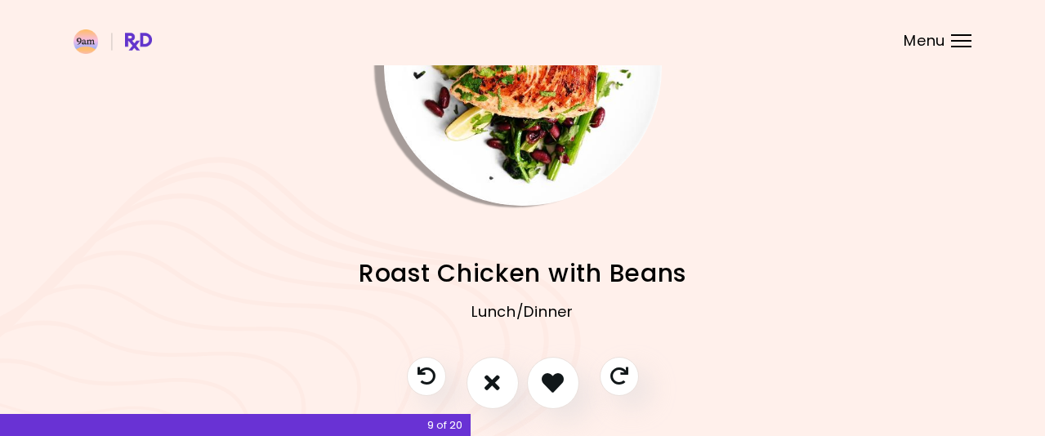
scroll to position [37, 0]
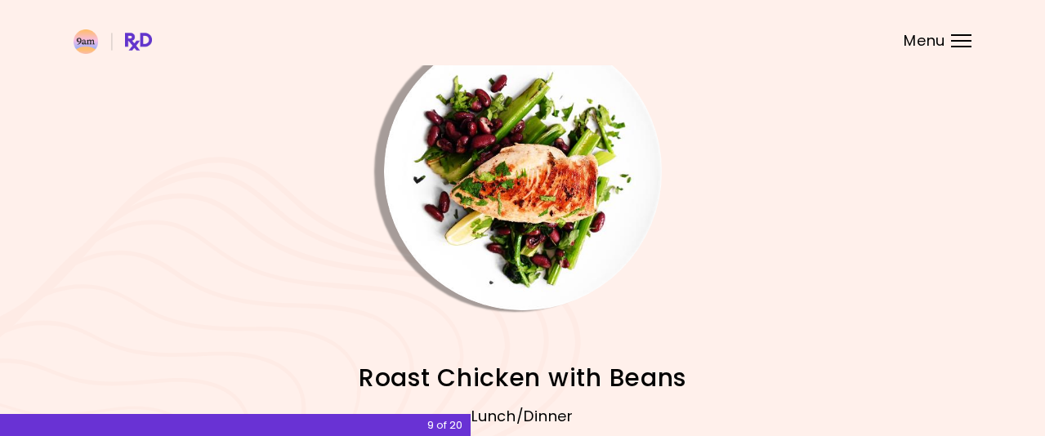
click at [562, 190] on img "Info - Roast Chicken with Beans" at bounding box center [523, 172] width 278 height 278
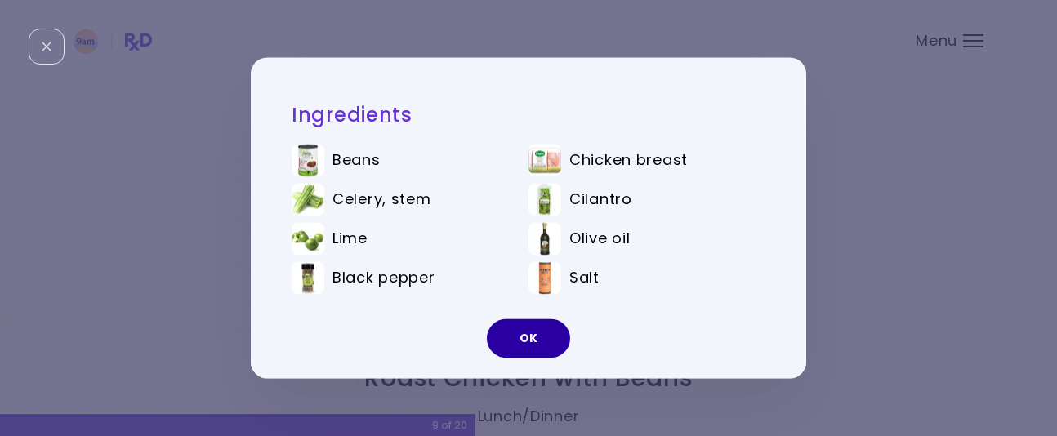
click at [545, 341] on button "OK" at bounding box center [528, 338] width 83 height 39
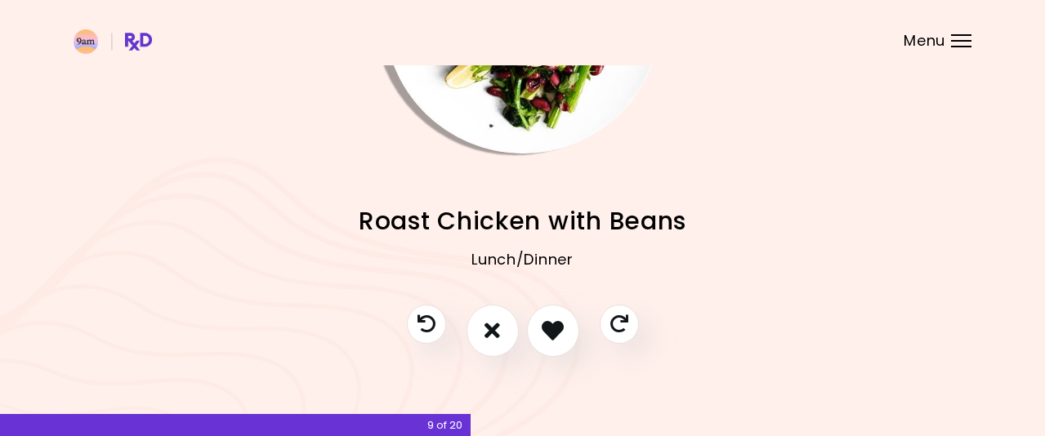
scroll to position [200, 0]
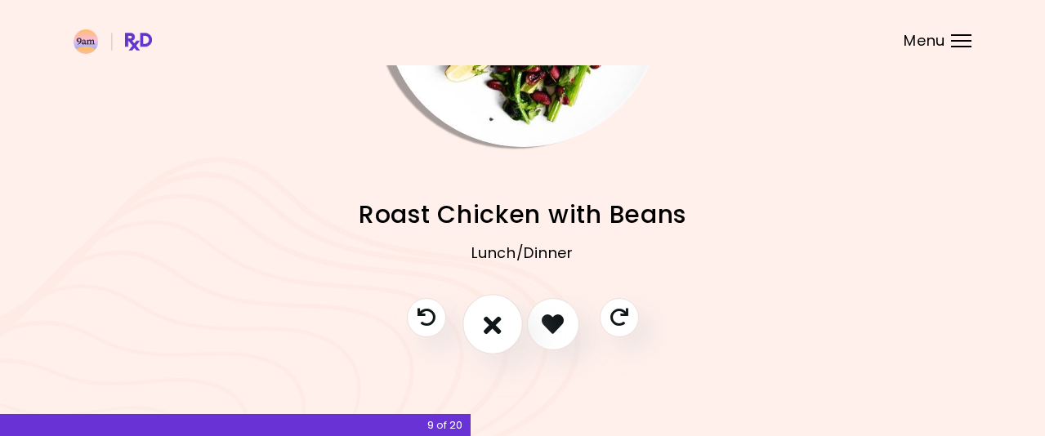
click at [481, 323] on button "I don't like this recipe" at bounding box center [492, 324] width 60 height 60
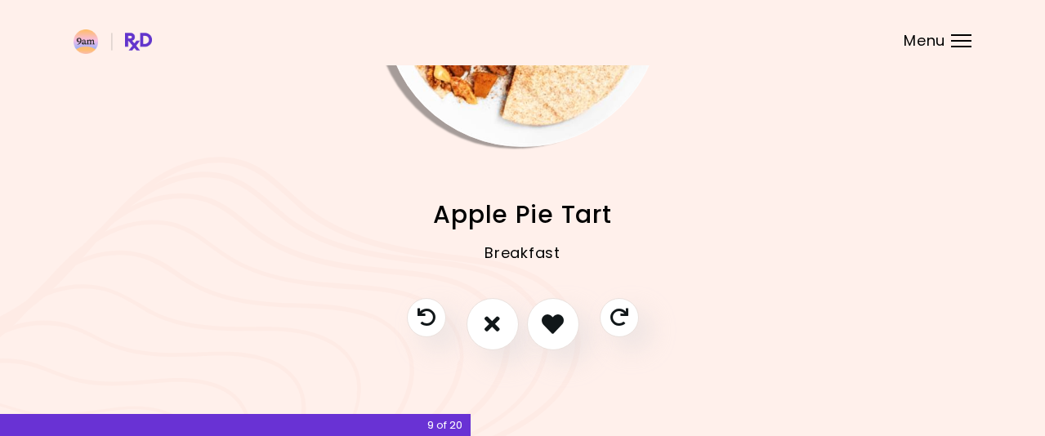
scroll to position [37, 0]
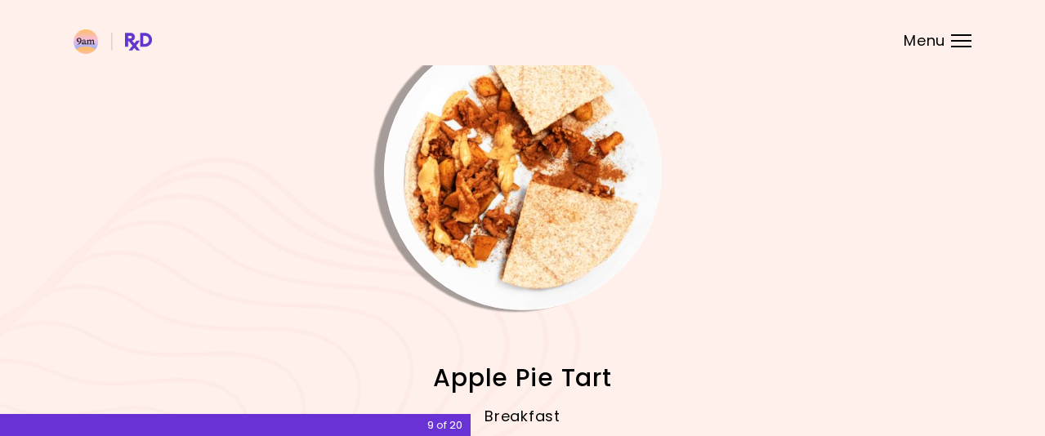
click at [548, 199] on img "Info - Apple Pie Tart" at bounding box center [523, 172] width 278 height 278
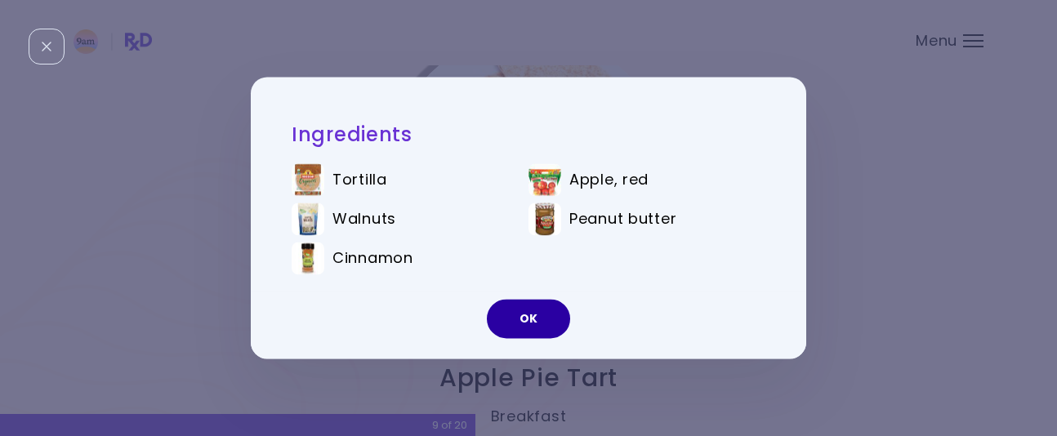
click at [537, 314] on button "OK" at bounding box center [528, 319] width 83 height 39
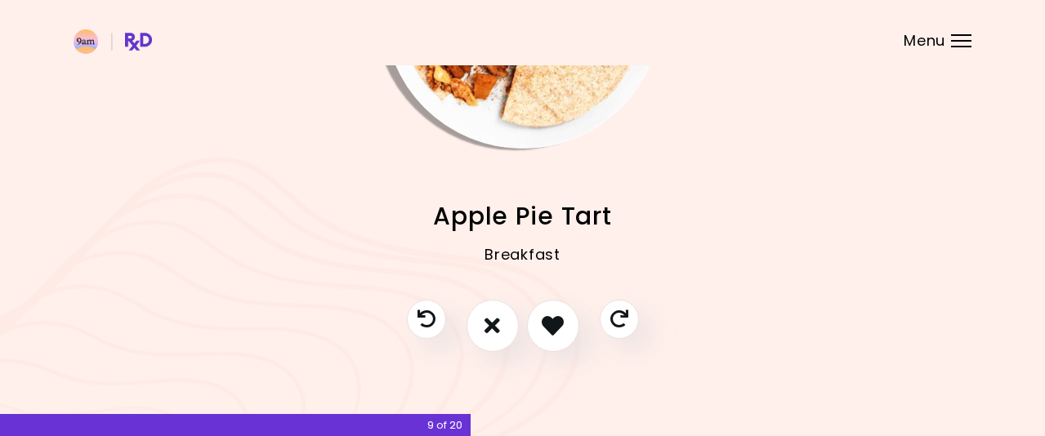
scroll to position [200, 0]
click at [489, 328] on icon "I don't like this recipe" at bounding box center [493, 323] width 18 height 25
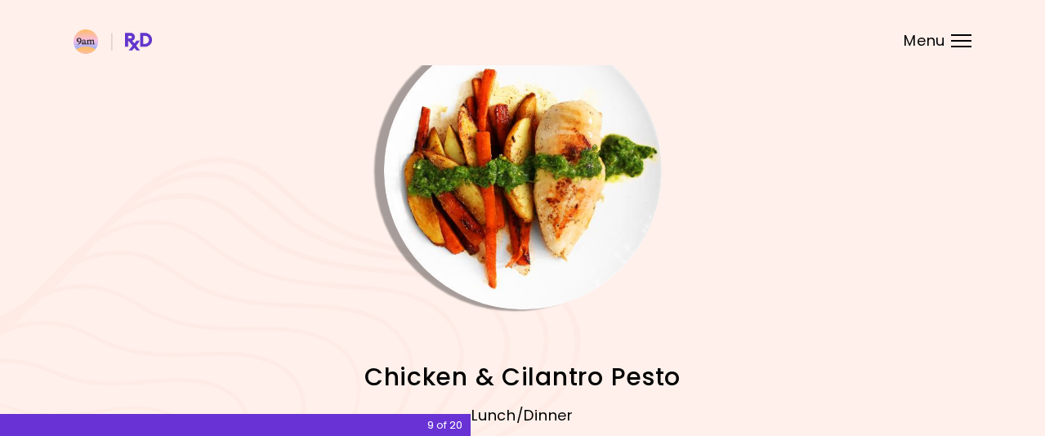
scroll to position [37, 0]
click at [569, 195] on img "Info - Chicken & Cilantro Pesto" at bounding box center [523, 172] width 278 height 278
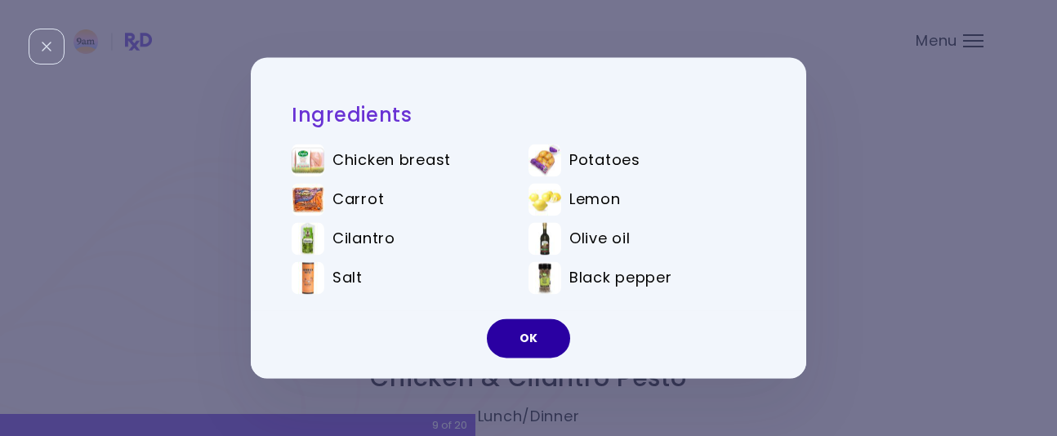
click at [548, 347] on button "OK" at bounding box center [528, 338] width 83 height 39
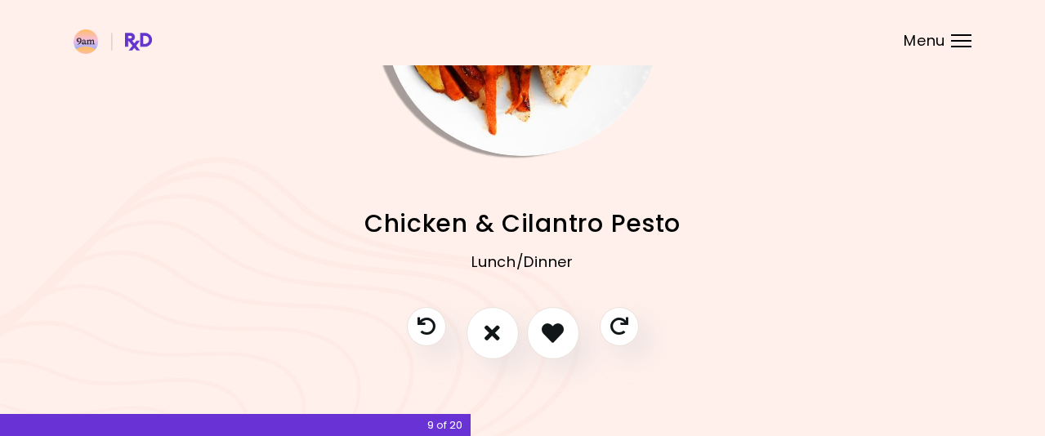
scroll to position [200, 0]
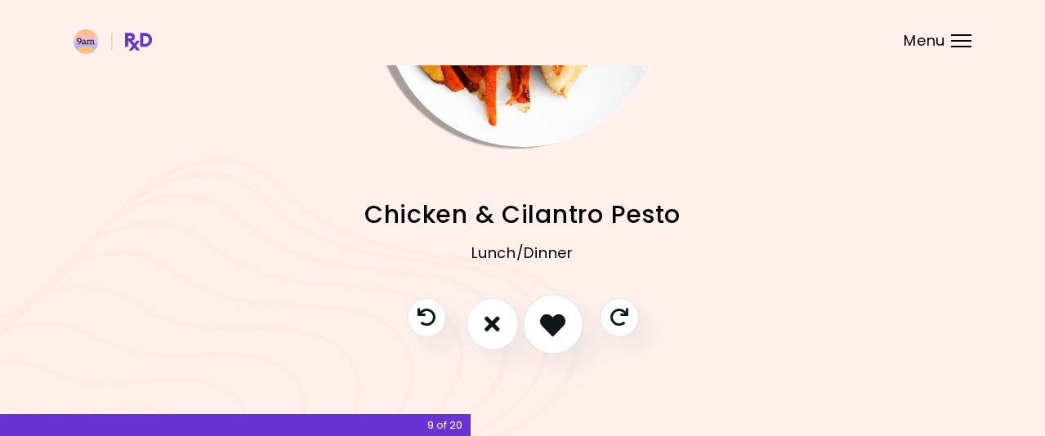
click at [548, 327] on icon "I like this recipe" at bounding box center [552, 323] width 25 height 25
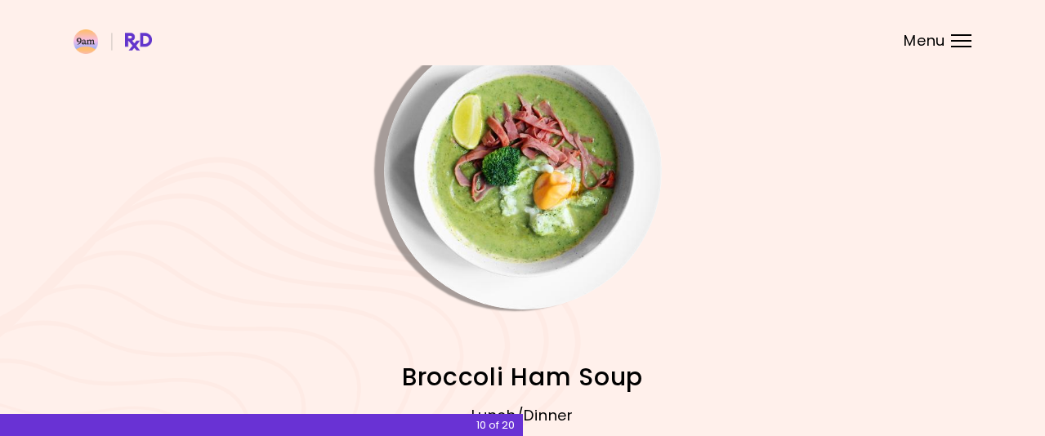
scroll to position [37, 0]
click at [578, 186] on img "Info - Broccoli Ham Soup" at bounding box center [523, 172] width 278 height 278
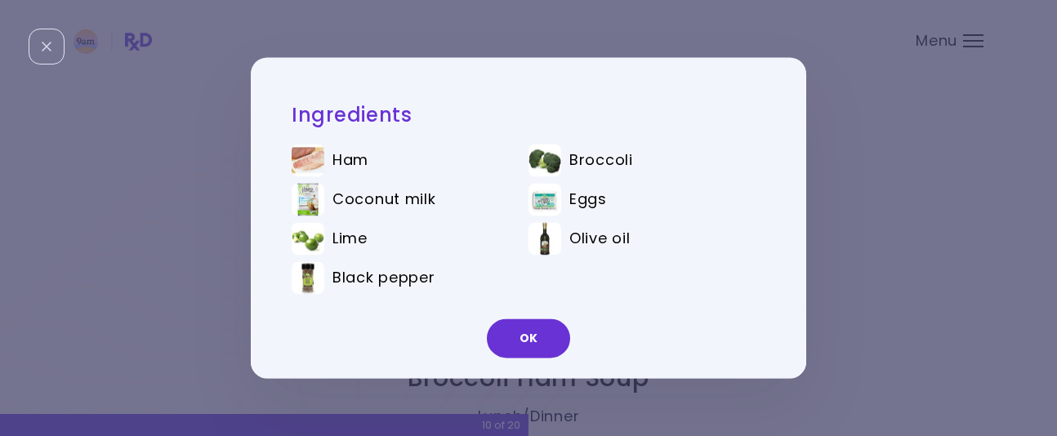
drag, startPoint x: 538, startPoint y: 332, endPoint x: 559, endPoint y: 315, distance: 26.2
click at [538, 330] on button "OK" at bounding box center [528, 338] width 83 height 39
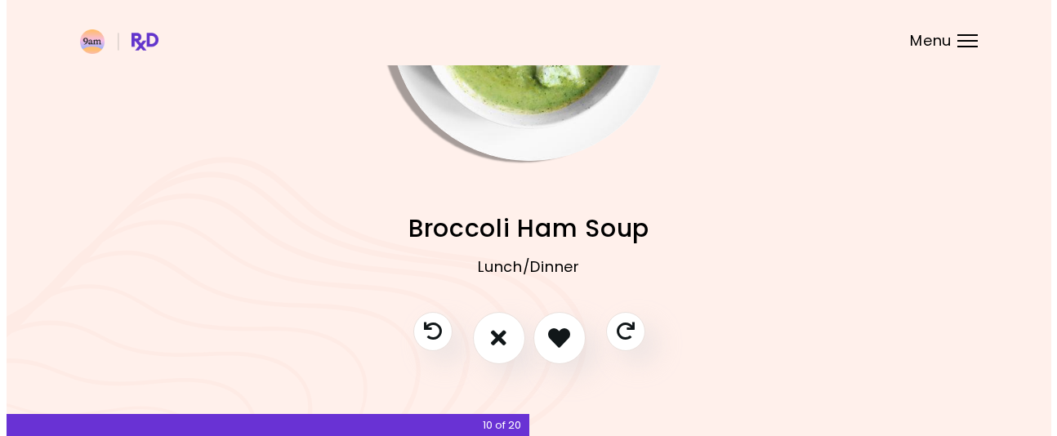
scroll to position [200, 0]
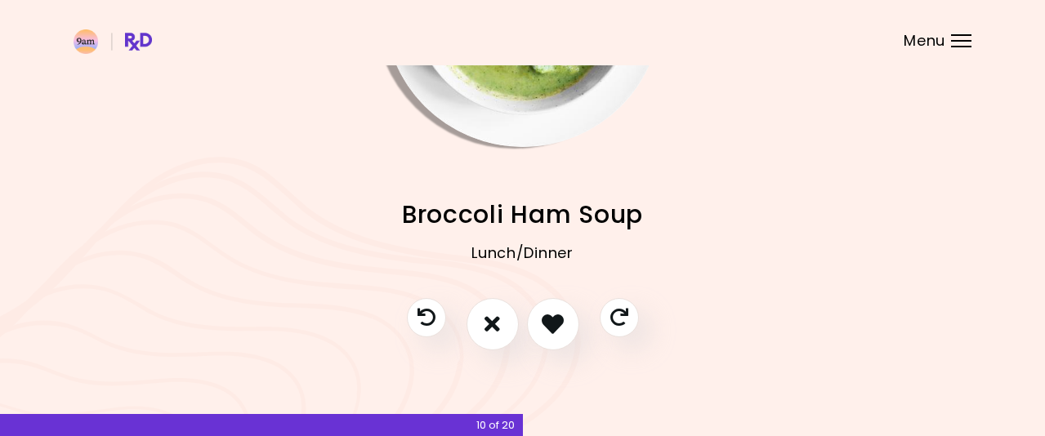
drag, startPoint x: 496, startPoint y: 327, endPoint x: 525, endPoint y: 312, distance: 32.9
click at [502, 323] on button "I don't like this recipe" at bounding box center [492, 324] width 52 height 52
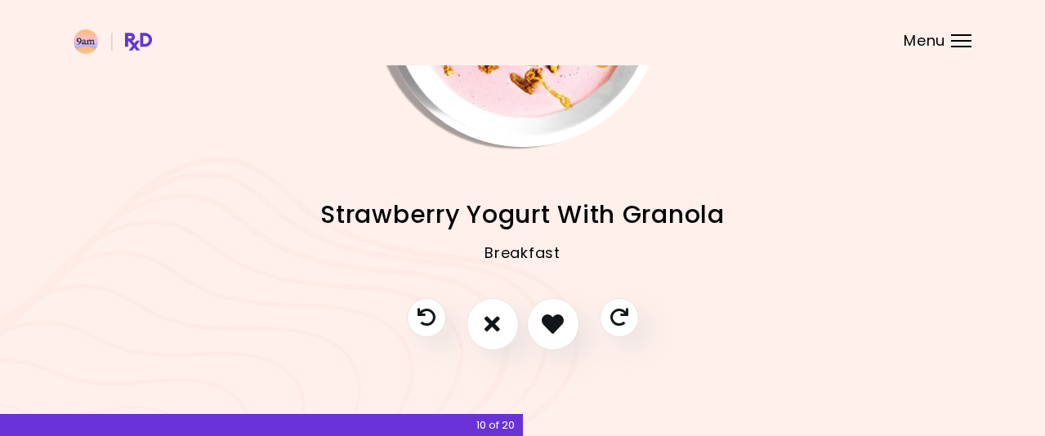
click at [546, 87] on img "Info - Strawberry Yogurt With Granola" at bounding box center [523, 8] width 278 height 278
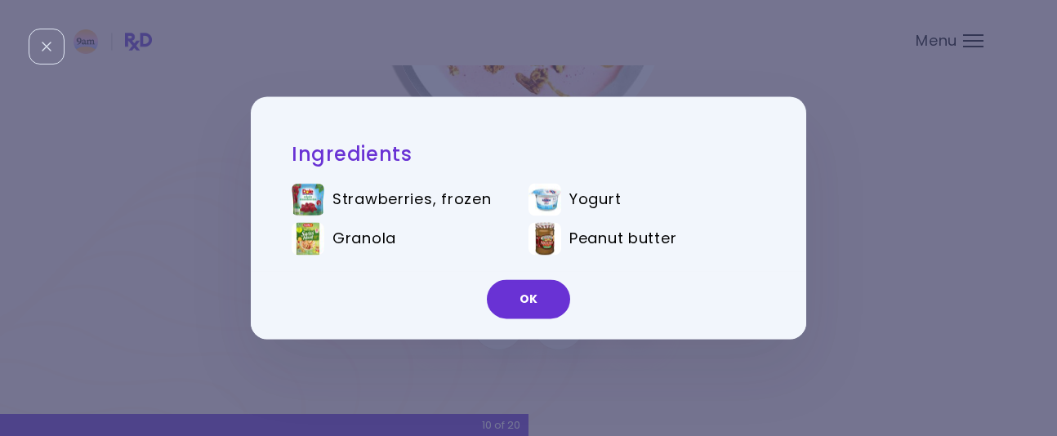
drag, startPoint x: 551, startPoint y: 296, endPoint x: 604, endPoint y: 279, distance: 55.8
click at [551, 296] on button "OK" at bounding box center [528, 299] width 83 height 39
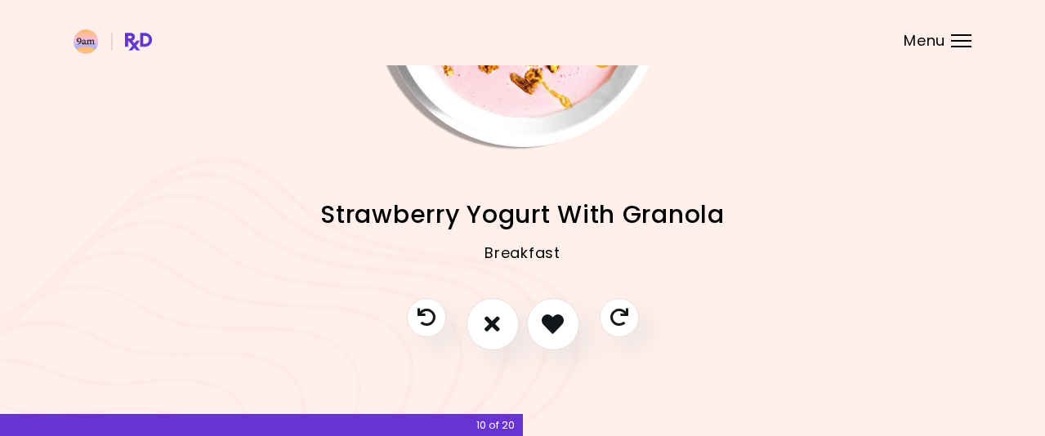
drag, startPoint x: 562, startPoint y: 319, endPoint x: 578, endPoint y: 293, distance: 30.1
click at [563, 317] on icon "I like this recipe" at bounding box center [553, 324] width 22 height 22
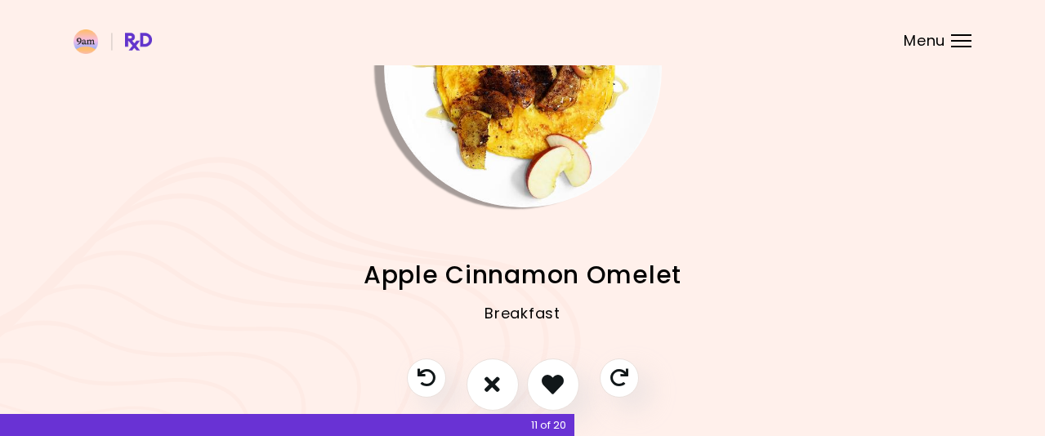
scroll to position [37, 0]
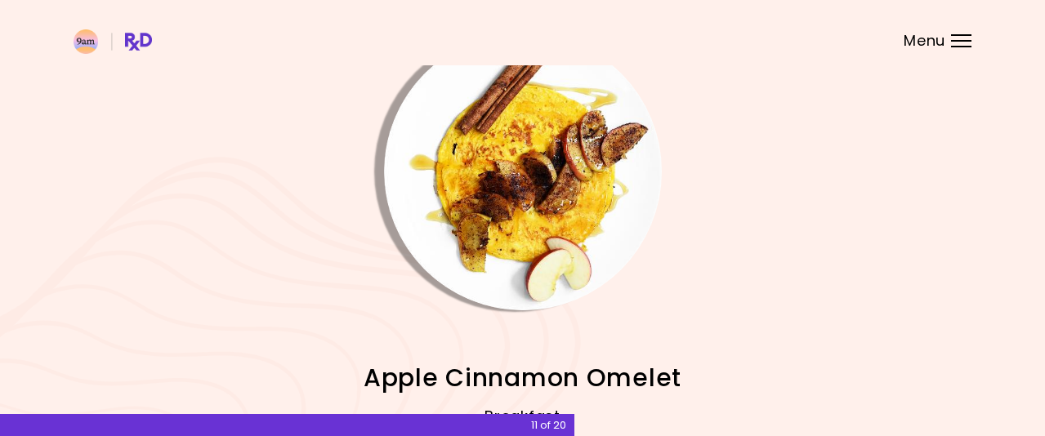
click at [573, 136] on img "Info - Apple Cinnamon Omelet" at bounding box center [523, 172] width 278 height 278
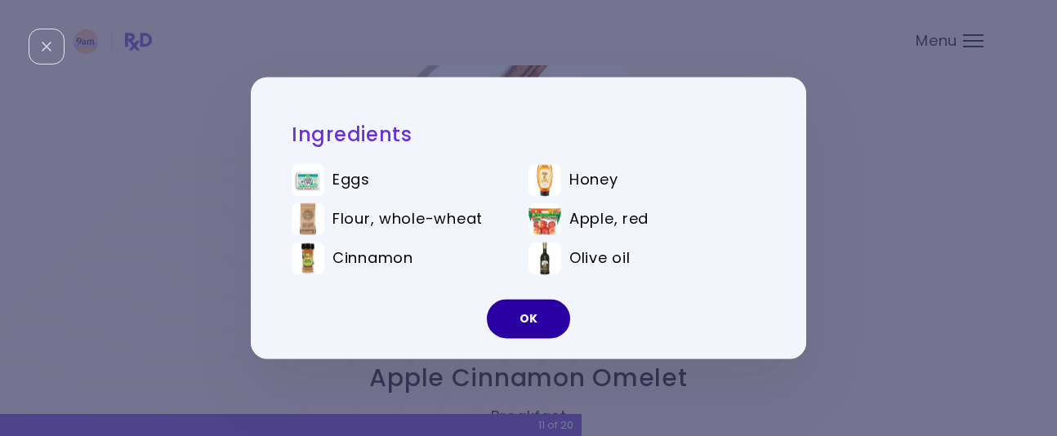
click at [537, 315] on button "OK" at bounding box center [528, 319] width 83 height 39
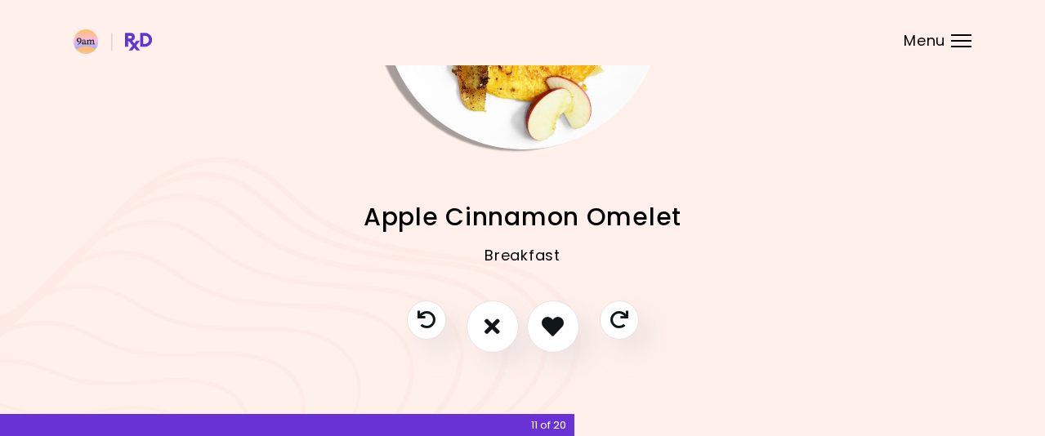
scroll to position [200, 0]
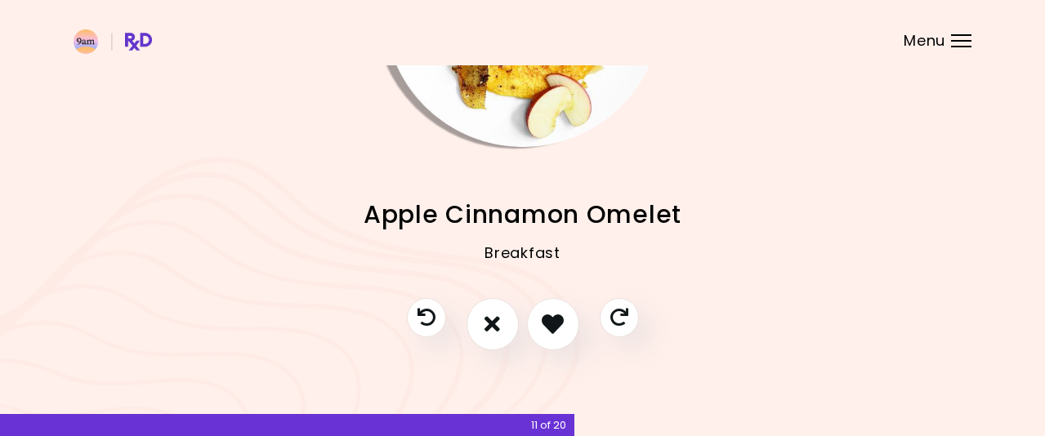
drag, startPoint x: 497, startPoint y: 325, endPoint x: 562, endPoint y: 278, distance: 80.7
click at [497, 324] on icon "I don't like this recipe" at bounding box center [492, 324] width 16 height 22
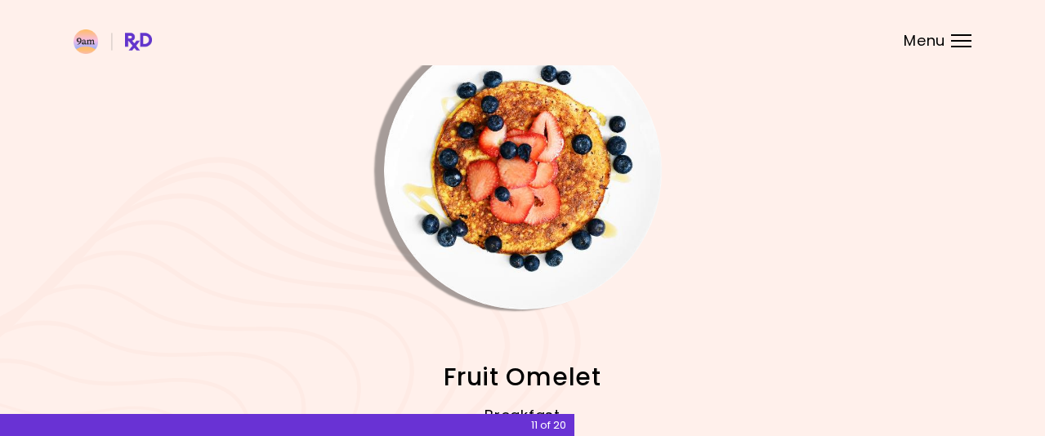
scroll to position [37, 0]
click at [569, 199] on img "Info - Fruit Omelet" at bounding box center [523, 172] width 278 height 278
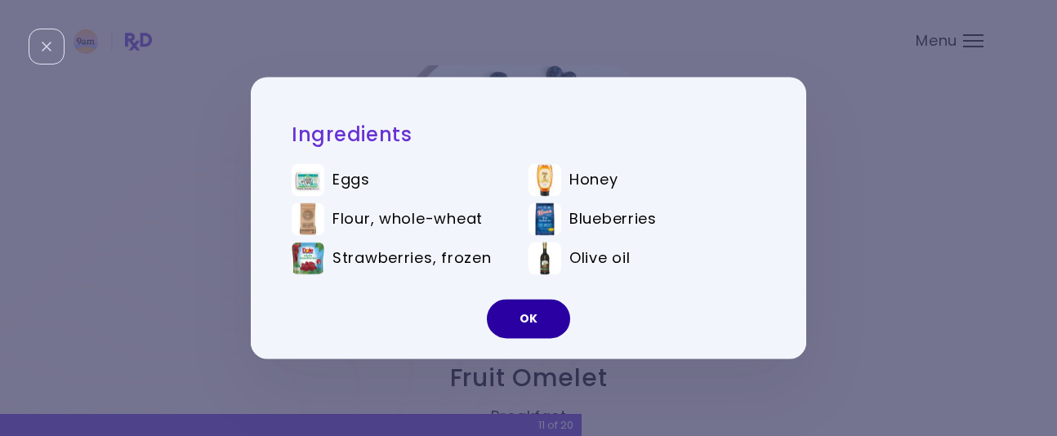
click at [535, 314] on button "OK" at bounding box center [528, 319] width 83 height 39
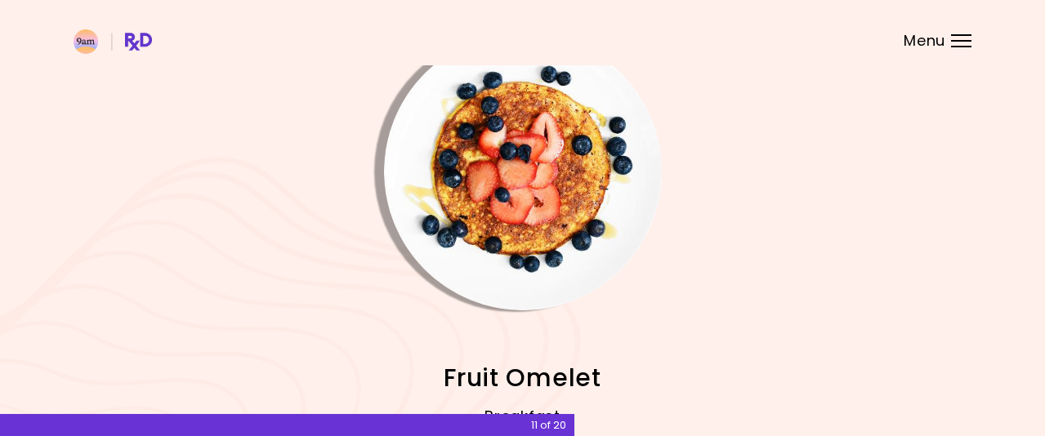
click at [536, 188] on img "Info - Fruit Omelet" at bounding box center [523, 172] width 278 height 278
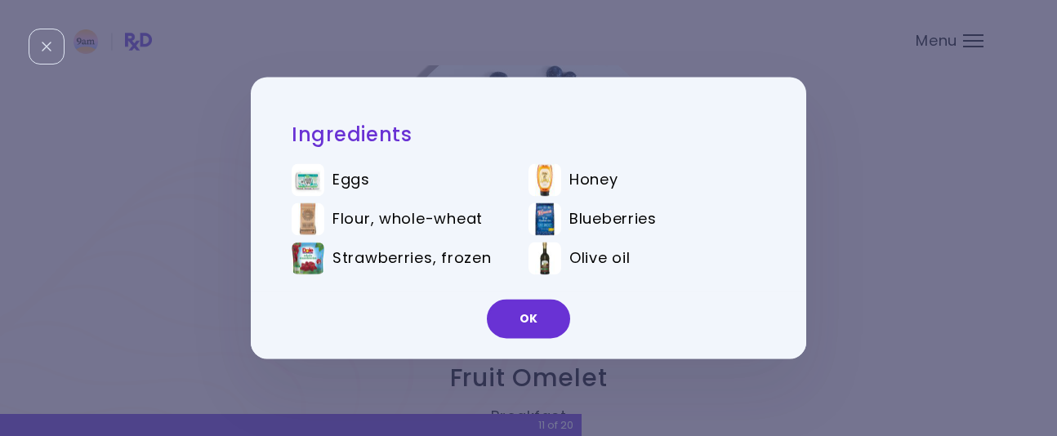
drag, startPoint x: 530, startPoint y: 320, endPoint x: 591, endPoint y: 308, distance: 62.5
click at [532, 319] on button "OK" at bounding box center [528, 319] width 83 height 39
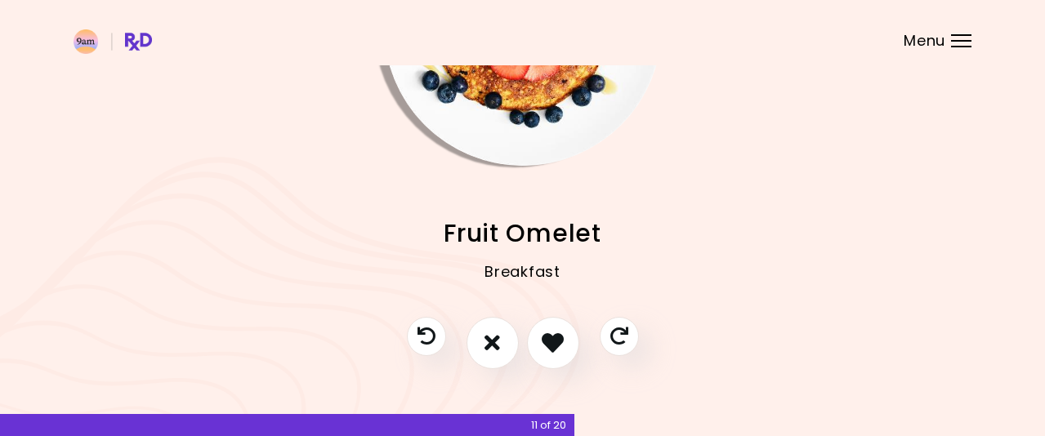
scroll to position [200, 0]
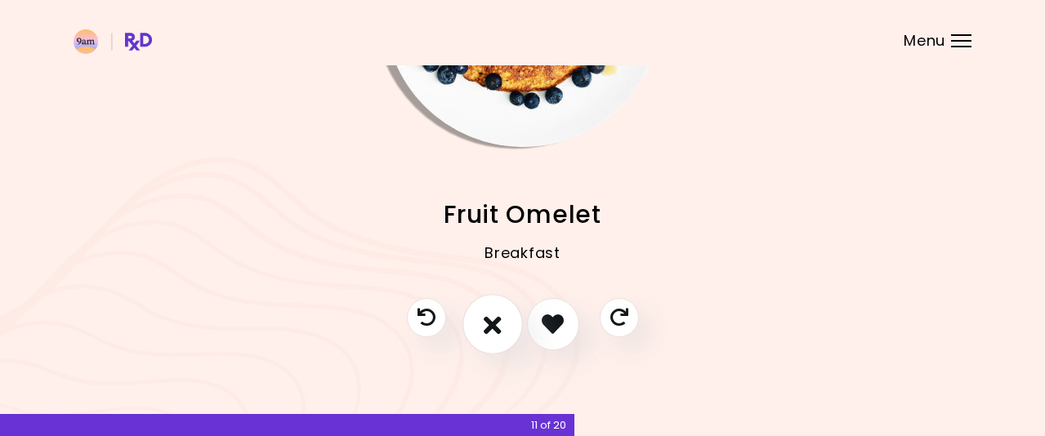
drag, startPoint x: 498, startPoint y: 331, endPoint x: 519, endPoint y: 311, distance: 28.3
click at [498, 329] on icon "I don't like this recipe" at bounding box center [493, 323] width 18 height 25
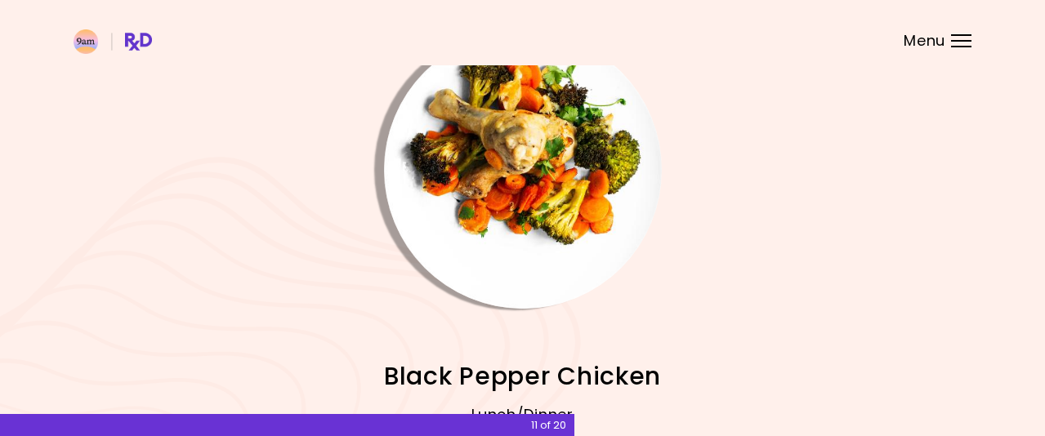
scroll to position [37, 0]
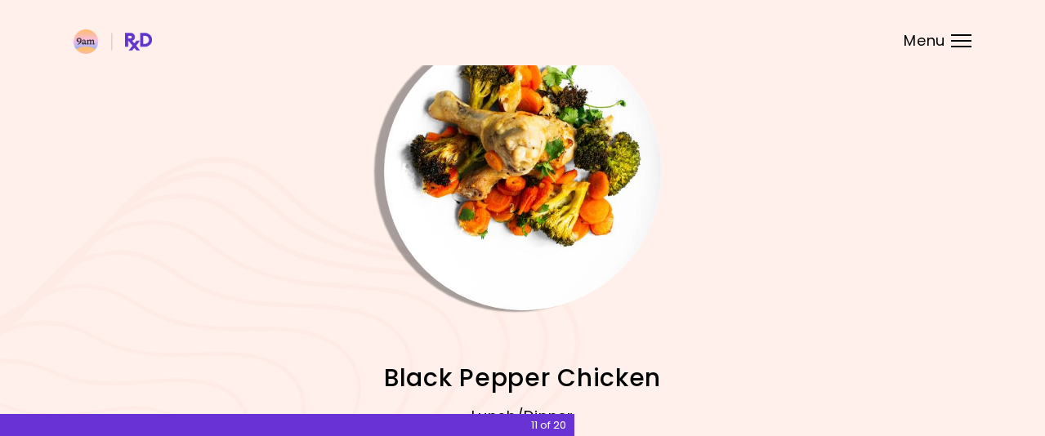
click at [587, 167] on img "Info - Black Pepper Chicken" at bounding box center [523, 172] width 278 height 278
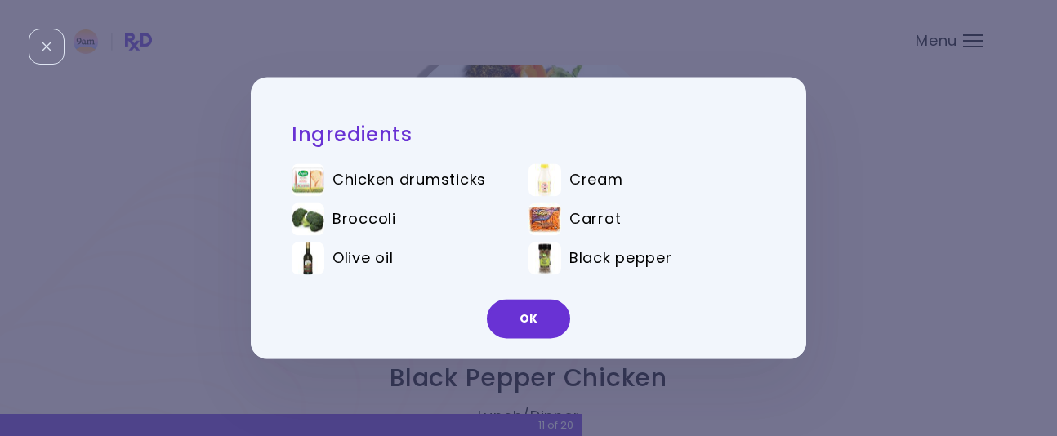
drag, startPoint x: 536, startPoint y: 318, endPoint x: 584, endPoint y: 305, distance: 49.9
click at [538, 318] on button "OK" at bounding box center [528, 319] width 83 height 39
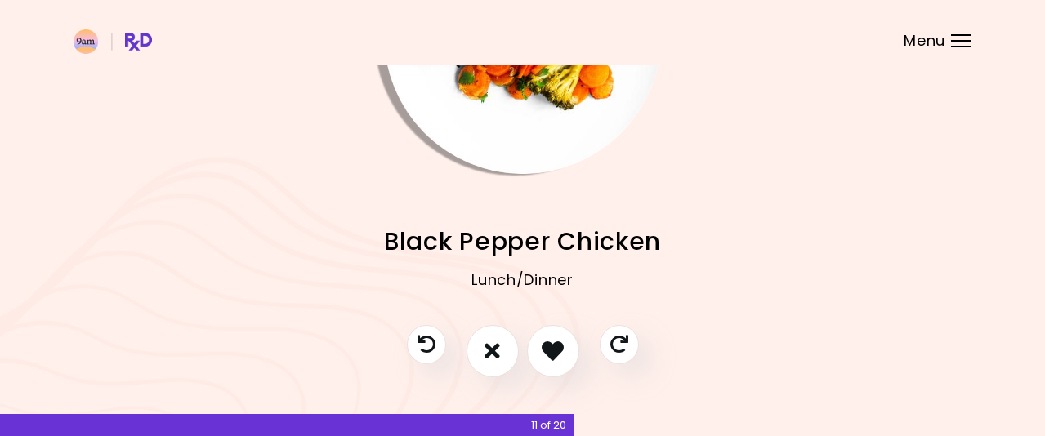
scroll to position [200, 0]
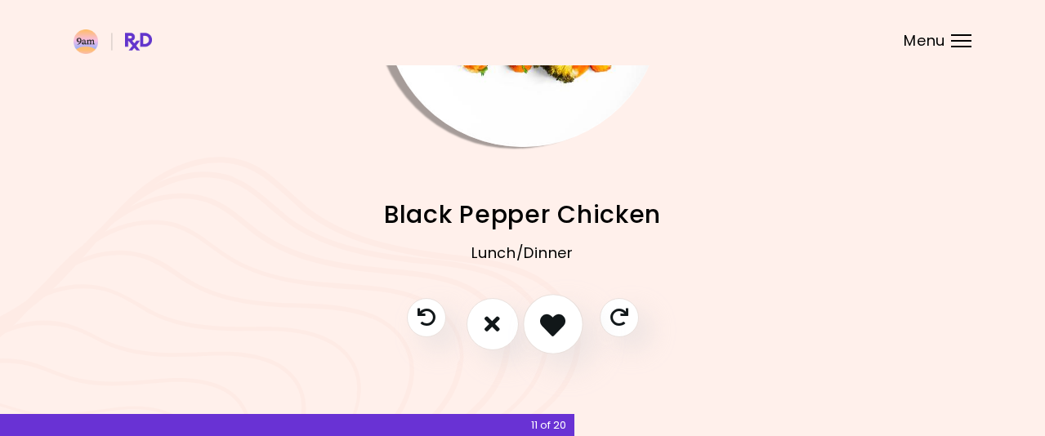
drag, startPoint x: 547, startPoint y: 326, endPoint x: 564, endPoint y: 311, distance: 23.2
click at [547, 325] on icon "I like this recipe" at bounding box center [552, 323] width 25 height 25
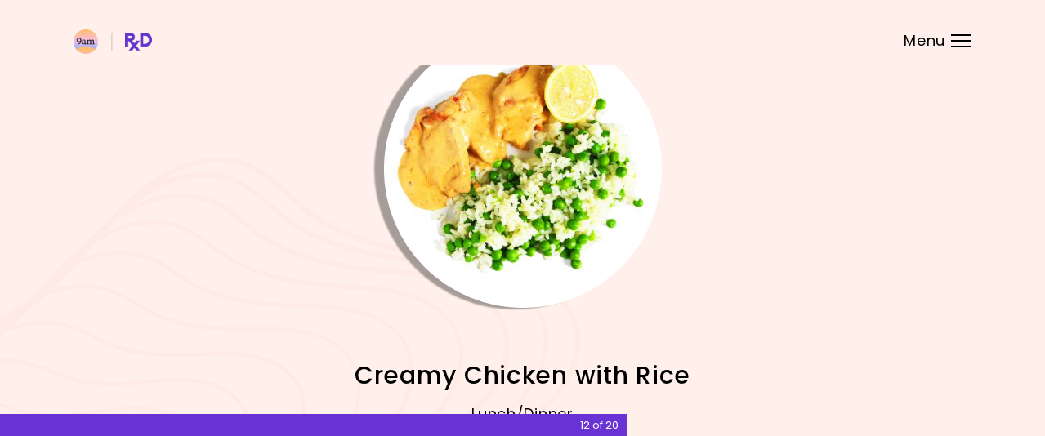
scroll to position [37, 0]
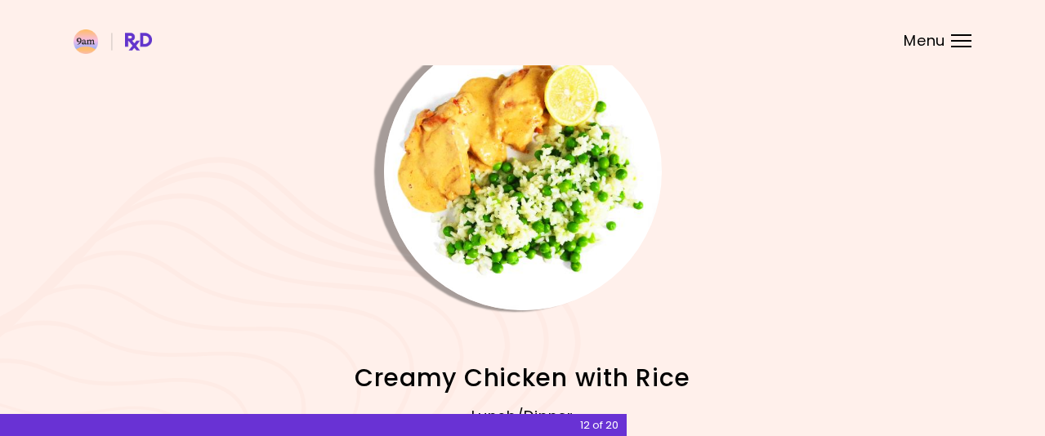
click at [561, 175] on img "Info - Creamy Chicken with Rice" at bounding box center [523, 172] width 278 height 278
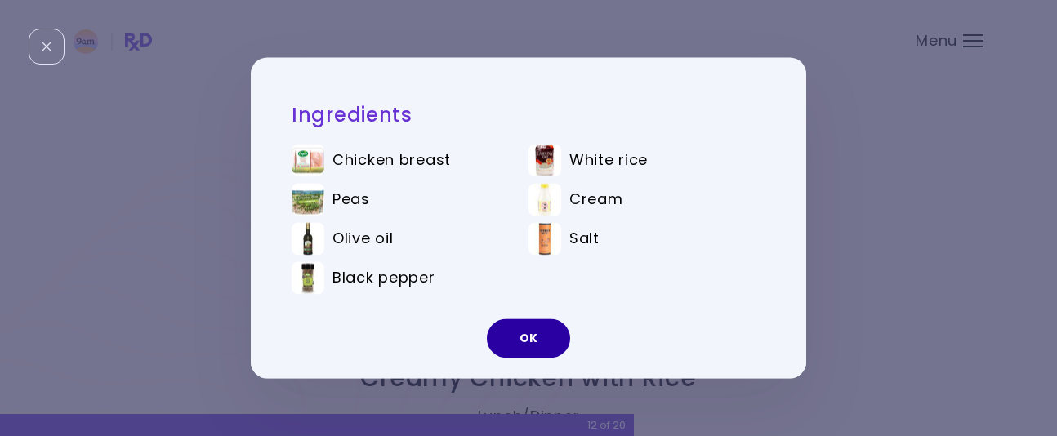
click at [516, 333] on button "OK" at bounding box center [528, 338] width 83 height 39
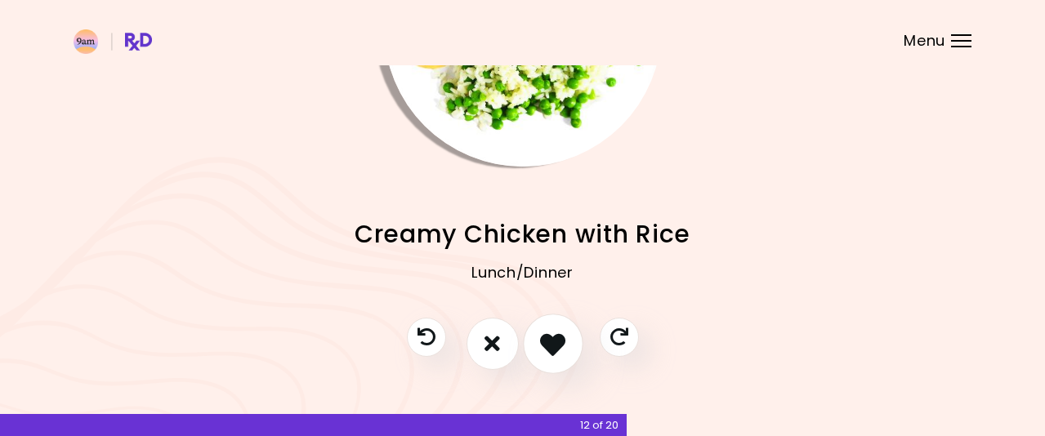
scroll to position [200, 0]
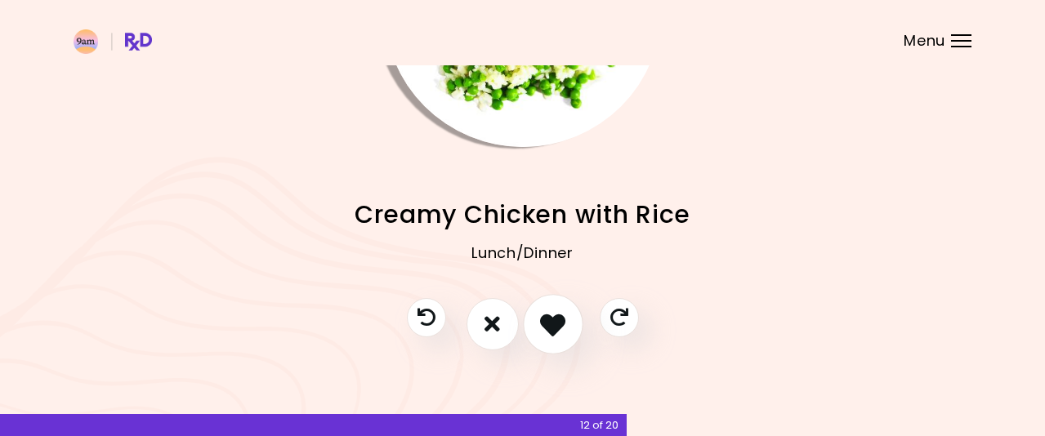
click at [550, 319] on icon "I like this recipe" at bounding box center [552, 323] width 25 height 25
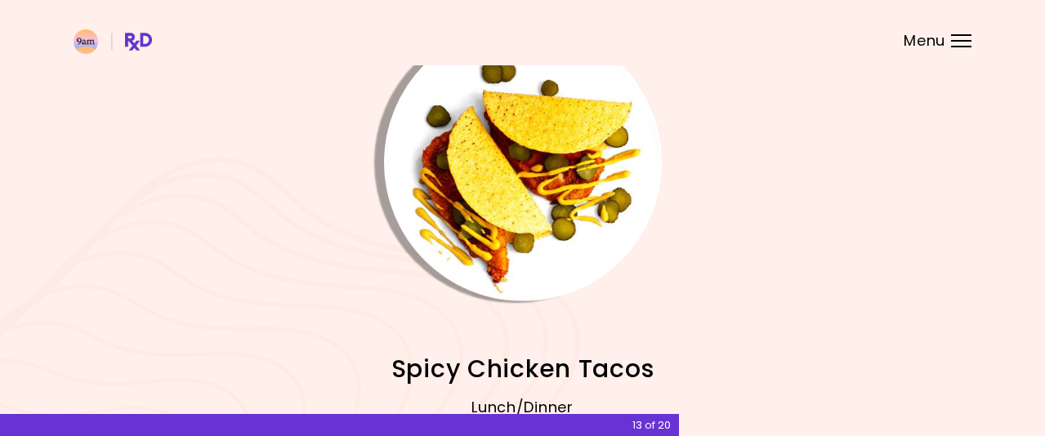
scroll to position [37, 0]
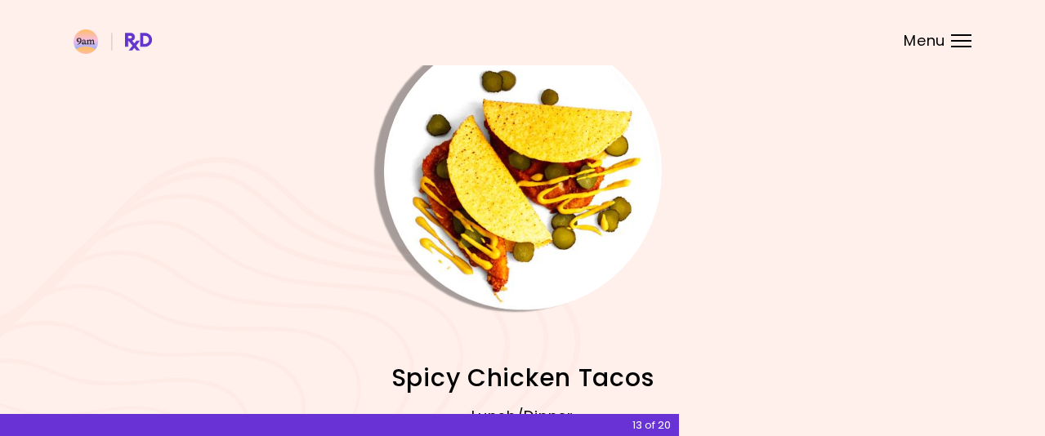
click at [516, 162] on img "Info - Spicy Chicken Tacos" at bounding box center [523, 172] width 278 height 278
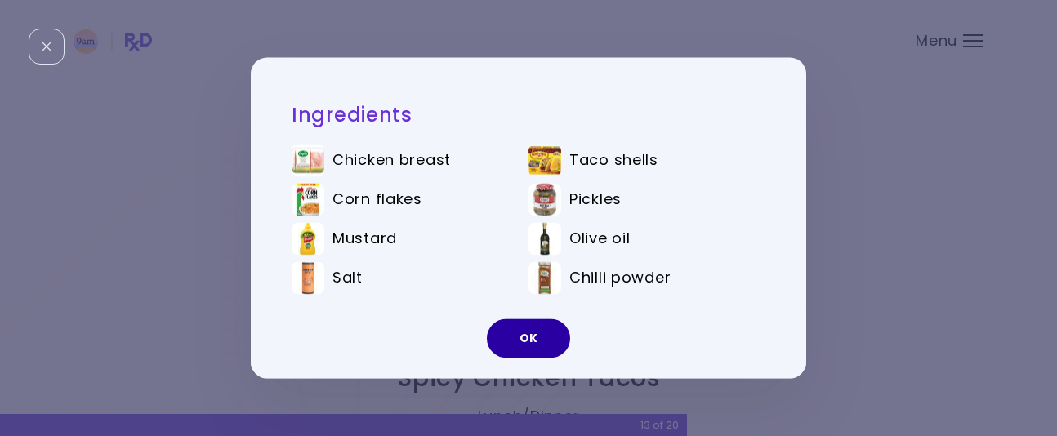
click at [506, 337] on button "OK" at bounding box center [528, 338] width 83 height 39
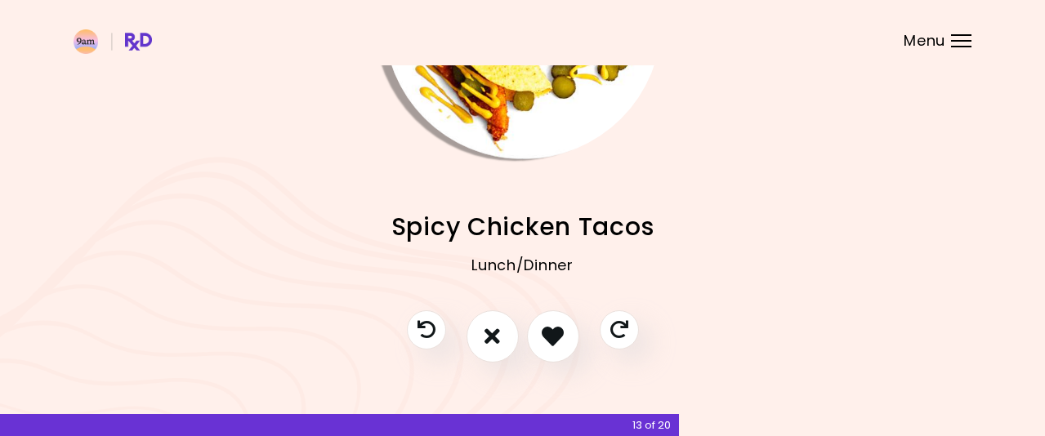
scroll to position [200, 0]
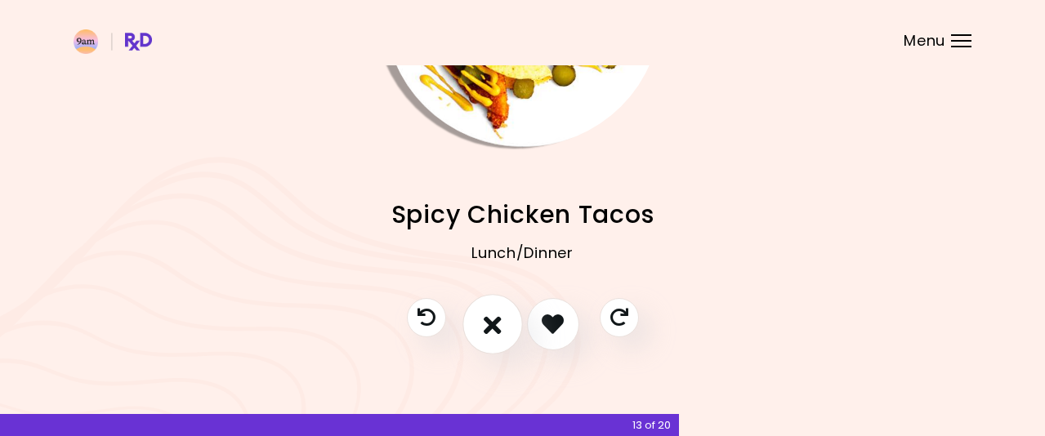
click at [481, 336] on button "I don't like this recipe" at bounding box center [492, 324] width 60 height 60
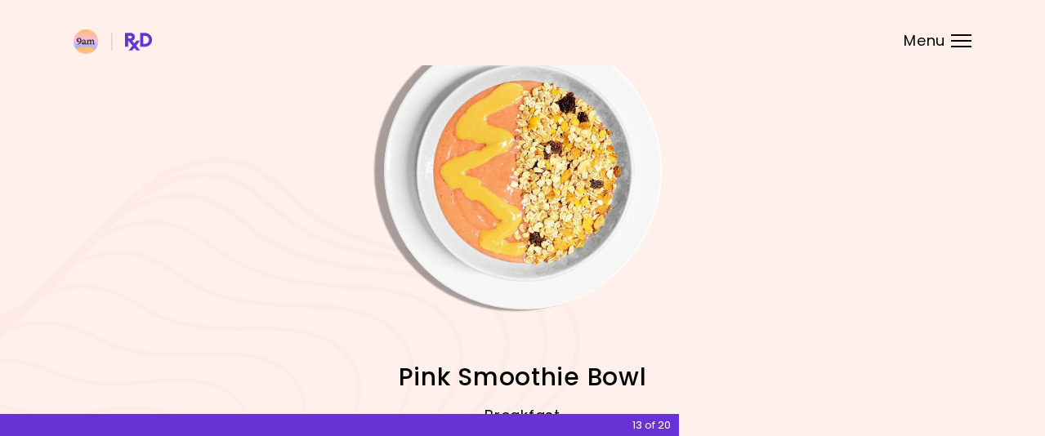
scroll to position [37, 0]
click at [552, 180] on img "Info - Pink Smoothie Bowl" at bounding box center [523, 172] width 278 height 278
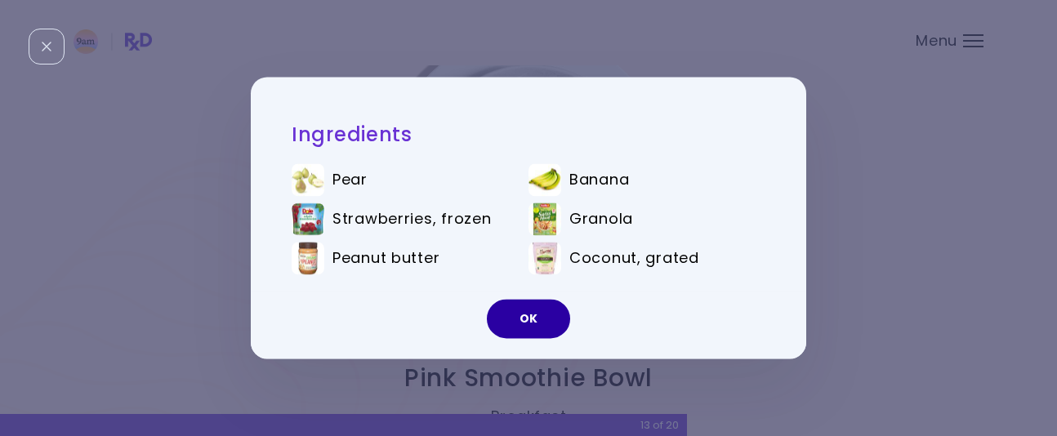
click at [517, 319] on button "OK" at bounding box center [528, 319] width 83 height 39
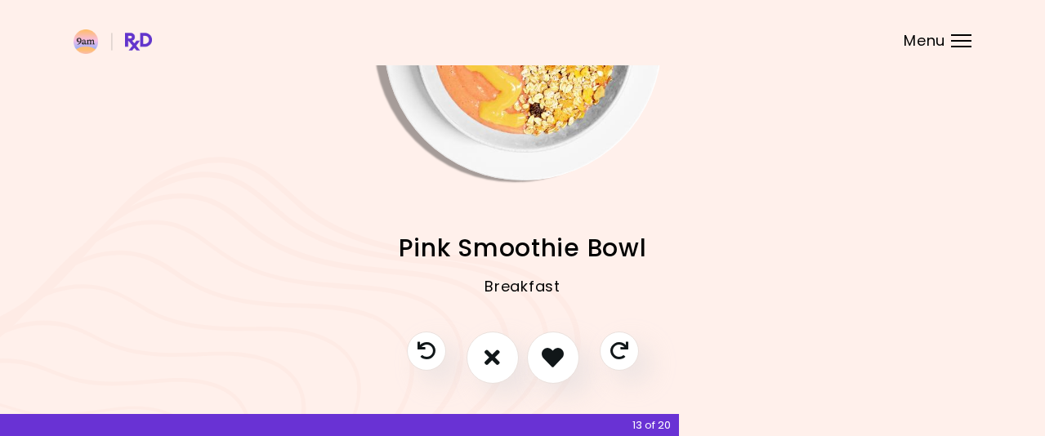
scroll to position [200, 0]
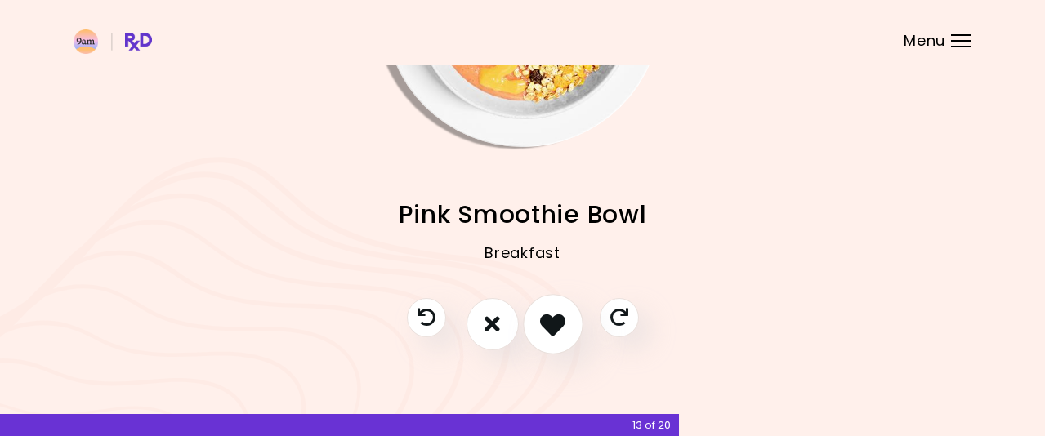
click at [544, 309] on button "I like this recipe" at bounding box center [553, 324] width 60 height 60
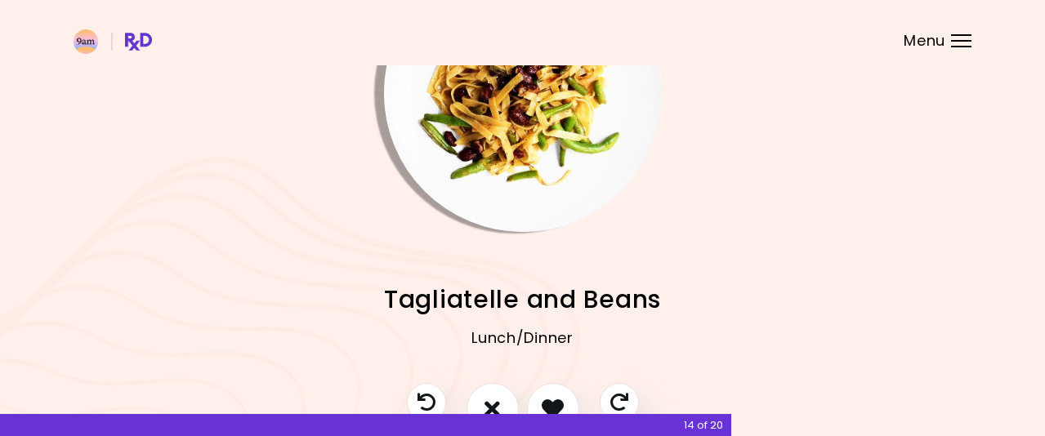
scroll to position [37, 0]
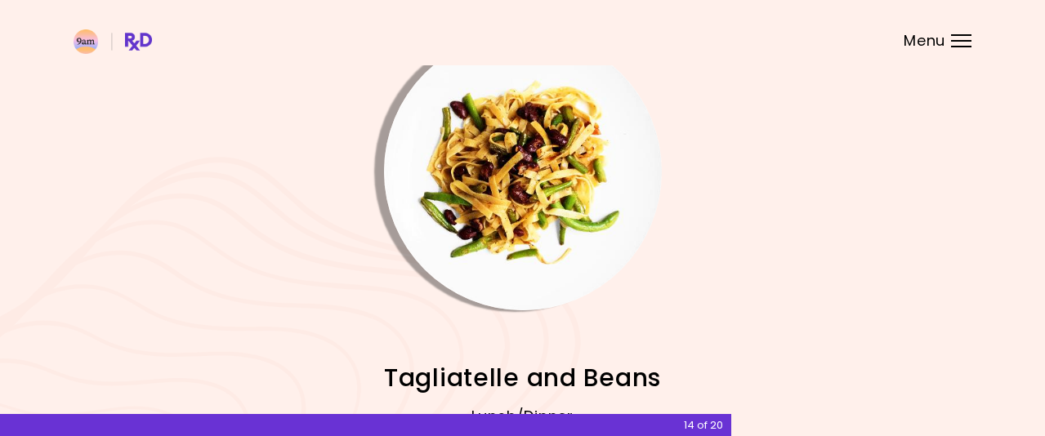
click at [565, 177] on img "Info - Tagliatelle and Beans" at bounding box center [523, 172] width 278 height 278
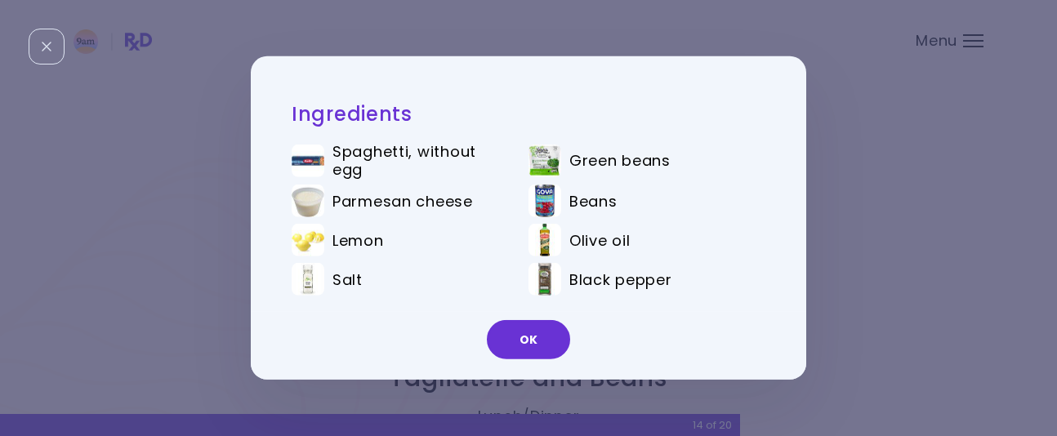
click at [526, 338] on button "OK" at bounding box center [528, 339] width 83 height 39
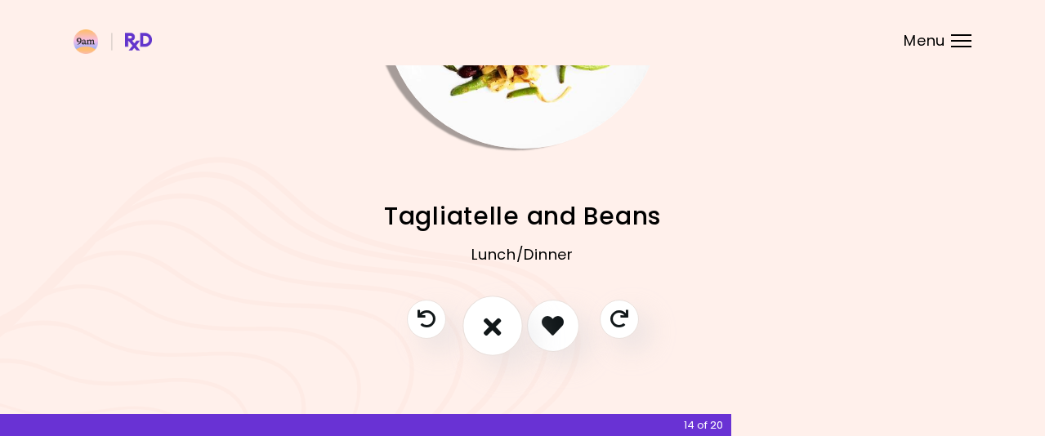
scroll to position [200, 0]
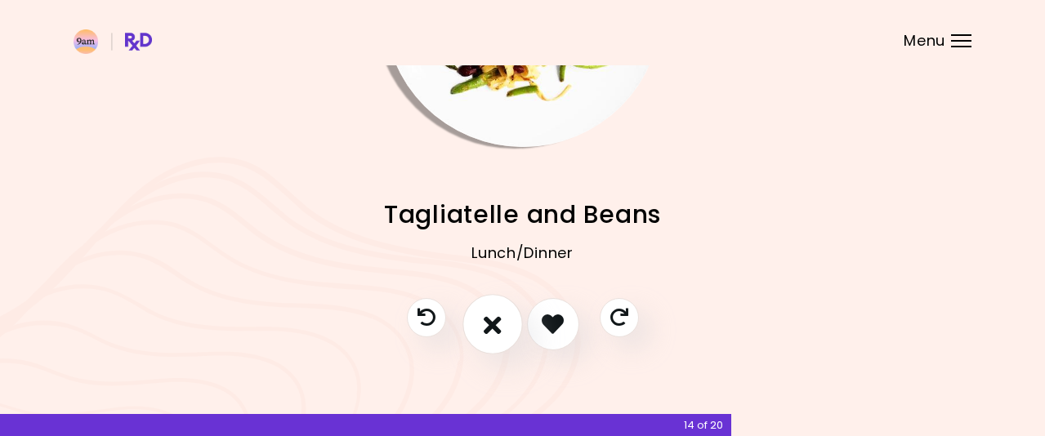
click at [489, 306] on button "I don't like this recipe" at bounding box center [492, 324] width 60 height 60
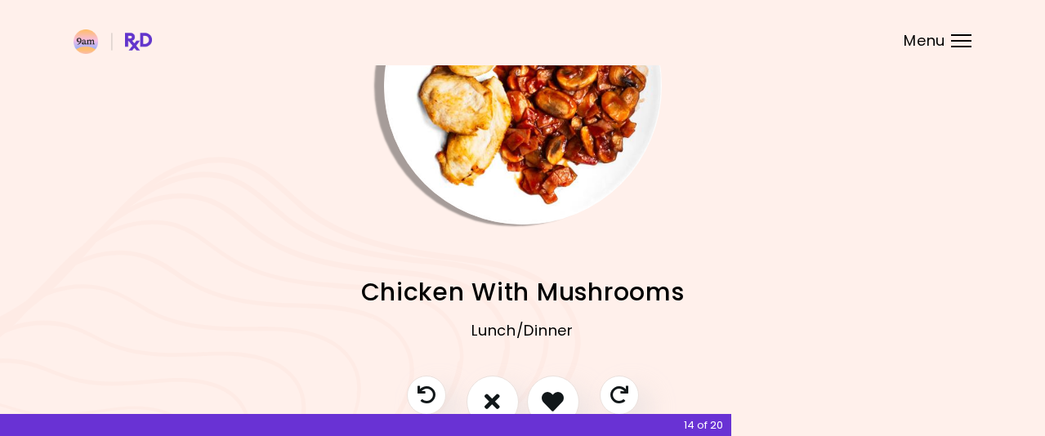
scroll to position [37, 0]
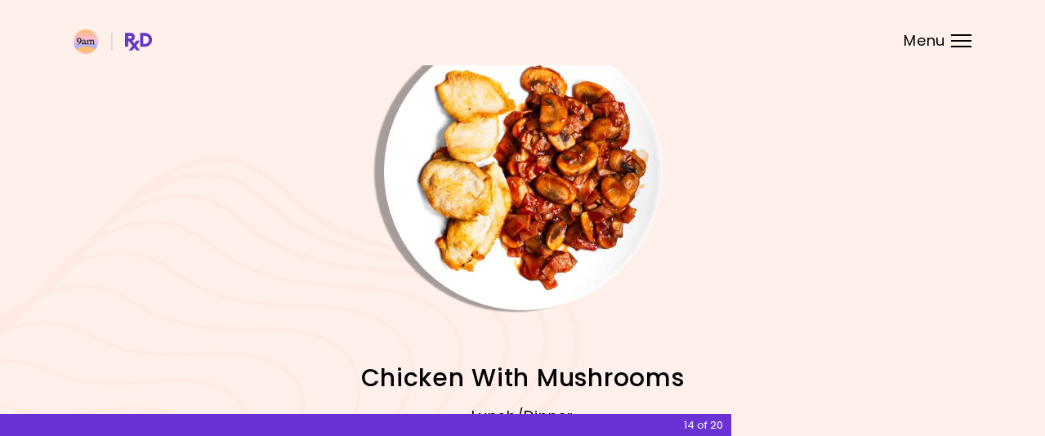
click at [563, 203] on img "Info - Chicken With Mushrooms" at bounding box center [523, 172] width 278 height 278
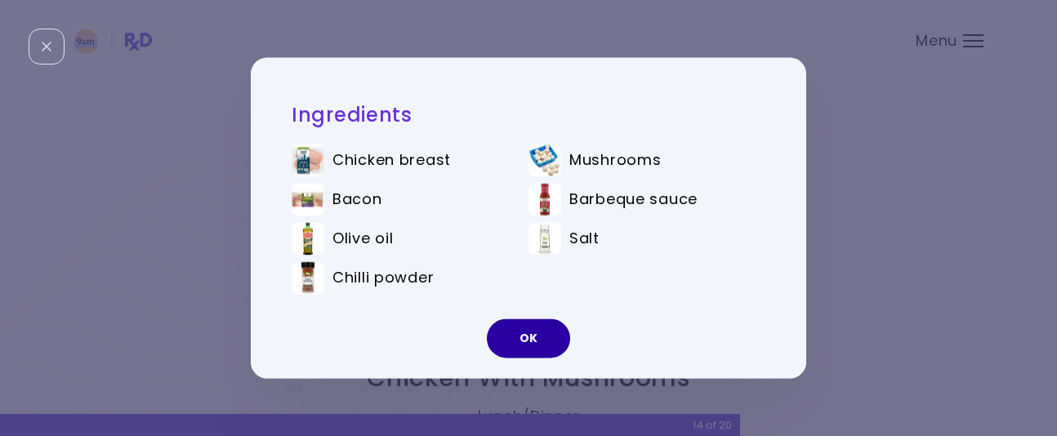
click at [535, 351] on button "OK" at bounding box center [528, 338] width 83 height 39
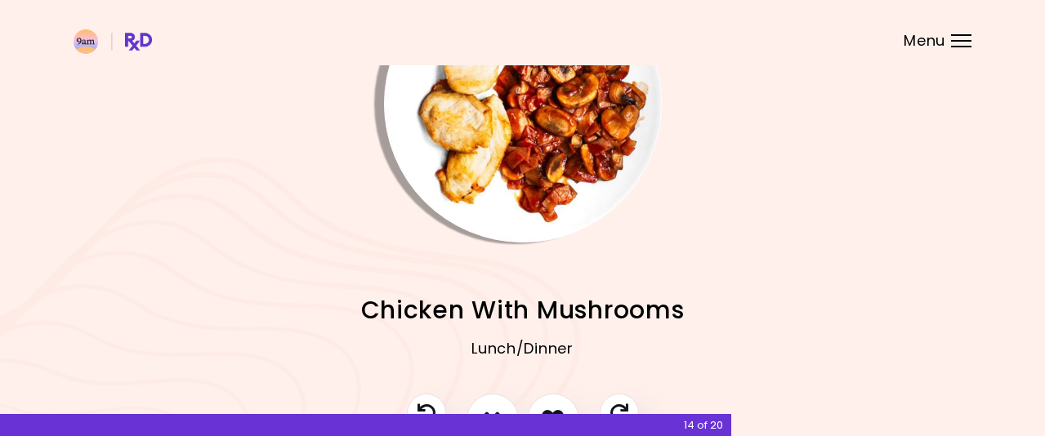
scroll to position [200, 0]
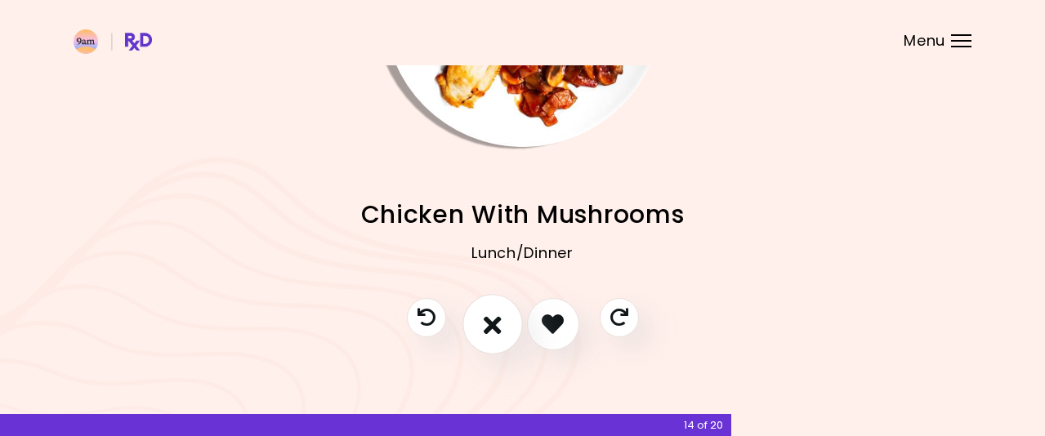
drag, startPoint x: 481, startPoint y: 329, endPoint x: 503, endPoint y: 315, distance: 26.1
click at [481, 330] on button "I don't like this recipe" at bounding box center [492, 324] width 60 height 60
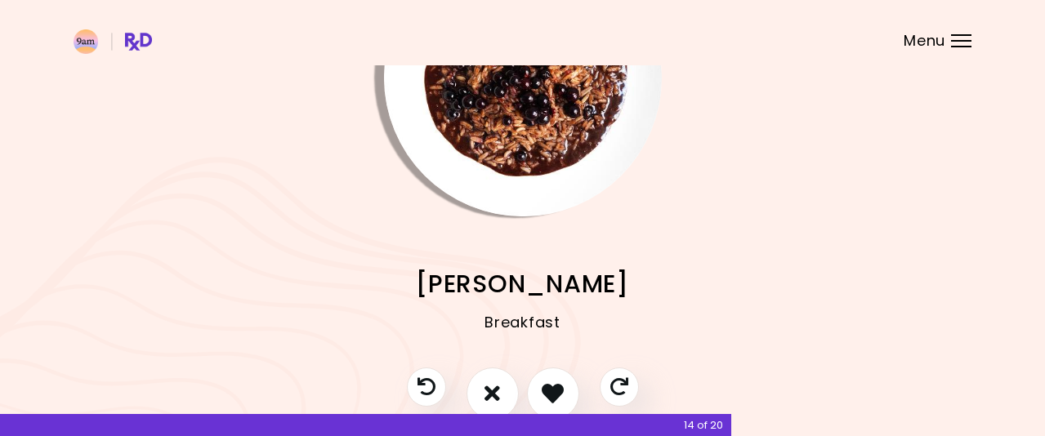
scroll to position [37, 0]
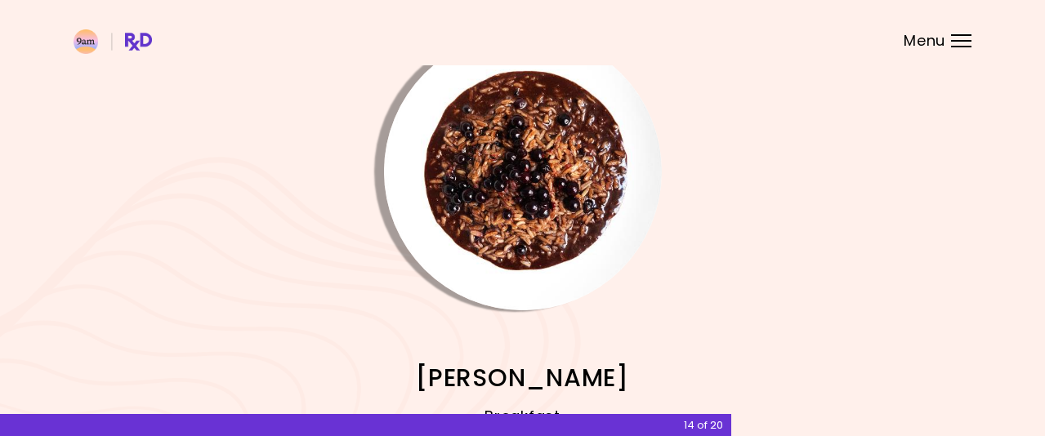
click at [597, 216] on img "Info - Choco Berry Risotto" at bounding box center [523, 172] width 278 height 278
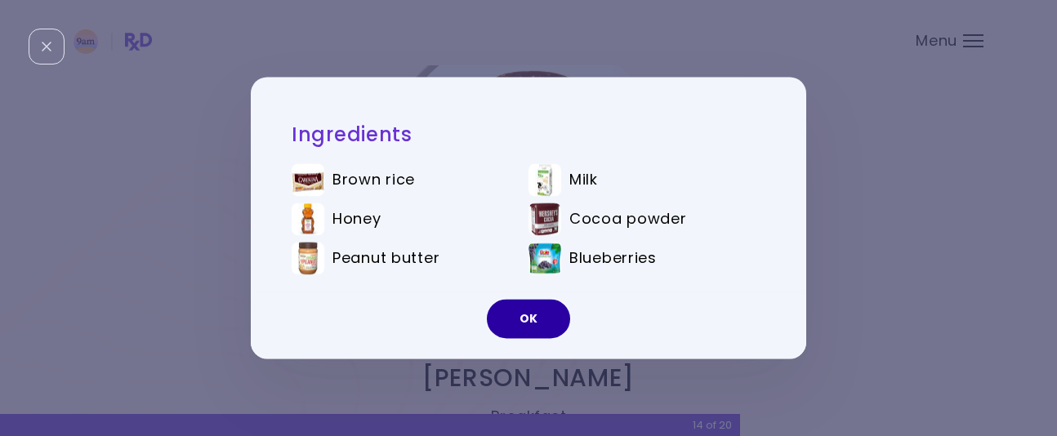
click at [530, 309] on button "OK" at bounding box center [528, 319] width 83 height 39
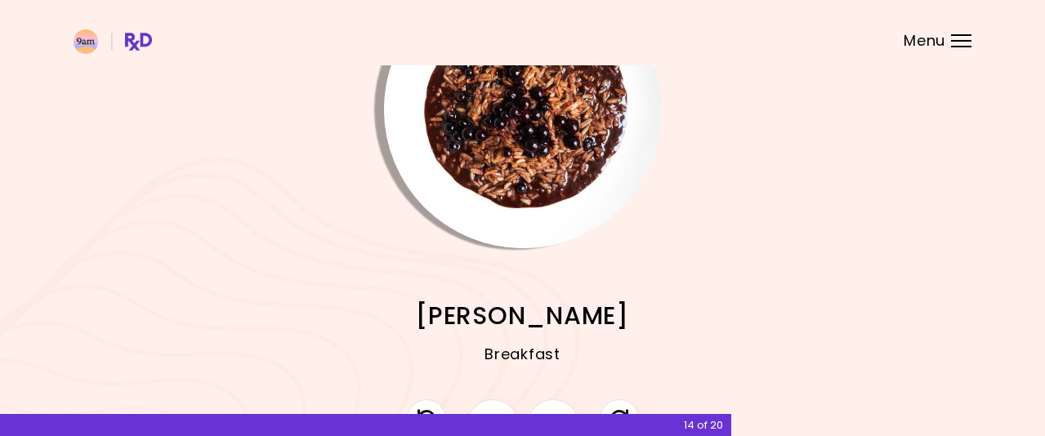
scroll to position [200, 0]
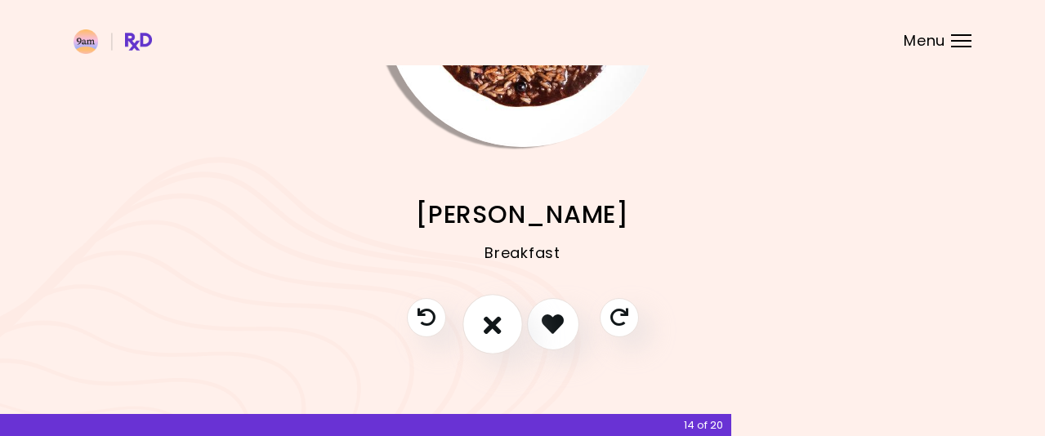
click at [491, 319] on icon "I don't like this recipe" at bounding box center [493, 323] width 18 height 25
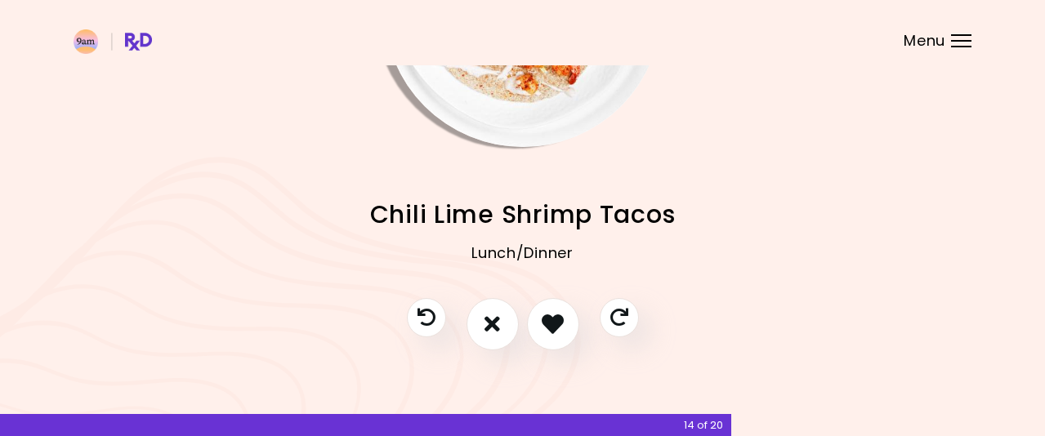
scroll to position [37, 0]
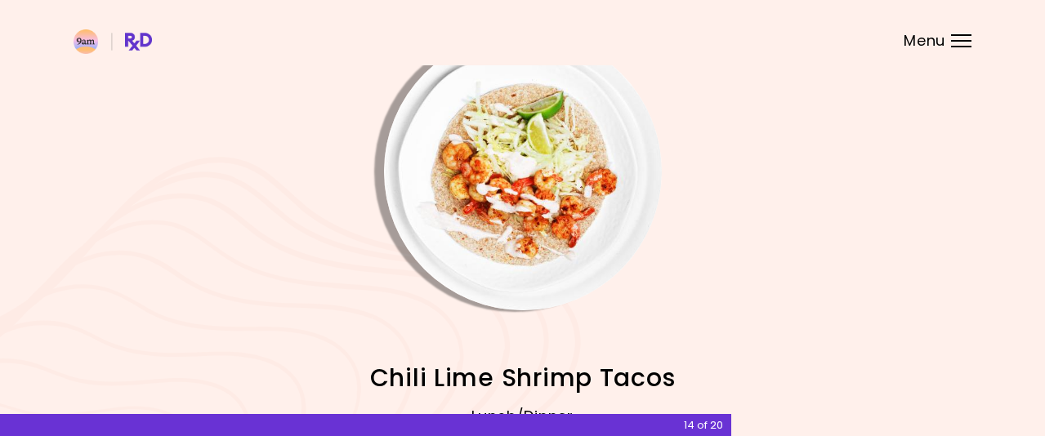
click at [554, 202] on img "Info - Chili Lime Shrimp Tacos" at bounding box center [523, 172] width 278 height 278
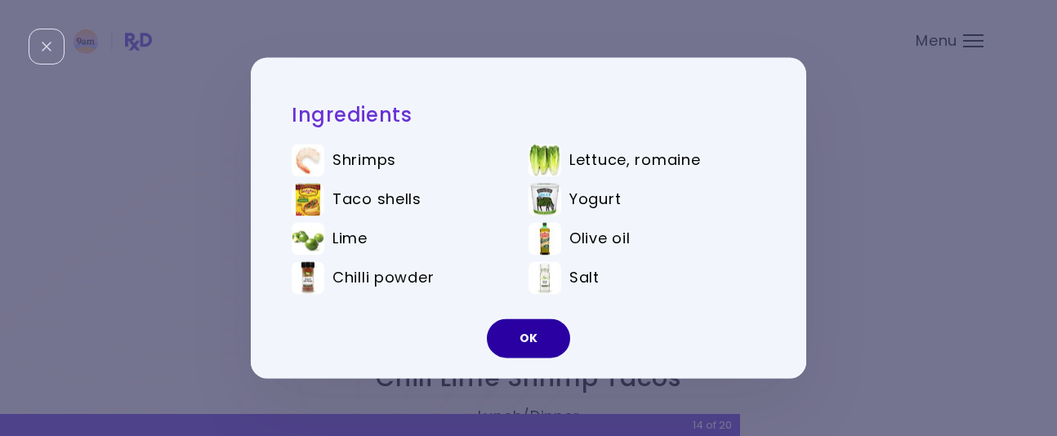
click at [513, 331] on button "OK" at bounding box center [528, 338] width 83 height 39
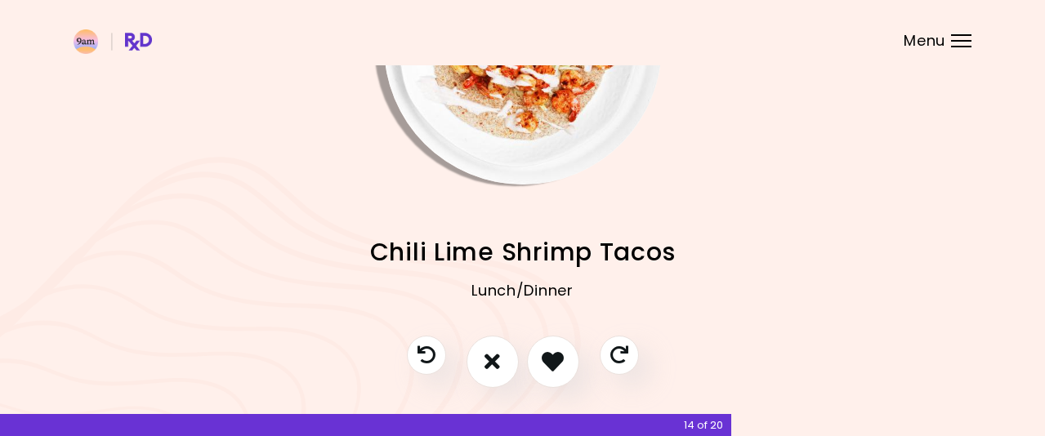
scroll to position [200, 0]
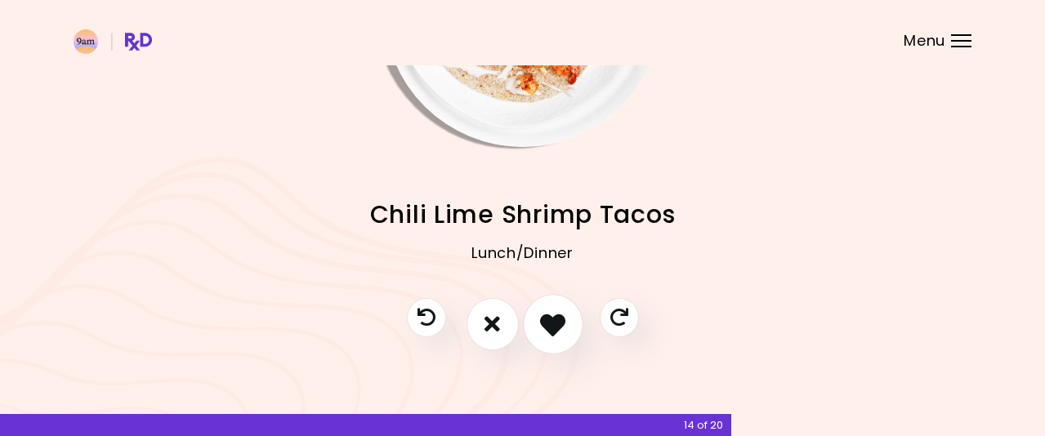
click at [548, 326] on icon "I like this recipe" at bounding box center [552, 323] width 25 height 25
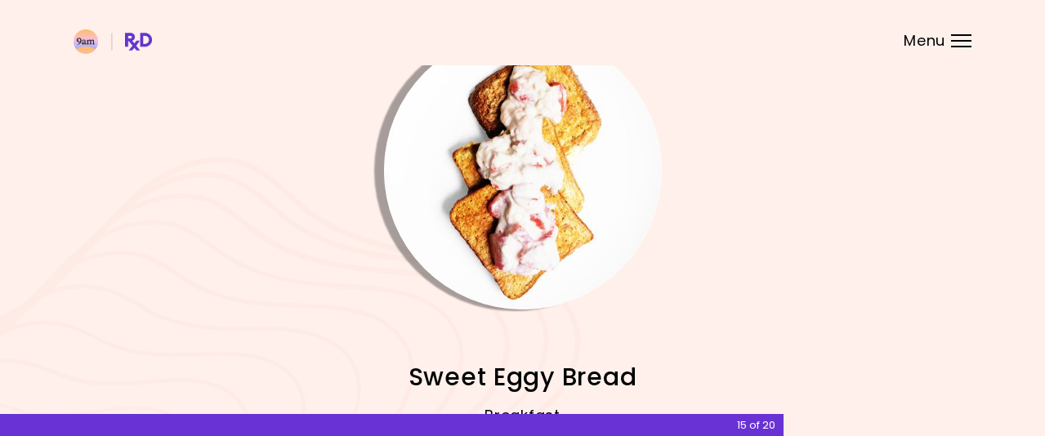
scroll to position [37, 0]
click at [559, 224] on img "Info - Sweet Eggy Bread" at bounding box center [523, 172] width 278 height 278
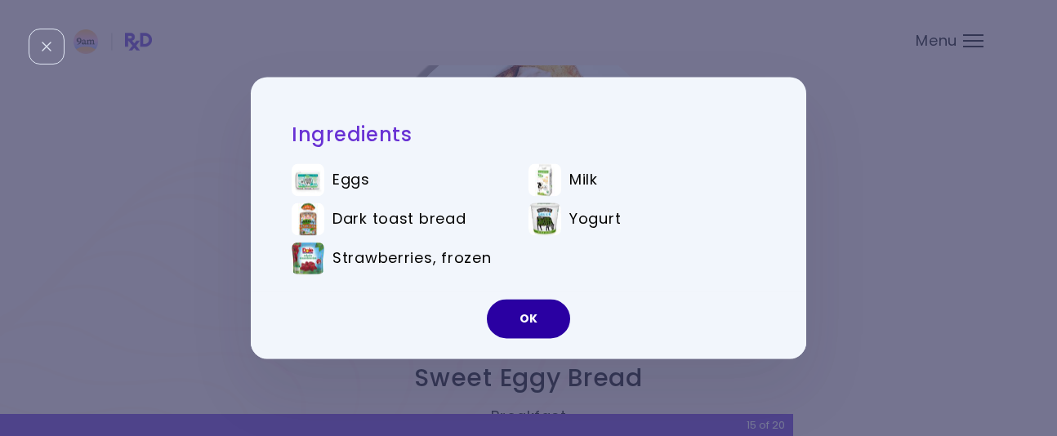
click at [518, 328] on button "OK" at bounding box center [528, 319] width 83 height 39
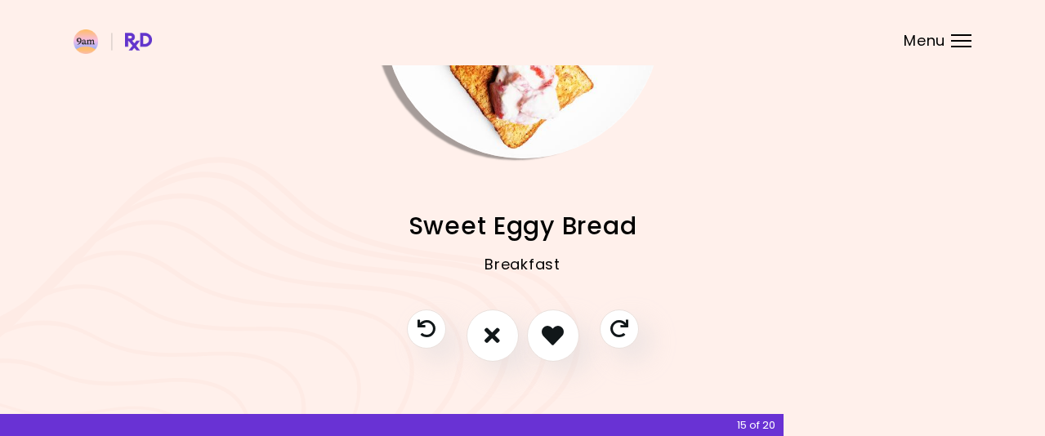
scroll to position [200, 0]
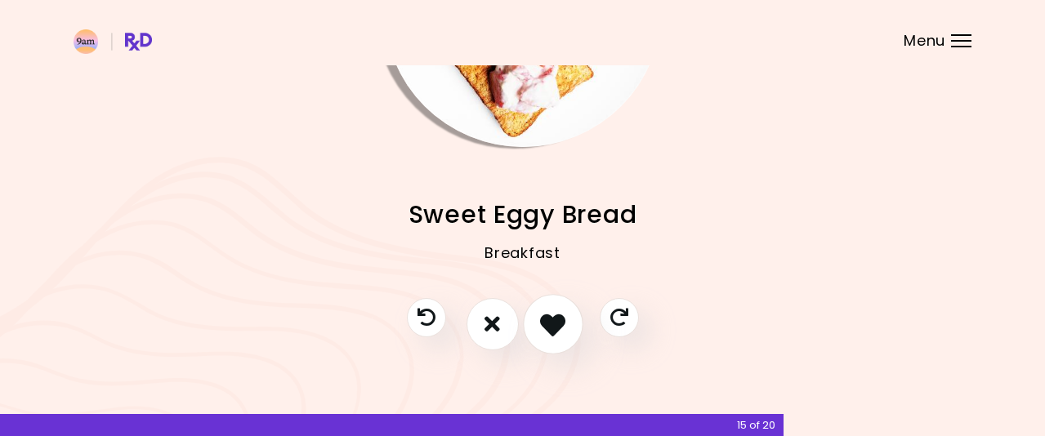
click at [535, 323] on button "I like this recipe" at bounding box center [553, 324] width 60 height 60
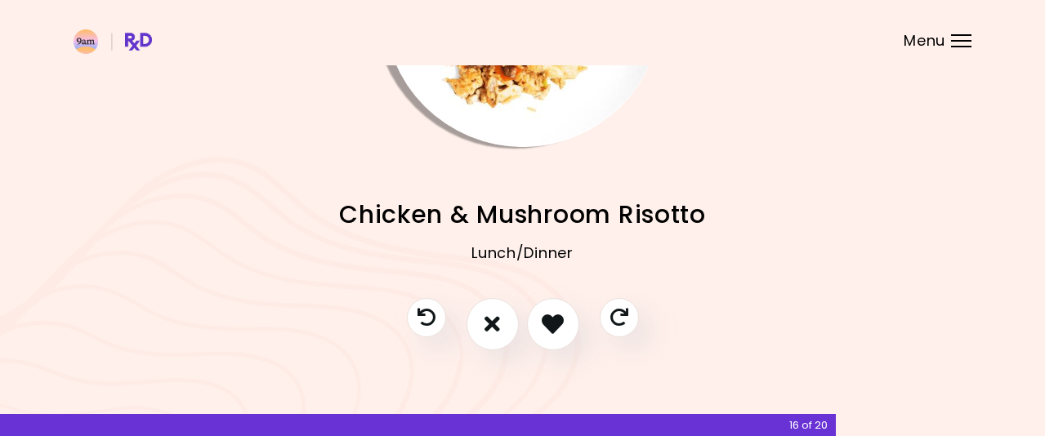
scroll to position [37, 0]
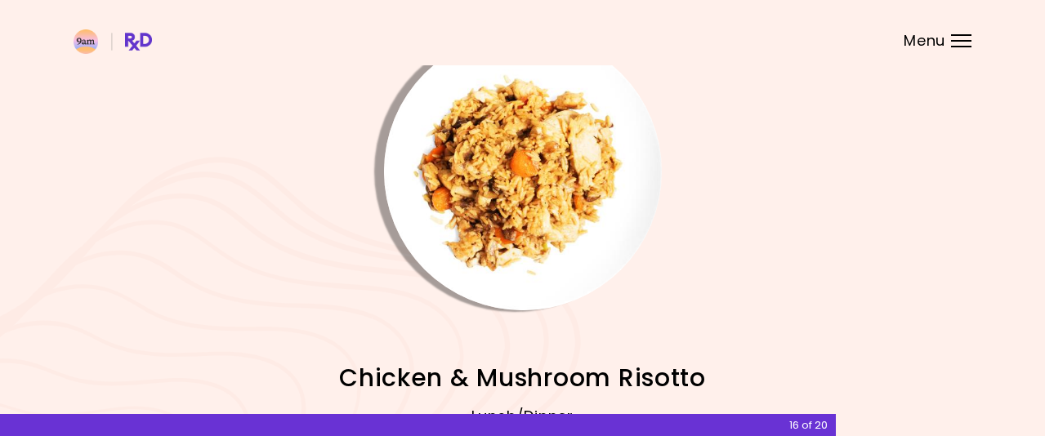
click at [552, 217] on img "Info - Chicken & Mushroom Risotto" at bounding box center [523, 172] width 278 height 278
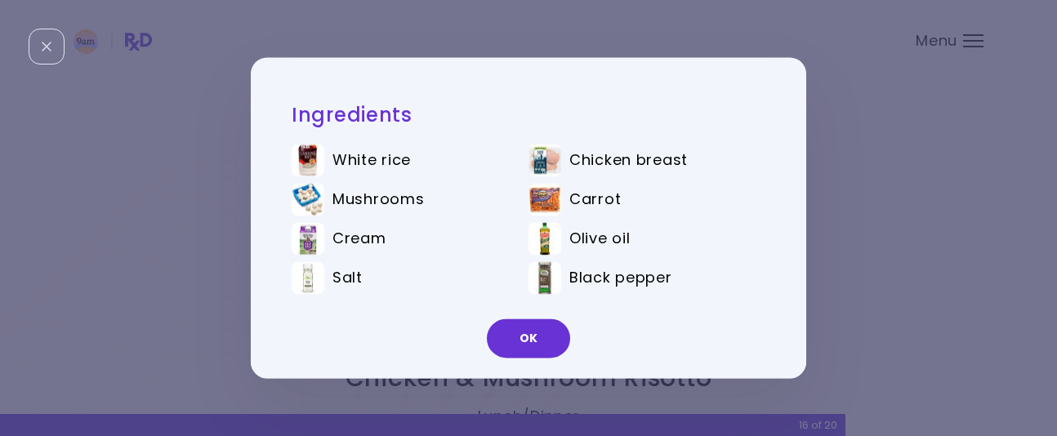
click at [506, 332] on button "OK" at bounding box center [528, 338] width 83 height 39
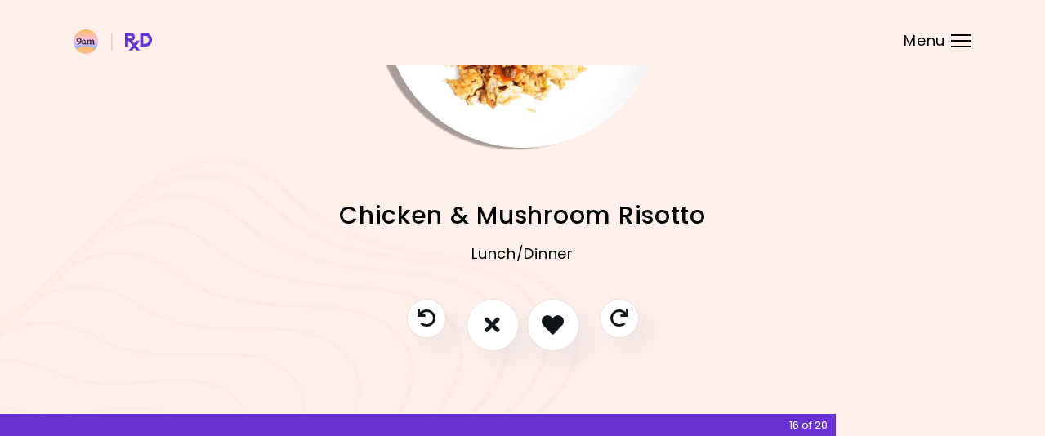
scroll to position [200, 0]
click at [476, 331] on button "I don't like this recipe" at bounding box center [492, 324] width 60 height 60
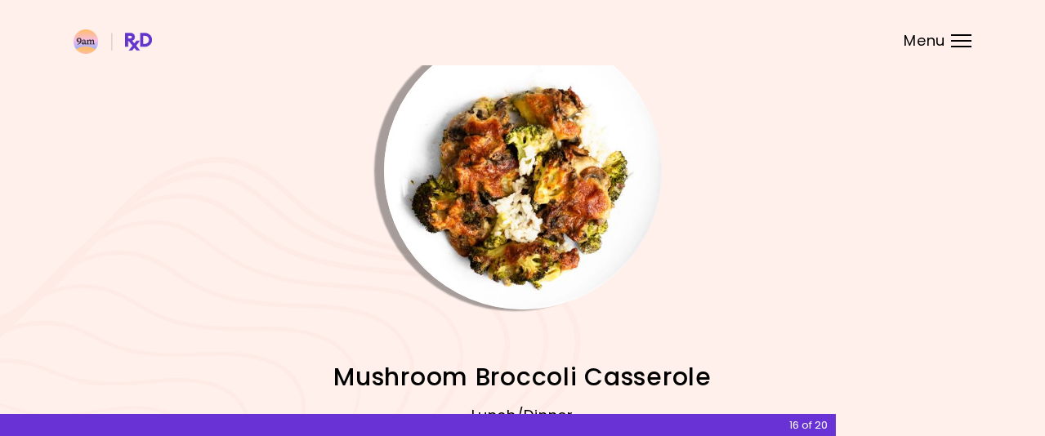
scroll to position [37, 0]
click at [570, 212] on img "Info - Mushroom Broccoli Casserole" at bounding box center [523, 172] width 278 height 278
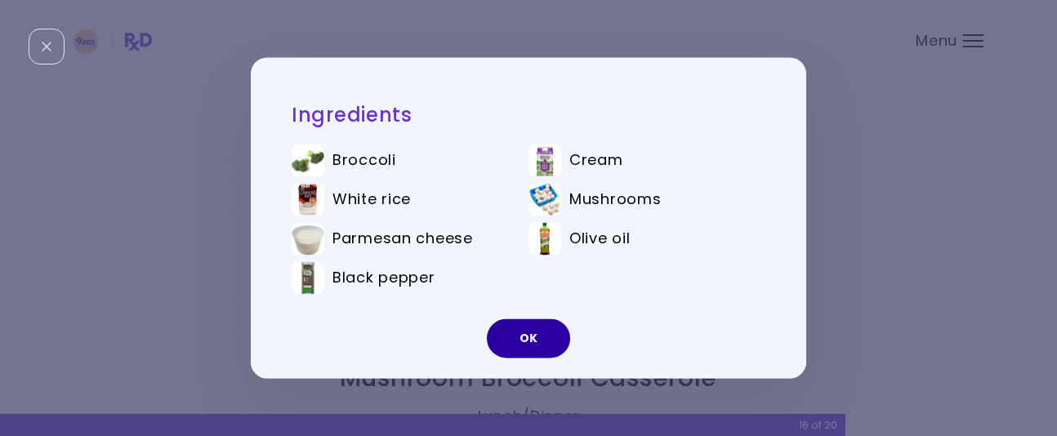
click at [548, 337] on button "OK" at bounding box center [528, 338] width 83 height 39
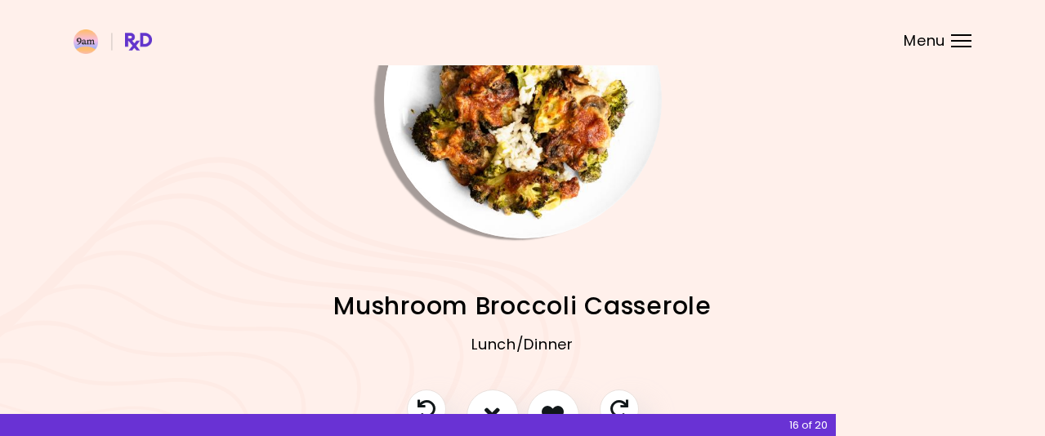
scroll to position [200, 0]
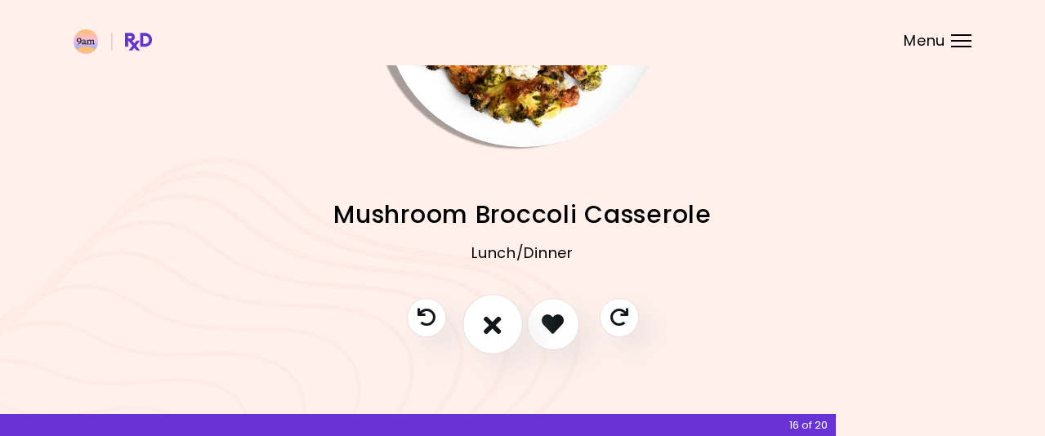
click at [504, 328] on button "I don't like this recipe" at bounding box center [492, 324] width 60 height 60
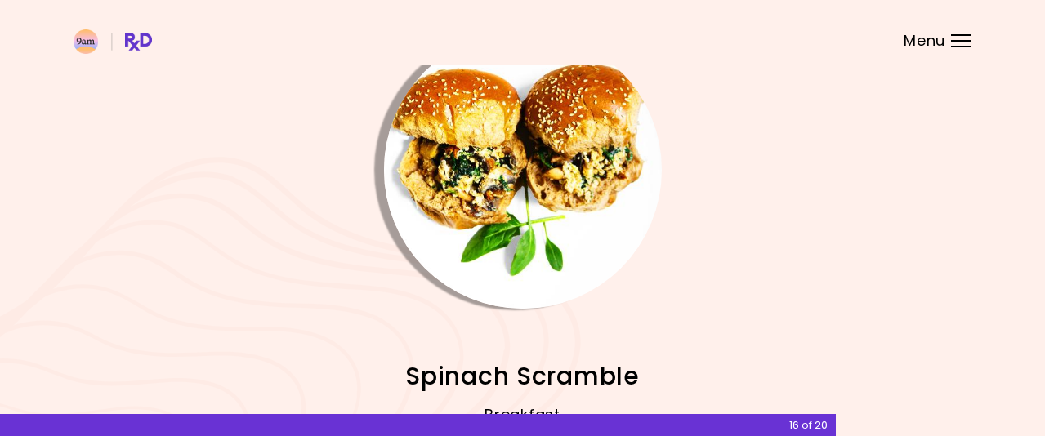
scroll to position [37, 0]
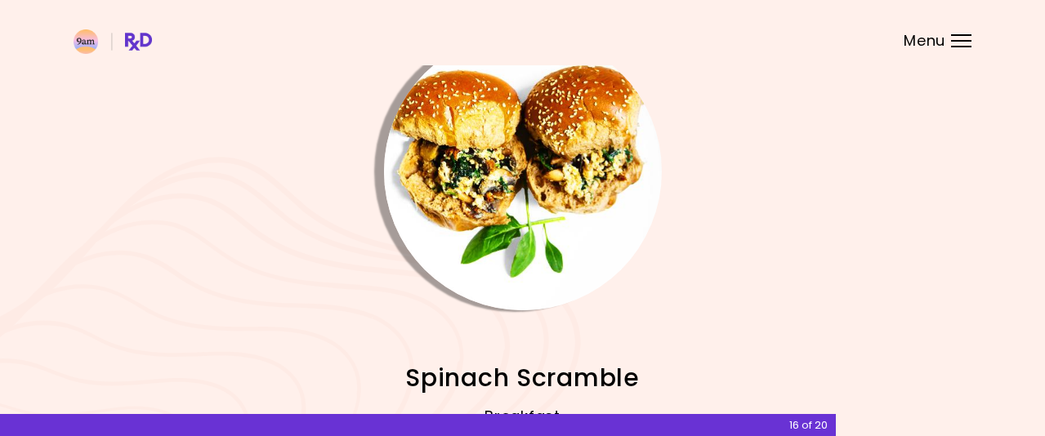
click at [564, 180] on img "Info - Spinach Scramble" at bounding box center [523, 172] width 278 height 278
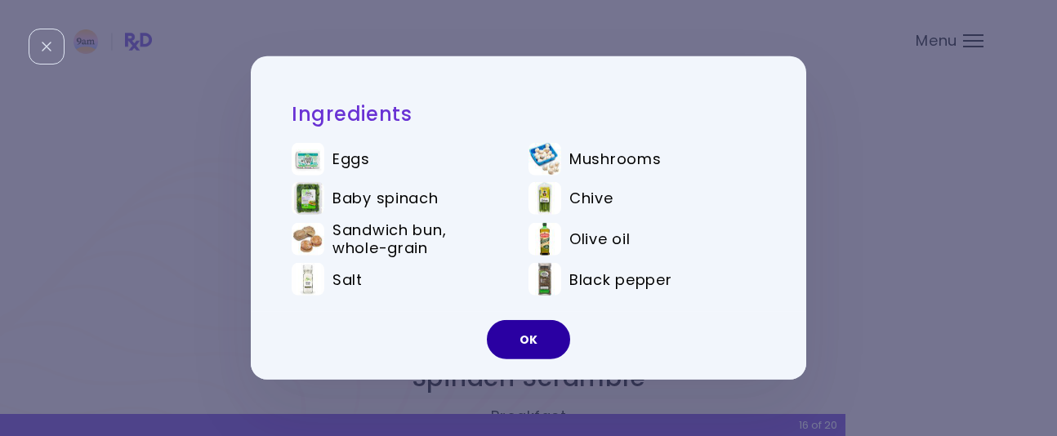
click at [548, 328] on button "OK" at bounding box center [528, 339] width 83 height 39
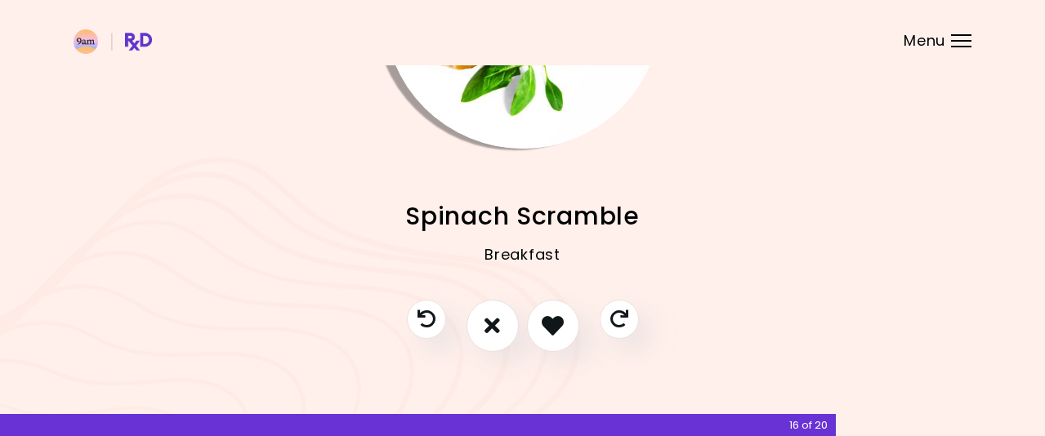
scroll to position [200, 0]
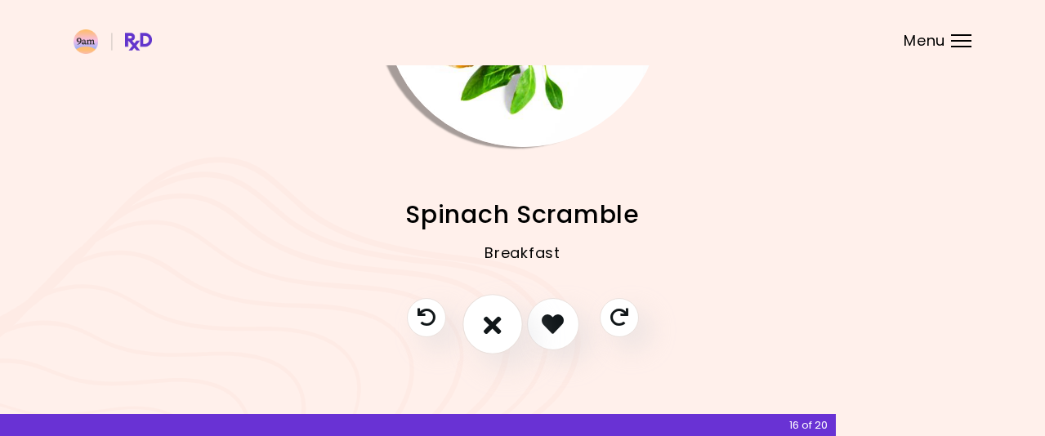
click at [479, 324] on button "I don't like this recipe" at bounding box center [492, 324] width 60 height 60
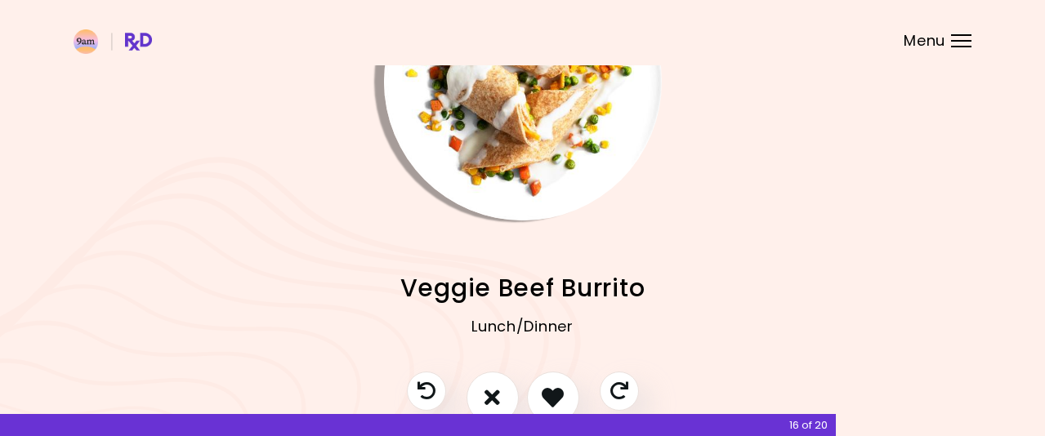
scroll to position [37, 0]
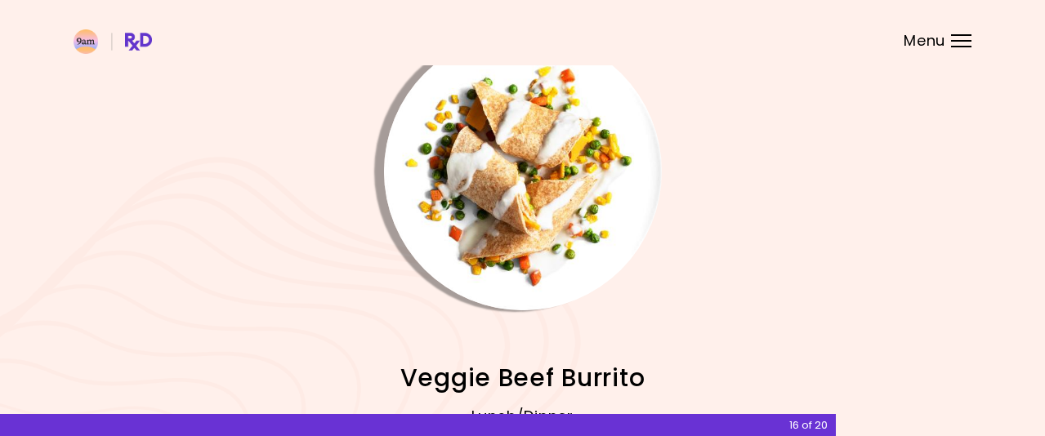
click at [580, 185] on img "Info - Veggie Beef Burrito" at bounding box center [523, 172] width 278 height 278
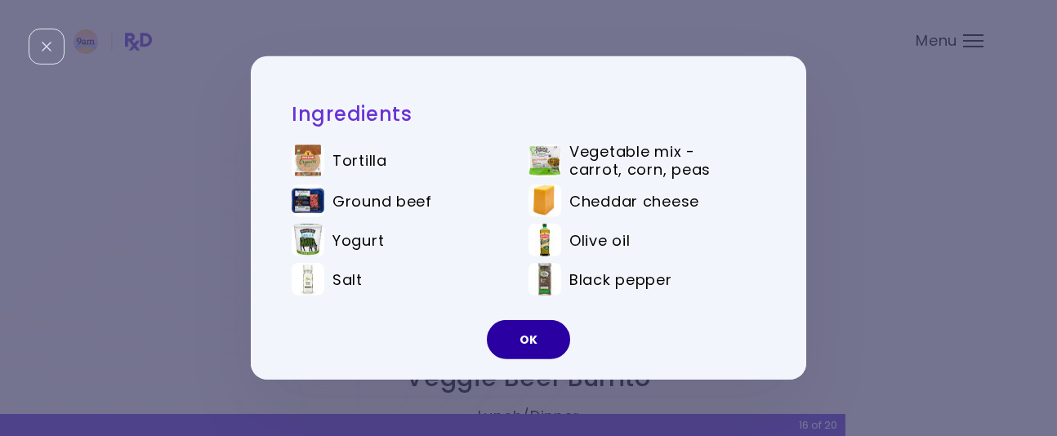
click at [520, 338] on button "OK" at bounding box center [528, 339] width 83 height 39
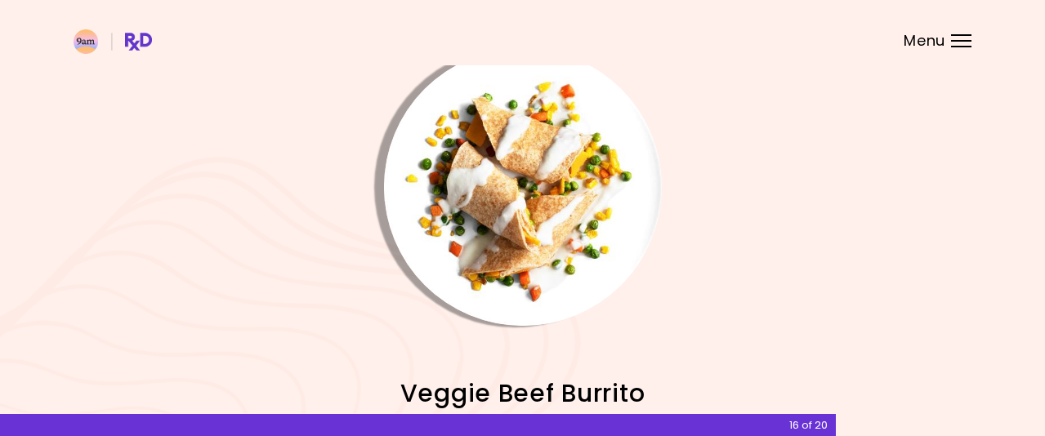
scroll to position [0, 0]
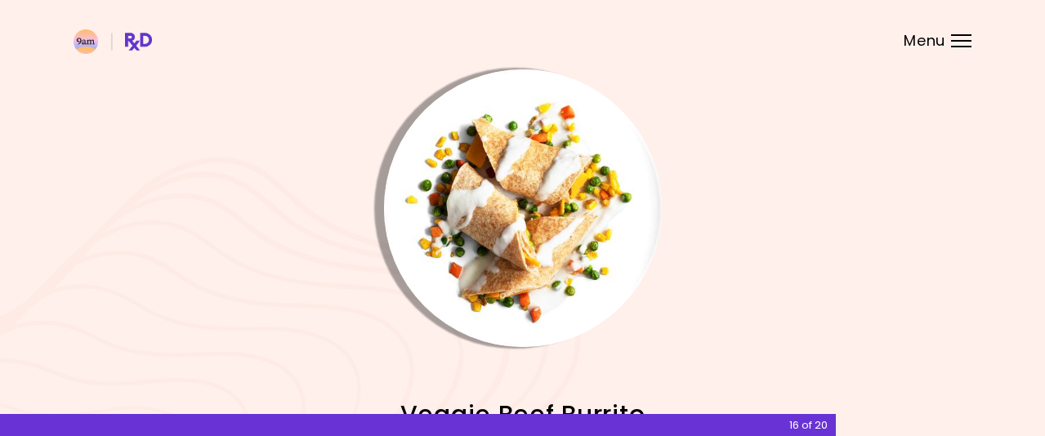
click at [512, 262] on img "Info - Veggie Beef Burrito" at bounding box center [523, 208] width 278 height 278
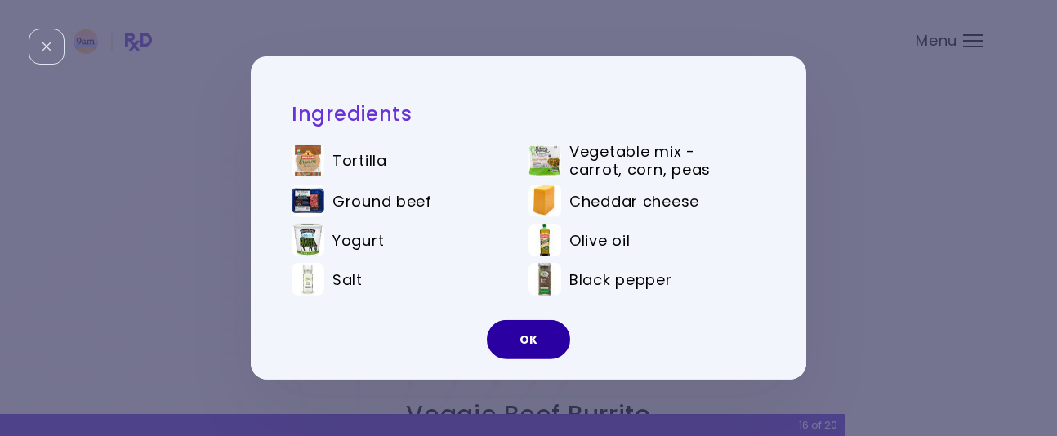
click at [524, 327] on button "OK" at bounding box center [528, 339] width 83 height 39
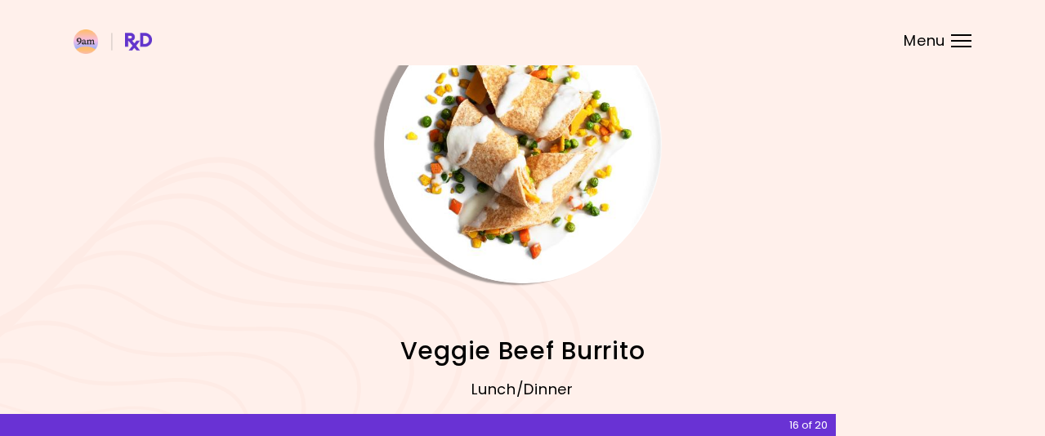
scroll to position [200, 0]
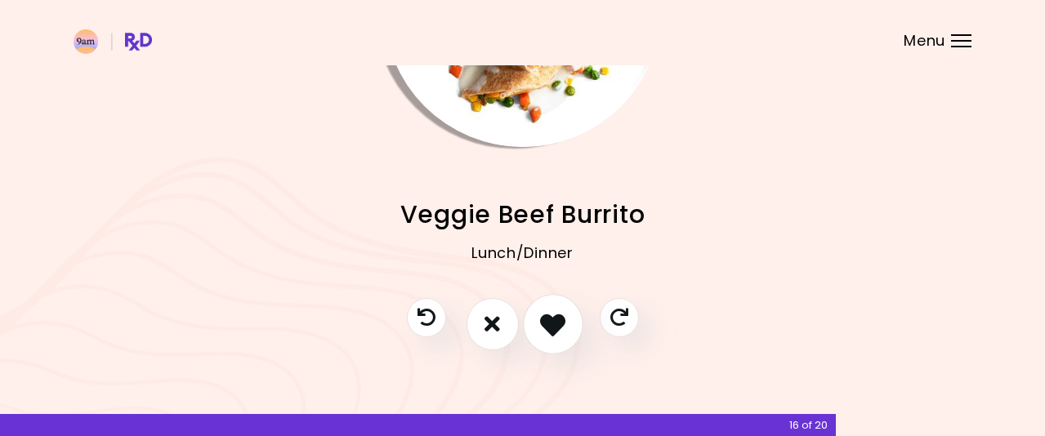
click at [547, 322] on icon "I like this recipe" at bounding box center [552, 323] width 25 height 25
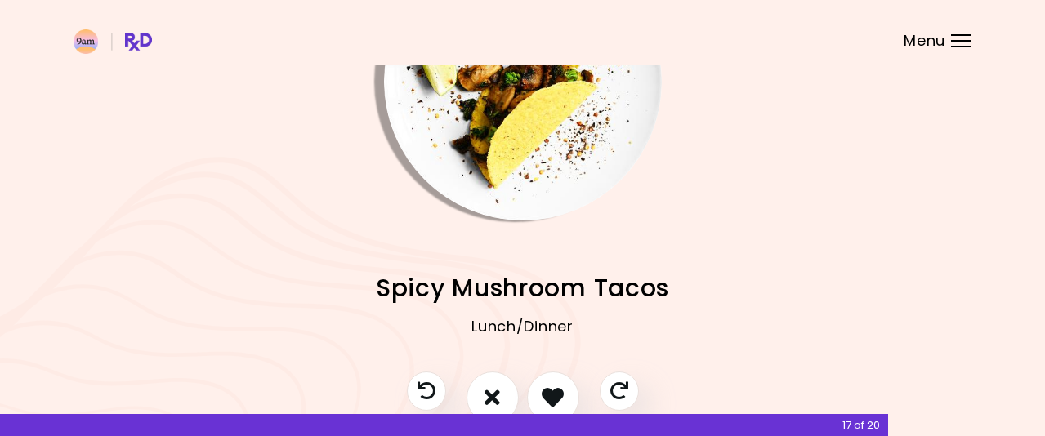
scroll to position [37, 0]
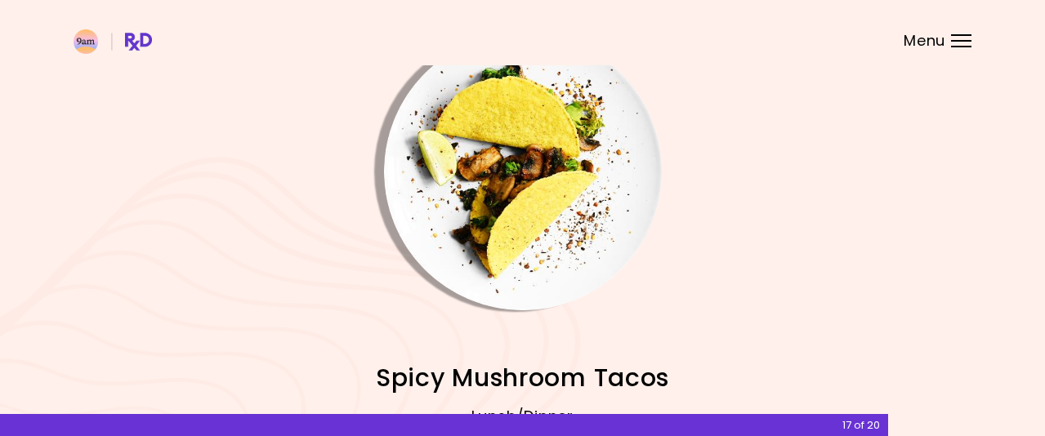
click at [555, 230] on img "Info - Spicy Mushroom Tacos" at bounding box center [523, 172] width 278 height 278
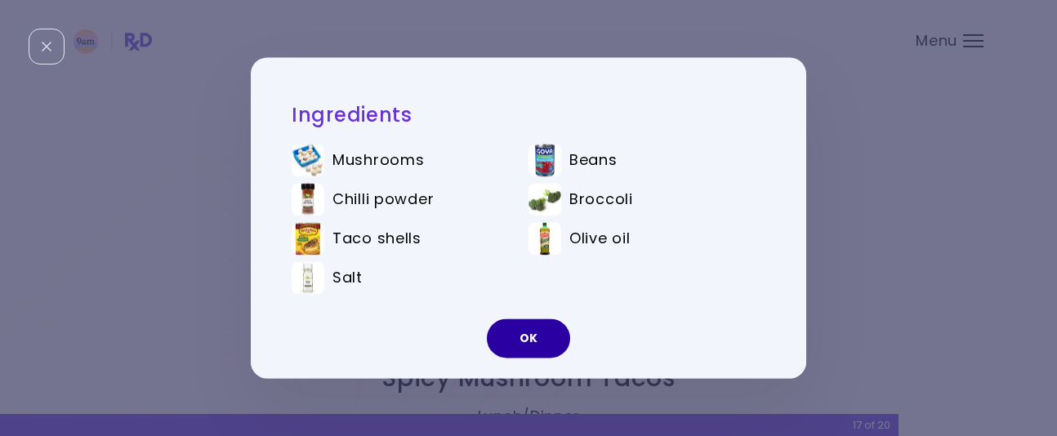
click at [534, 334] on button "OK" at bounding box center [528, 338] width 83 height 39
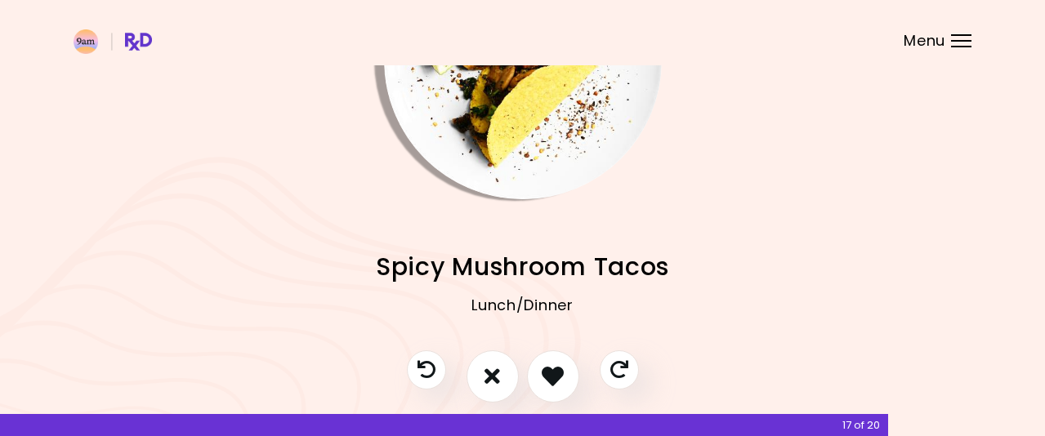
scroll to position [200, 0]
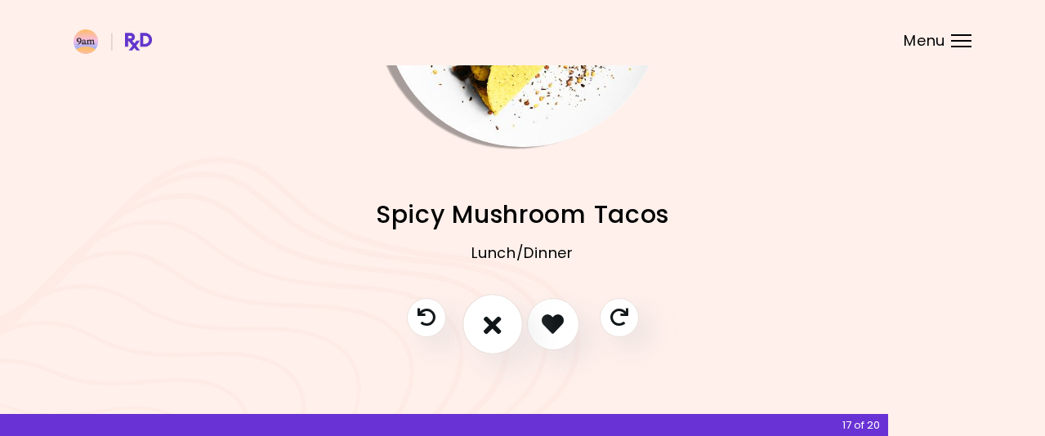
click at [486, 326] on icon "I don't like this recipe" at bounding box center [493, 323] width 18 height 25
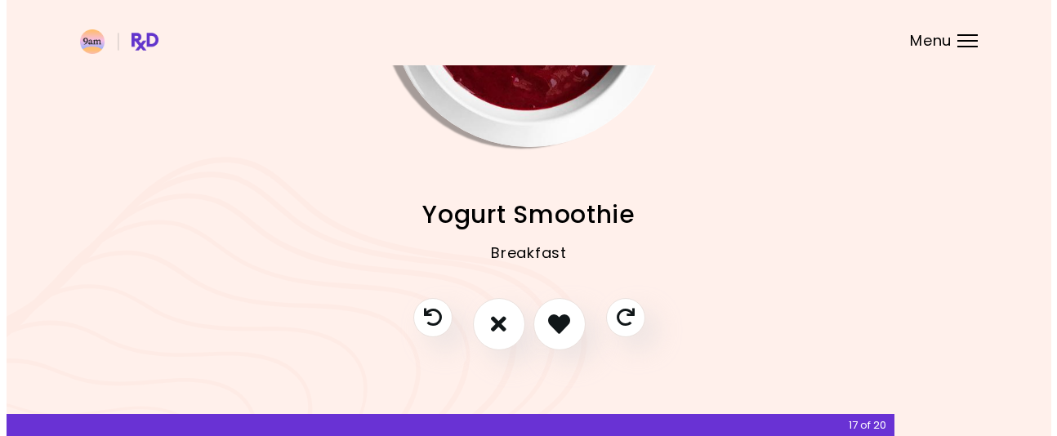
scroll to position [118, 0]
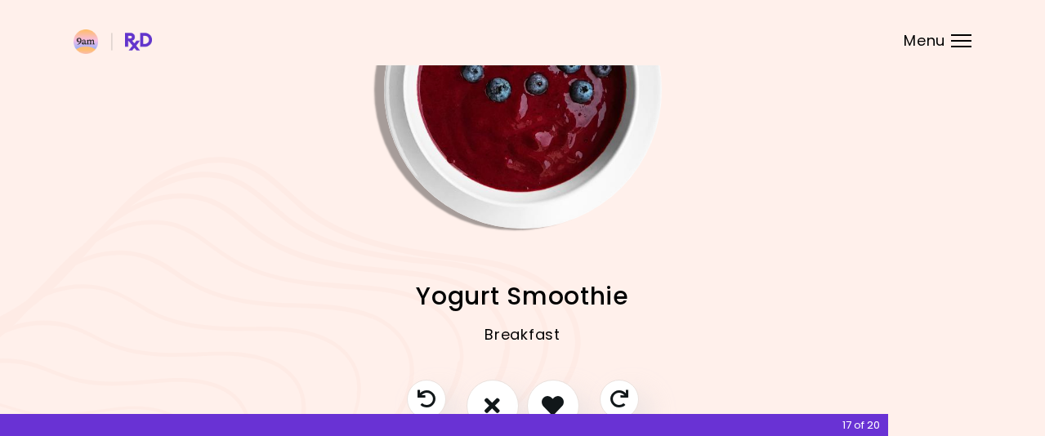
click at [595, 157] on img "Info - Yogurt Smoothie" at bounding box center [523, 90] width 278 height 278
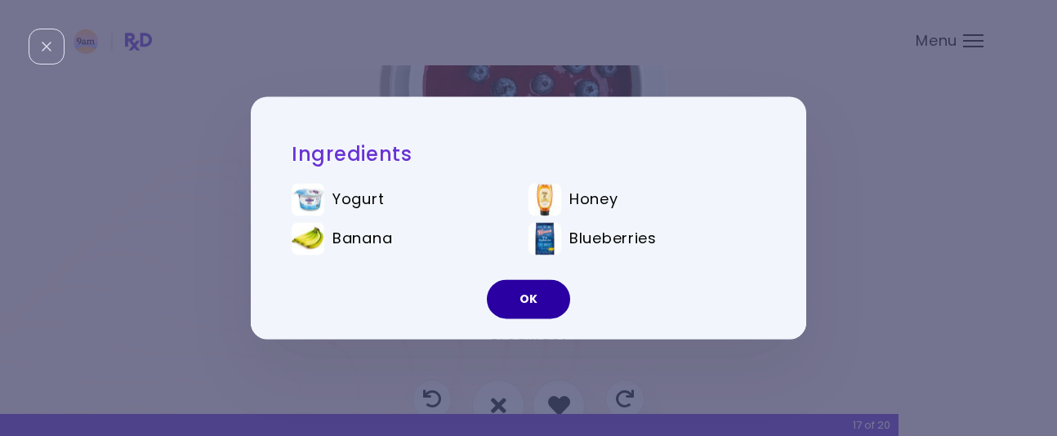
click at [545, 297] on button "OK" at bounding box center [528, 299] width 83 height 39
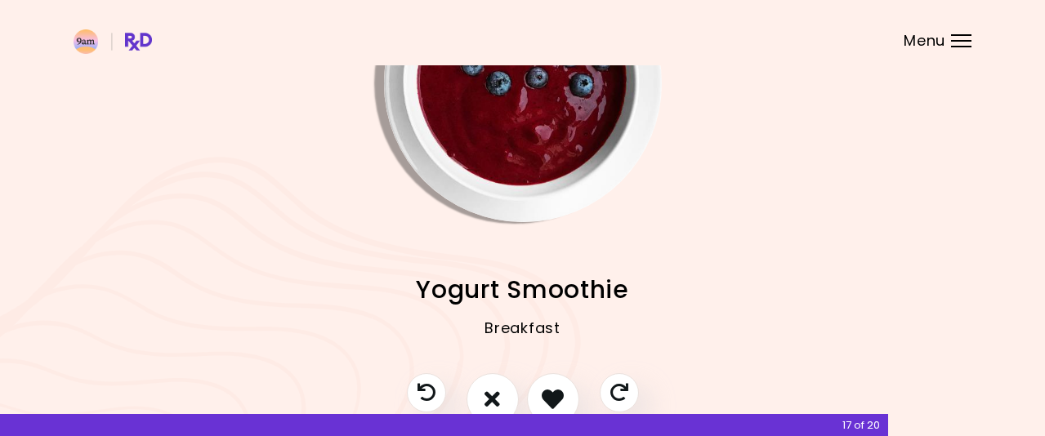
scroll to position [200, 0]
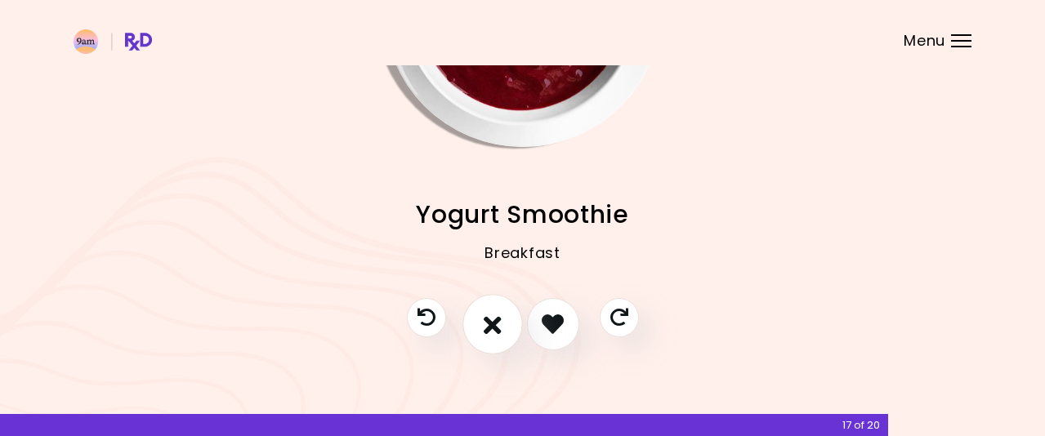
click at [486, 327] on icon "I don't like this recipe" at bounding box center [493, 323] width 18 height 25
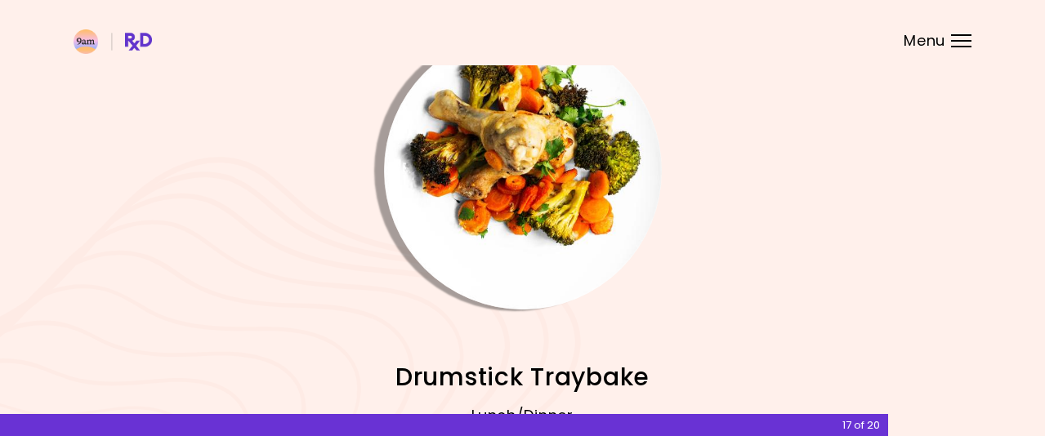
scroll to position [37, 0]
click at [582, 168] on img "Info - Drumstick Traybake" at bounding box center [523, 172] width 278 height 278
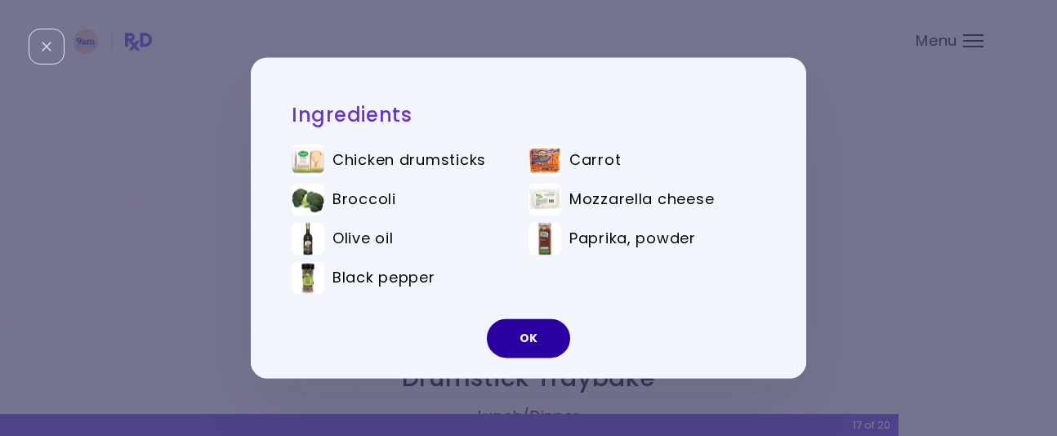
click at [529, 336] on button "OK" at bounding box center [528, 338] width 83 height 39
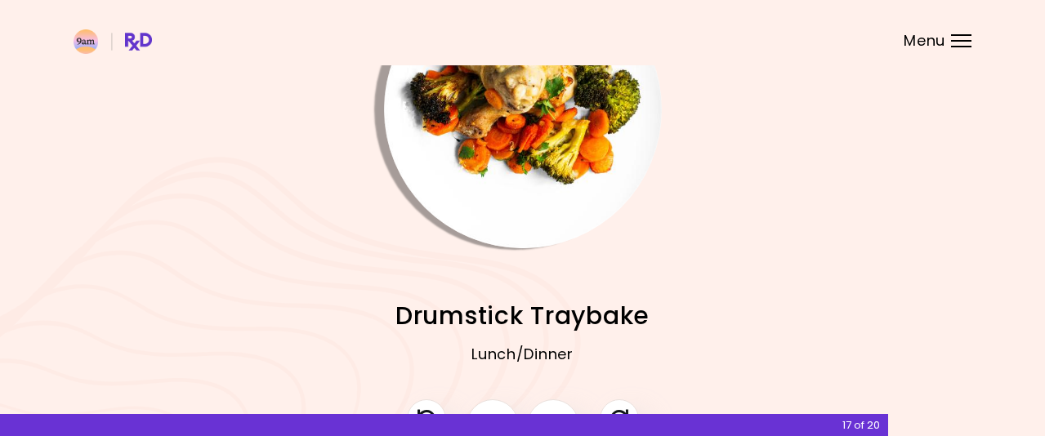
scroll to position [200, 0]
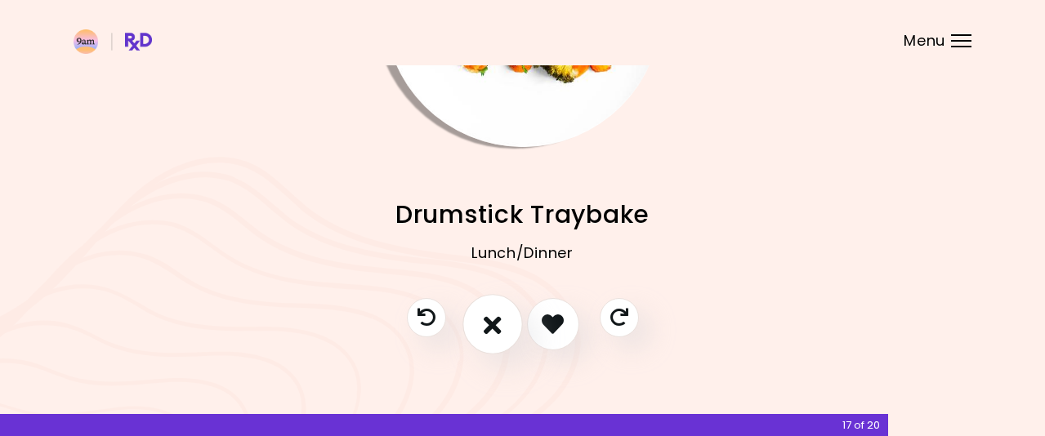
click at [498, 328] on icon "I don't like this recipe" at bounding box center [493, 323] width 18 height 25
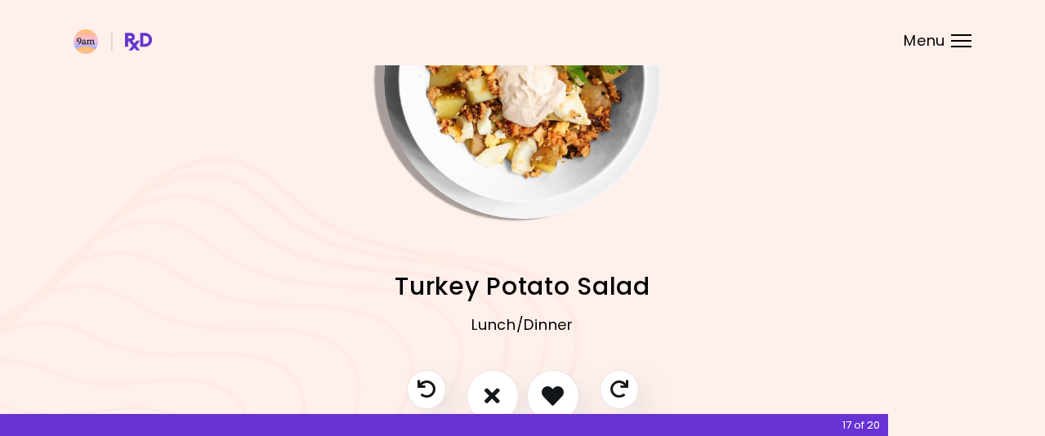
scroll to position [37, 0]
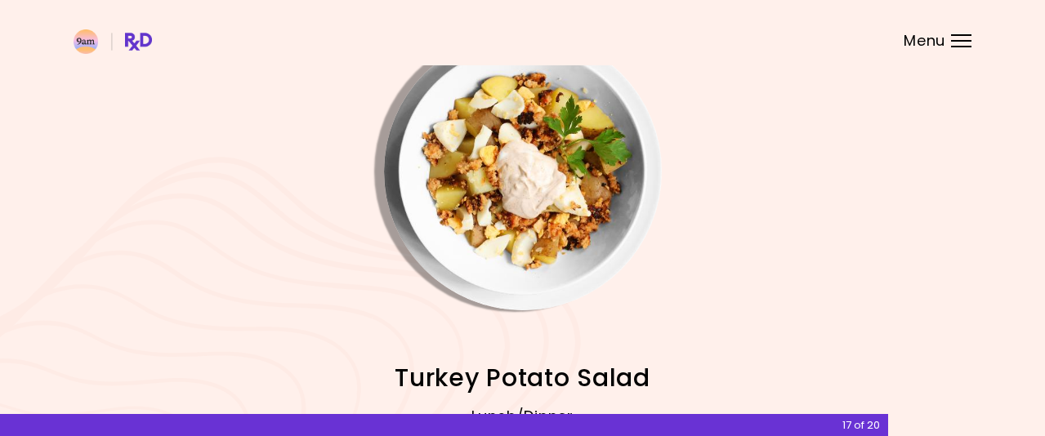
click at [551, 217] on img "Info - Turkey Potato Salad" at bounding box center [523, 172] width 278 height 278
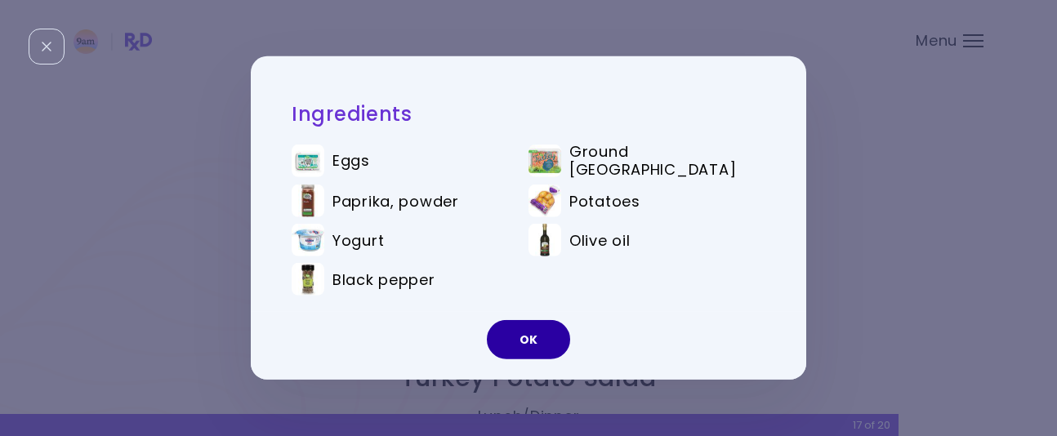
click at [519, 320] on button "OK" at bounding box center [528, 339] width 83 height 39
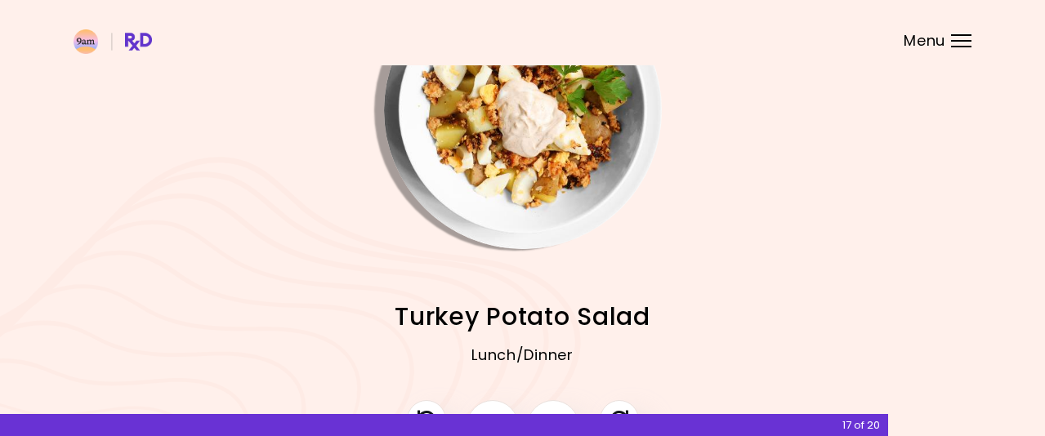
scroll to position [200, 0]
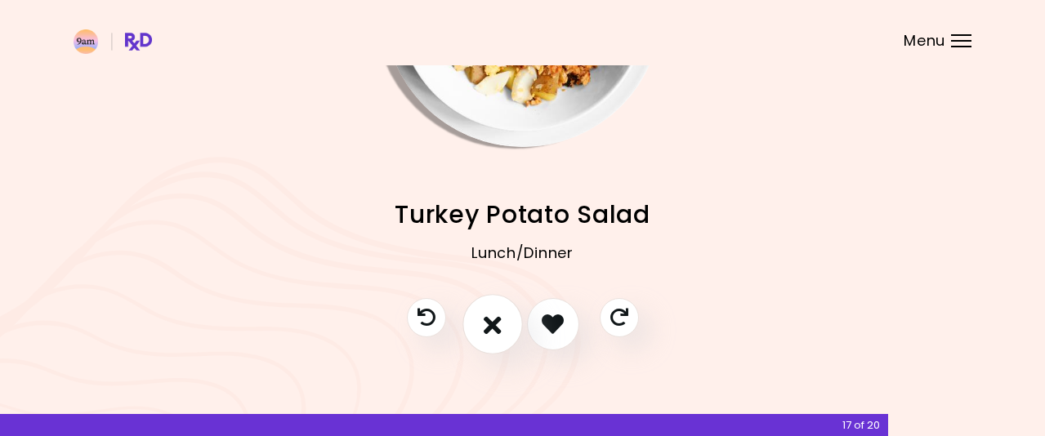
click at [495, 312] on icon "I don't like this recipe" at bounding box center [493, 323] width 18 height 25
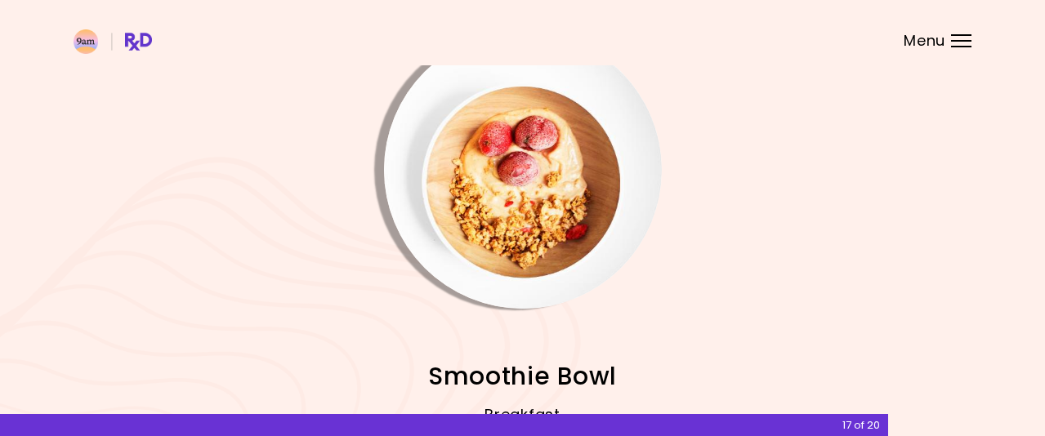
scroll to position [37, 0]
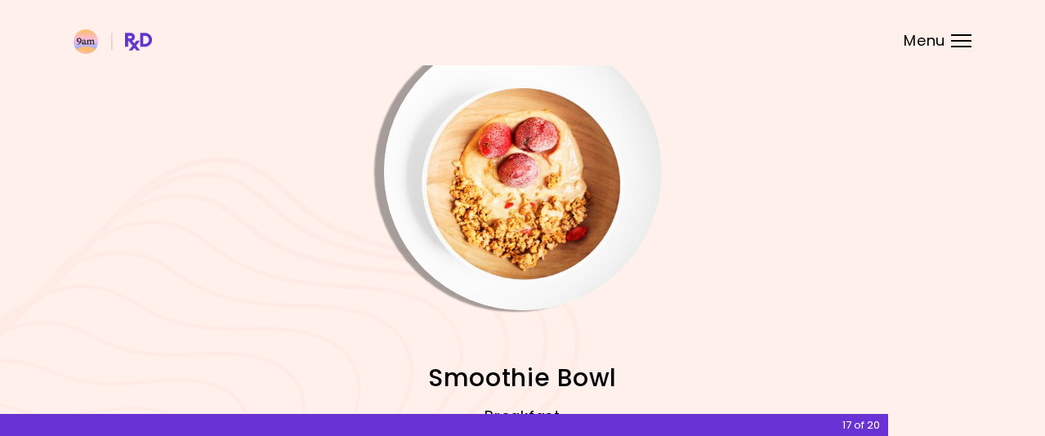
click at [526, 208] on img "Info - Smoothie Bowl" at bounding box center [523, 172] width 278 height 278
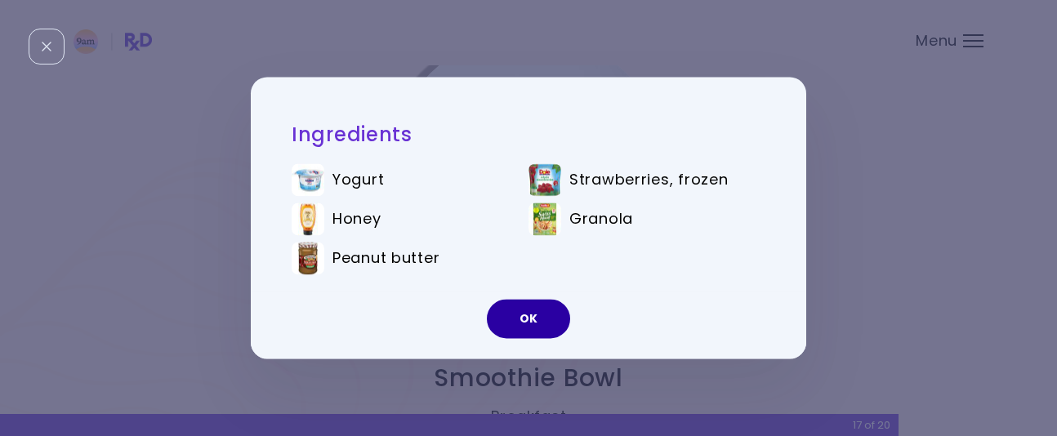
click at [535, 315] on button "OK" at bounding box center [528, 319] width 83 height 39
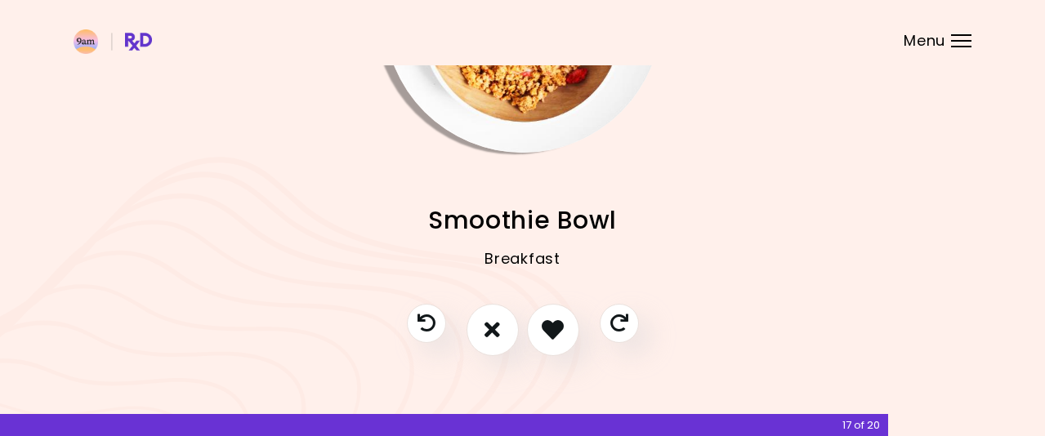
scroll to position [200, 0]
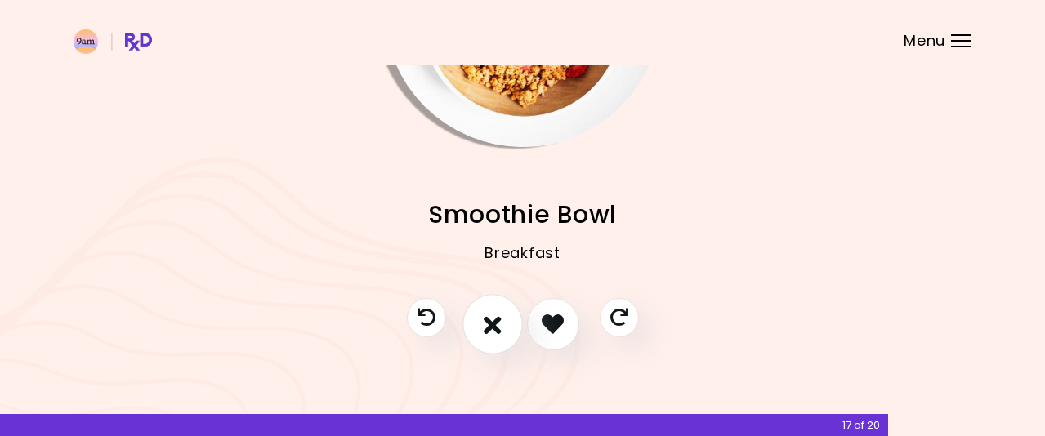
click at [483, 332] on button "I don't like this recipe" at bounding box center [492, 324] width 60 height 60
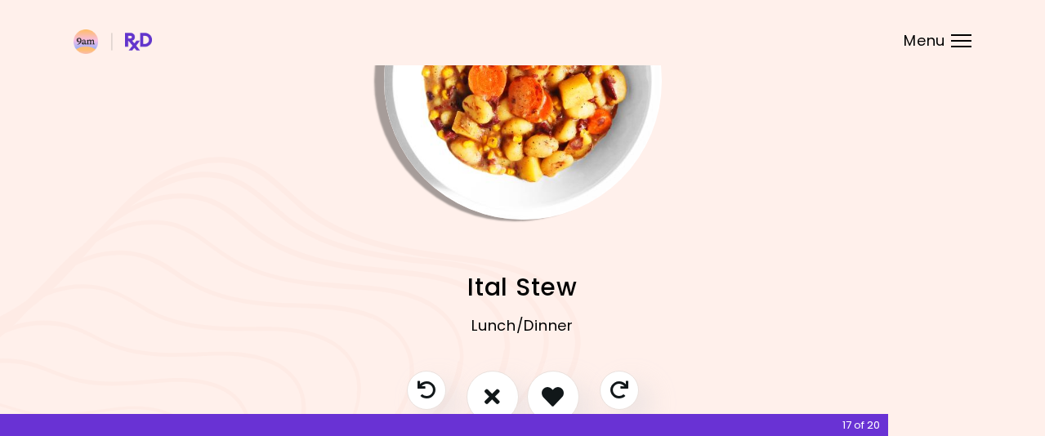
scroll to position [37, 0]
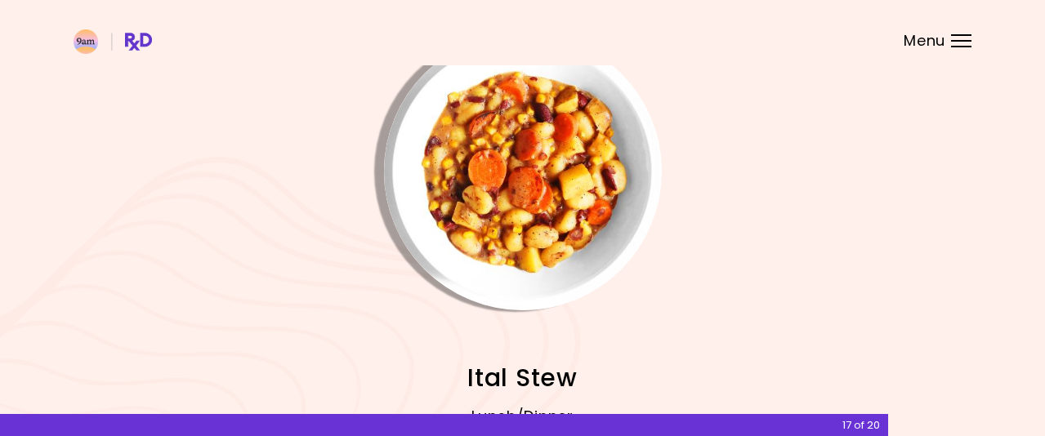
click at [551, 171] on img "Info - Ital Stew" at bounding box center [523, 172] width 278 height 278
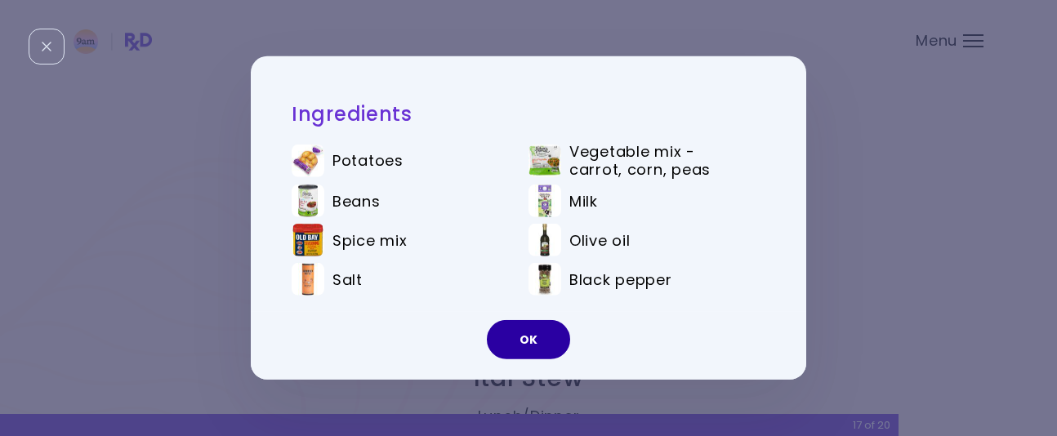
click at [516, 337] on button "OK" at bounding box center [528, 339] width 83 height 39
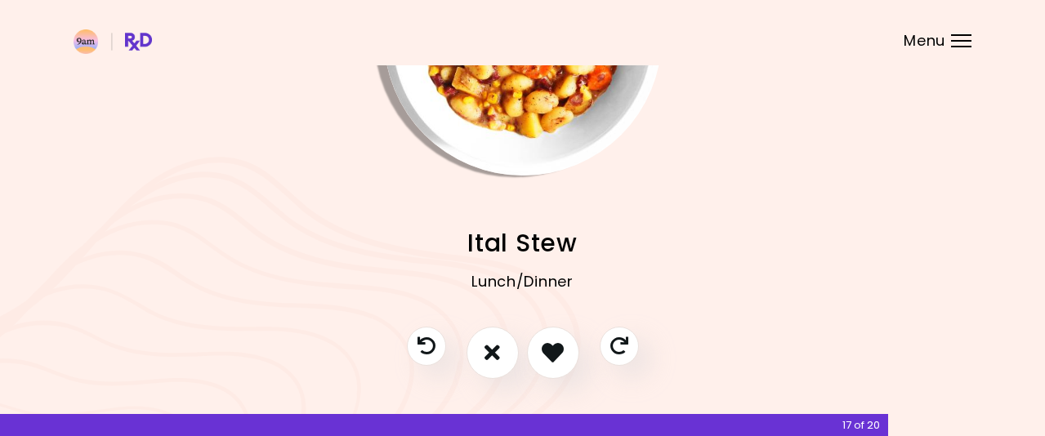
scroll to position [200, 0]
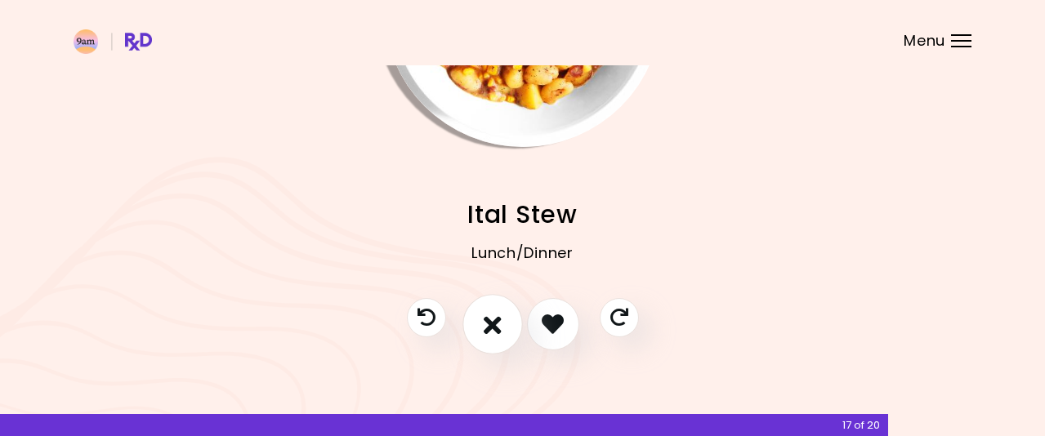
click at [486, 319] on icon "I don't like this recipe" at bounding box center [493, 323] width 18 height 25
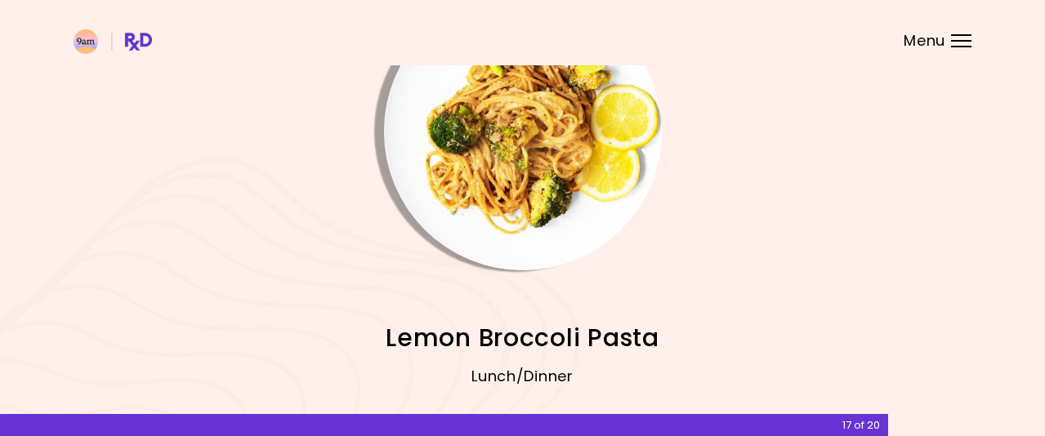
scroll to position [37, 0]
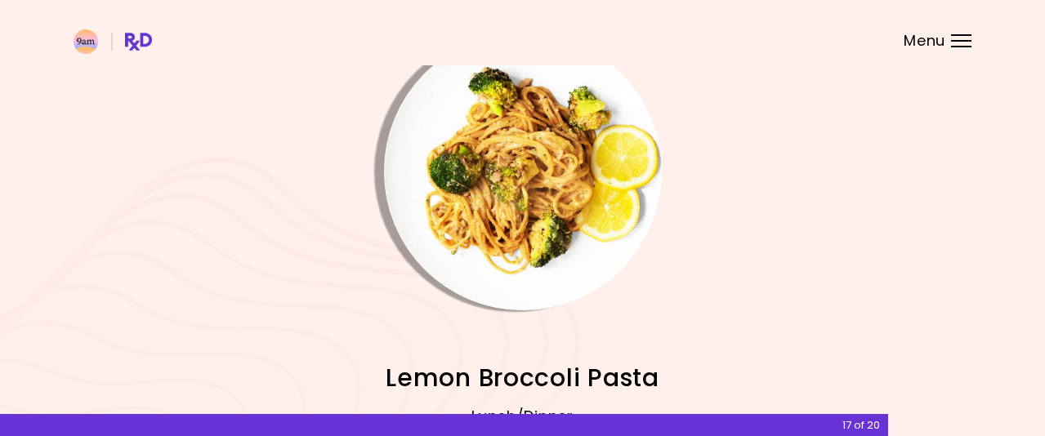
click at [515, 185] on img "Info - Lemon Broccoli Pasta" at bounding box center [523, 172] width 278 height 278
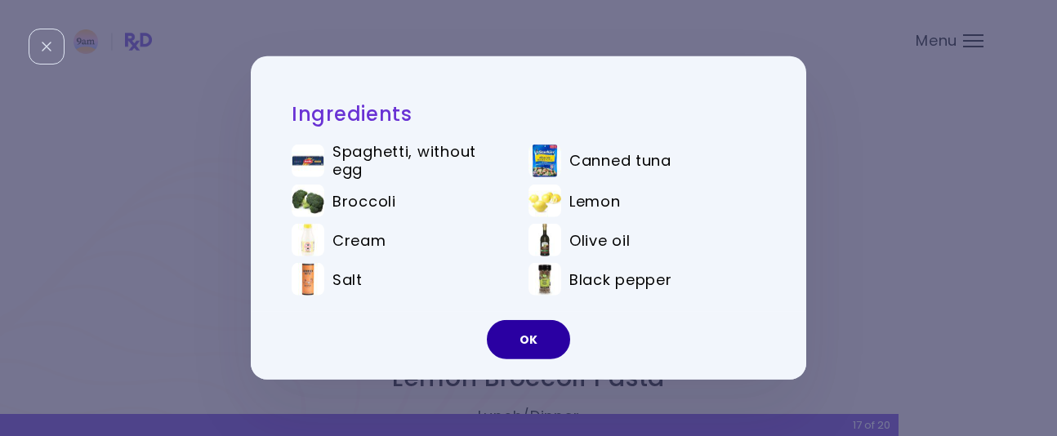
click at [535, 348] on button "OK" at bounding box center [528, 339] width 83 height 39
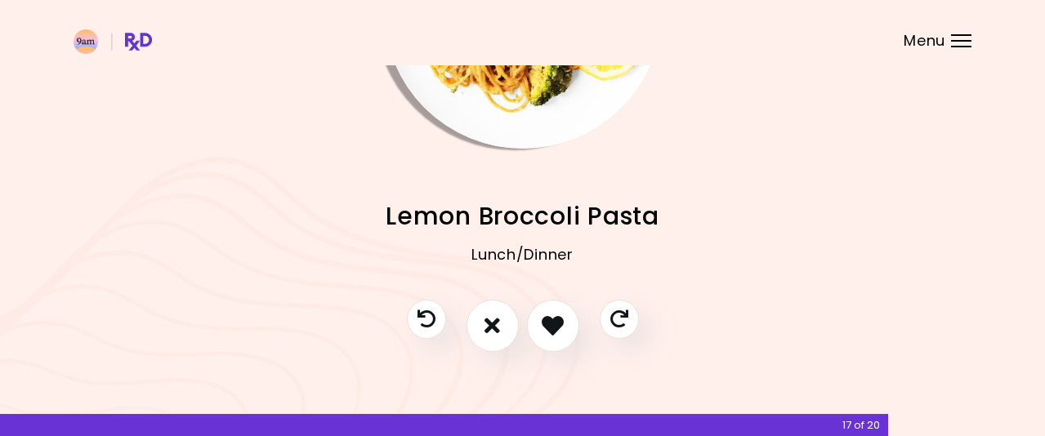
scroll to position [200, 0]
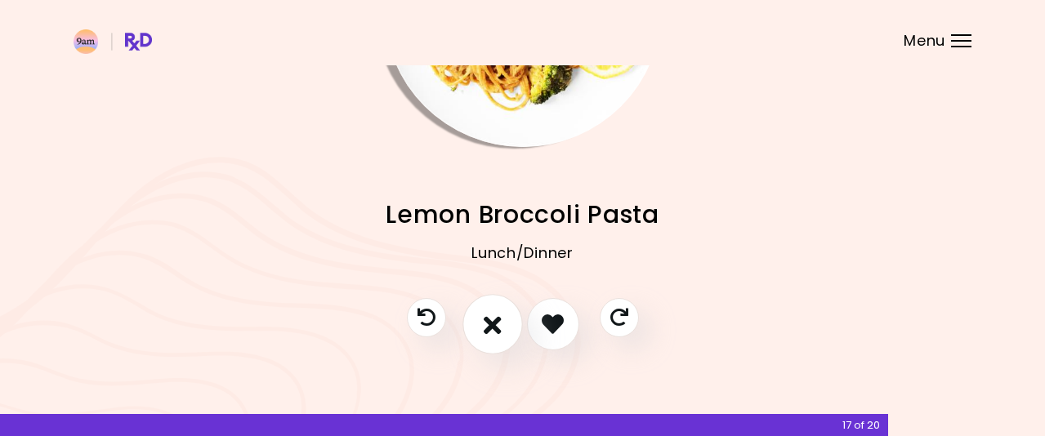
click at [491, 331] on icon "I don't like this recipe" at bounding box center [493, 323] width 18 height 25
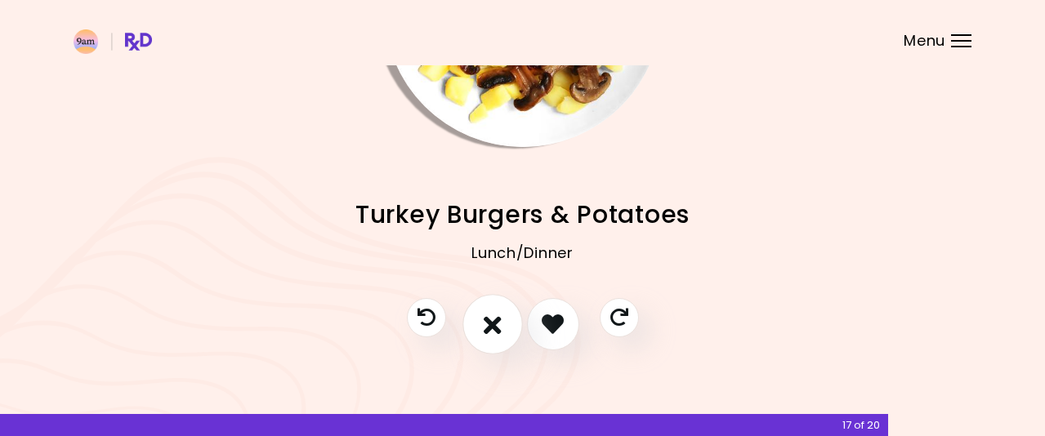
click at [495, 328] on icon "I don't like this recipe" at bounding box center [493, 323] width 18 height 25
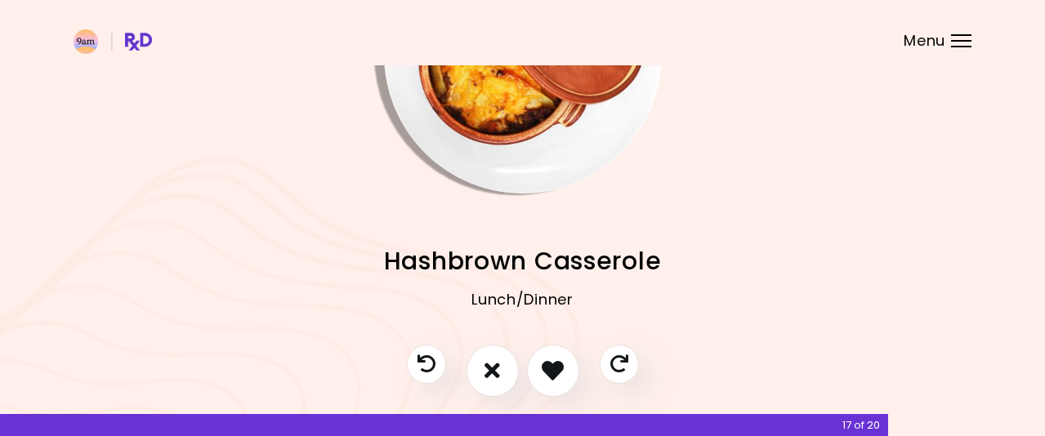
scroll to position [37, 0]
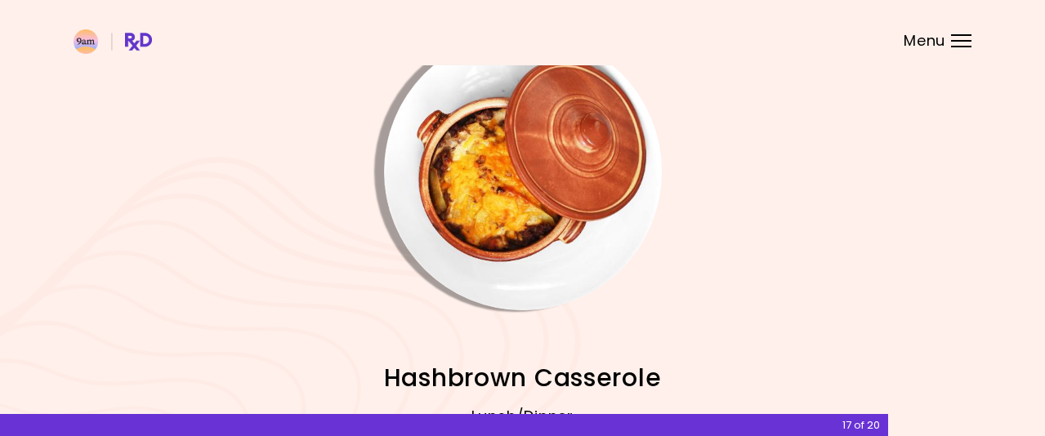
click at [506, 199] on img "Info - Hashbrown Casserole" at bounding box center [523, 172] width 278 height 278
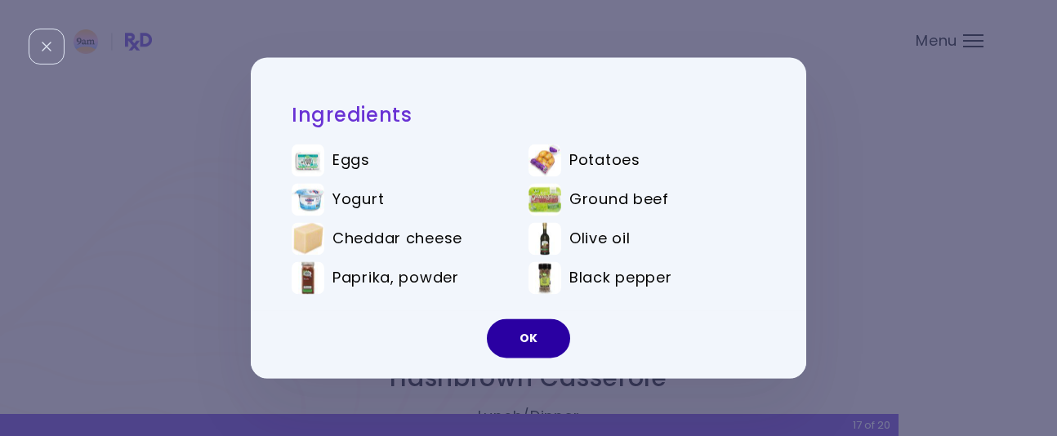
click at [529, 344] on button "OK" at bounding box center [528, 338] width 83 height 39
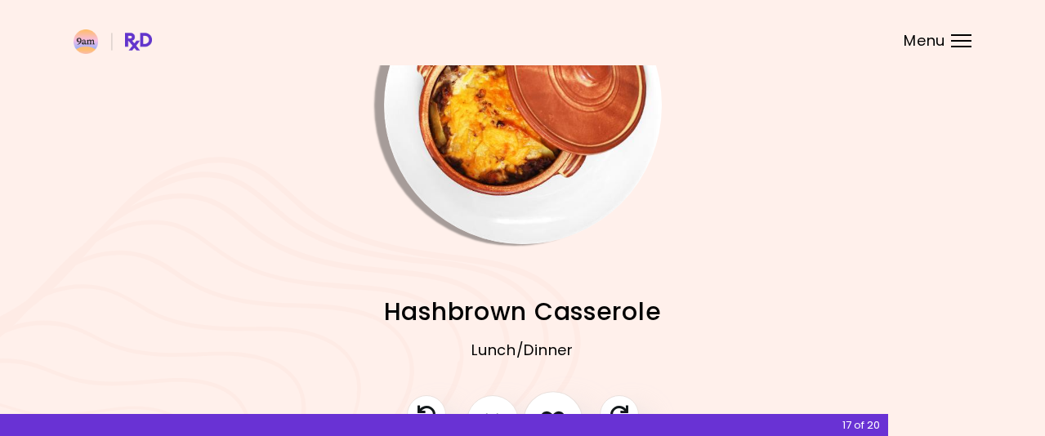
scroll to position [200, 0]
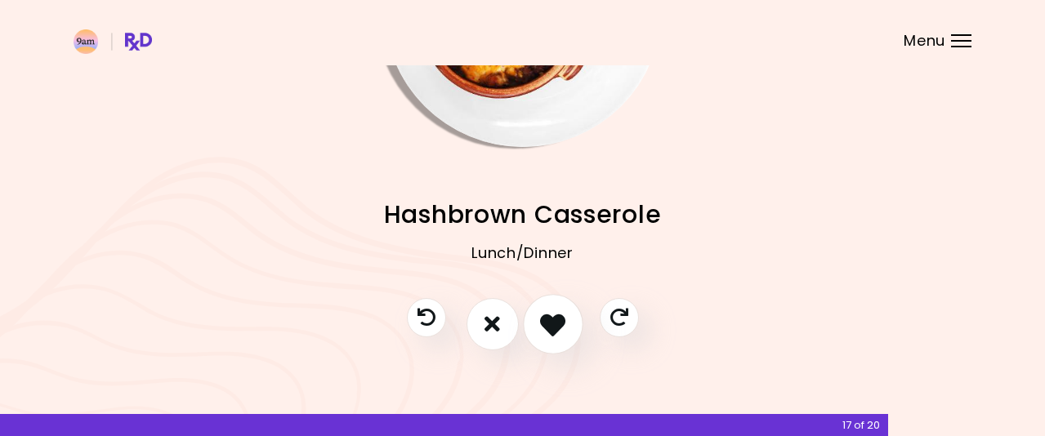
click at [551, 312] on icon "I like this recipe" at bounding box center [552, 323] width 25 height 25
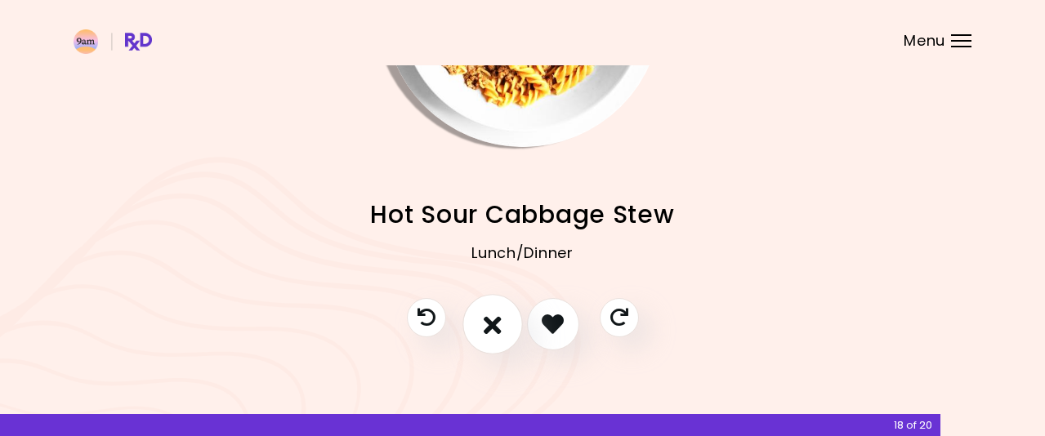
click at [484, 332] on icon "I don't like this recipe" at bounding box center [493, 323] width 18 height 25
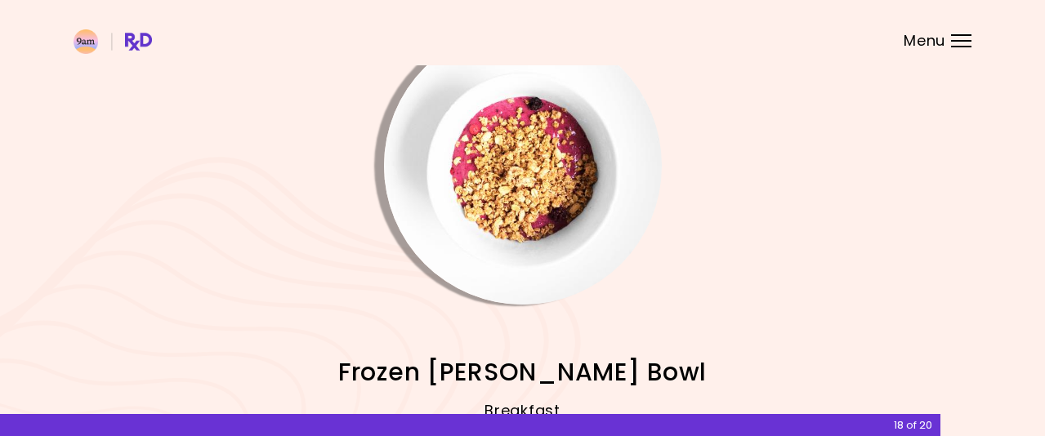
scroll to position [37, 0]
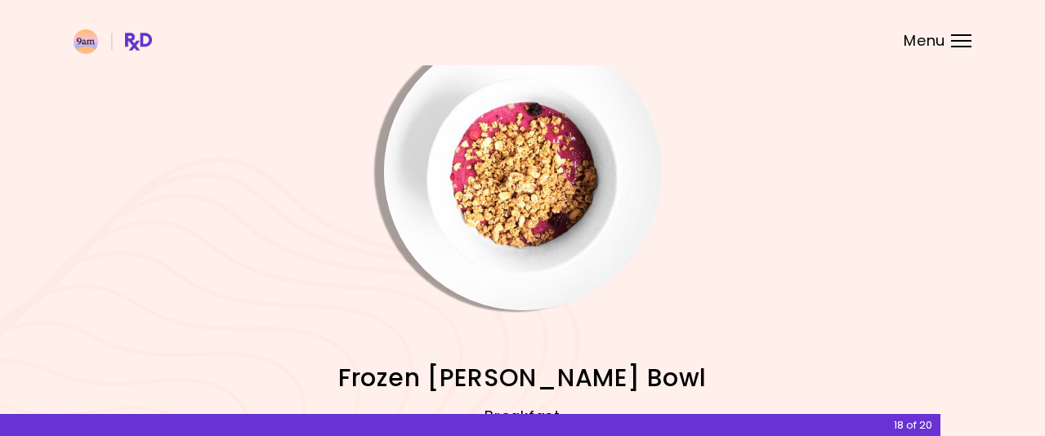
click at [583, 190] on img "Info - Frozen Berry Bowl" at bounding box center [523, 172] width 278 height 278
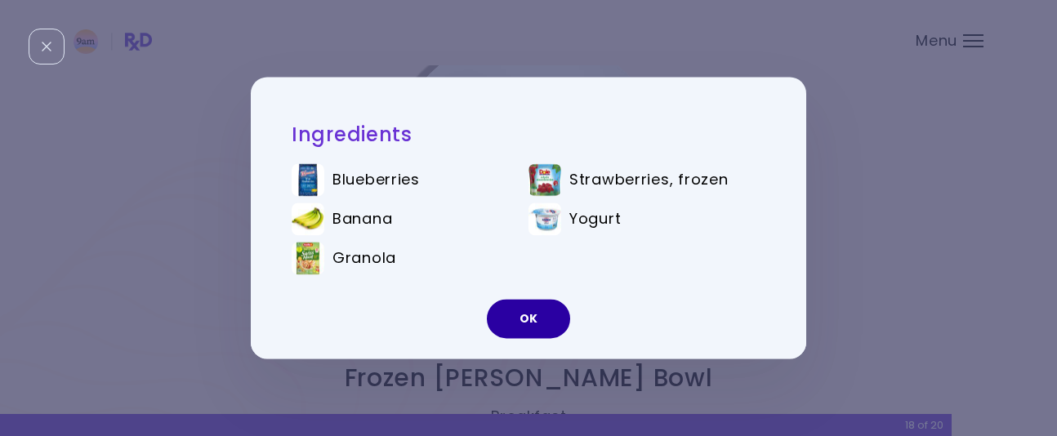
click at [534, 310] on button "OK" at bounding box center [528, 319] width 83 height 39
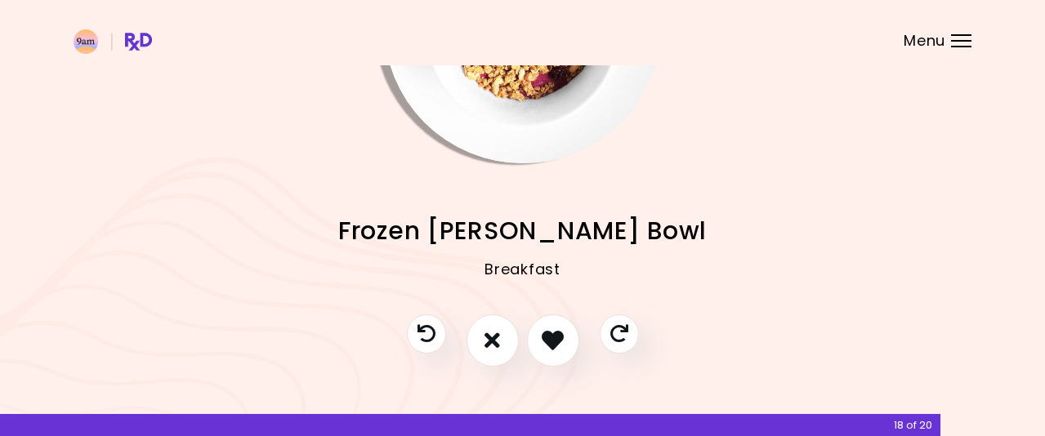
scroll to position [200, 0]
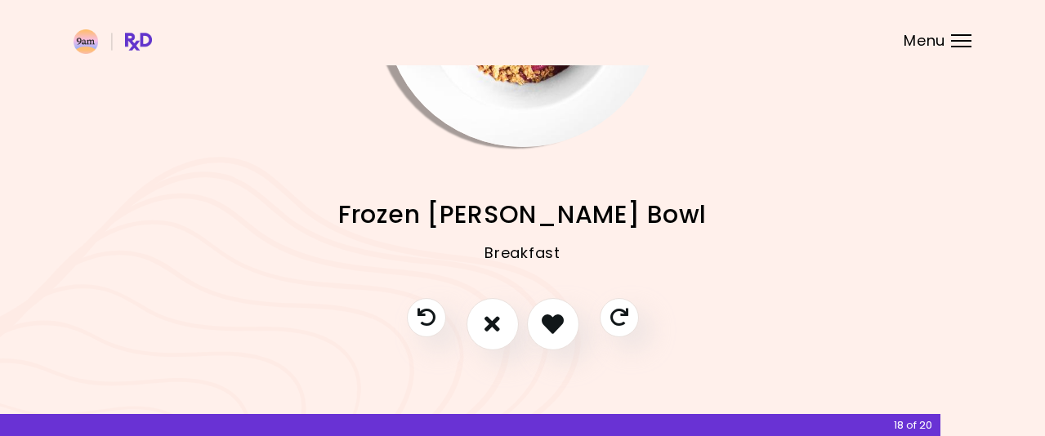
drag, startPoint x: 552, startPoint y: 318, endPoint x: 600, endPoint y: 291, distance: 54.5
click at [553, 318] on icon "I like this recipe" at bounding box center [553, 324] width 22 height 22
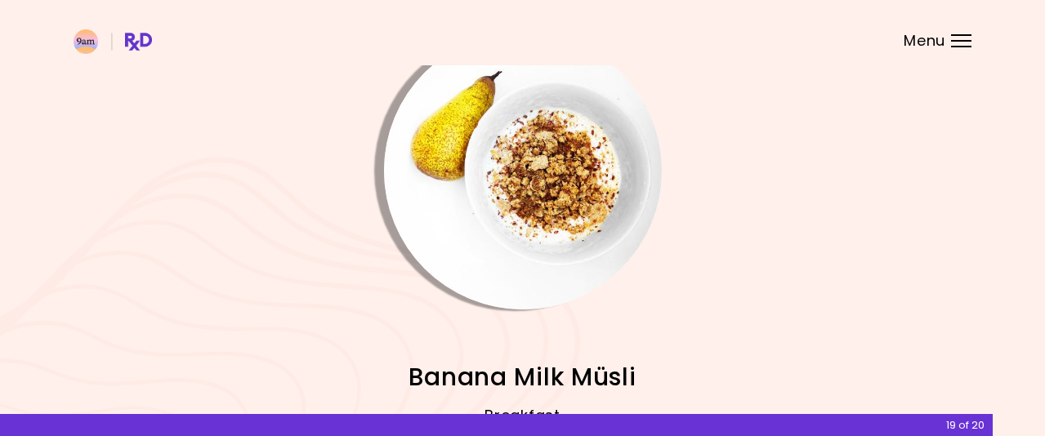
scroll to position [37, 0]
click at [624, 203] on img "Info - Banana Milk Müsli" at bounding box center [523, 172] width 278 height 278
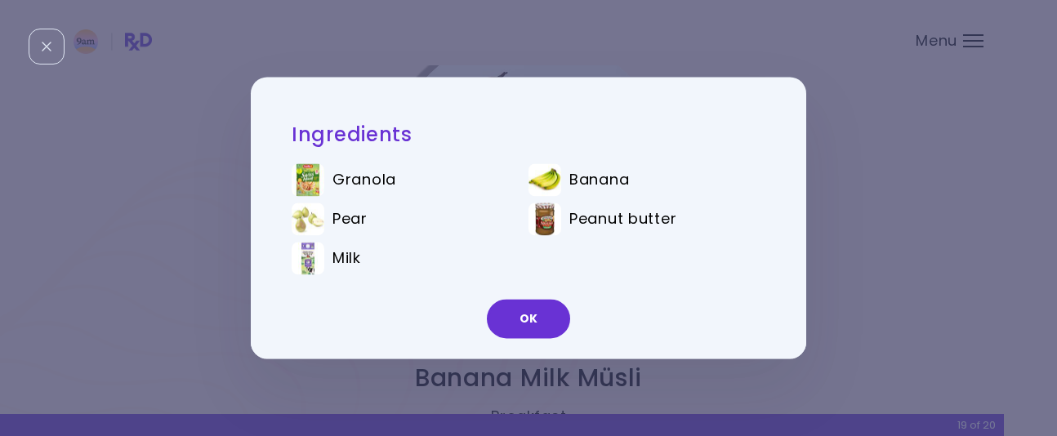
drag, startPoint x: 543, startPoint y: 316, endPoint x: 555, endPoint y: 310, distance: 12.8
click at [548, 314] on button "OK" at bounding box center [528, 319] width 83 height 39
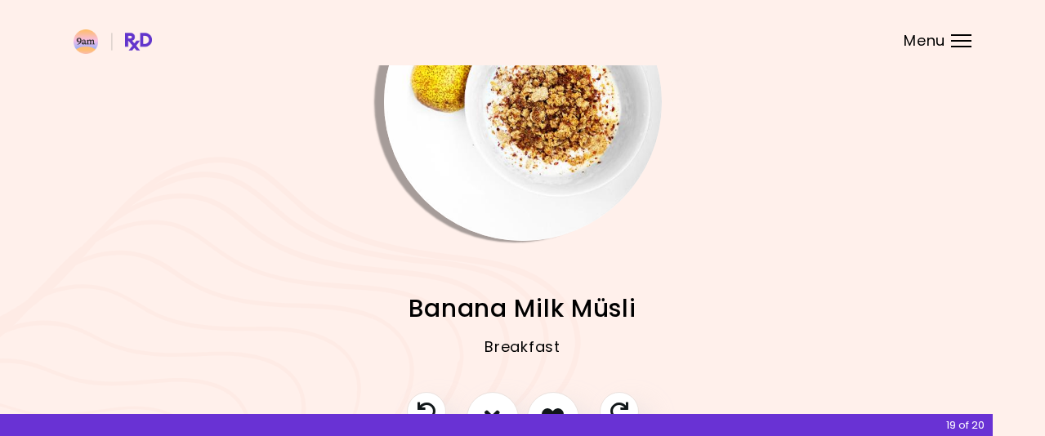
scroll to position [200, 0]
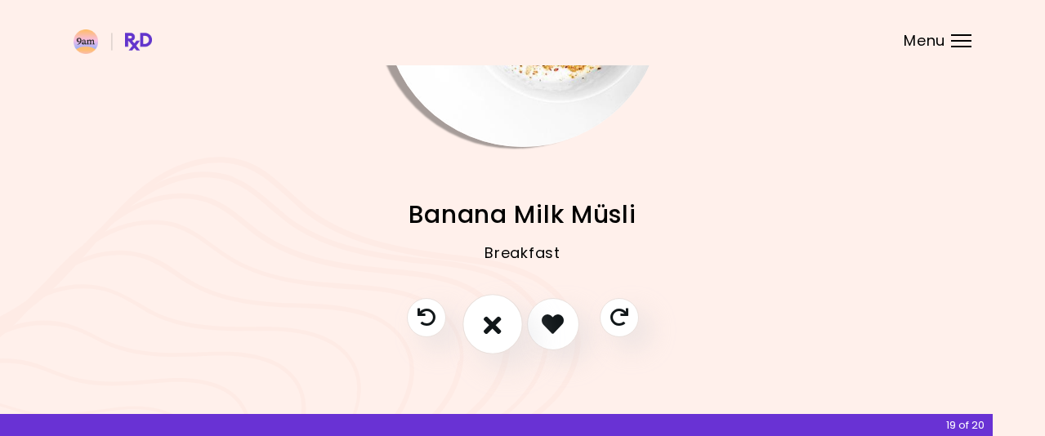
click at [490, 323] on icon "I don't like this recipe" at bounding box center [493, 323] width 18 height 25
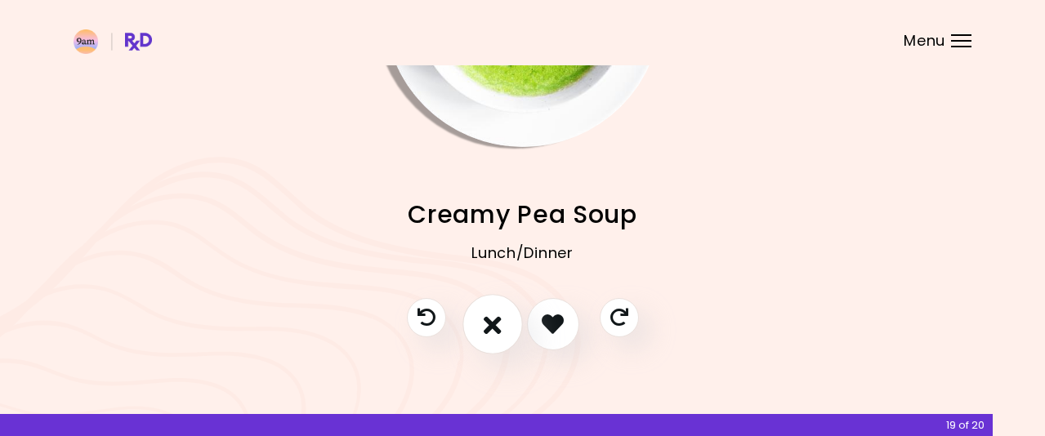
click at [496, 327] on icon "I don't like this recipe" at bounding box center [493, 323] width 18 height 25
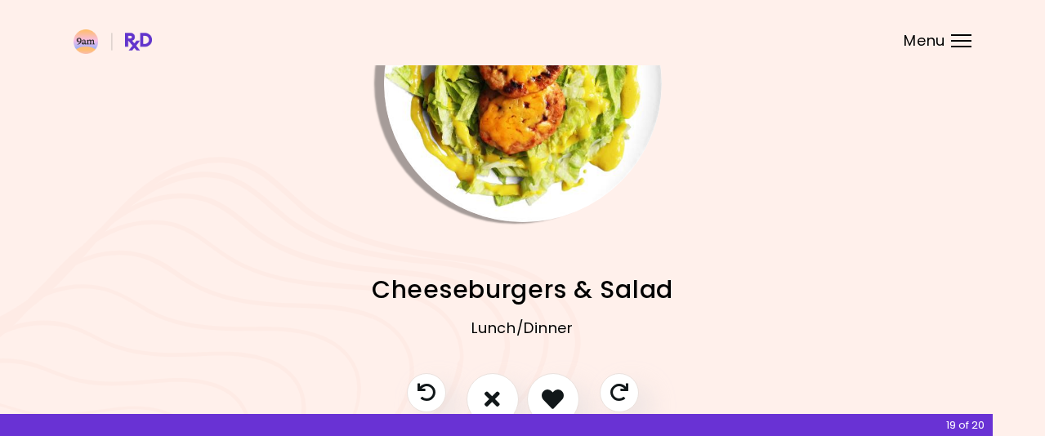
scroll to position [37, 0]
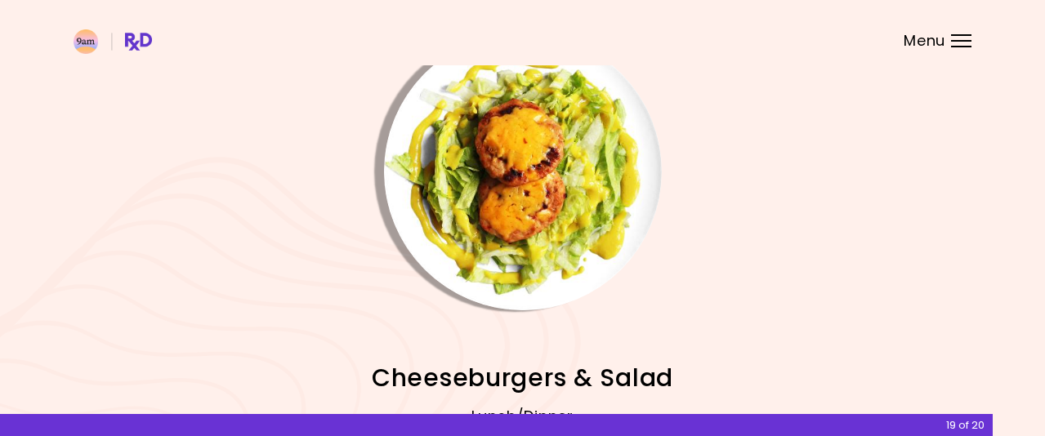
click at [555, 183] on img "Info - Cheeseburgers & Salad" at bounding box center [523, 172] width 278 height 278
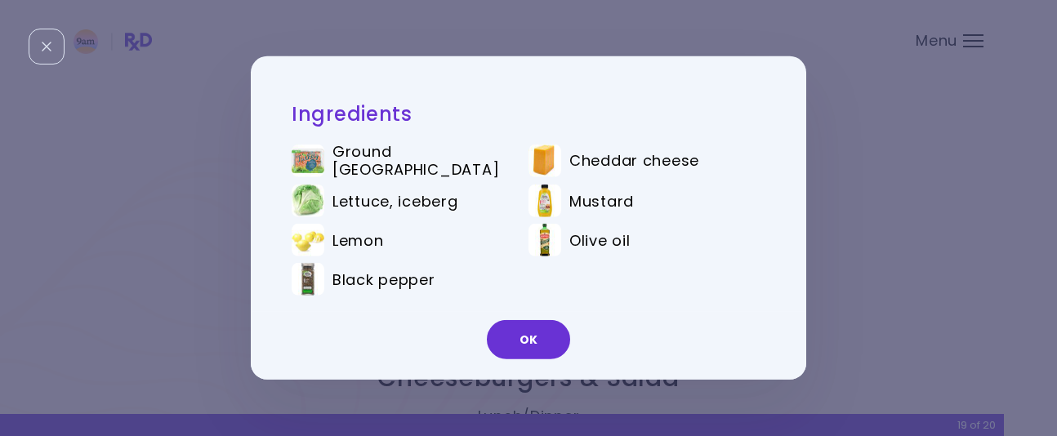
drag, startPoint x: 550, startPoint y: 333, endPoint x: 555, endPoint y: 324, distance: 10.7
click at [551, 332] on button "OK" at bounding box center [528, 339] width 83 height 39
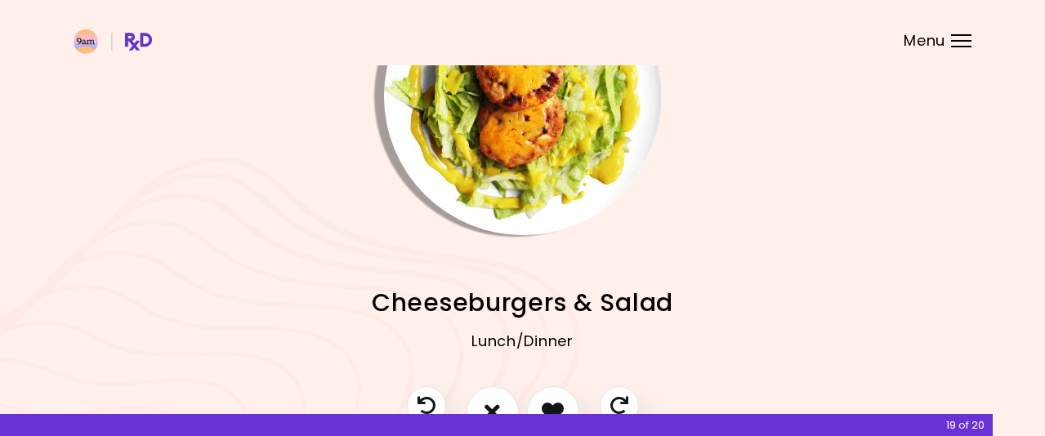
scroll to position [200, 0]
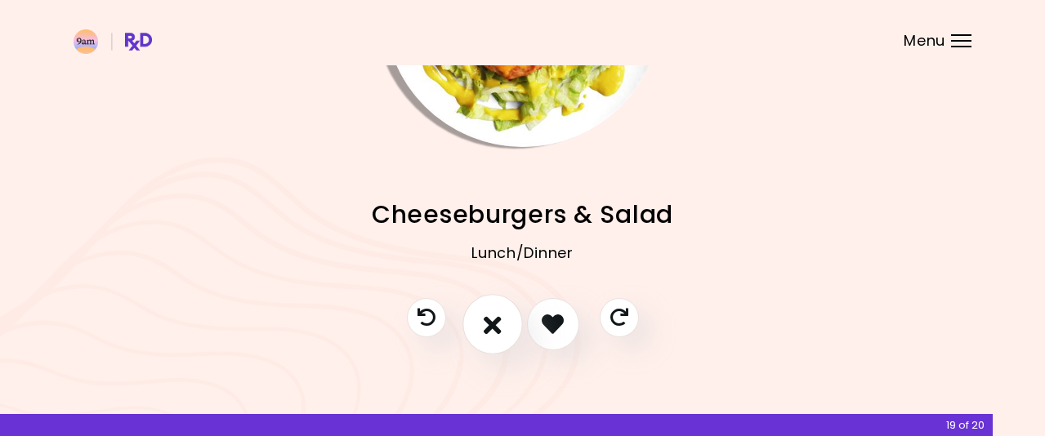
click at [489, 324] on icon "I don't like this recipe" at bounding box center [493, 323] width 18 height 25
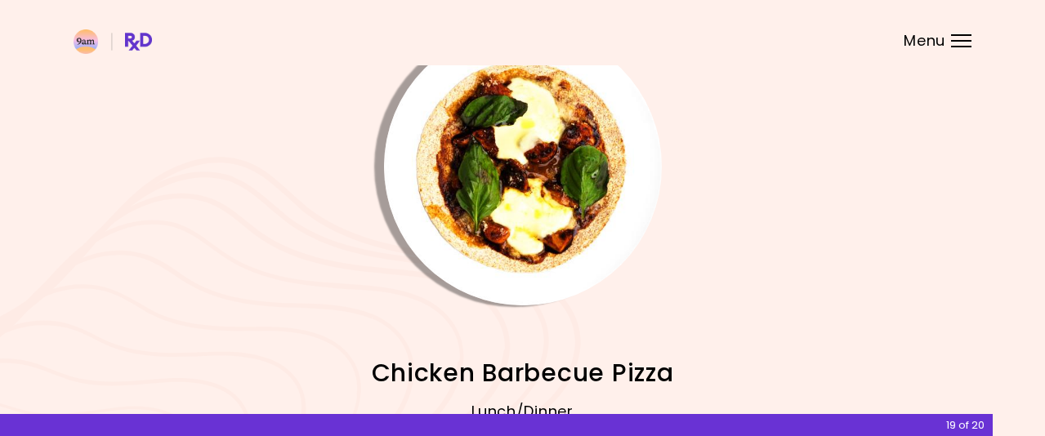
scroll to position [37, 0]
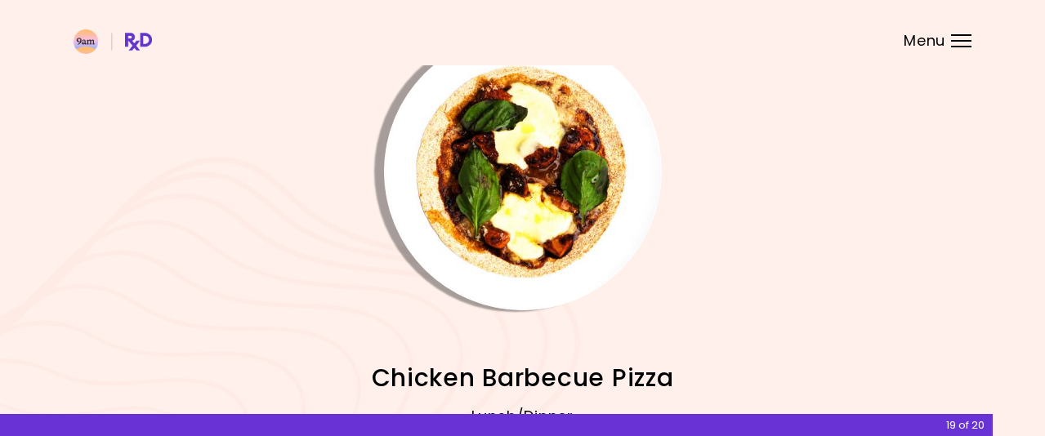
click at [564, 181] on img "Info - Chicken Barbecue Pizza" at bounding box center [523, 172] width 278 height 278
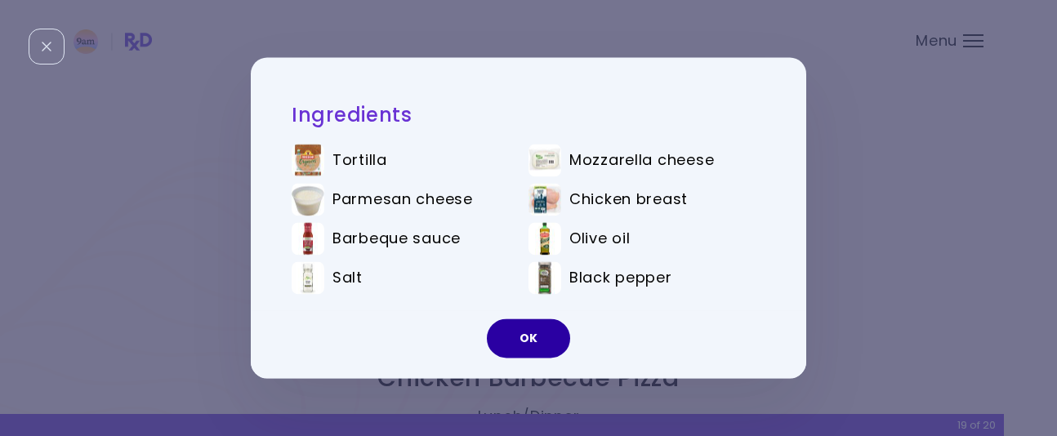
click at [551, 340] on button "OK" at bounding box center [528, 338] width 83 height 39
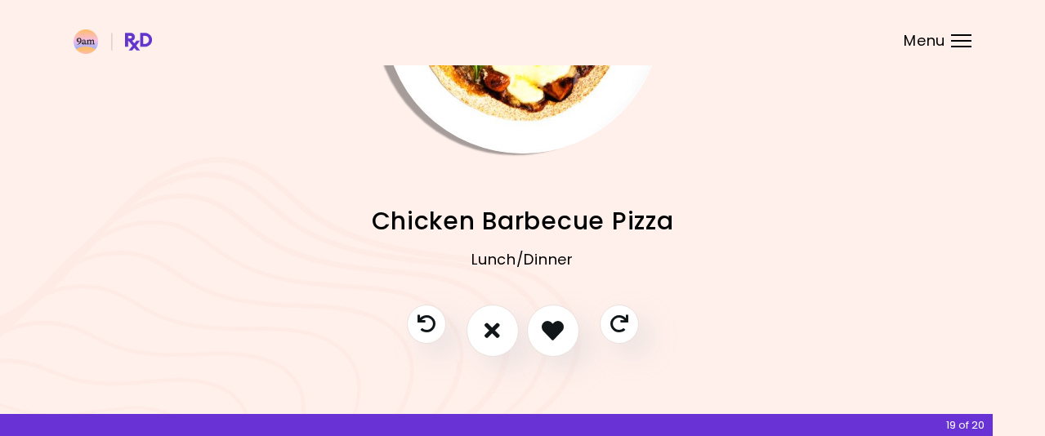
scroll to position [200, 0]
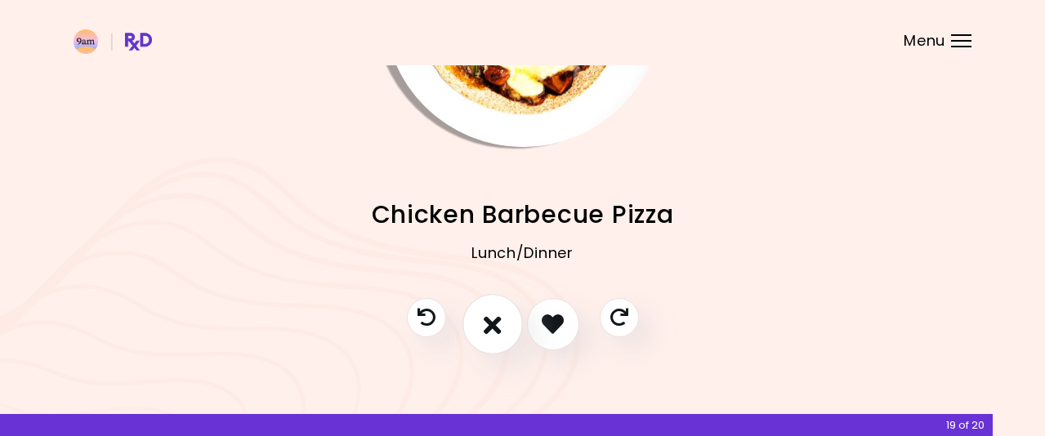
click at [491, 328] on icon "I don't like this recipe" at bounding box center [493, 323] width 18 height 25
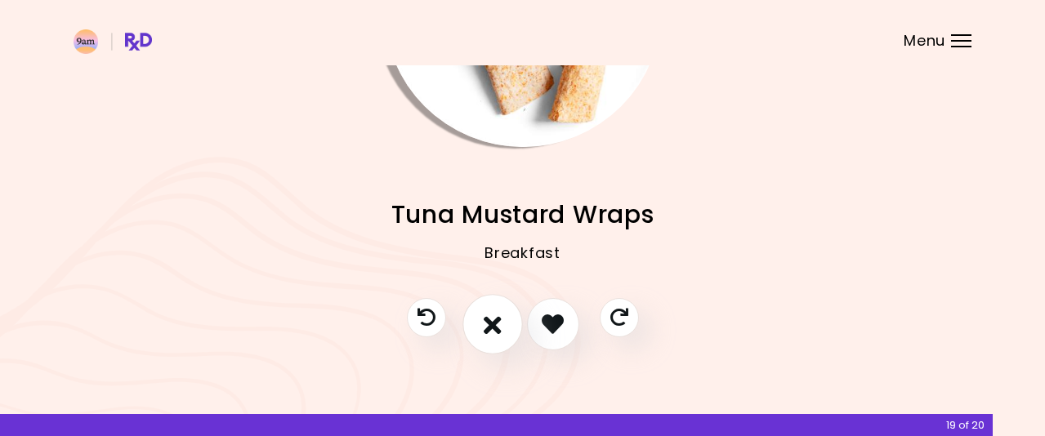
click at [496, 330] on icon "I don't like this recipe" at bounding box center [493, 323] width 18 height 25
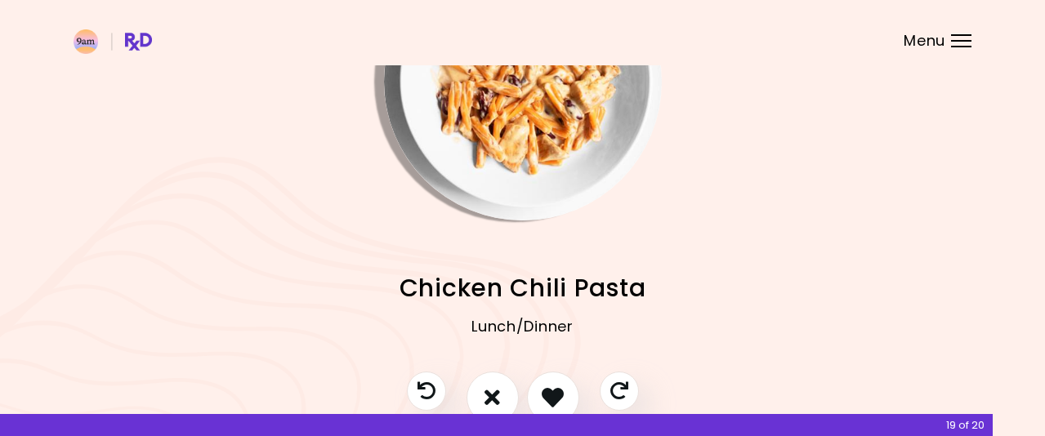
scroll to position [37, 0]
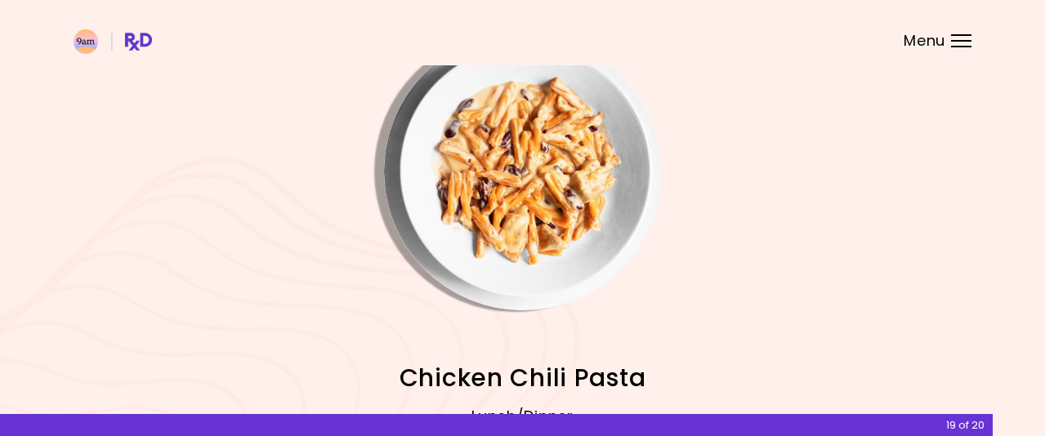
click at [553, 190] on img "Info - Chicken Chili Pasta" at bounding box center [523, 172] width 278 height 278
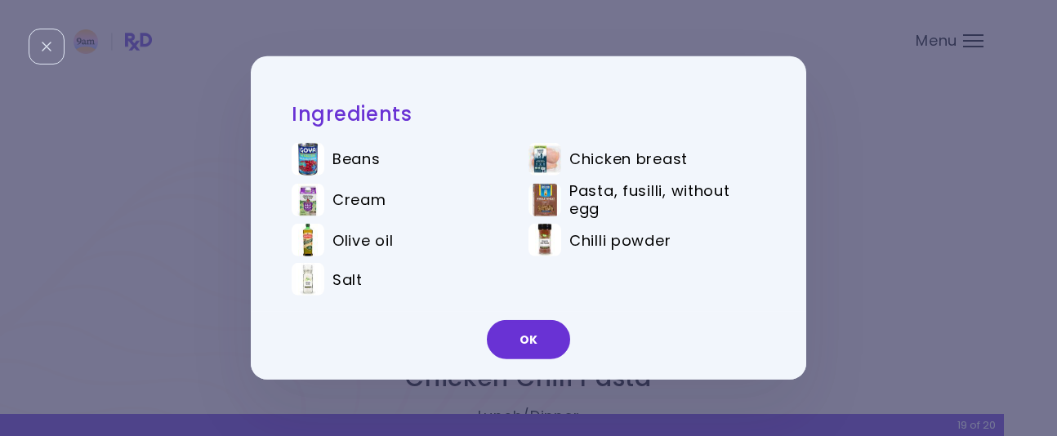
click at [532, 332] on button "OK" at bounding box center [528, 339] width 83 height 39
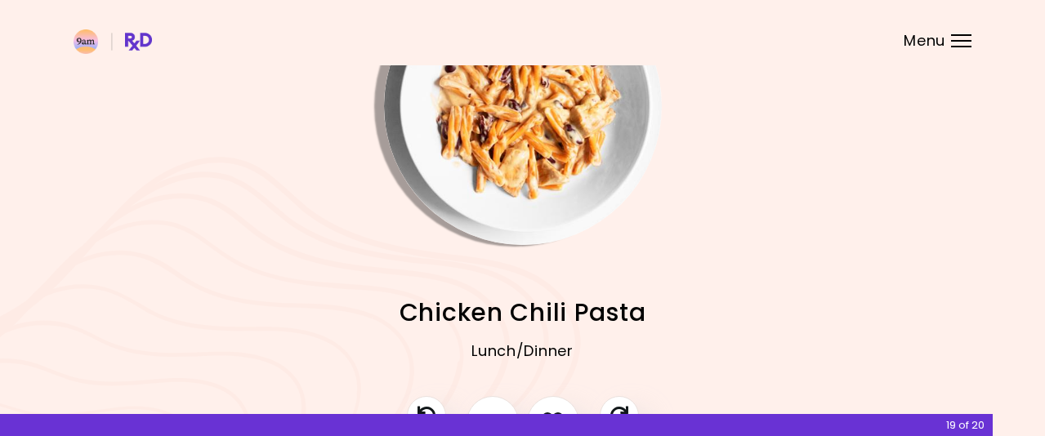
scroll to position [200, 0]
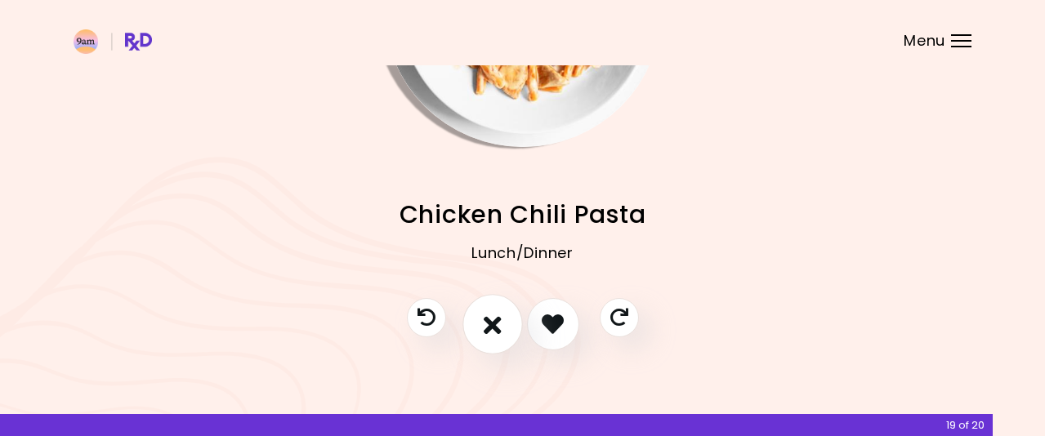
click at [490, 320] on icon "I don't like this recipe" at bounding box center [493, 323] width 18 height 25
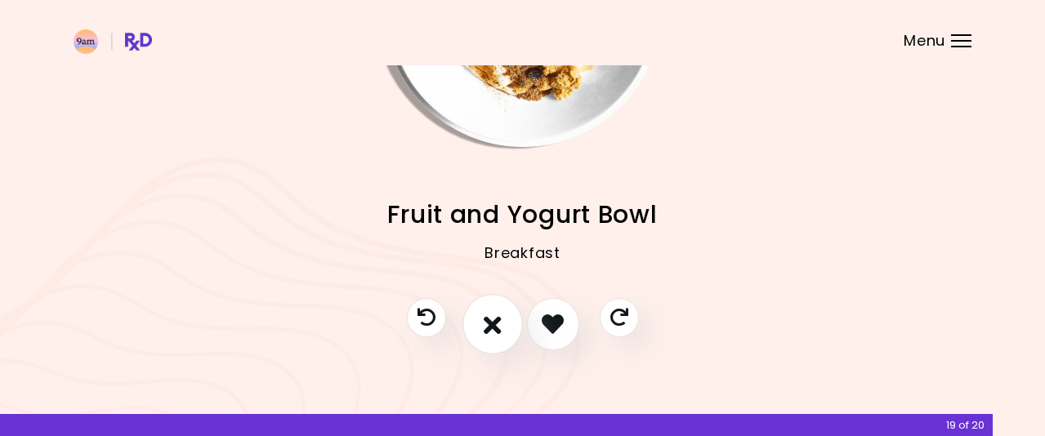
click at [498, 327] on icon "I don't like this recipe" at bounding box center [493, 323] width 18 height 25
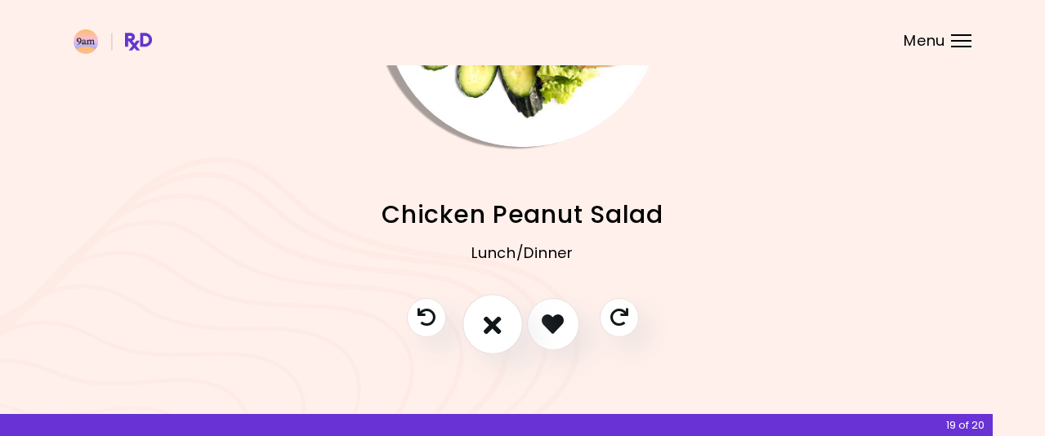
click at [492, 334] on icon "I don't like this recipe" at bounding box center [493, 323] width 18 height 25
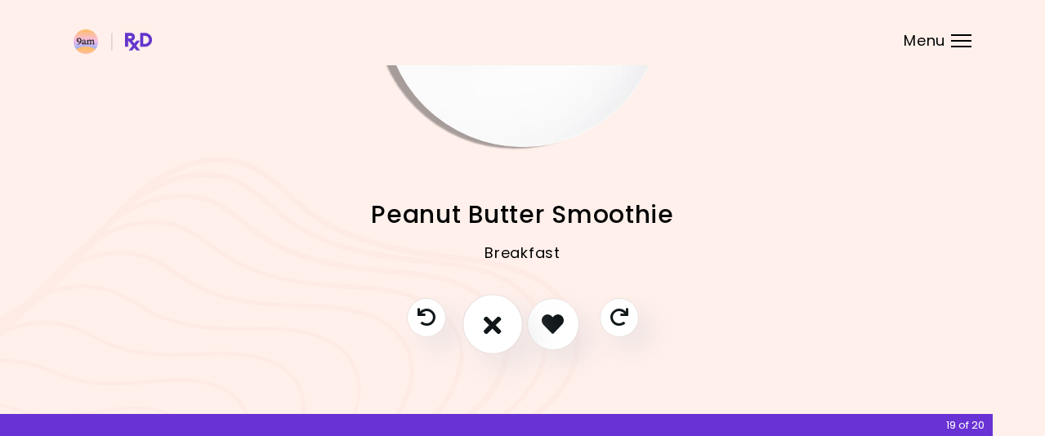
click at [486, 334] on icon "I don't like this recipe" at bounding box center [493, 323] width 18 height 25
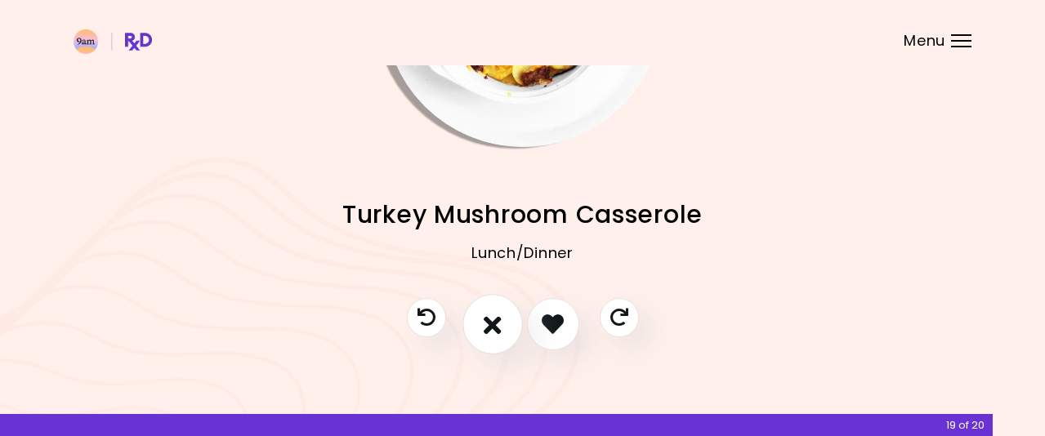
click at [502, 331] on button "I don't like this recipe" at bounding box center [492, 324] width 60 height 60
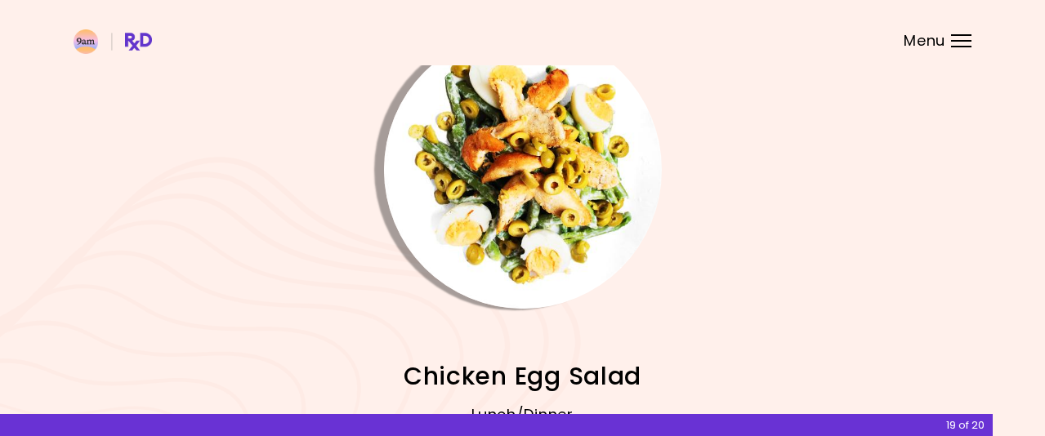
scroll to position [37, 0]
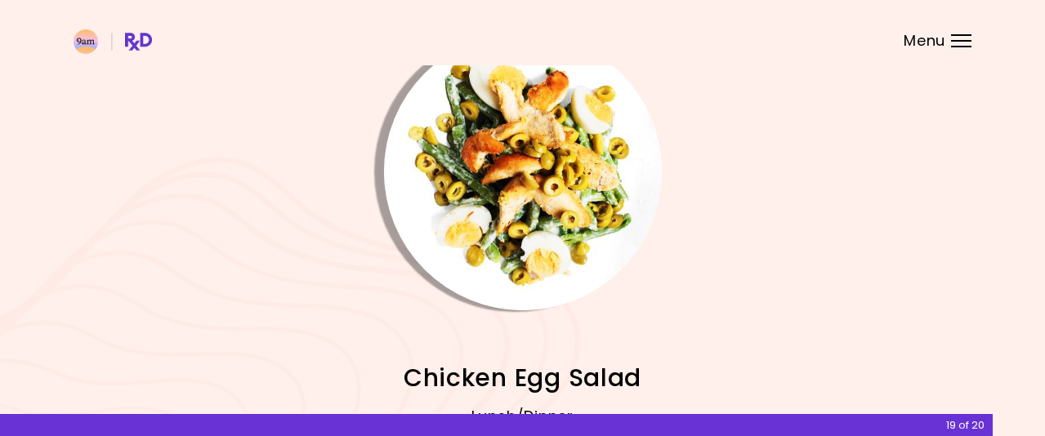
click at [566, 159] on img "Info - Chicken Egg Salad" at bounding box center [523, 172] width 278 height 278
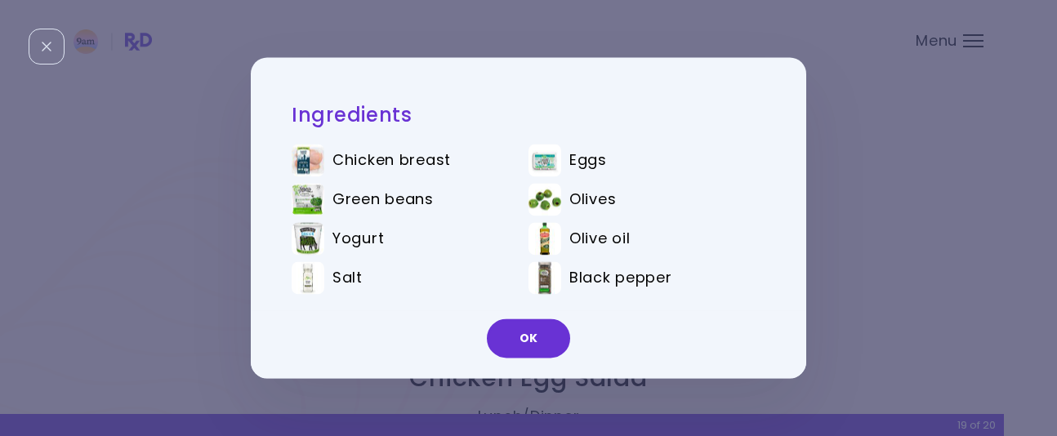
drag, startPoint x: 522, startPoint y: 340, endPoint x: 515, endPoint y: 291, distance: 49.6
click at [523, 340] on button "OK" at bounding box center [528, 338] width 83 height 39
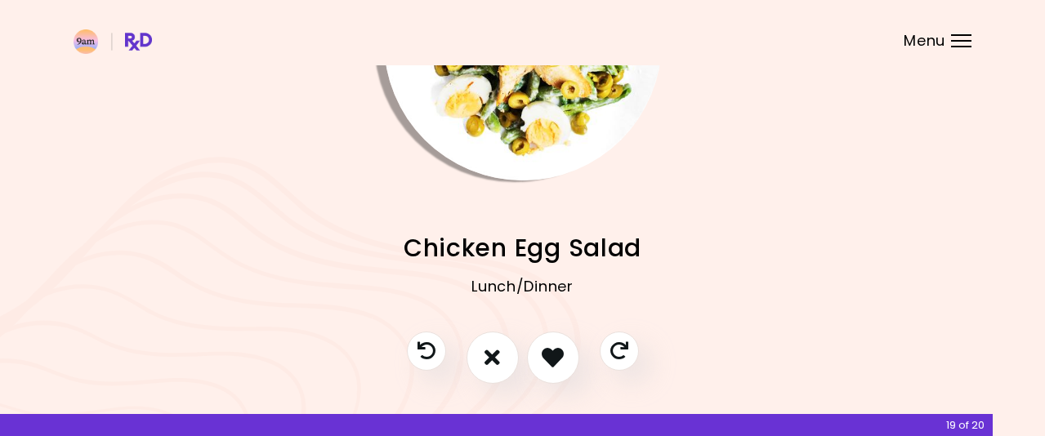
scroll to position [200, 0]
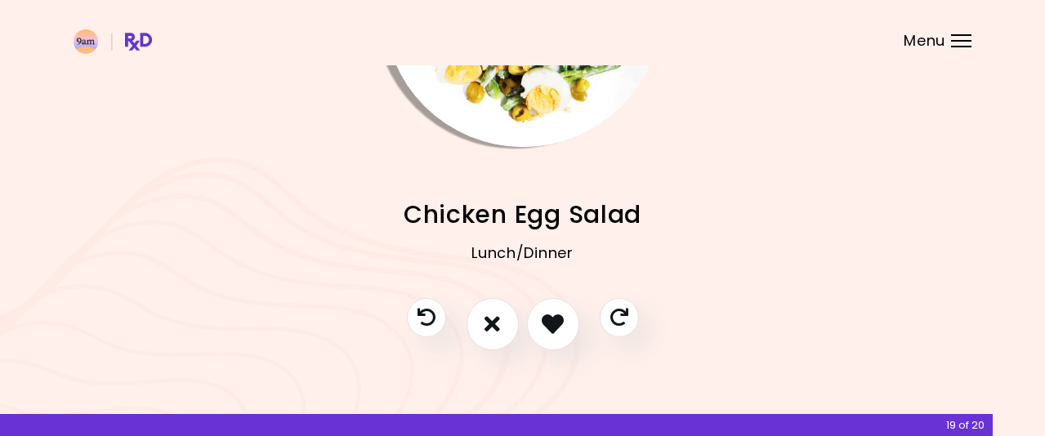
drag, startPoint x: 501, startPoint y: 318, endPoint x: 529, endPoint y: 297, distance: 35.0
click at [502, 316] on button "I don't like this recipe" at bounding box center [492, 324] width 52 height 52
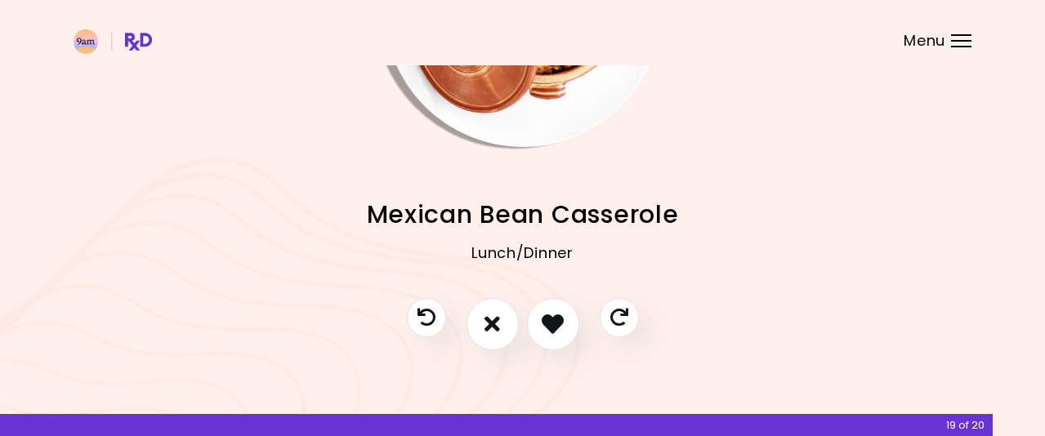
drag, startPoint x: 487, startPoint y: 320, endPoint x: 582, endPoint y: 241, distance: 123.5
click at [489, 319] on icon "I don't like this recipe" at bounding box center [492, 324] width 16 height 22
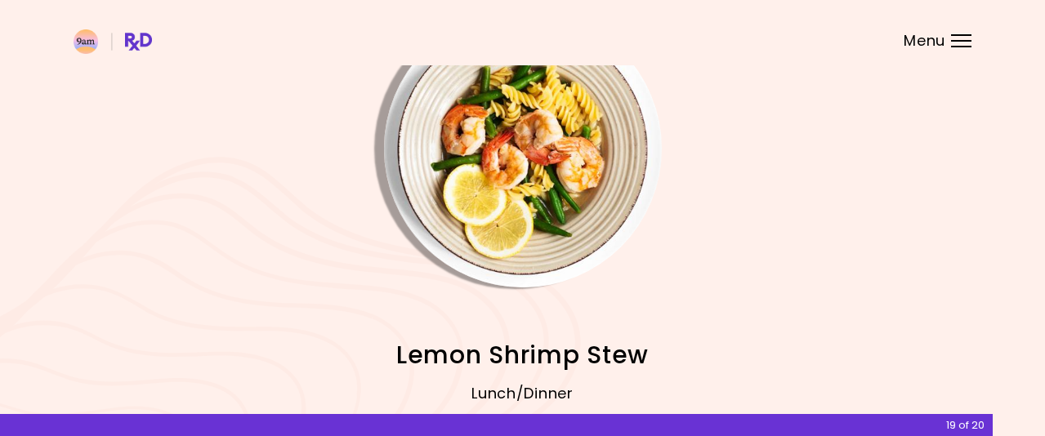
scroll to position [37, 0]
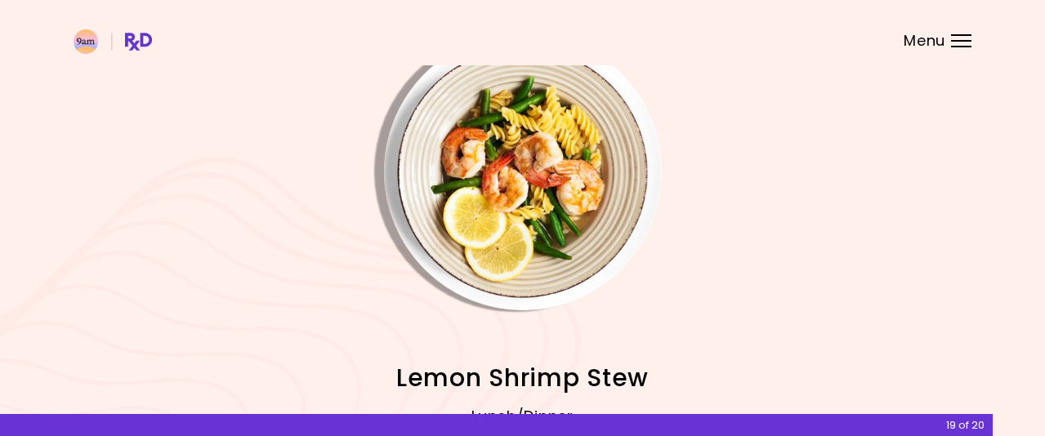
click at [554, 186] on img "Info - Lemon Shrimp Stew" at bounding box center [523, 172] width 278 height 278
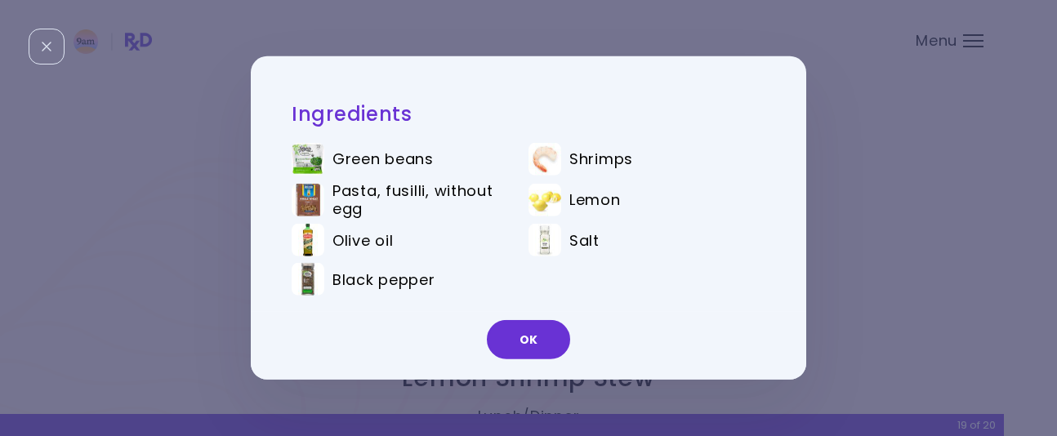
click at [542, 343] on button "OK" at bounding box center [528, 339] width 83 height 39
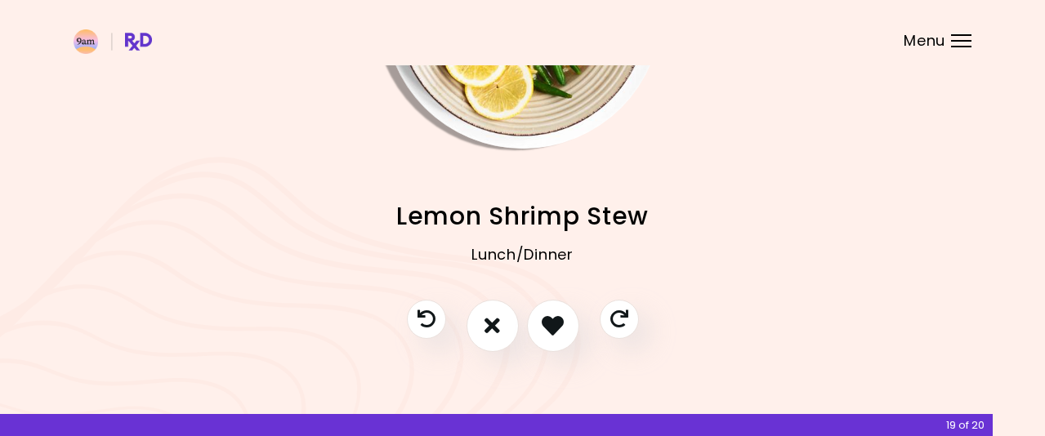
scroll to position [200, 0]
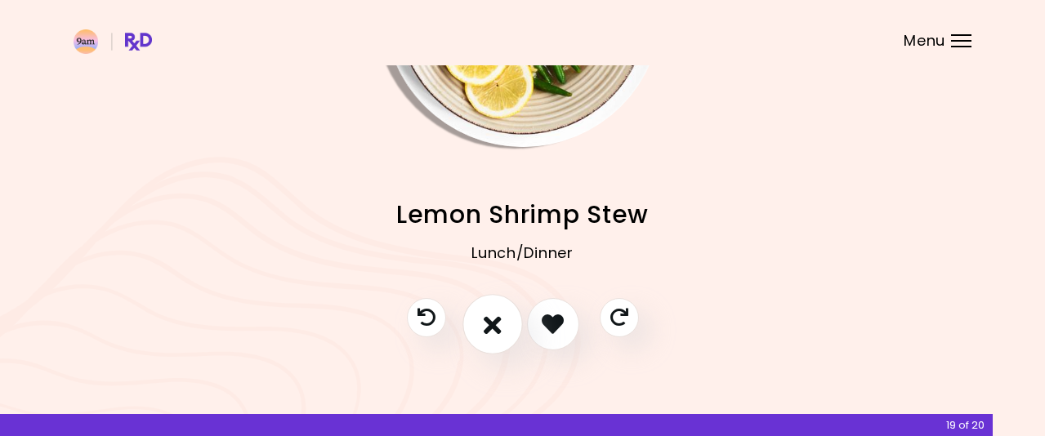
click at [497, 323] on icon "I don't like this recipe" at bounding box center [493, 323] width 18 height 25
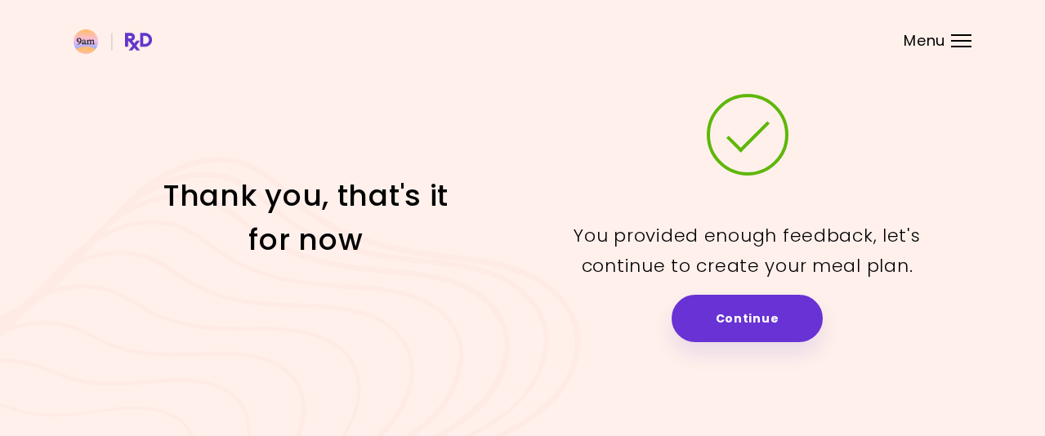
scroll to position [0, 0]
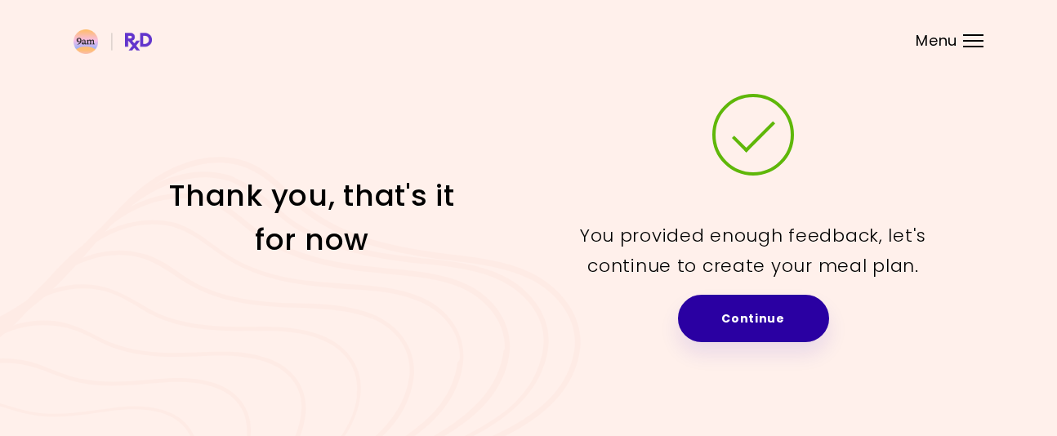
click at [730, 325] on link "Continue" at bounding box center [753, 318] width 151 height 47
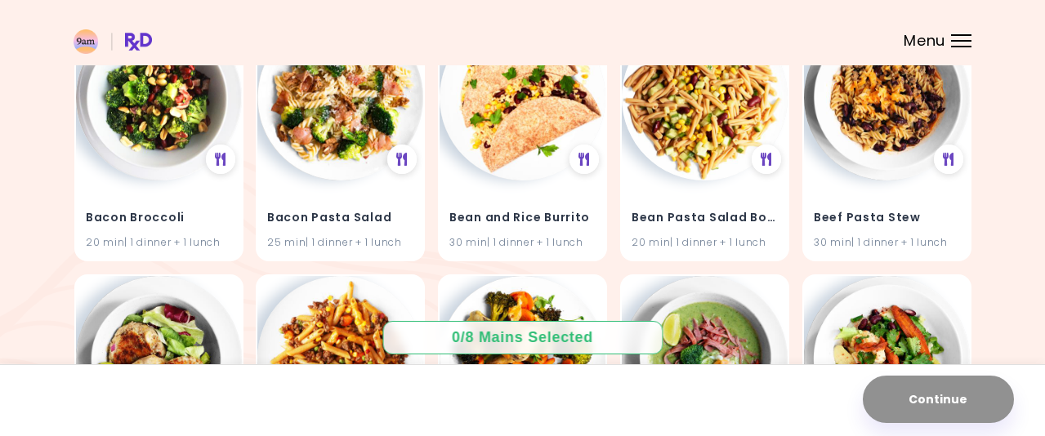
scroll to position [408, 0]
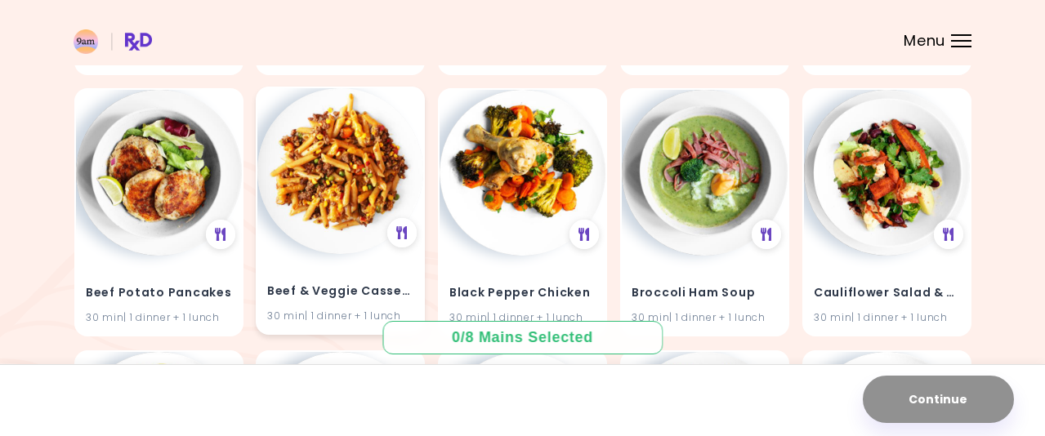
click at [313, 154] on img at bounding box center [340, 171] width 166 height 166
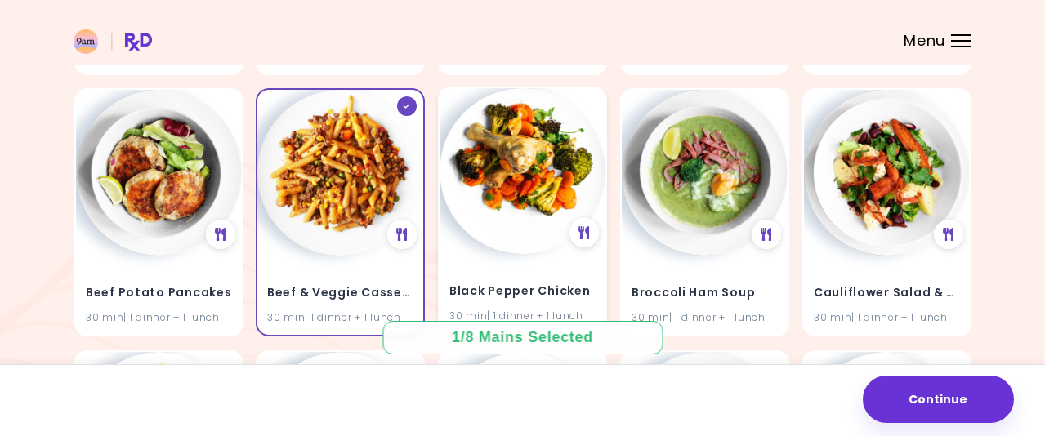
click at [520, 206] on img at bounding box center [522, 171] width 166 height 166
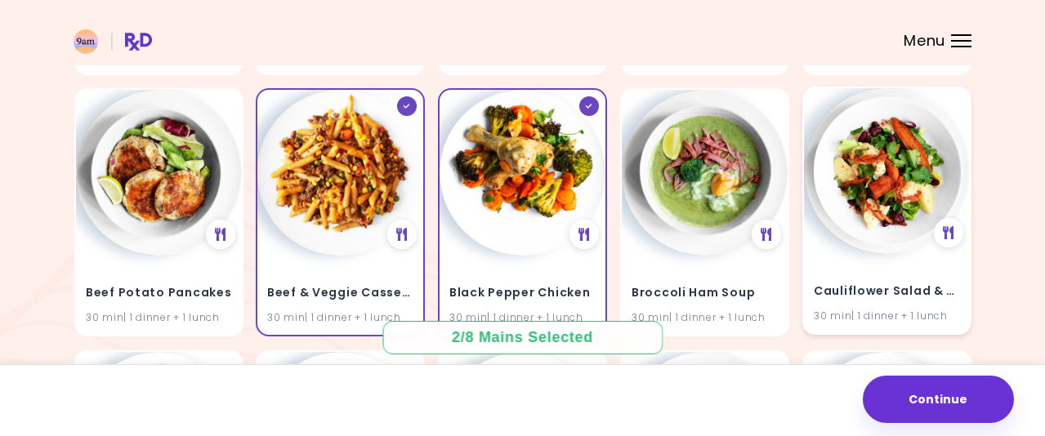
click at [899, 182] on img at bounding box center [887, 171] width 166 height 166
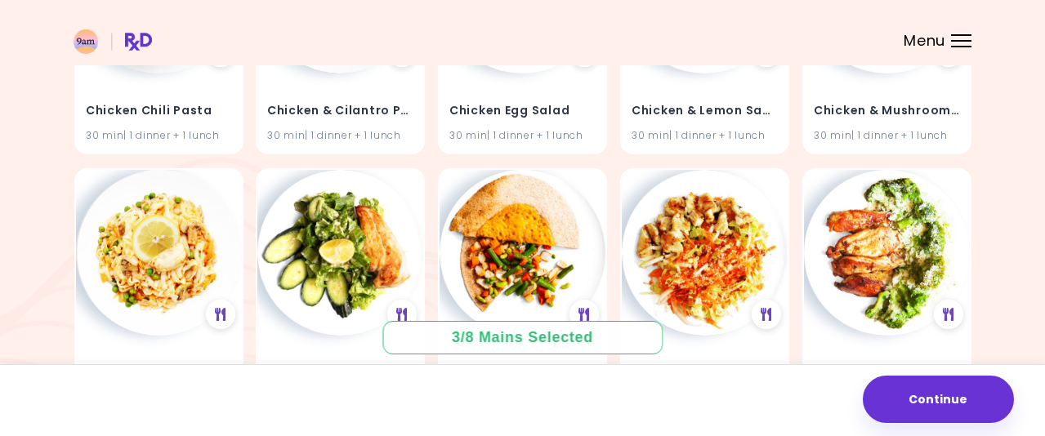
scroll to position [980, 0]
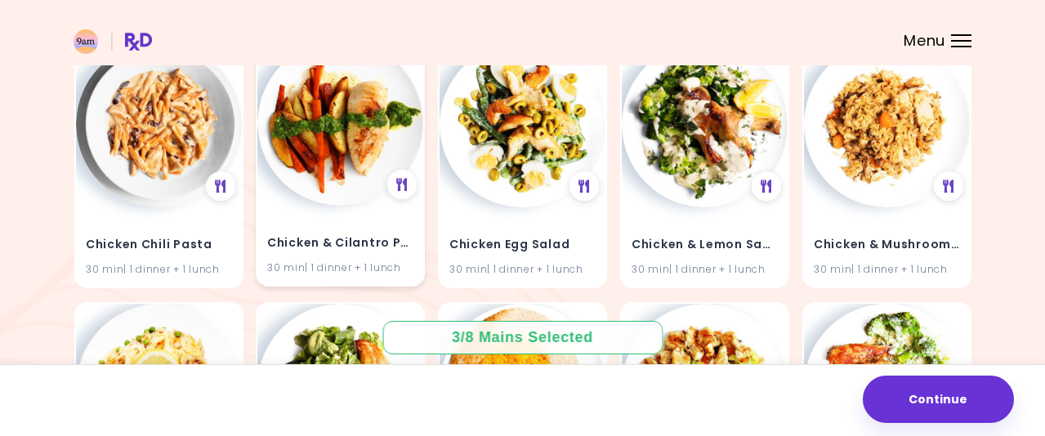
click at [315, 149] on img at bounding box center [340, 123] width 166 height 166
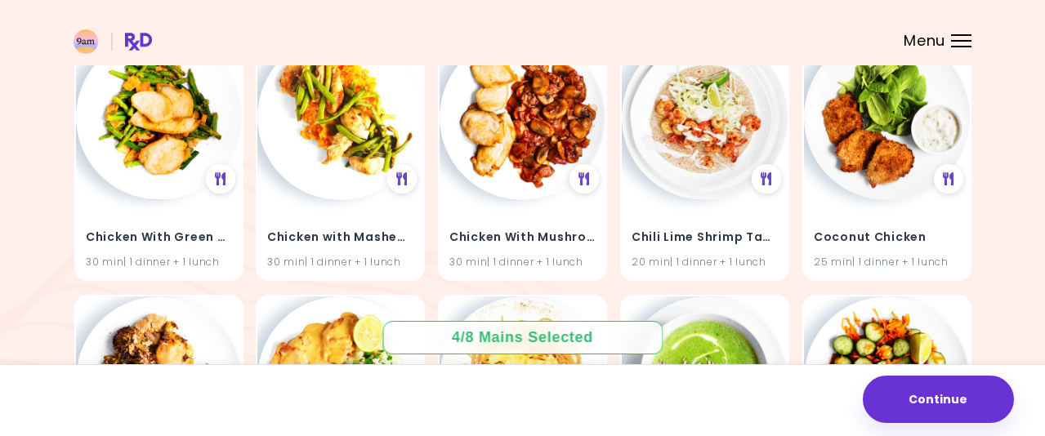
scroll to position [1552, 0]
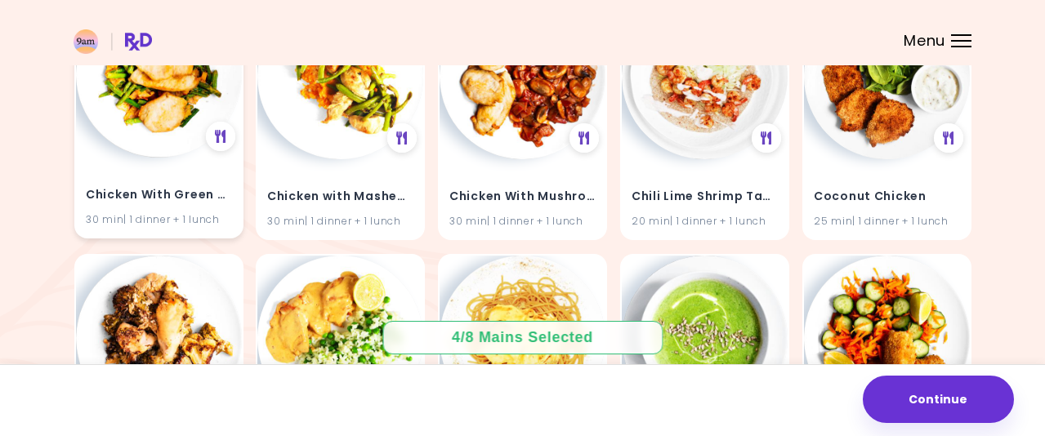
click at [157, 118] on img at bounding box center [159, 75] width 166 height 166
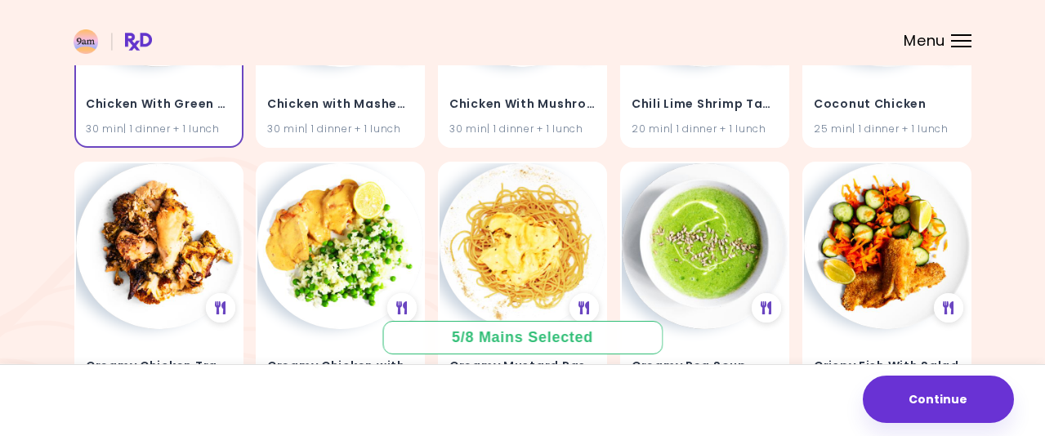
scroll to position [1715, 0]
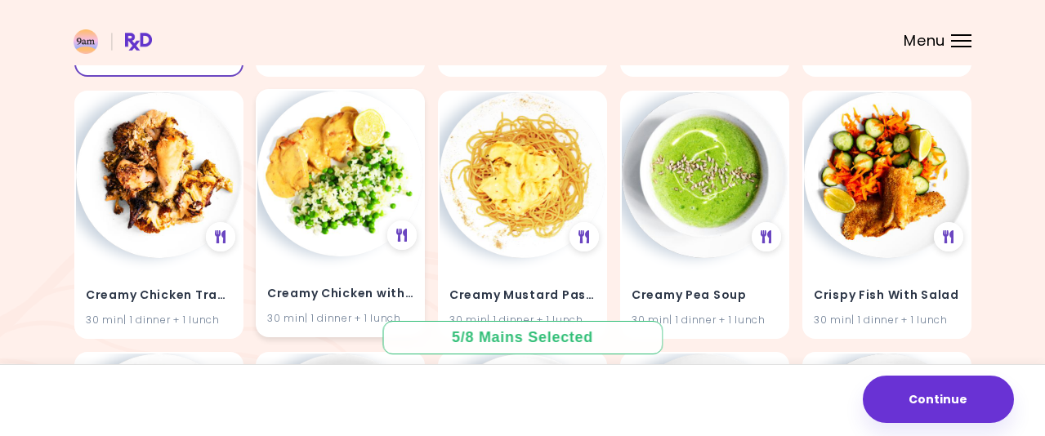
click at [320, 210] on img at bounding box center [340, 174] width 166 height 166
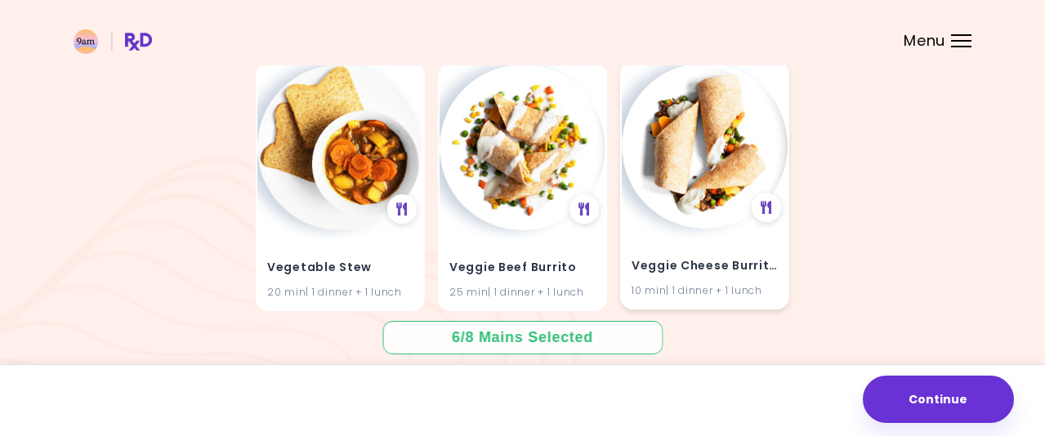
scroll to position [4124, 0]
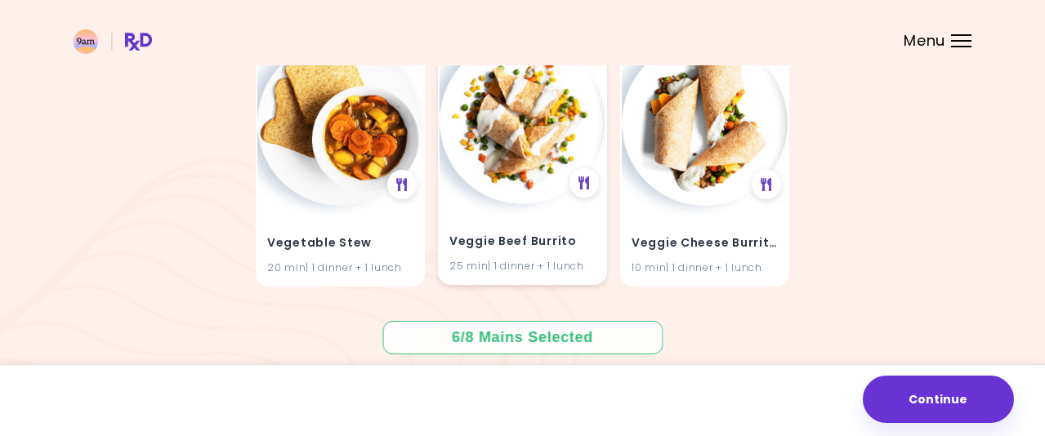
click at [484, 176] on img at bounding box center [522, 121] width 166 height 166
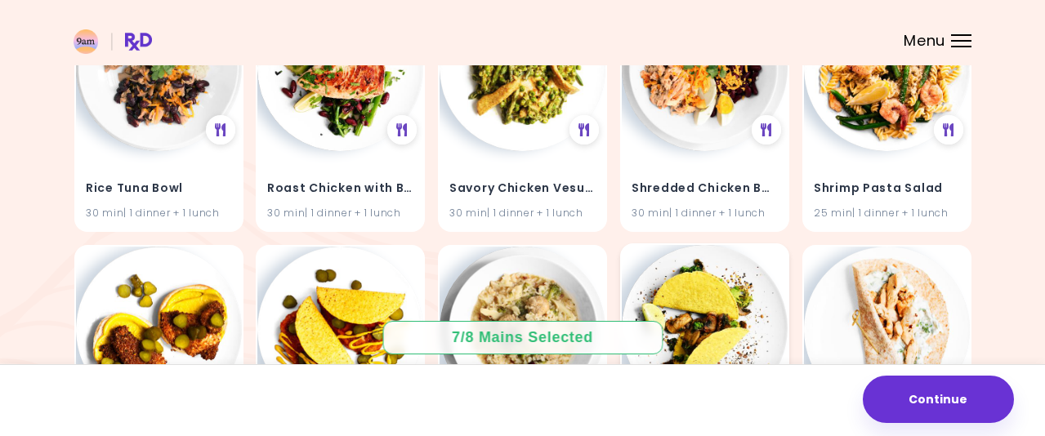
scroll to position [3062, 0]
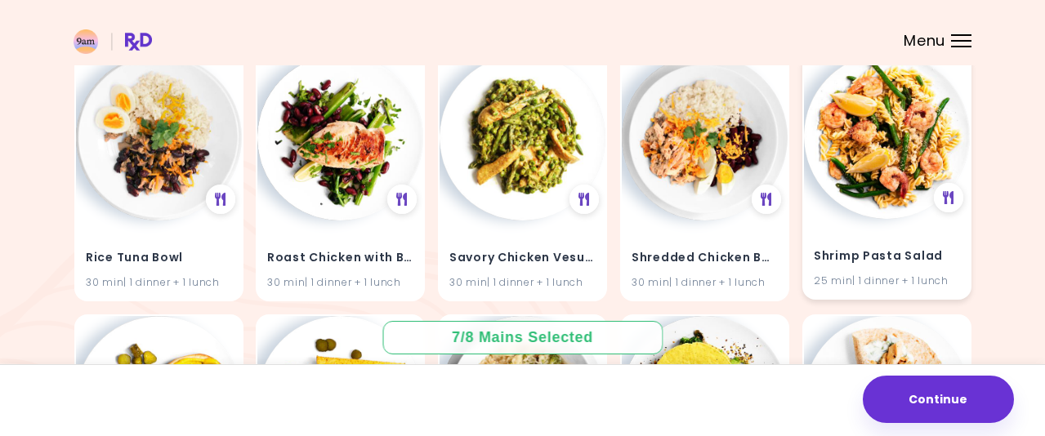
click at [853, 156] on img at bounding box center [887, 136] width 166 height 166
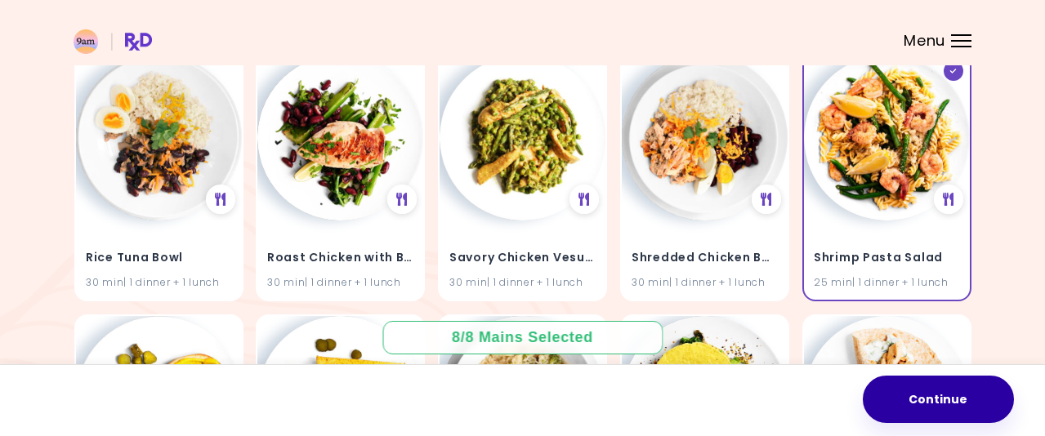
click at [951, 395] on button "Continue" at bounding box center [938, 399] width 151 height 47
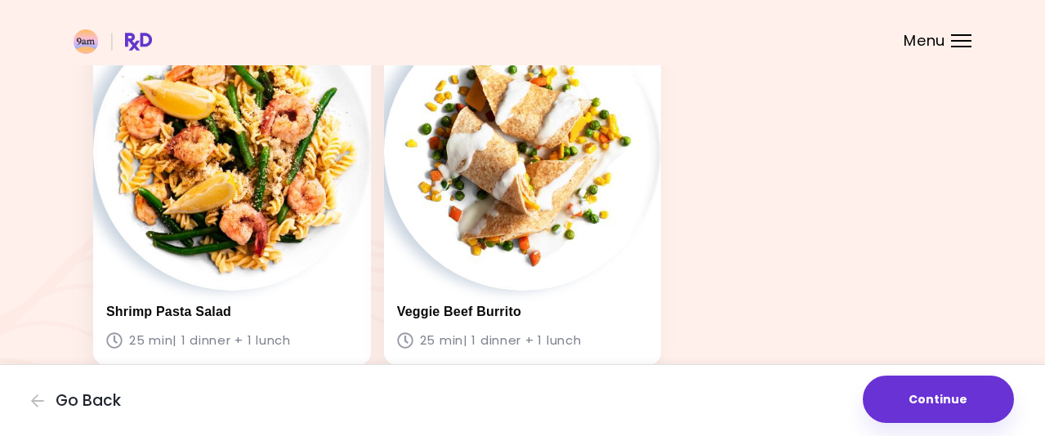
scroll to position [899, 0]
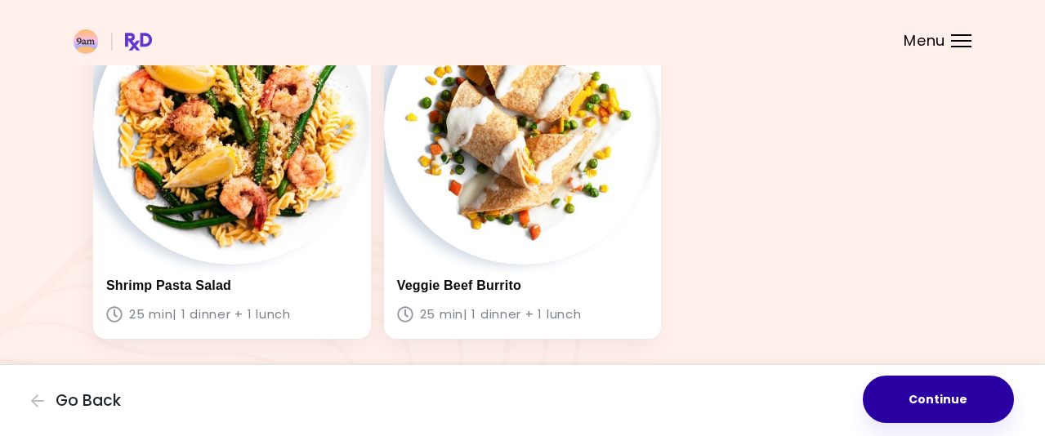
click at [930, 402] on button "Continue" at bounding box center [938, 399] width 151 height 47
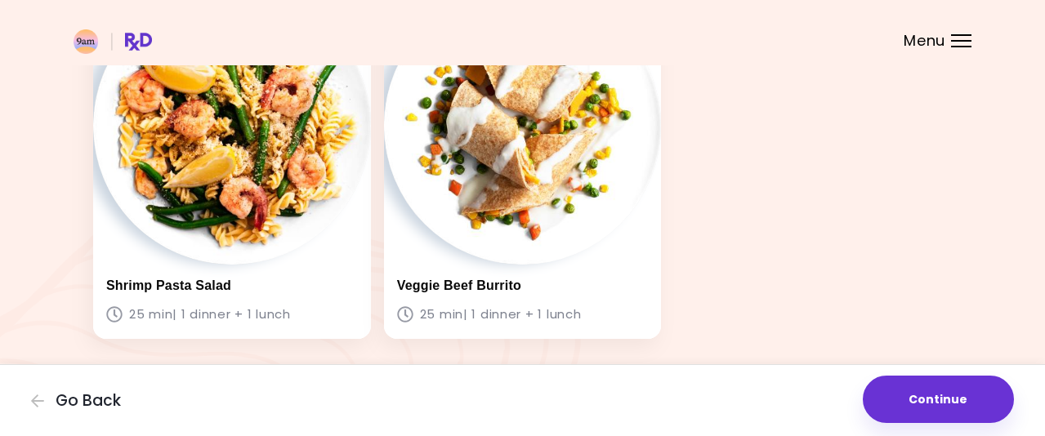
scroll to position [0, 0]
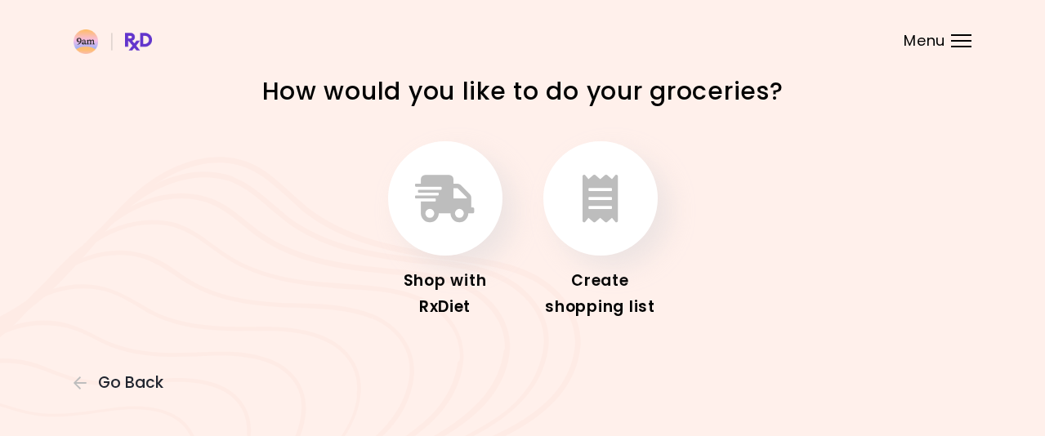
scroll to position [19, 0]
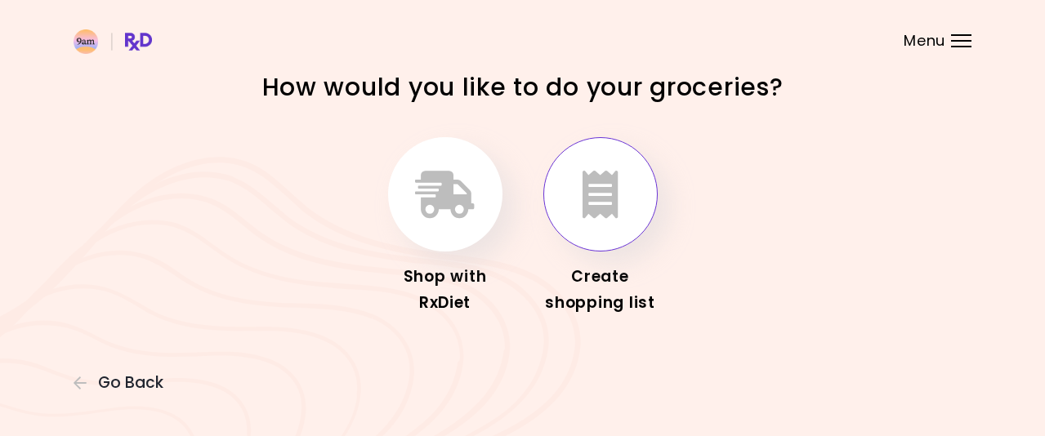
click at [585, 212] on icon "button" at bounding box center [600, 194] width 36 height 47
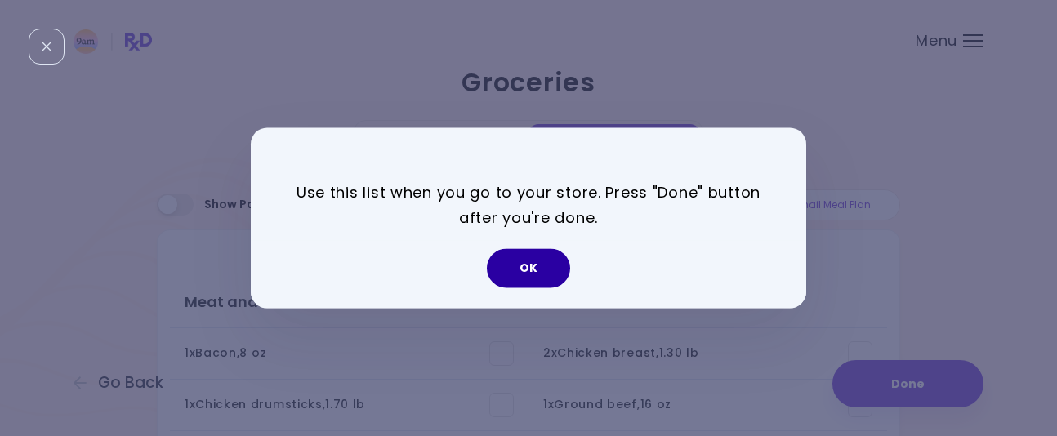
click at [557, 265] on button "OK" at bounding box center [528, 268] width 83 height 39
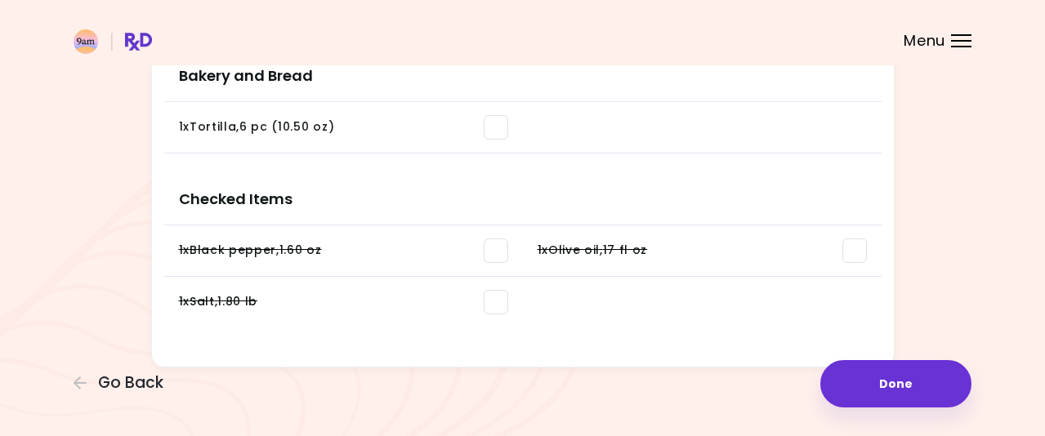
scroll to position [1646, 0]
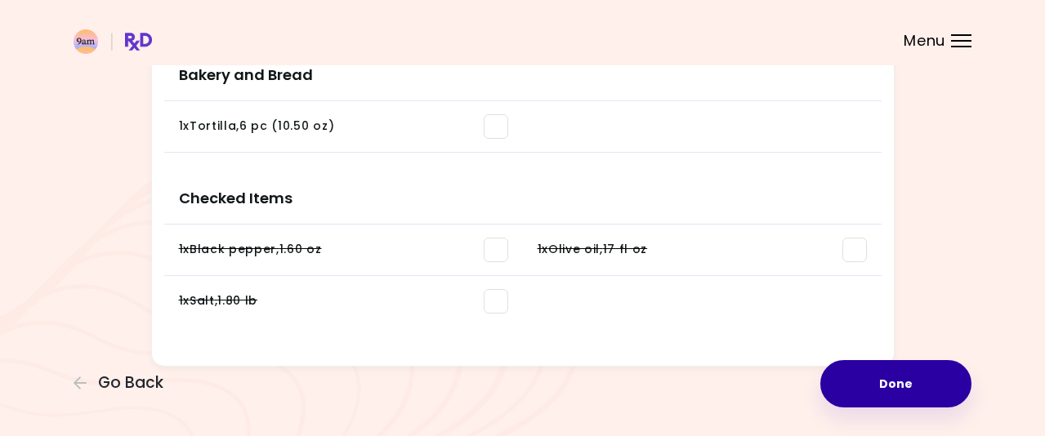
click at [908, 372] on button "Done" at bounding box center [895, 383] width 151 height 47
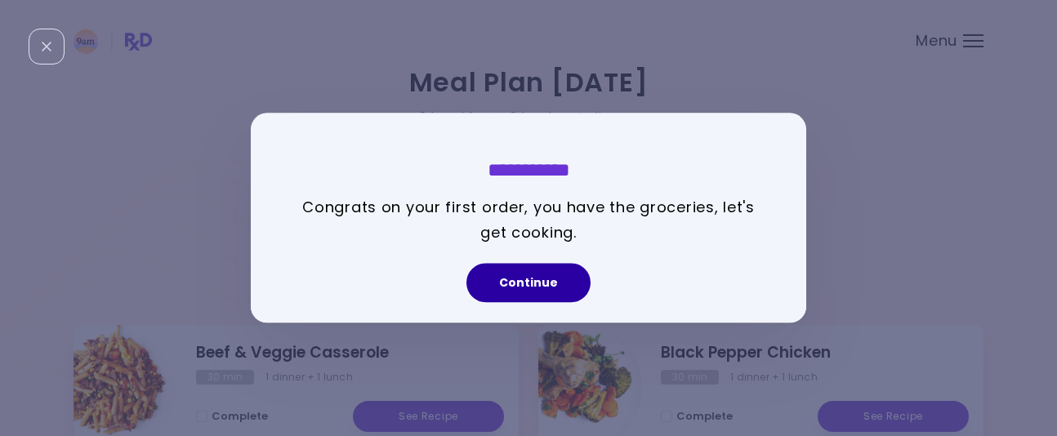
click at [533, 274] on button "Continue" at bounding box center [528, 283] width 124 height 39
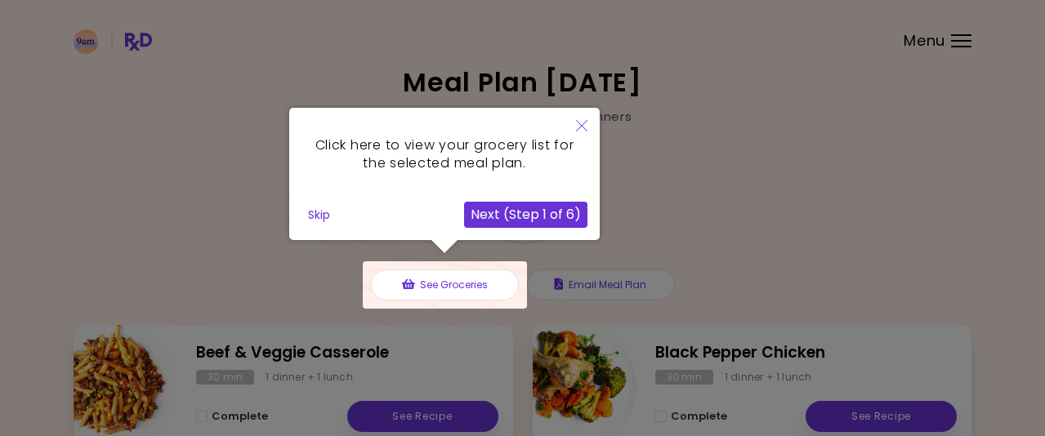
click at [328, 218] on button "Skip" at bounding box center [318, 215] width 35 height 25
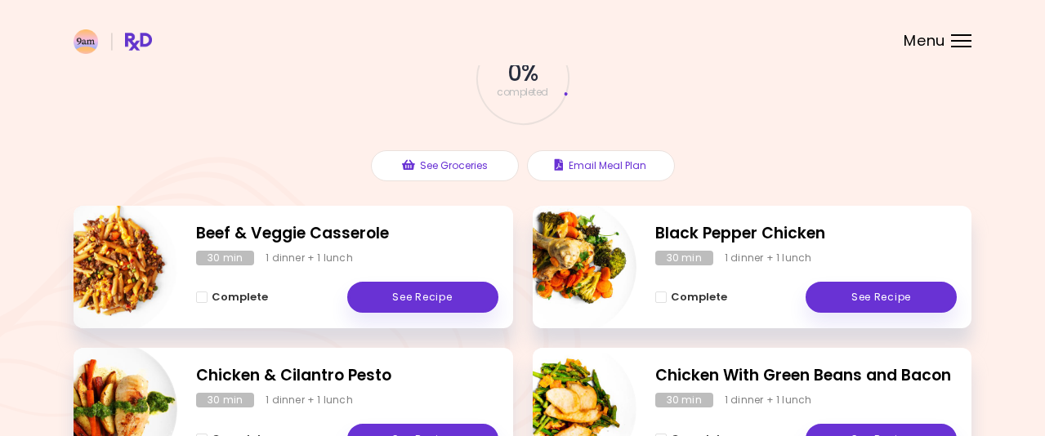
scroll to position [118, 0]
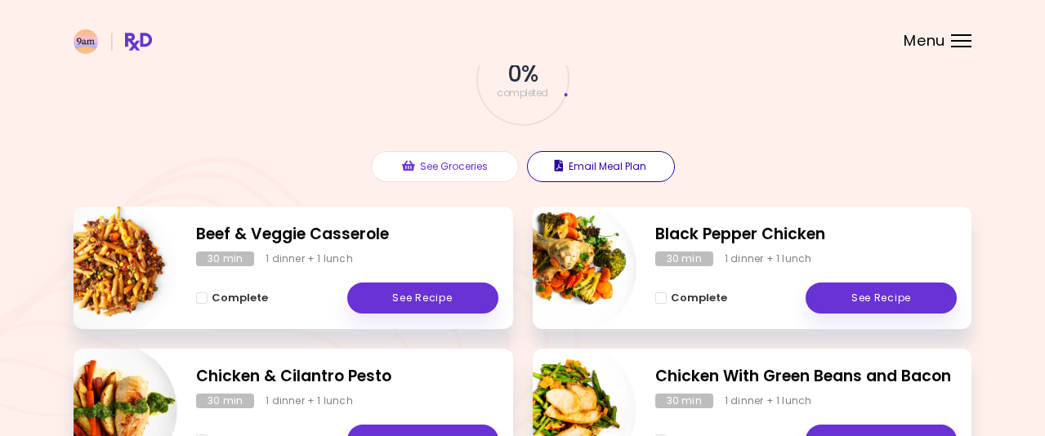
click at [608, 167] on button "Email Meal Plan" at bounding box center [601, 166] width 148 height 31
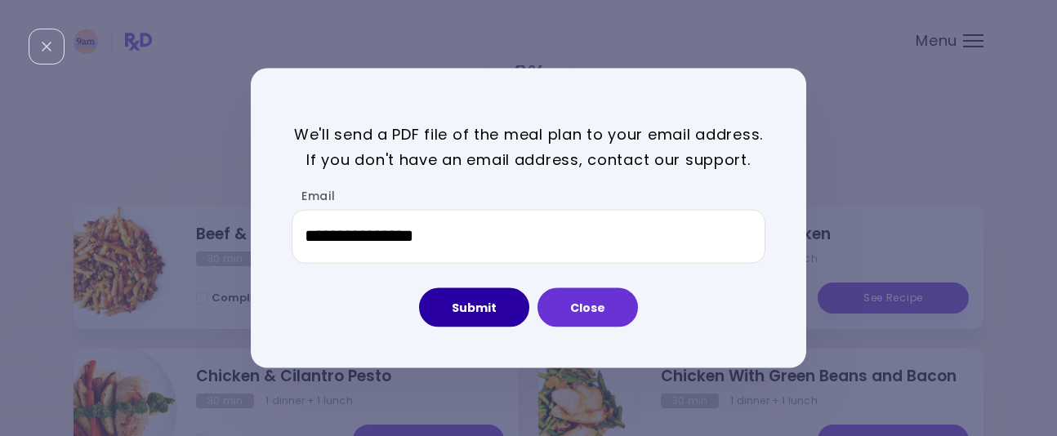
click at [460, 319] on button "Submit" at bounding box center [474, 307] width 110 height 39
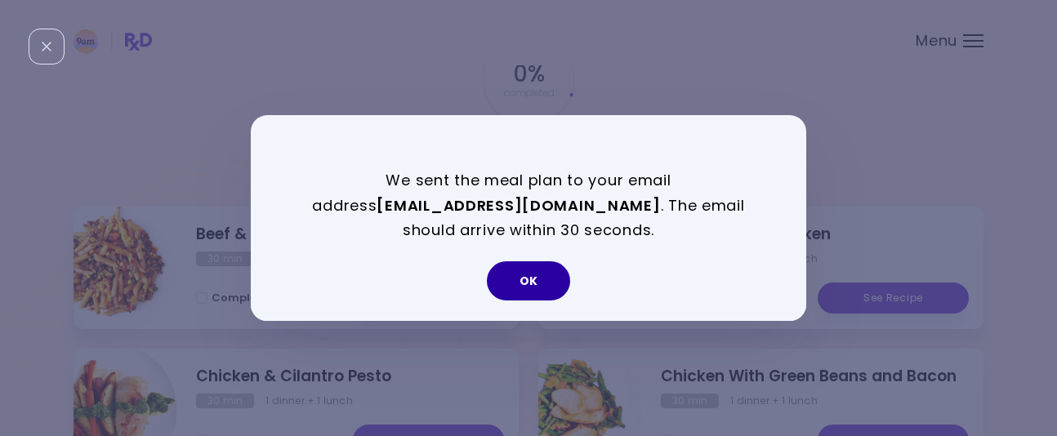
click at [525, 273] on button "OK" at bounding box center [528, 280] width 83 height 39
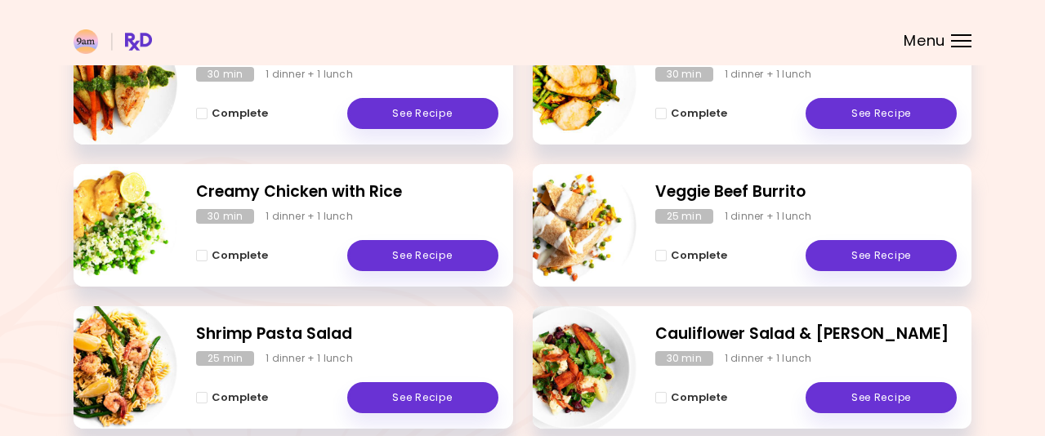
scroll to position [527, 0]
